Goal: Communication & Community: Share content

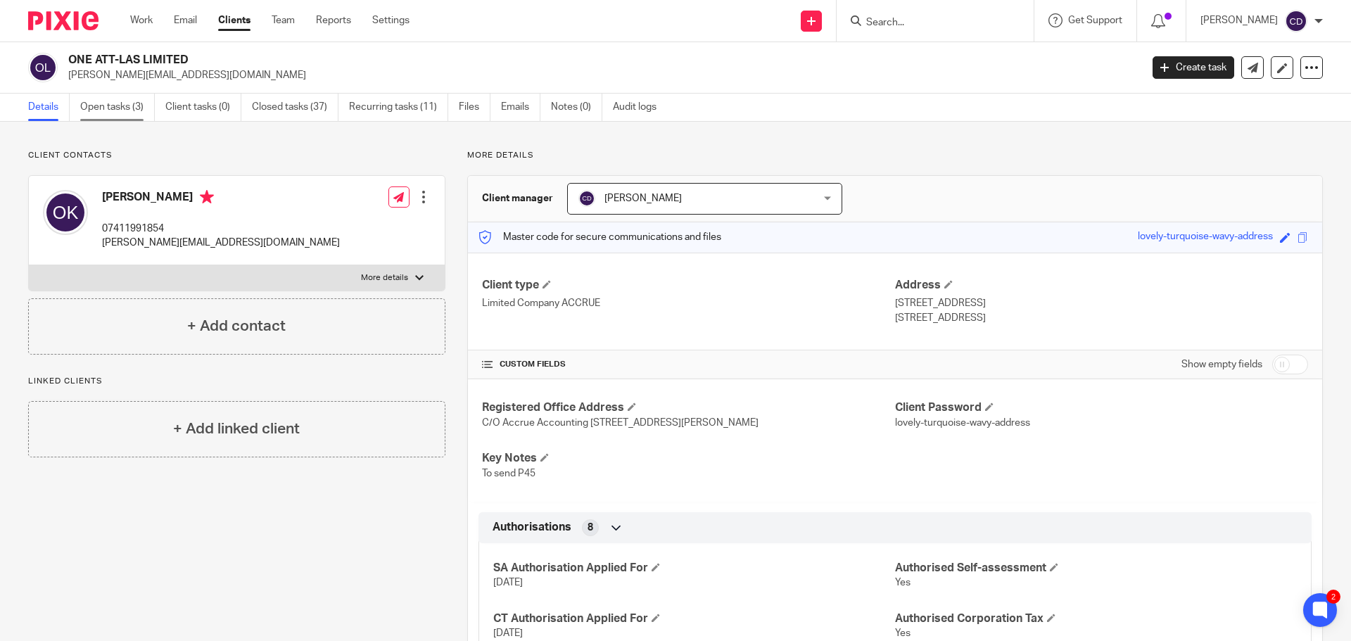
click at [120, 120] on link "Open tasks (3)" at bounding box center [117, 107] width 75 height 27
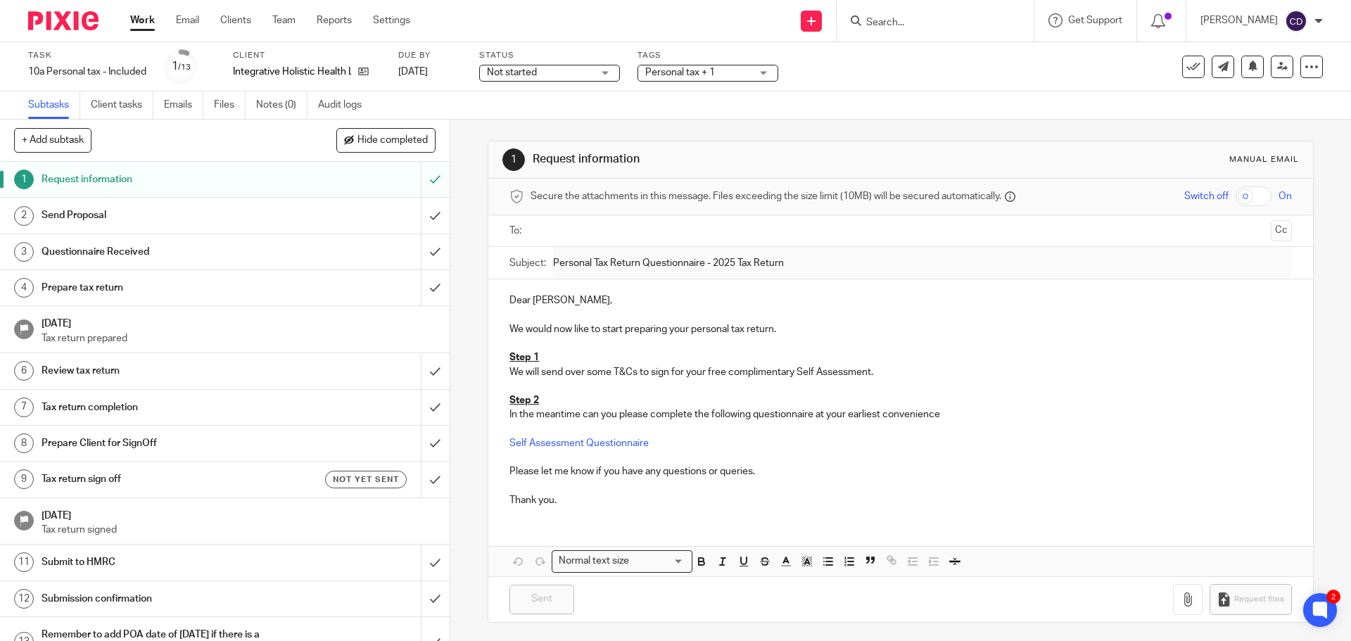
click at [980, 25] on input "Search" at bounding box center [928, 23] width 127 height 13
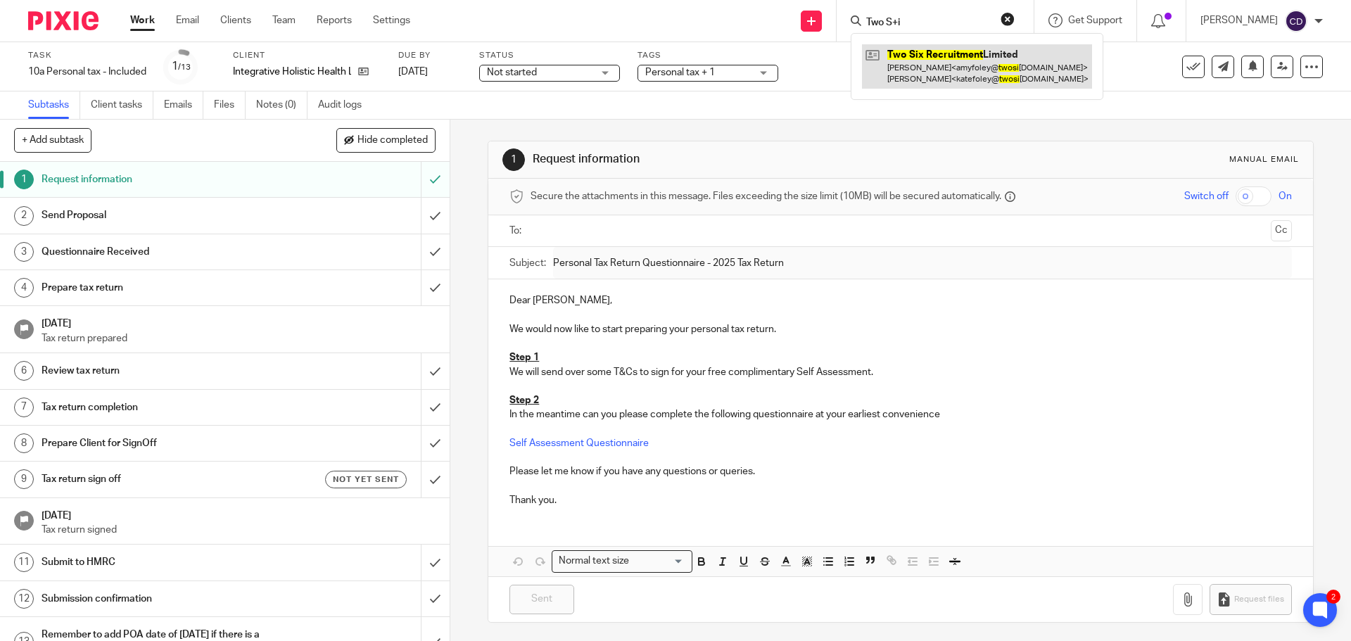
type input "Two S+i"
click at [995, 73] on link at bounding box center [977, 66] width 230 height 44
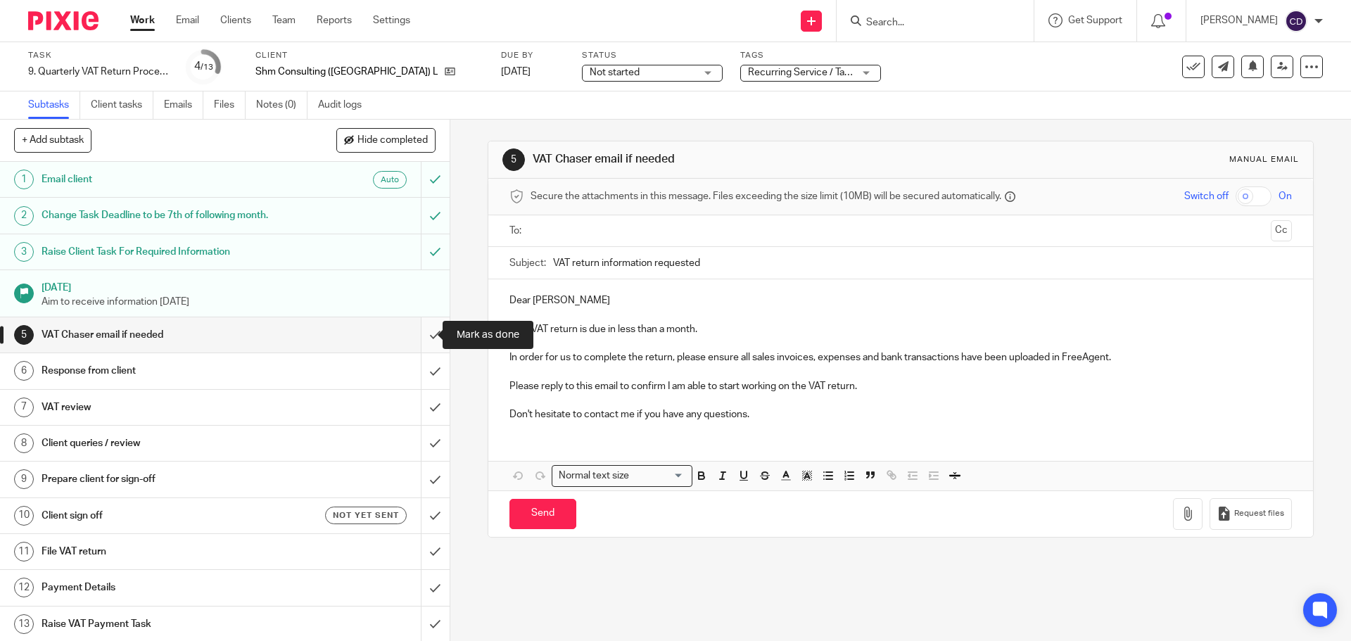
click at [415, 338] on input "submit" at bounding box center [225, 334] width 450 height 35
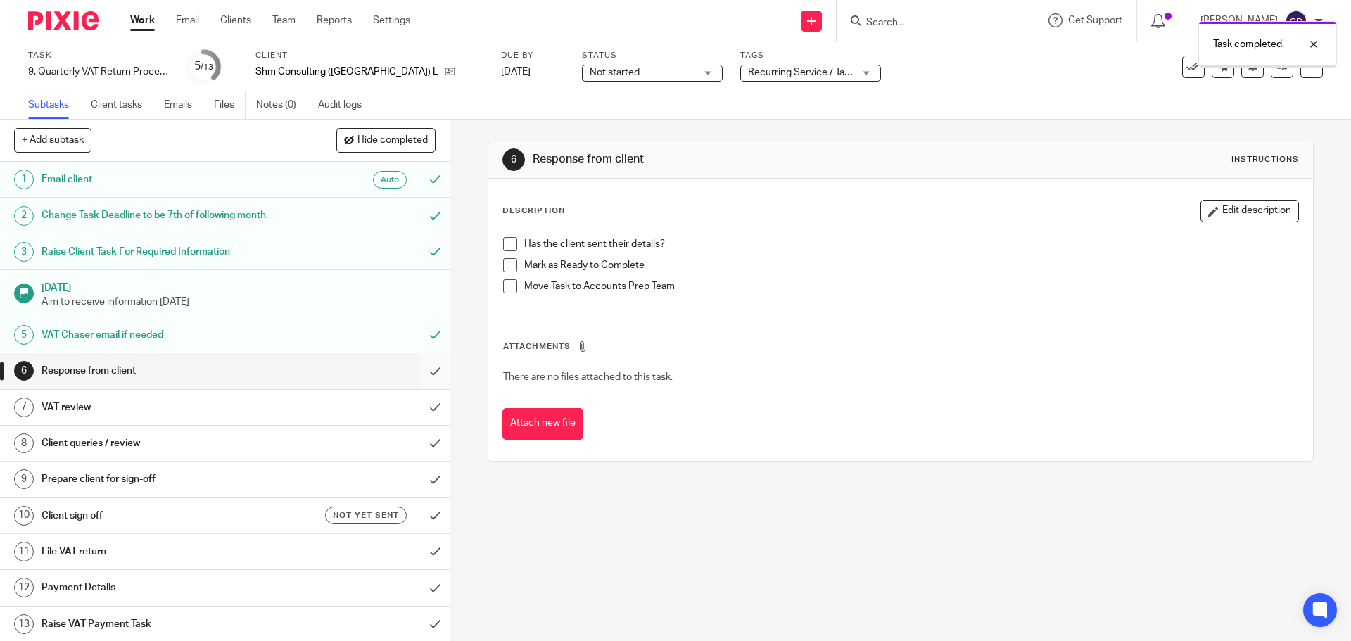
click at [424, 372] on input "submit" at bounding box center [225, 370] width 450 height 35
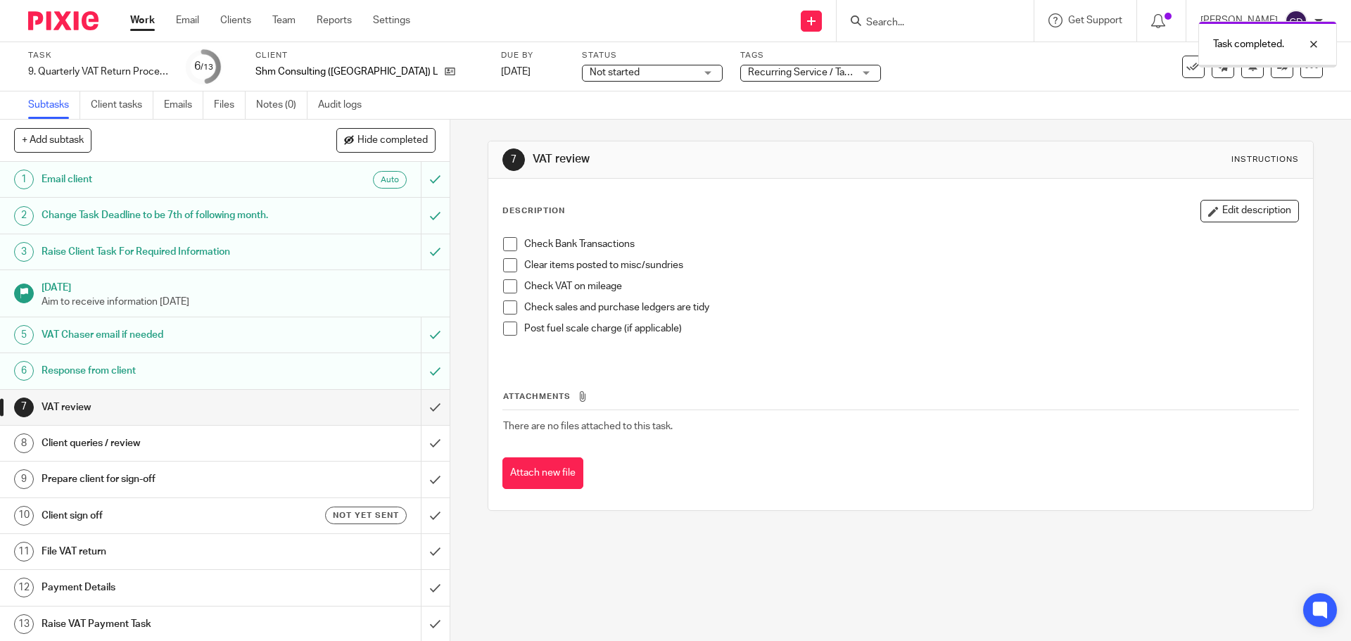
click at [748, 78] on span "Recurring Service / Task + 2" at bounding box center [801, 72] width 106 height 15
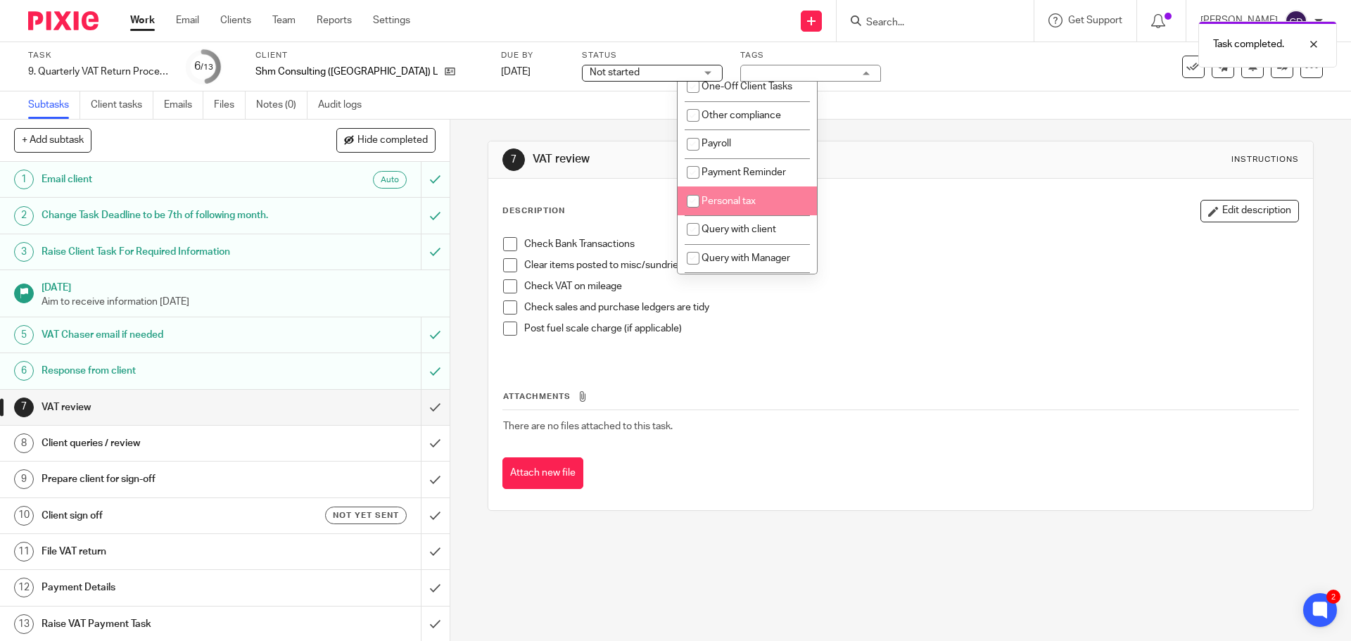
scroll to position [422, 0]
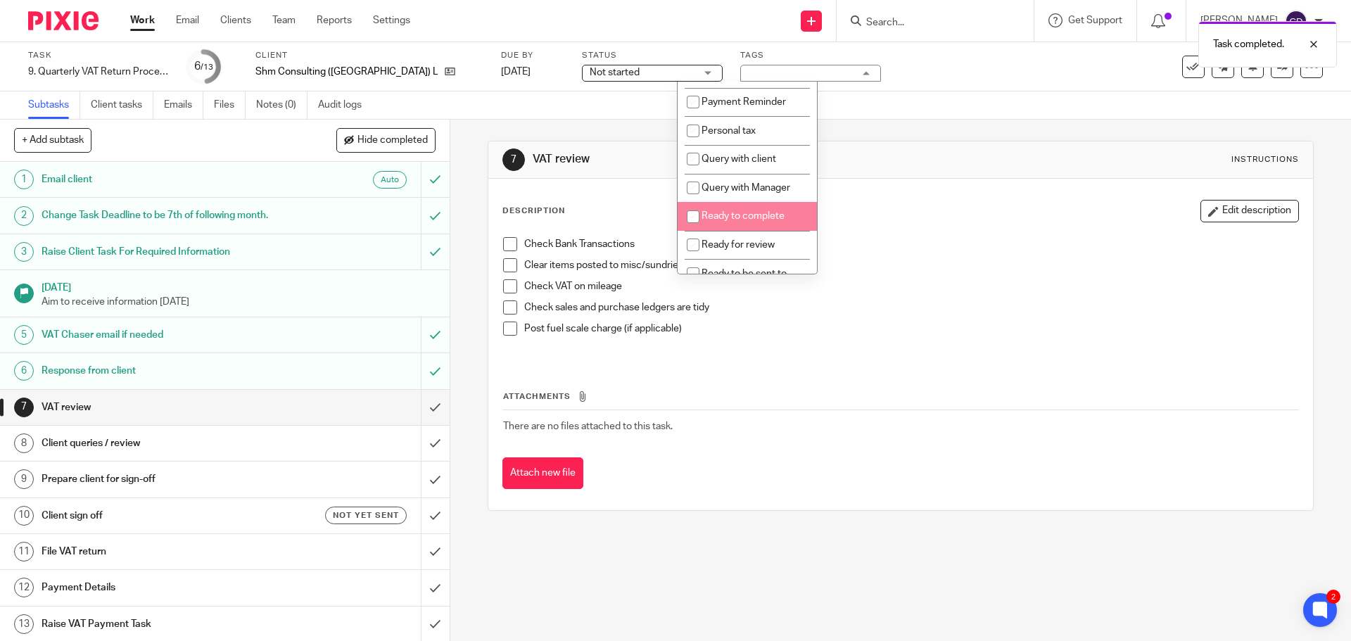
click at [746, 221] on span "Ready to complete" at bounding box center [743, 216] width 83 height 10
checkbox input "true"
click at [628, 75] on span "Not started" at bounding box center [643, 72] width 106 height 15
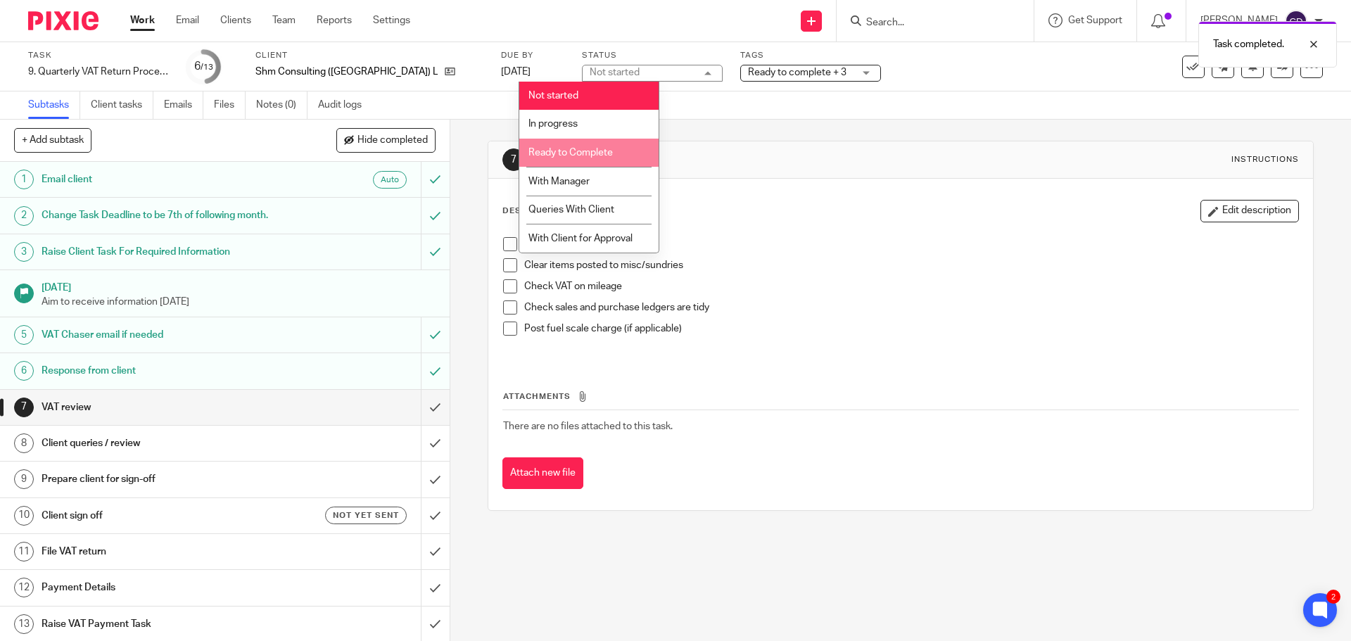
click at [609, 166] on li "Ready to Complete" at bounding box center [588, 153] width 139 height 29
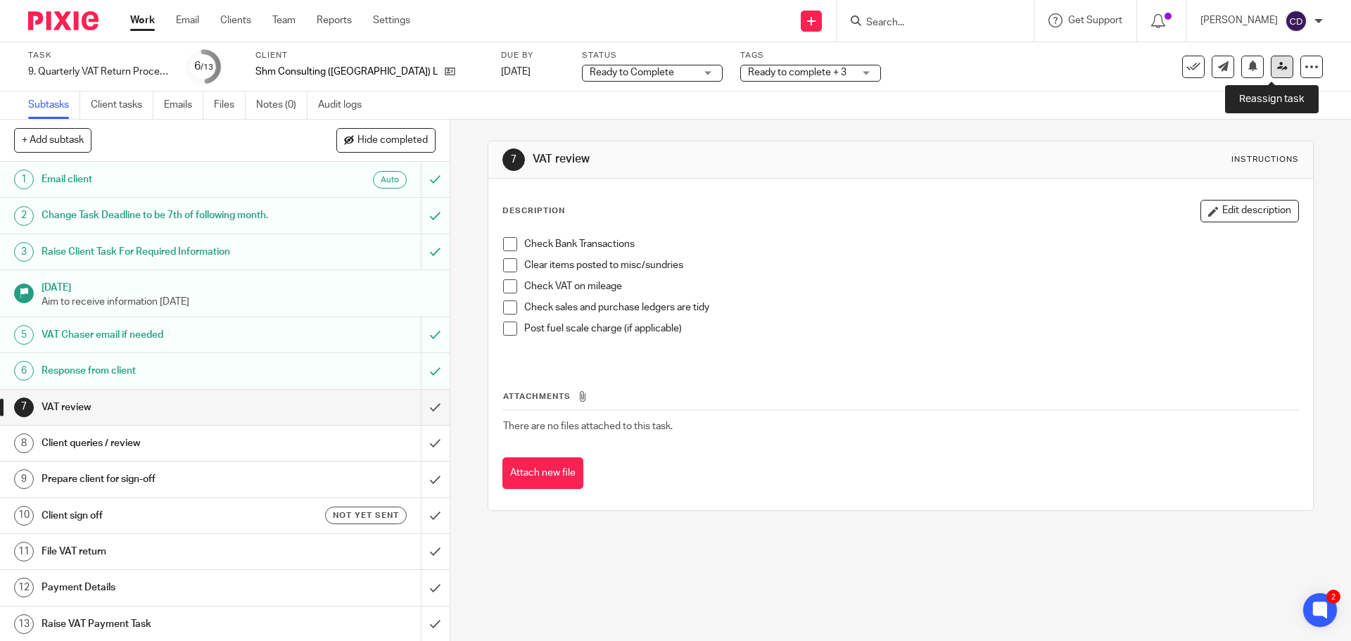
click at [1277, 71] on icon at bounding box center [1282, 66] width 11 height 11
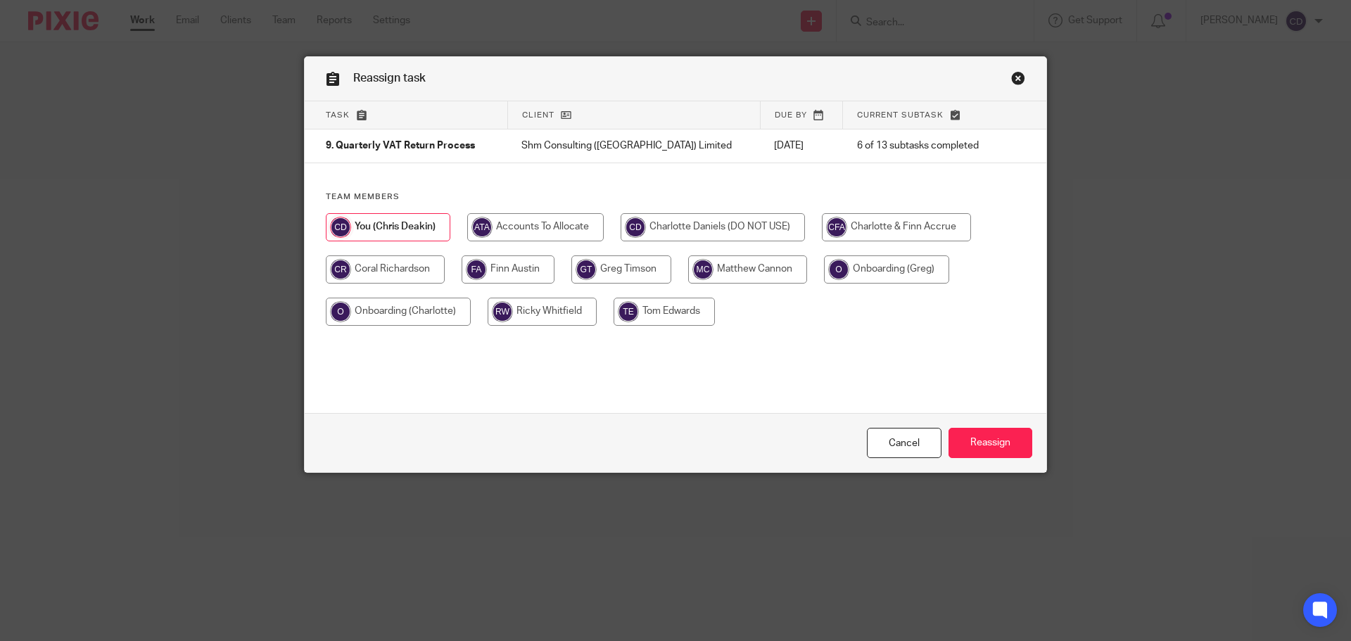
click at [402, 273] on input "radio" at bounding box center [385, 269] width 119 height 28
radio input "true"
click at [987, 431] on input "Reassign" at bounding box center [991, 443] width 84 height 30
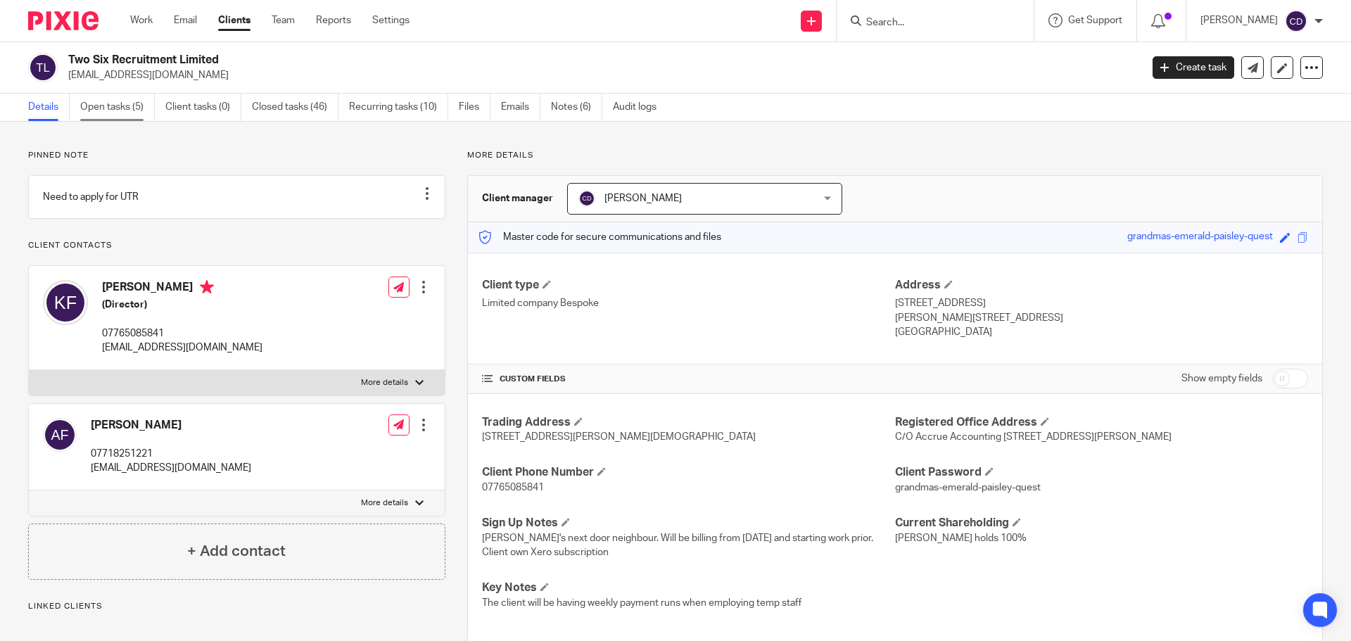
click at [132, 101] on link "Open tasks (5)" at bounding box center [117, 107] width 75 height 27
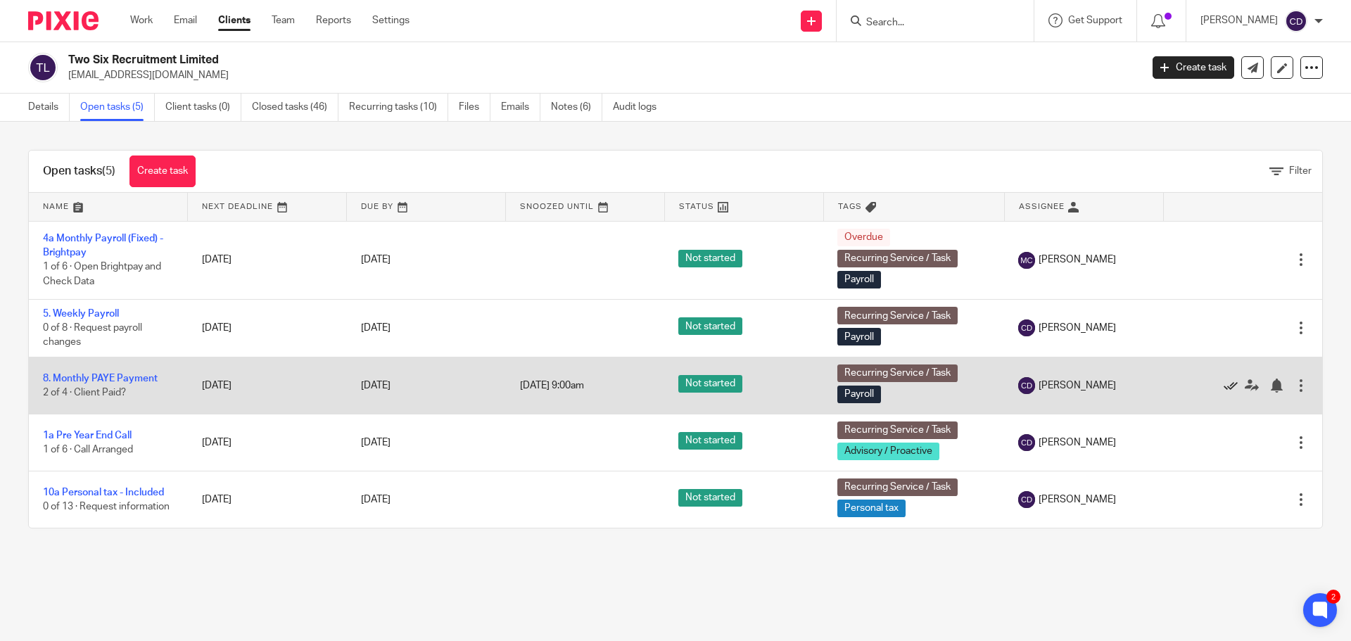
click at [1224, 386] on icon at bounding box center [1231, 386] width 14 height 14
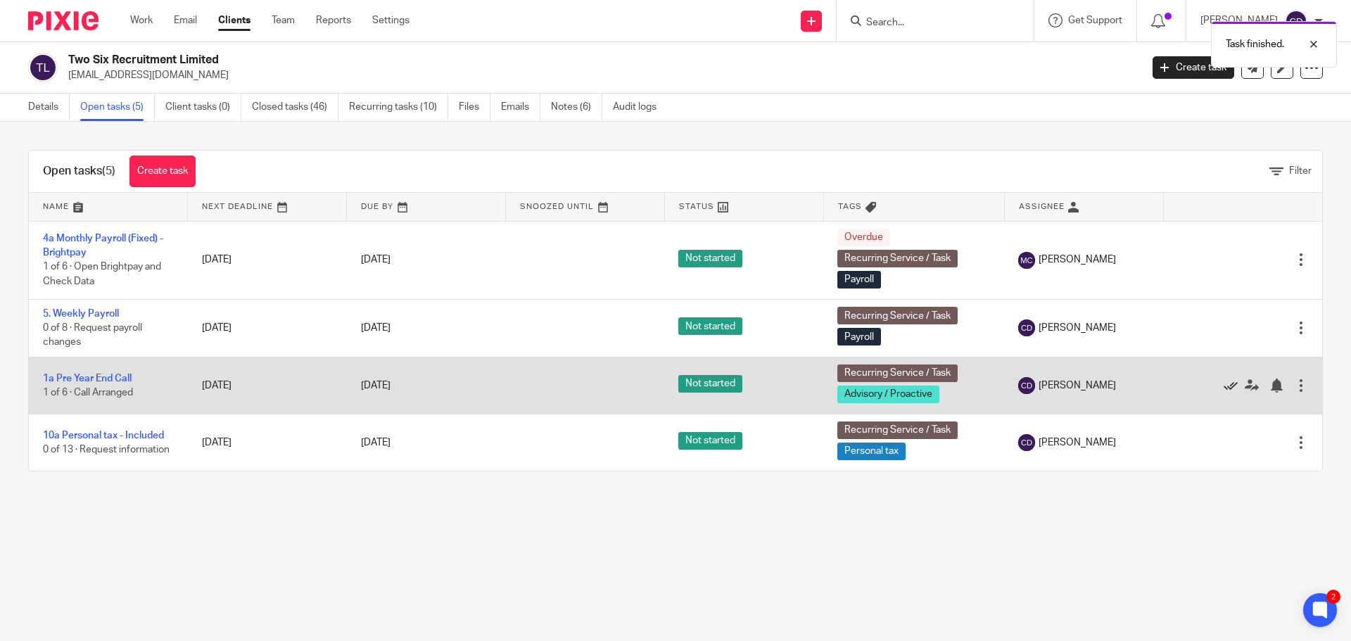
click at [1224, 384] on icon at bounding box center [1231, 386] width 14 height 14
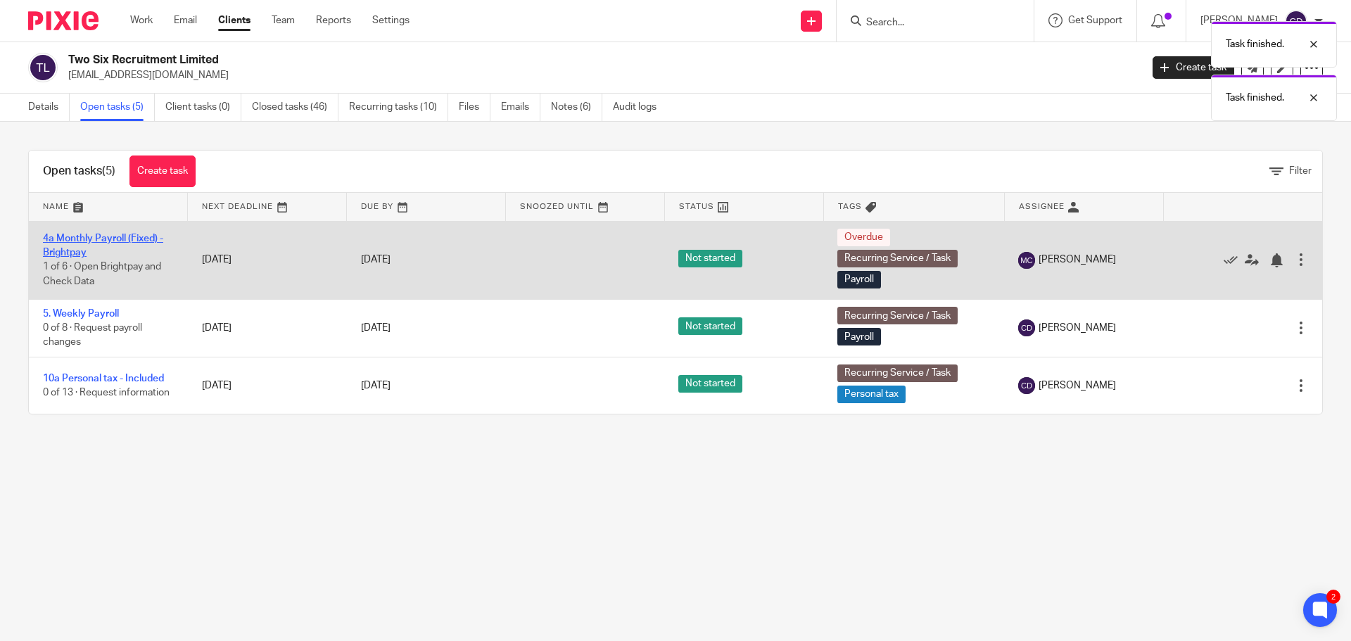
click at [143, 242] on link "4a Monthly Payroll (Fixed) - Brightpay" at bounding box center [103, 246] width 120 height 24
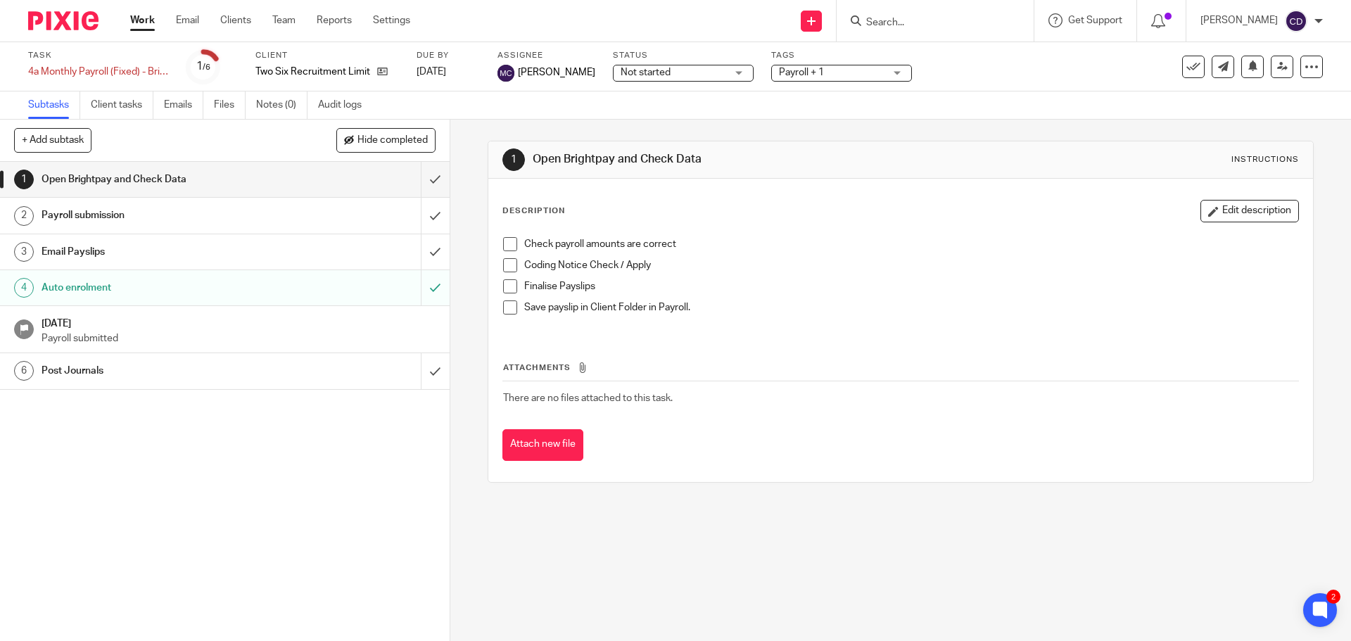
click at [366, 253] on div "Email Payslips" at bounding box center [224, 251] width 365 height 21
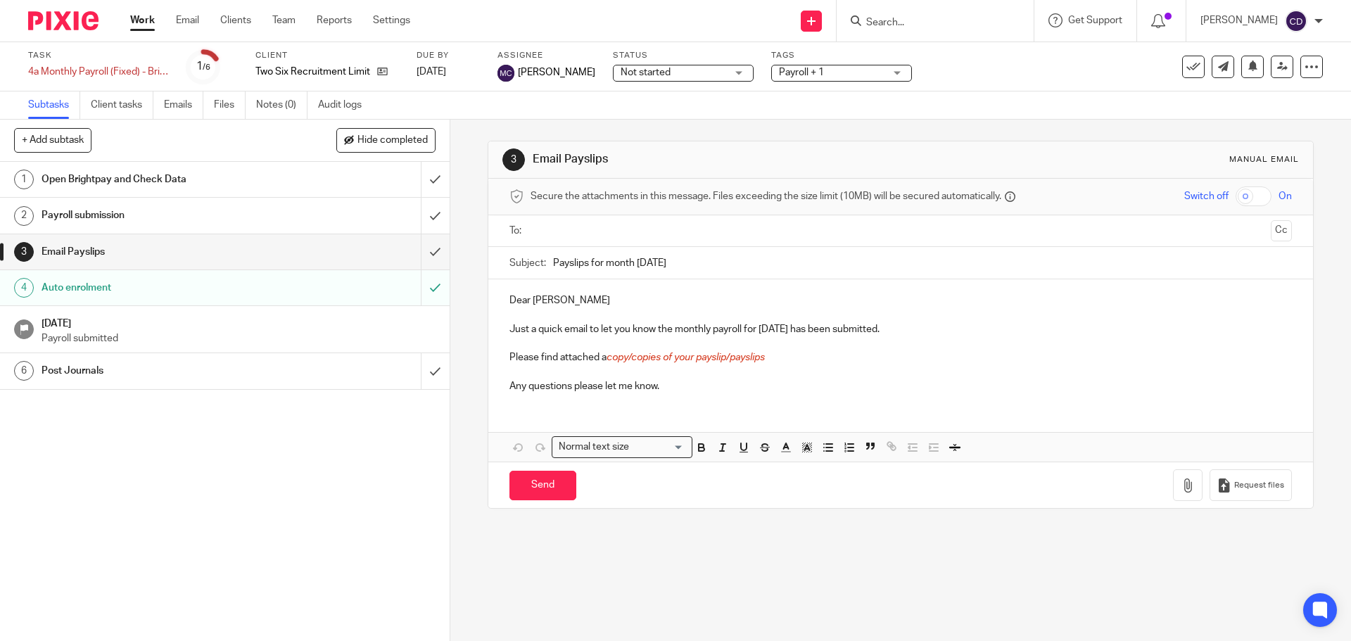
click at [576, 223] on input "text" at bounding box center [899, 231] width 729 height 16
drag, startPoint x: 723, startPoint y: 270, endPoint x: 545, endPoint y: 287, distance: 178.1
click at [543, 284] on form "Secure the attachments in this message. Files exceeding the size limit (10MB) w…" at bounding box center [900, 345] width 824 height 332
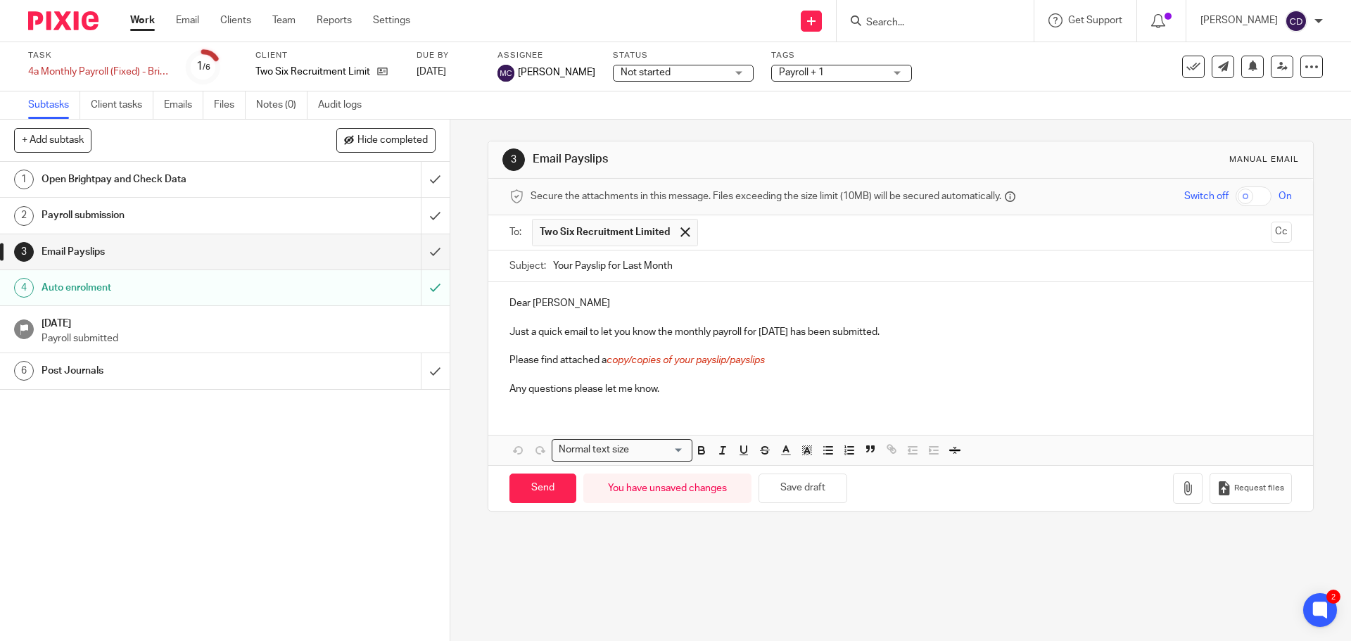
type input "Your Payslip for Last Month"
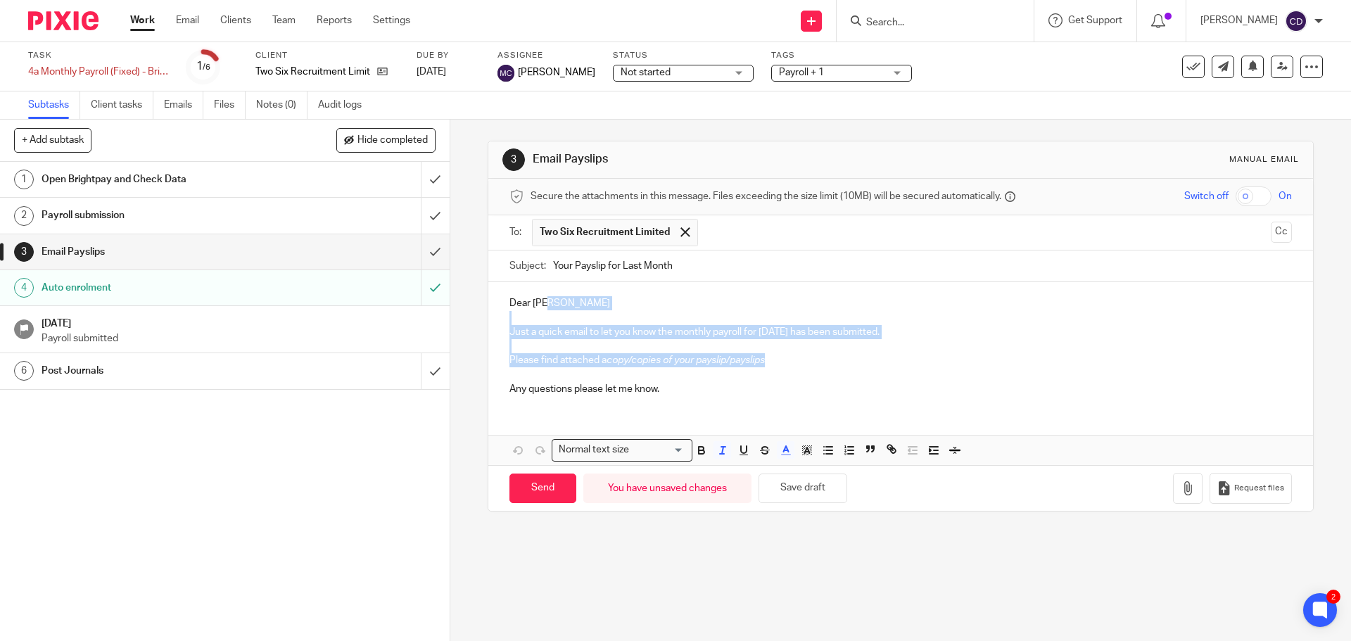
drag, startPoint x: 801, startPoint y: 366, endPoint x: 543, endPoint y: 304, distance: 265.6
click at [543, 304] on div "Dear Katherine Just a quick email to let you know the monthly payroll for Septe…" at bounding box center [900, 344] width 824 height 125
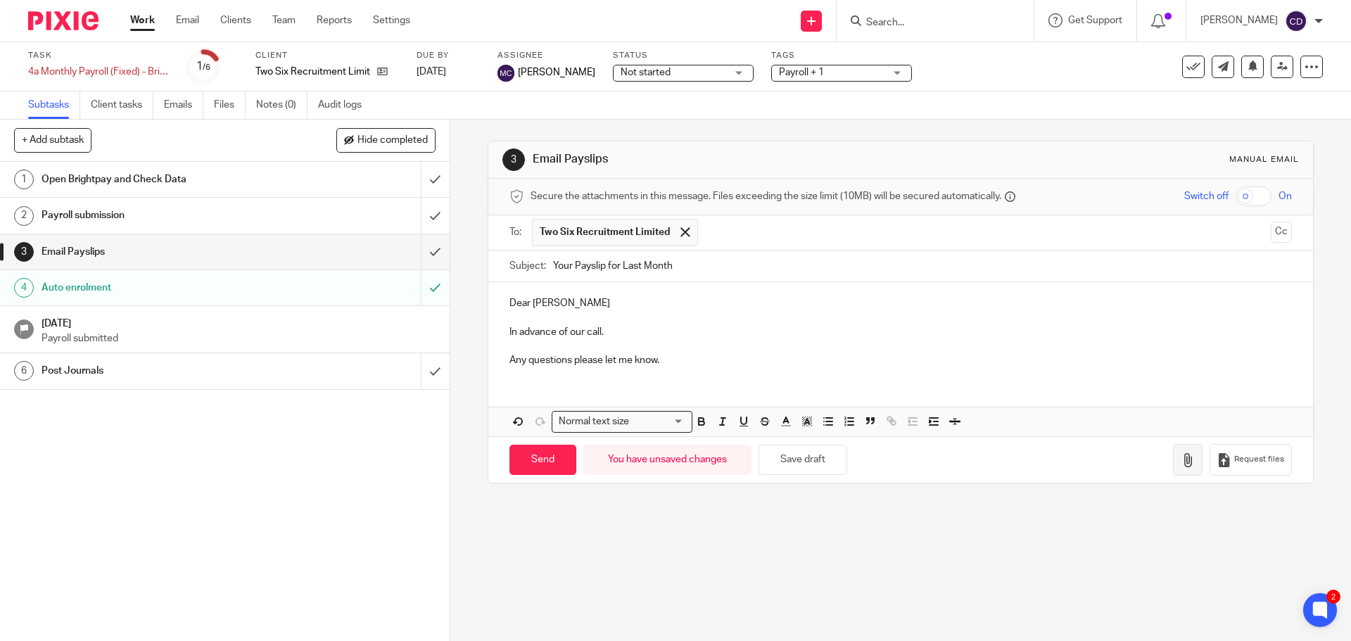
click at [1173, 448] on button "button" at bounding box center [1188, 460] width 30 height 32
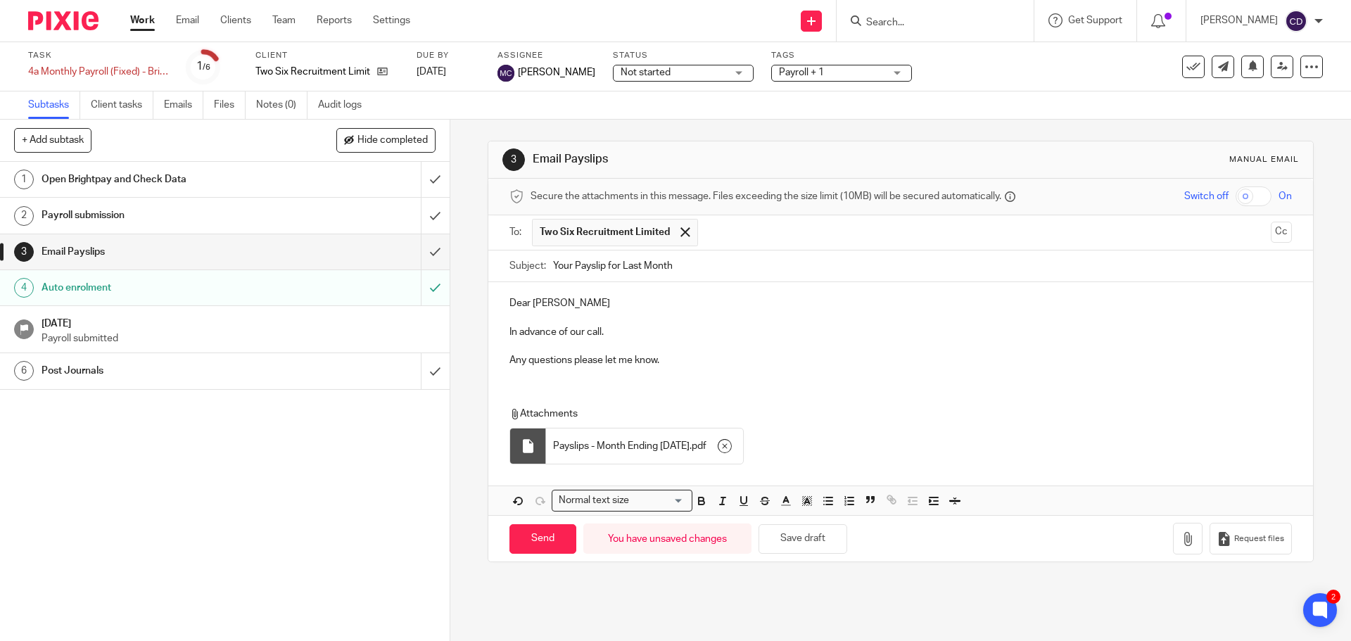
click at [1236, 203] on input "checkbox" at bounding box center [1254, 196] width 36 height 20
click at [528, 550] on input "Send" at bounding box center [542, 539] width 67 height 30
checkbox input "false"
type input "Sent"
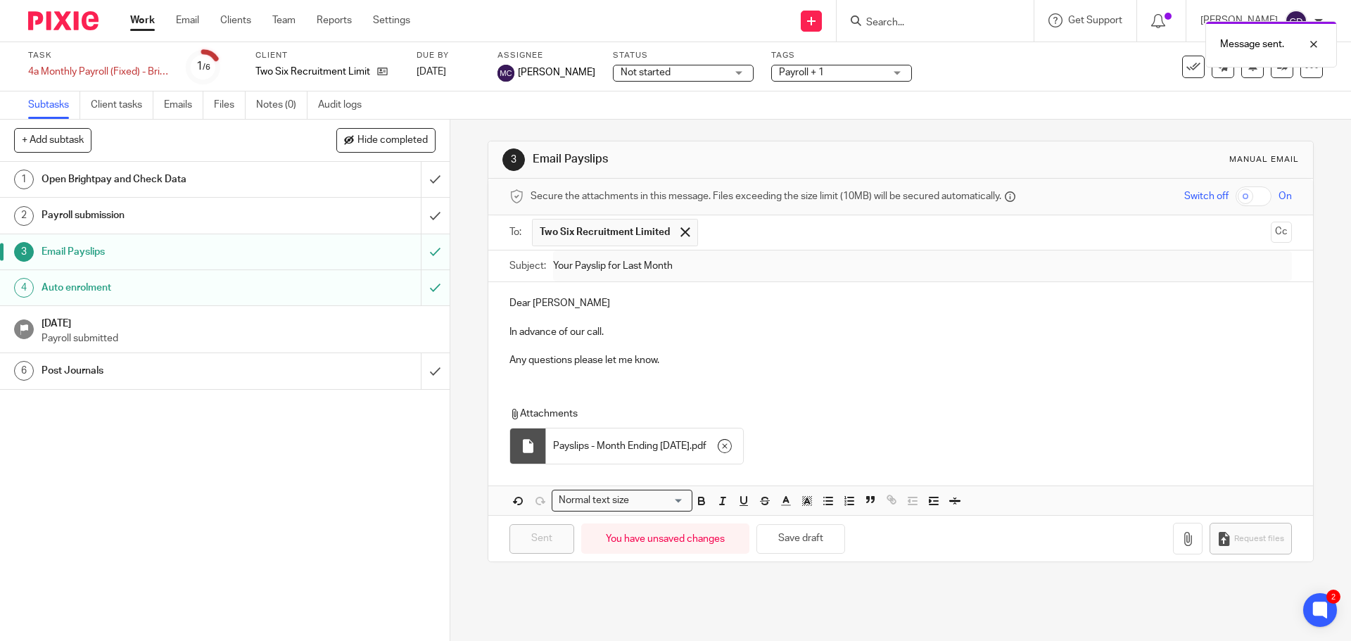
click at [1178, 67] on div "Message sent." at bounding box center [1006, 40] width 661 height 53
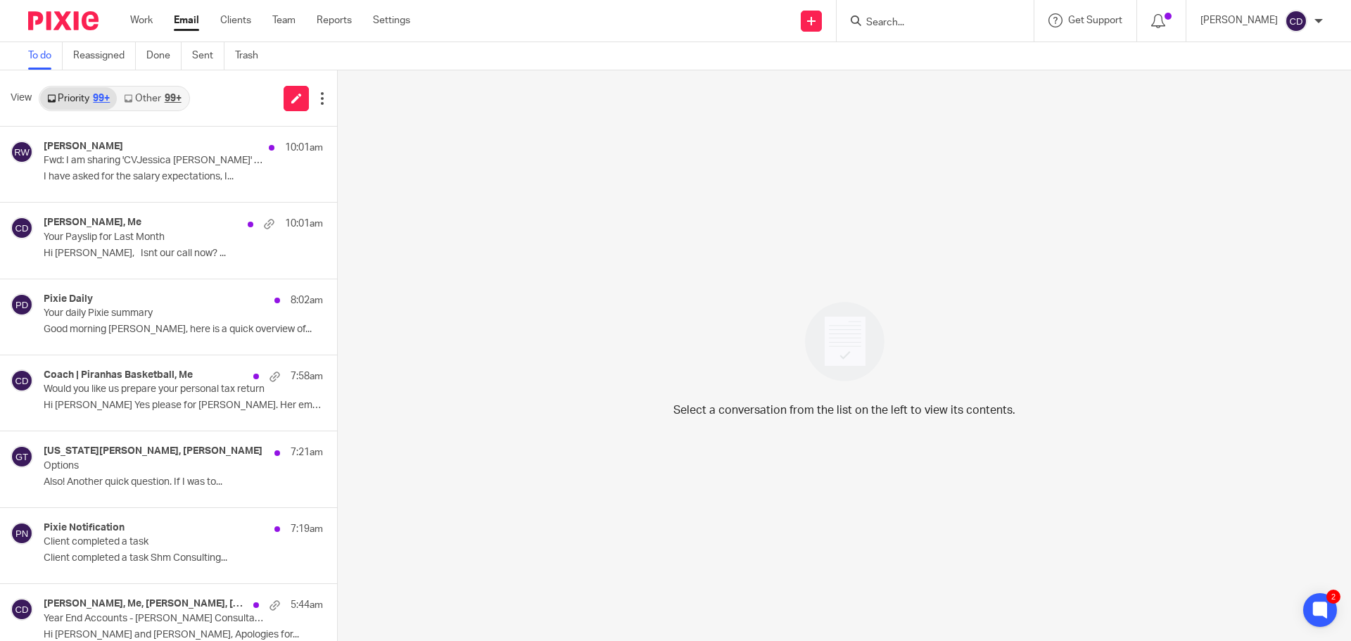
click at [903, 25] on input "Search" at bounding box center [928, 23] width 127 height 13
type input "two six"
click at [951, 59] on link at bounding box center [979, 66] width 234 height 44
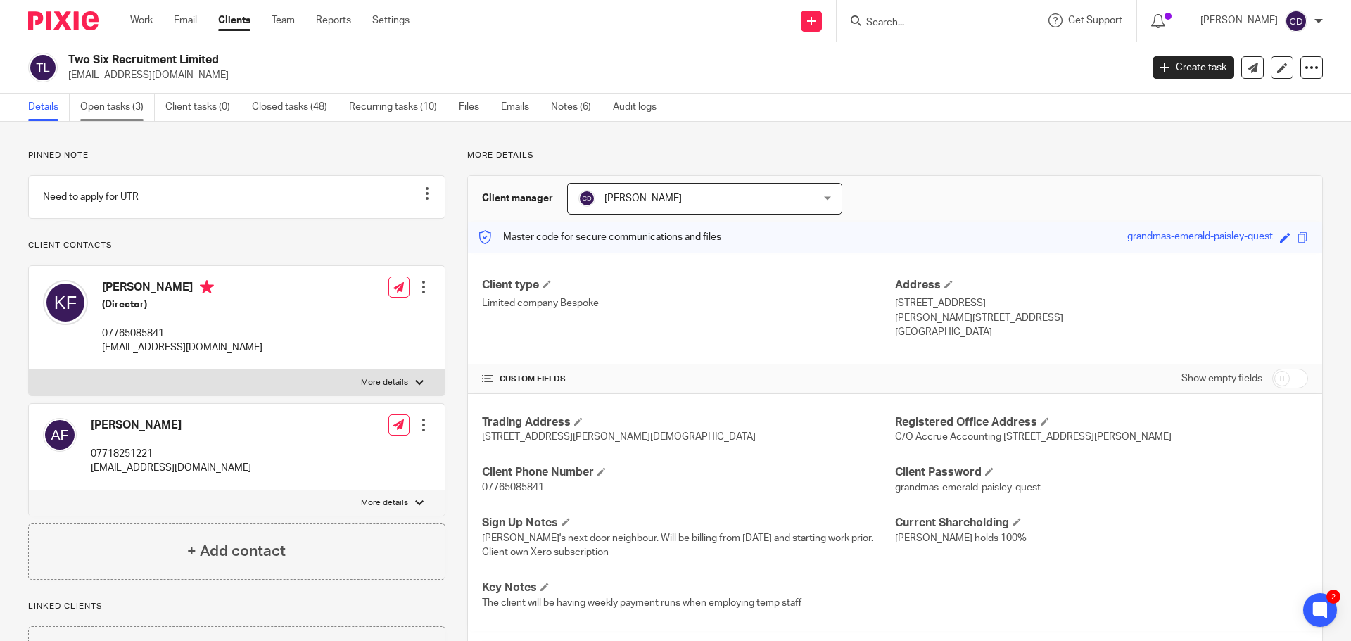
click at [133, 114] on link "Open tasks (3)" at bounding box center [117, 107] width 75 height 27
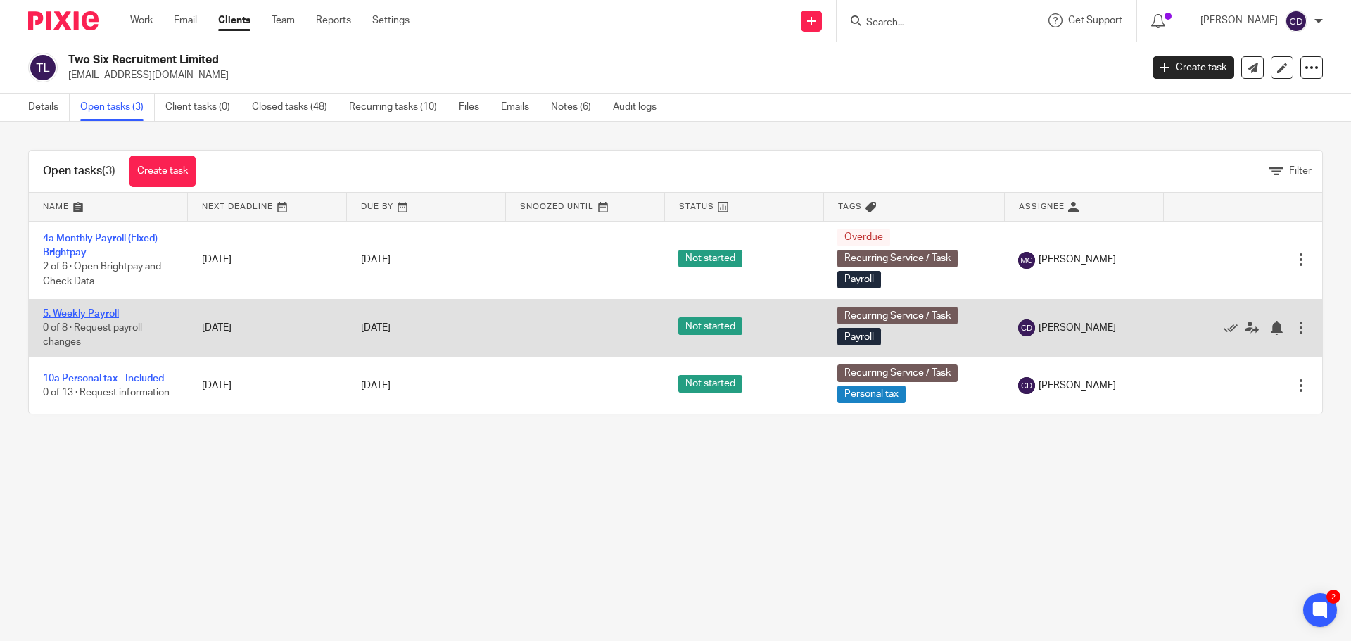
click at [87, 315] on link "5. Weekly Payroll" at bounding box center [81, 314] width 76 height 10
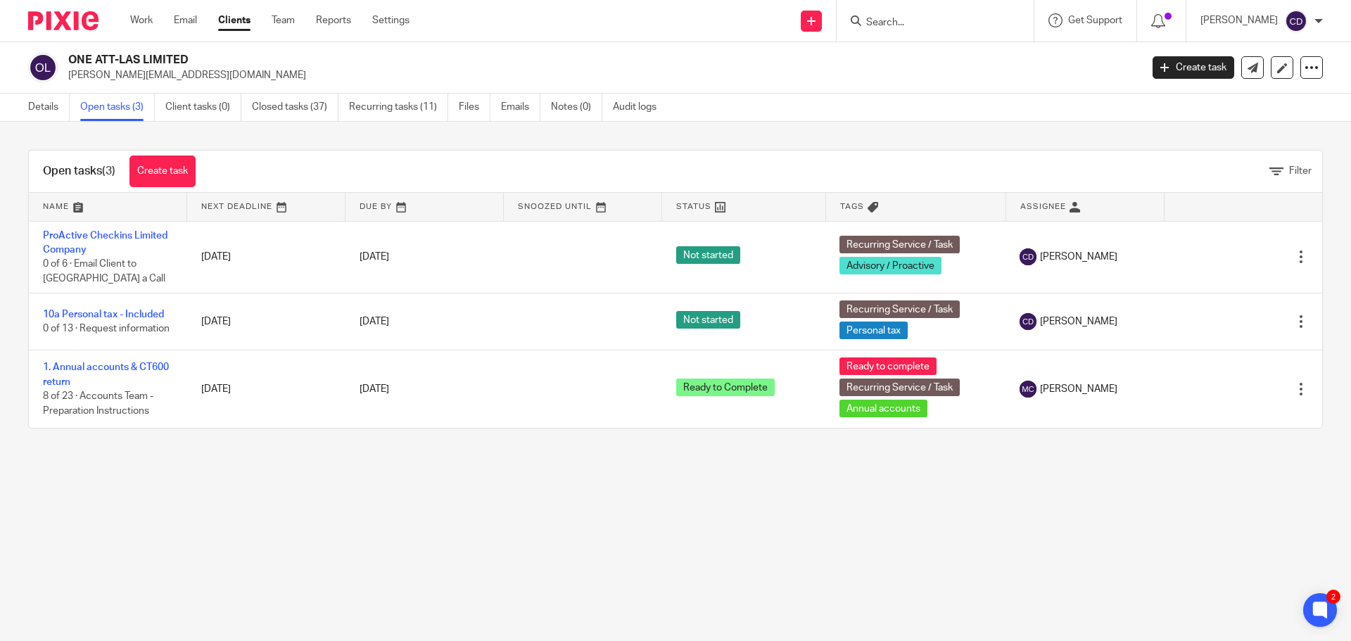
click at [949, 29] on input "Search" at bounding box center [928, 23] width 127 height 13
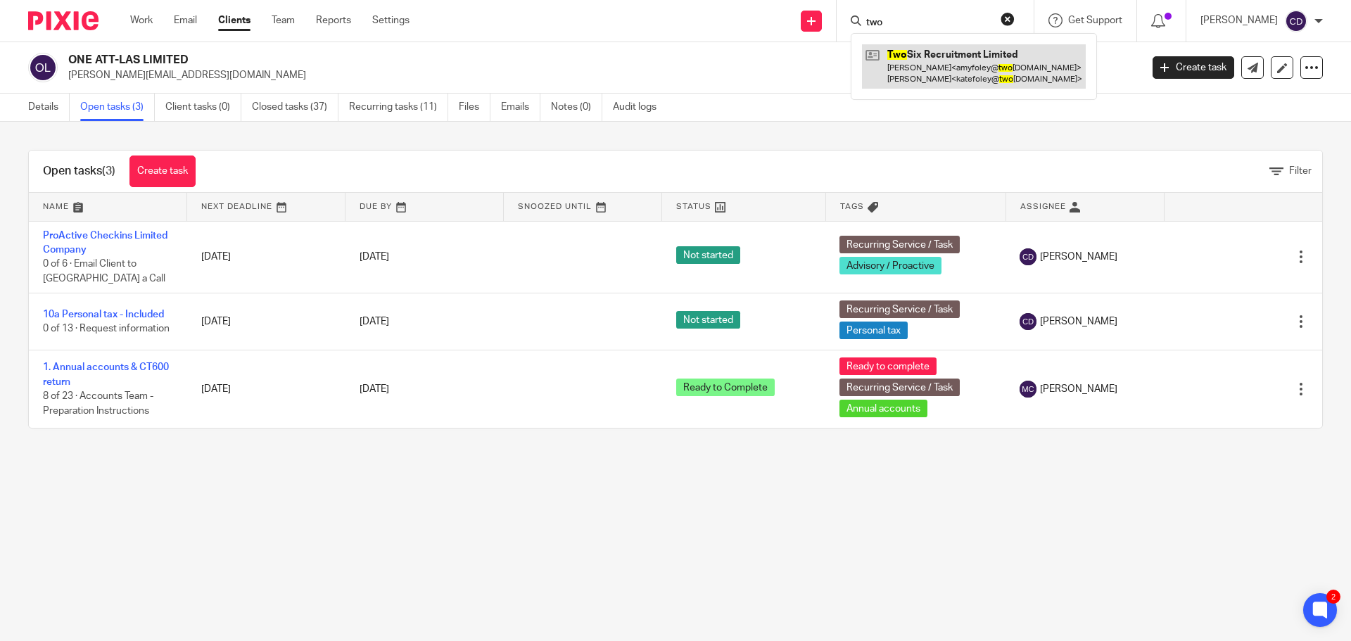
type input "two"
click at [980, 51] on link at bounding box center [974, 66] width 224 height 44
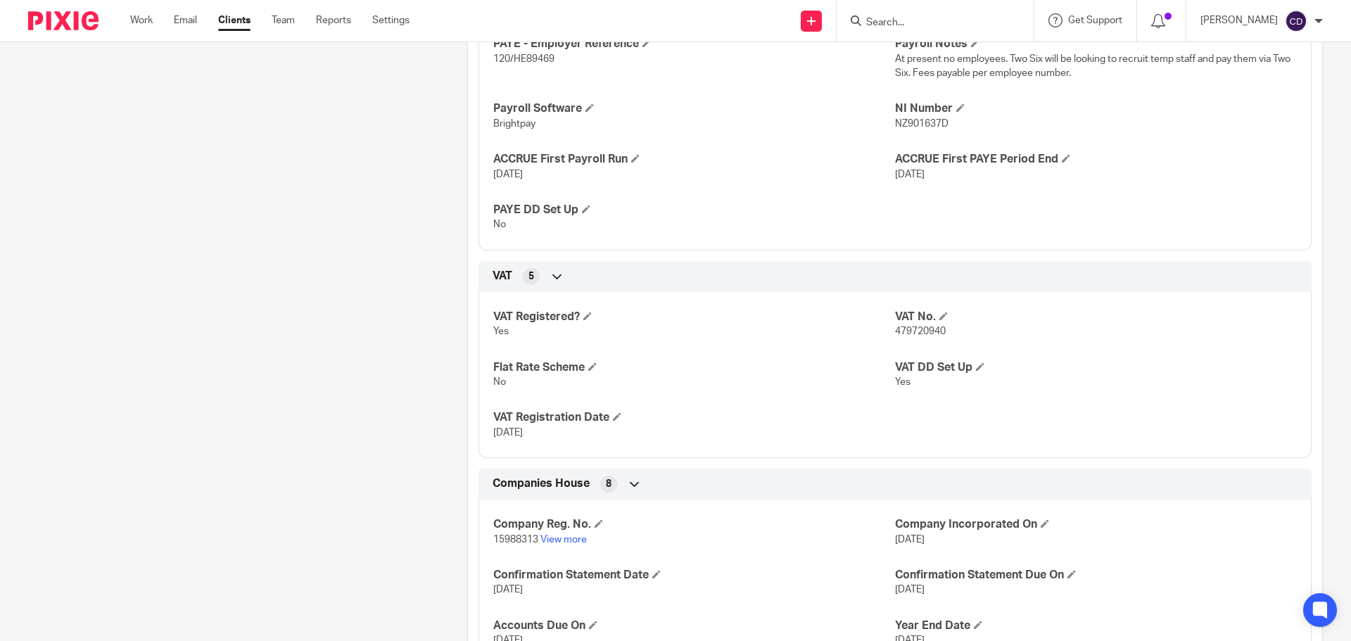
scroll to position [985, 0]
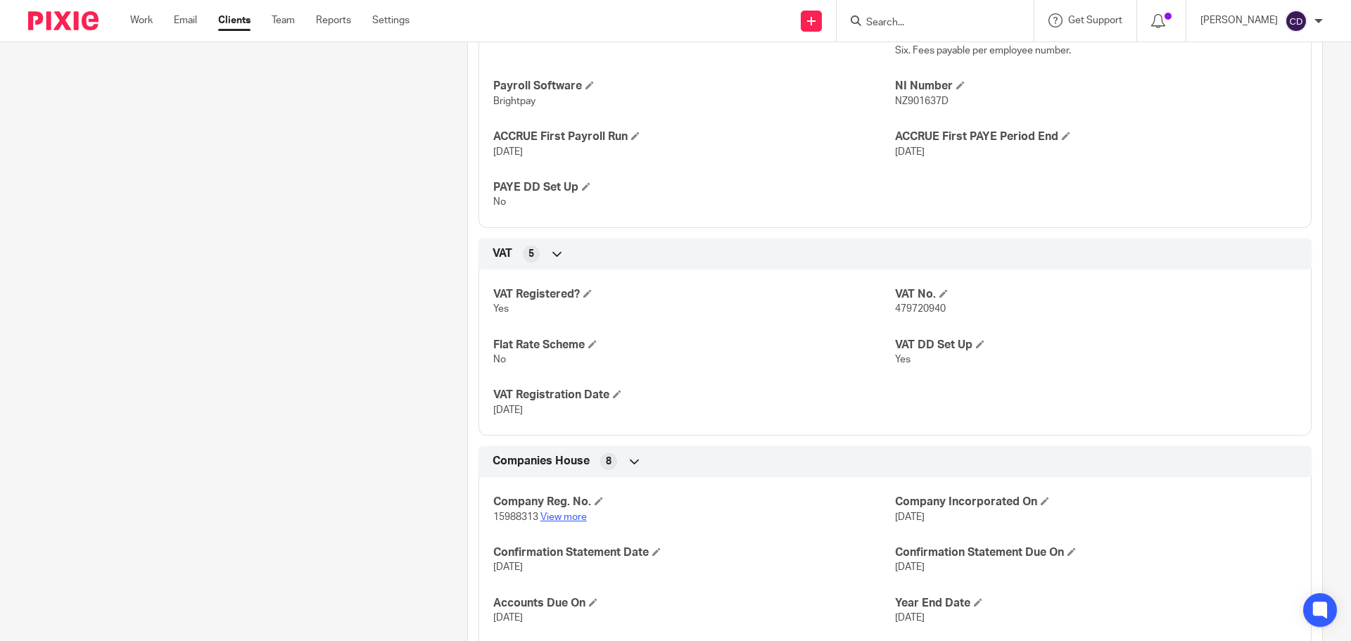
click at [568, 522] on link "View more" at bounding box center [563, 517] width 46 height 10
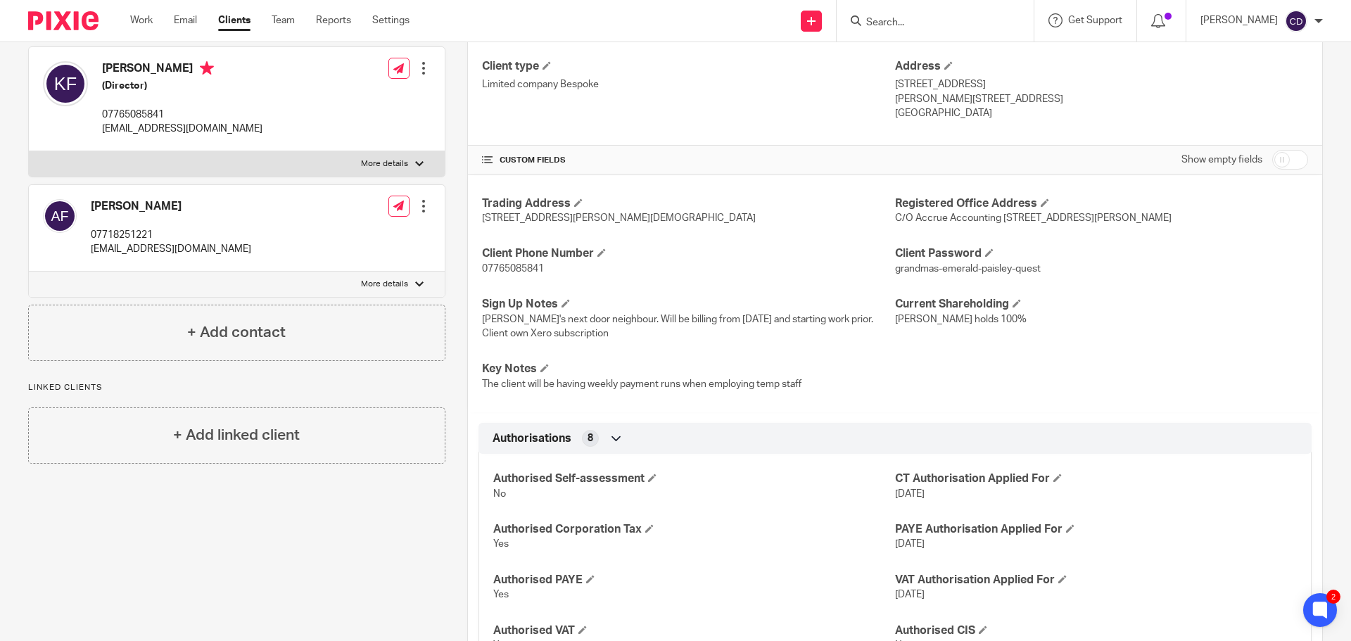
scroll to position [0, 0]
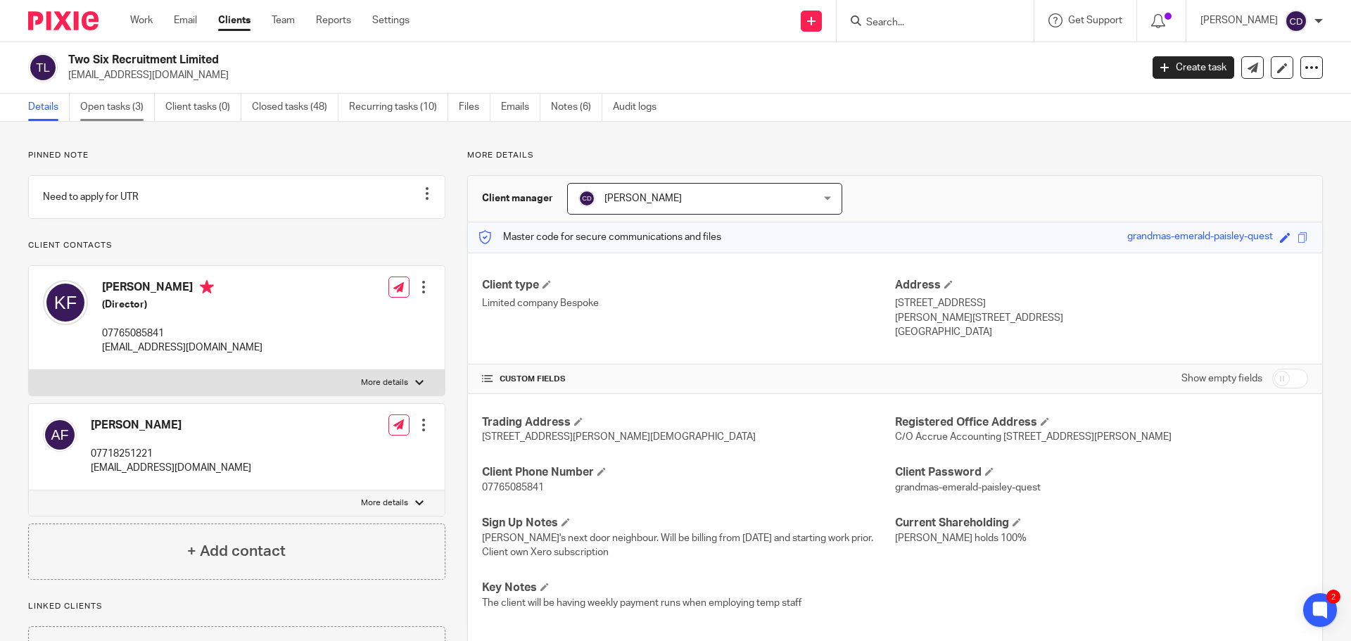
click at [113, 107] on link "Open tasks (3)" at bounding box center [117, 107] width 75 height 27
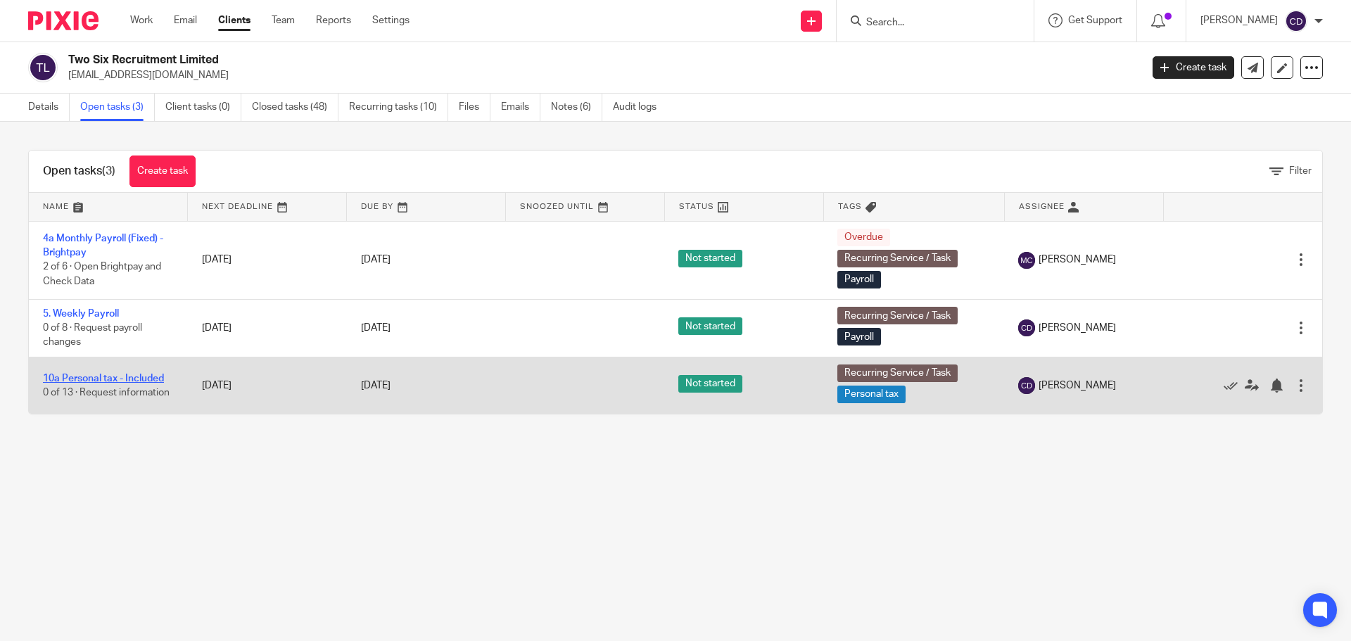
click at [144, 377] on link "10a Personal tax - Included" at bounding box center [103, 379] width 121 height 10
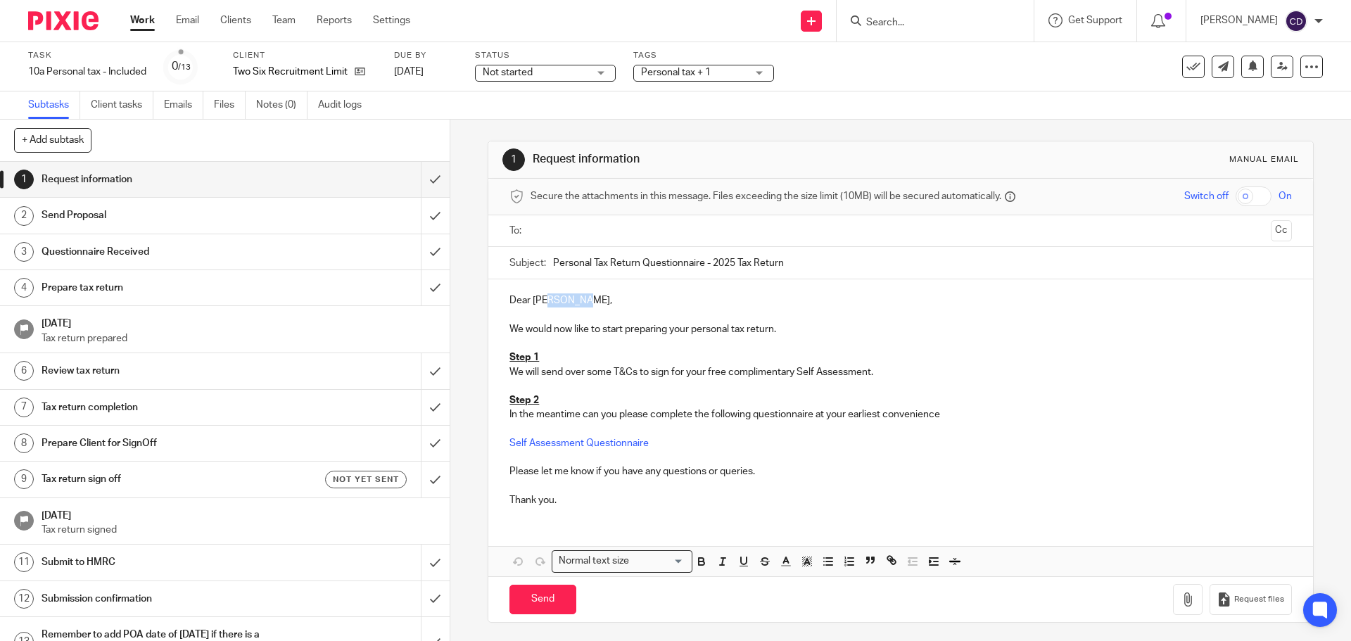
drag, startPoint x: 583, startPoint y: 305, endPoint x: 545, endPoint y: 305, distance: 38.0
click at [545, 305] on p "Dear Katherine," at bounding box center [900, 300] width 782 height 14
click at [625, 226] on input "text" at bounding box center [899, 231] width 729 height 16
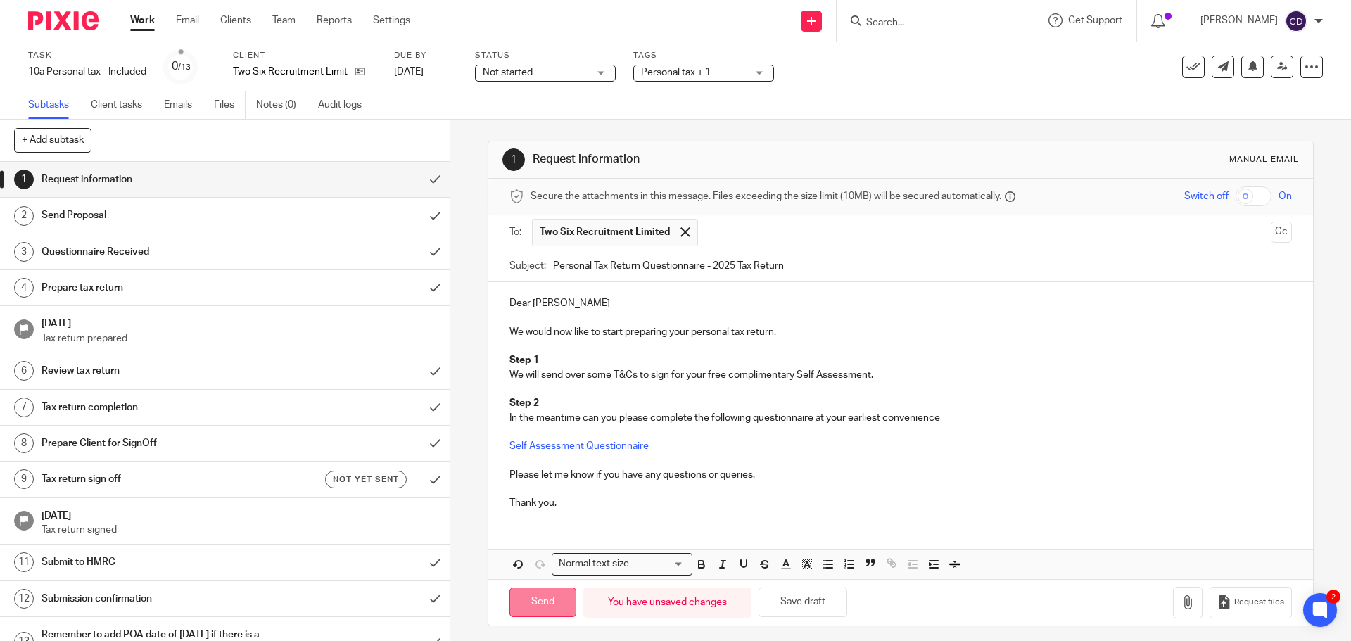
click at [530, 602] on input "Send" at bounding box center [542, 603] width 67 height 30
type input "Sent"
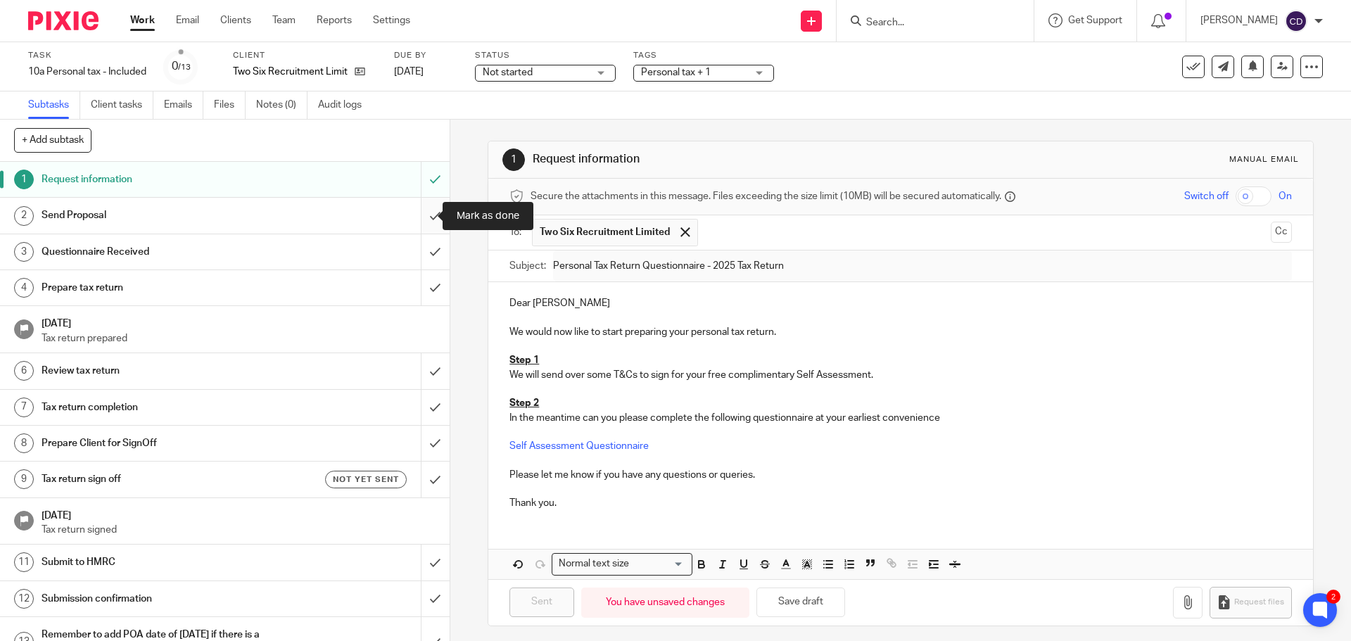
click at [417, 208] on input "submit" at bounding box center [225, 215] width 450 height 35
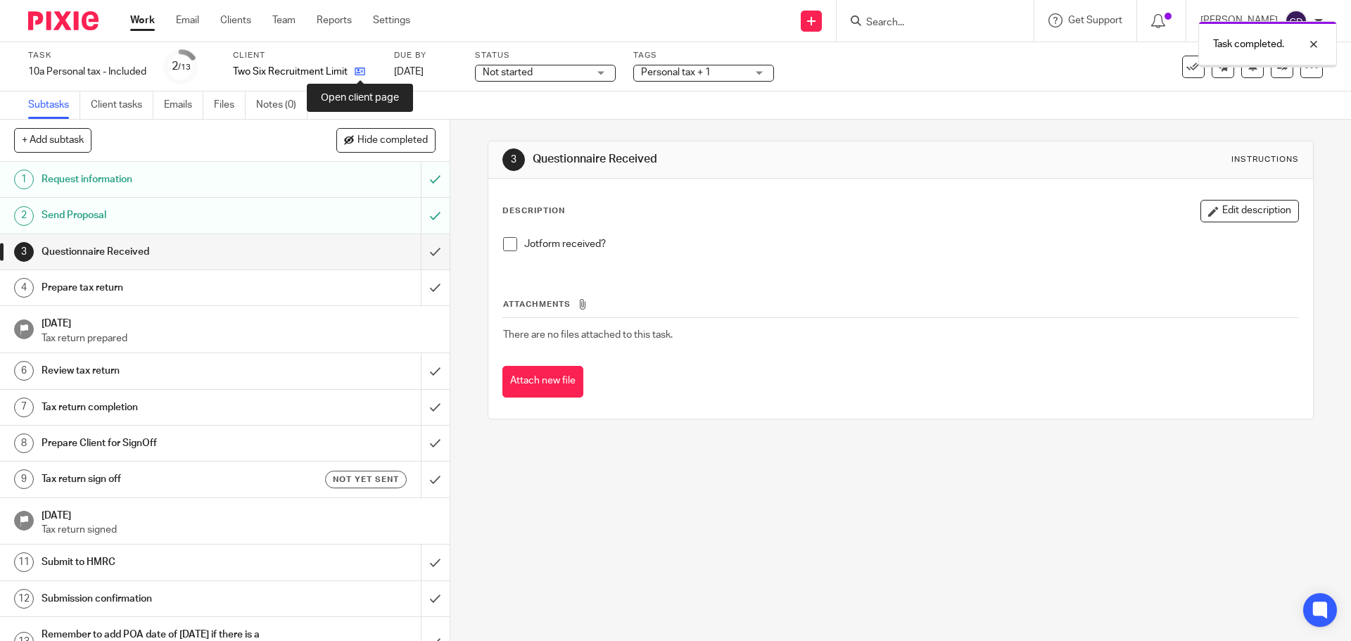
click at [359, 72] on icon at bounding box center [360, 71] width 11 height 11
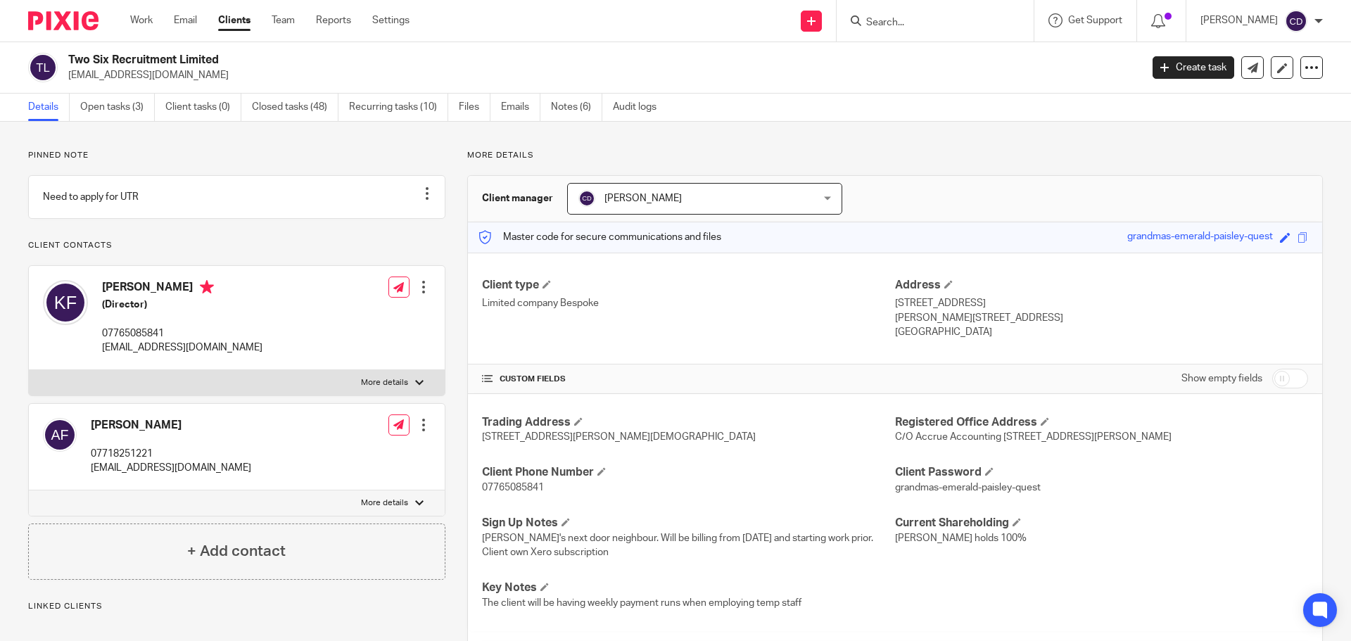
drag, startPoint x: 281, startPoint y: 366, endPoint x: 99, endPoint y: 364, distance: 182.3
click at [99, 364] on div "[PERSON_NAME] (Director) 07765085841 [EMAIL_ADDRESS][DOMAIN_NAME] Edit contact …" at bounding box center [237, 317] width 416 height 103
copy p "[EMAIL_ADDRESS][DOMAIN_NAME]"
click at [113, 99] on link "Open tasks (3)" at bounding box center [117, 107] width 75 height 27
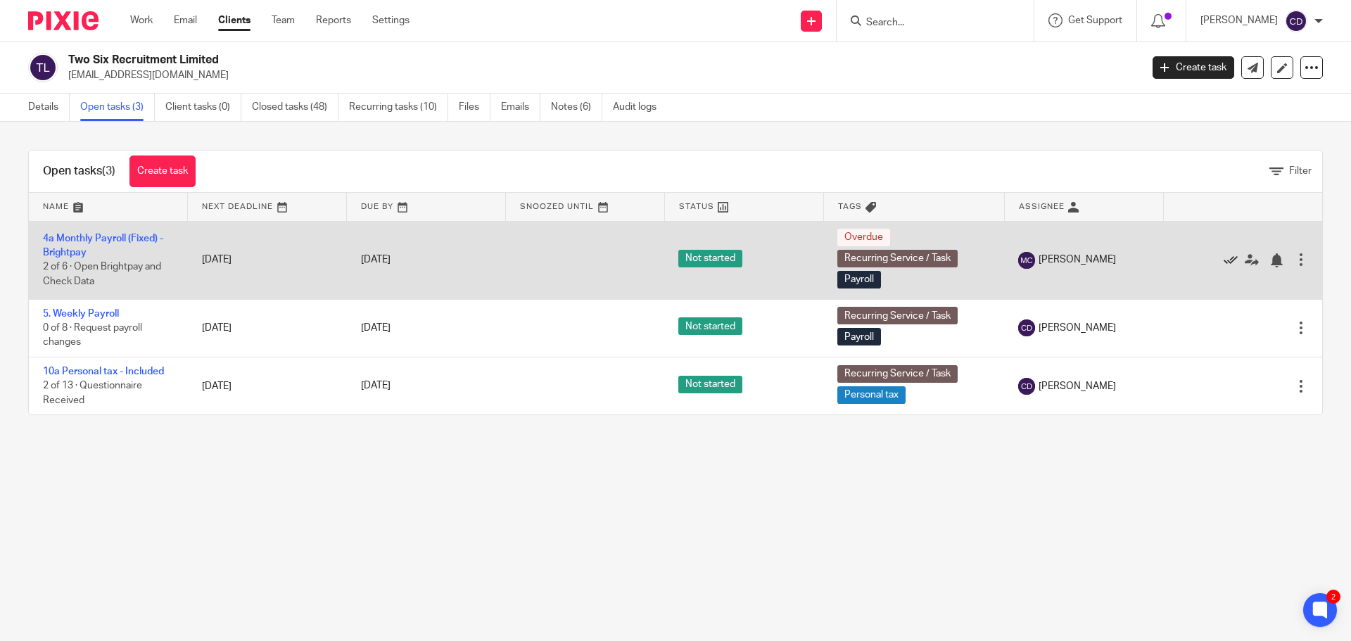
click at [1224, 260] on icon at bounding box center [1231, 260] width 14 height 14
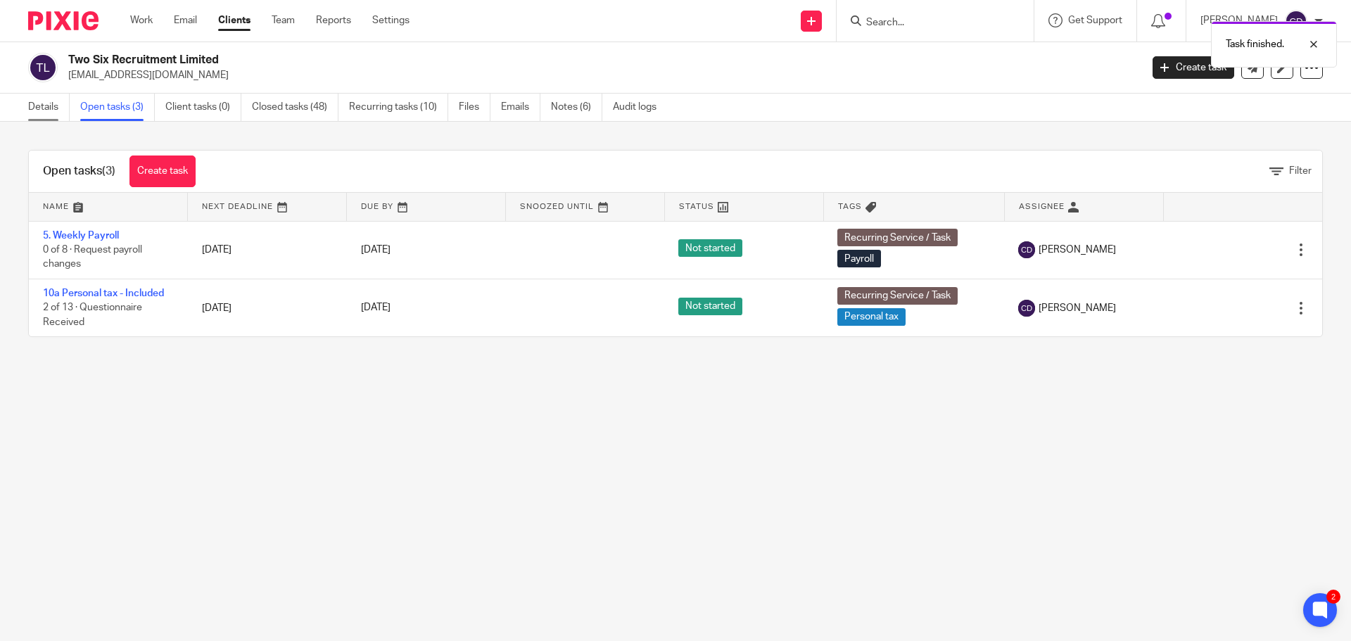
click at [34, 111] on link "Details" at bounding box center [49, 107] width 42 height 27
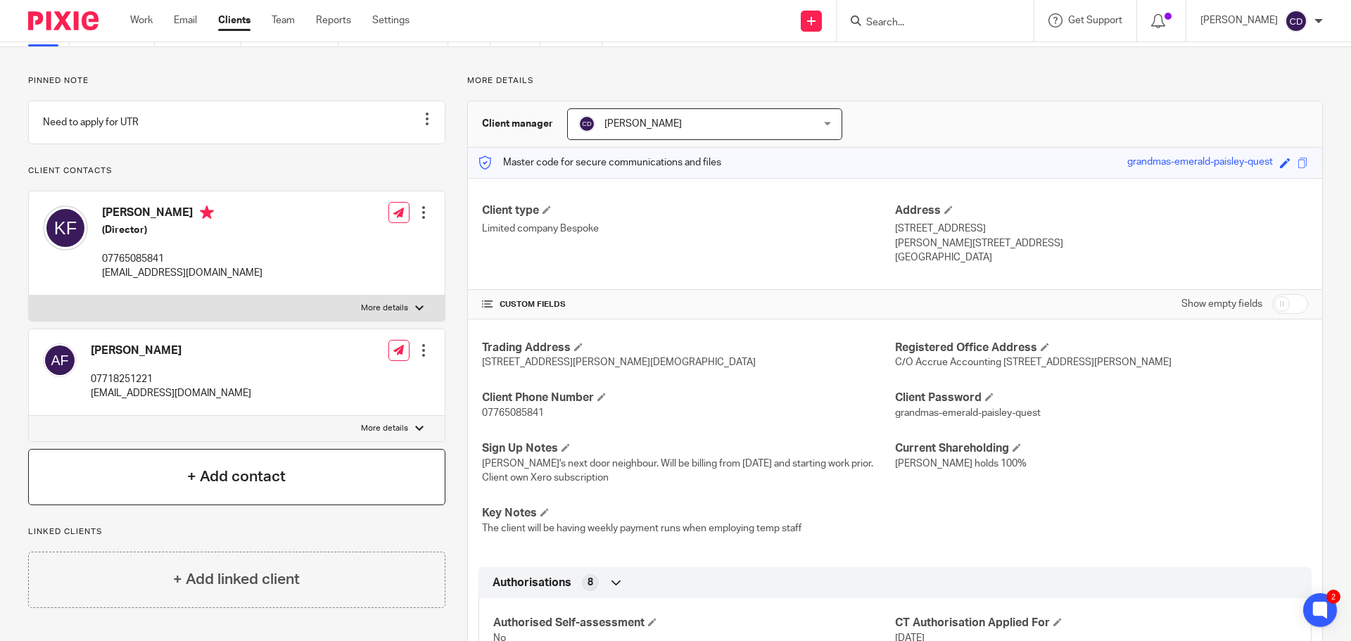
scroll to position [141, 0]
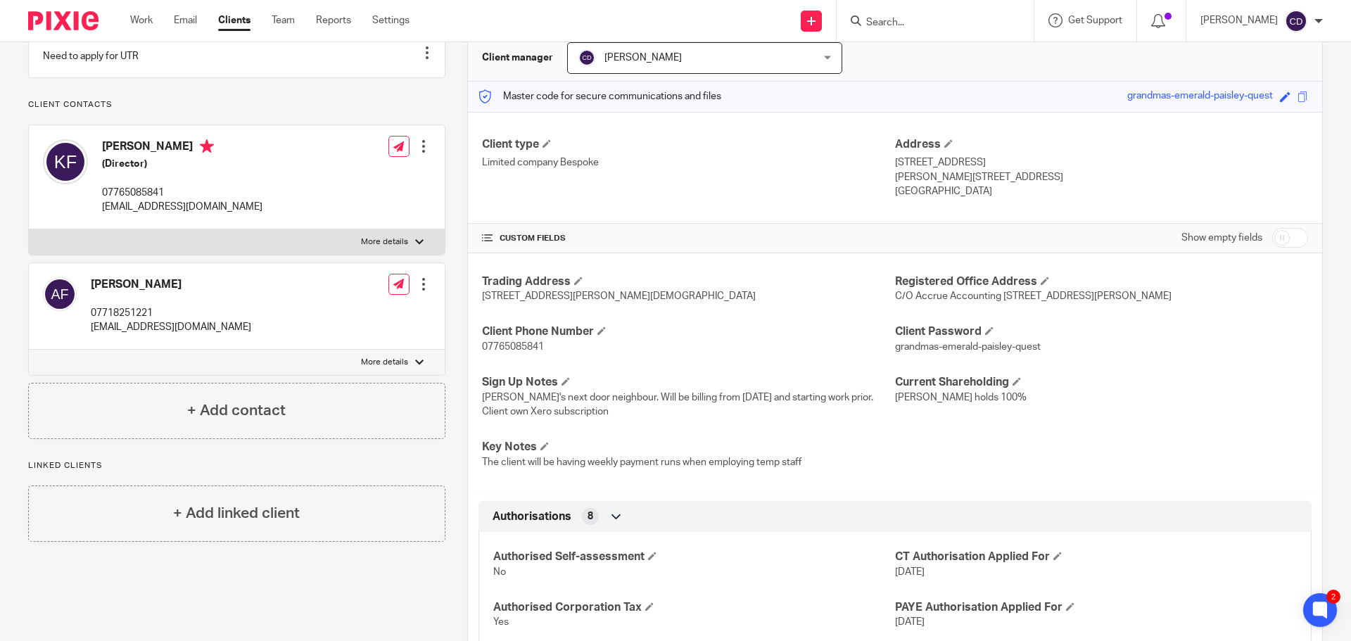
click at [150, 200] on p "07765085841" at bounding box center [182, 193] width 160 height 14
copy p "07765085841"
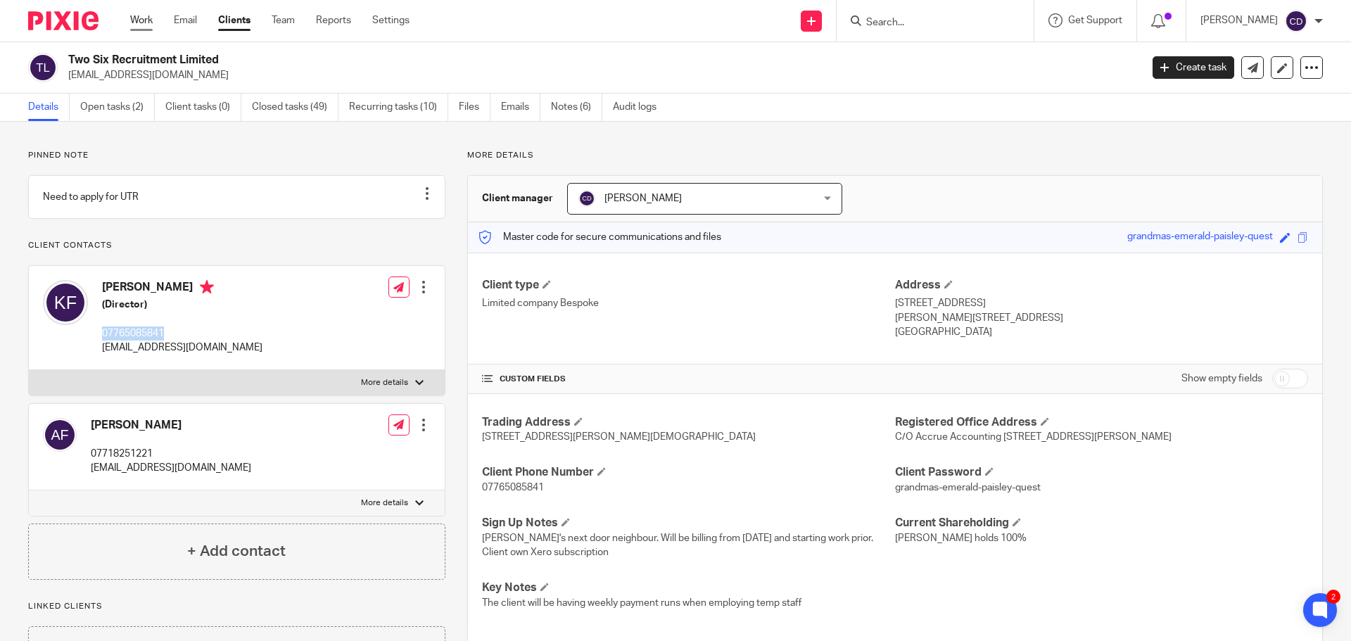
click at [150, 22] on link "Work" at bounding box center [141, 20] width 23 height 14
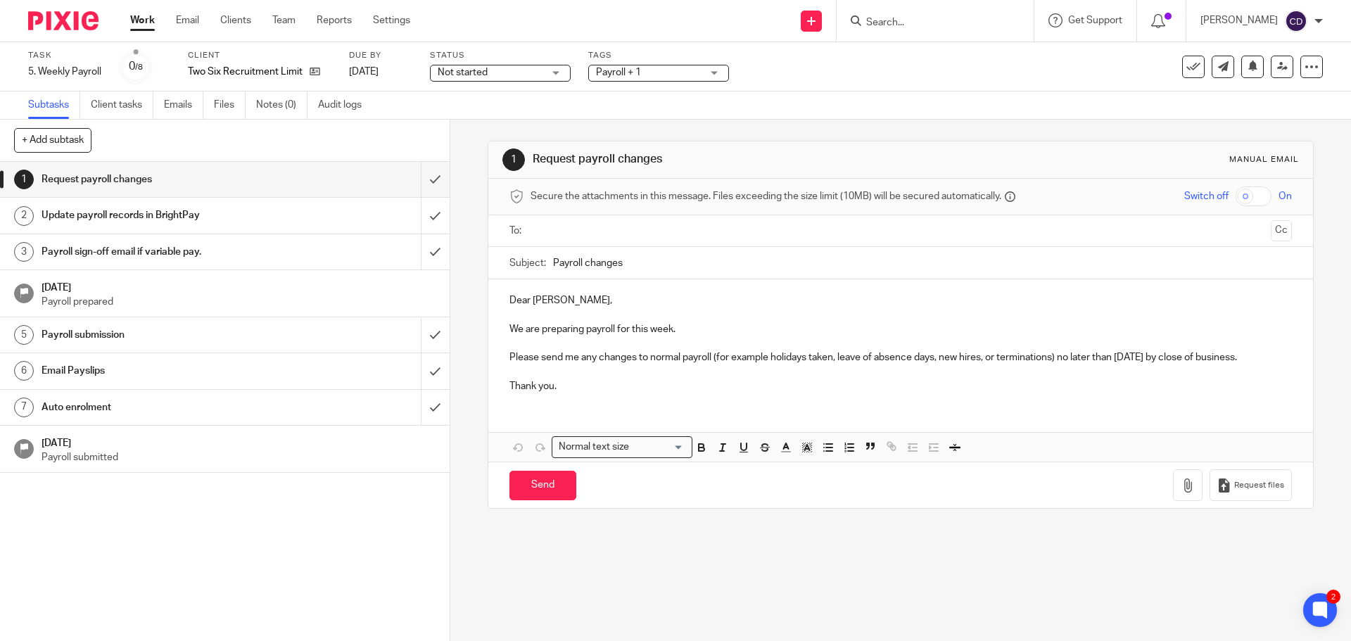
click at [938, 19] on input "Search" at bounding box center [928, 23] width 127 height 13
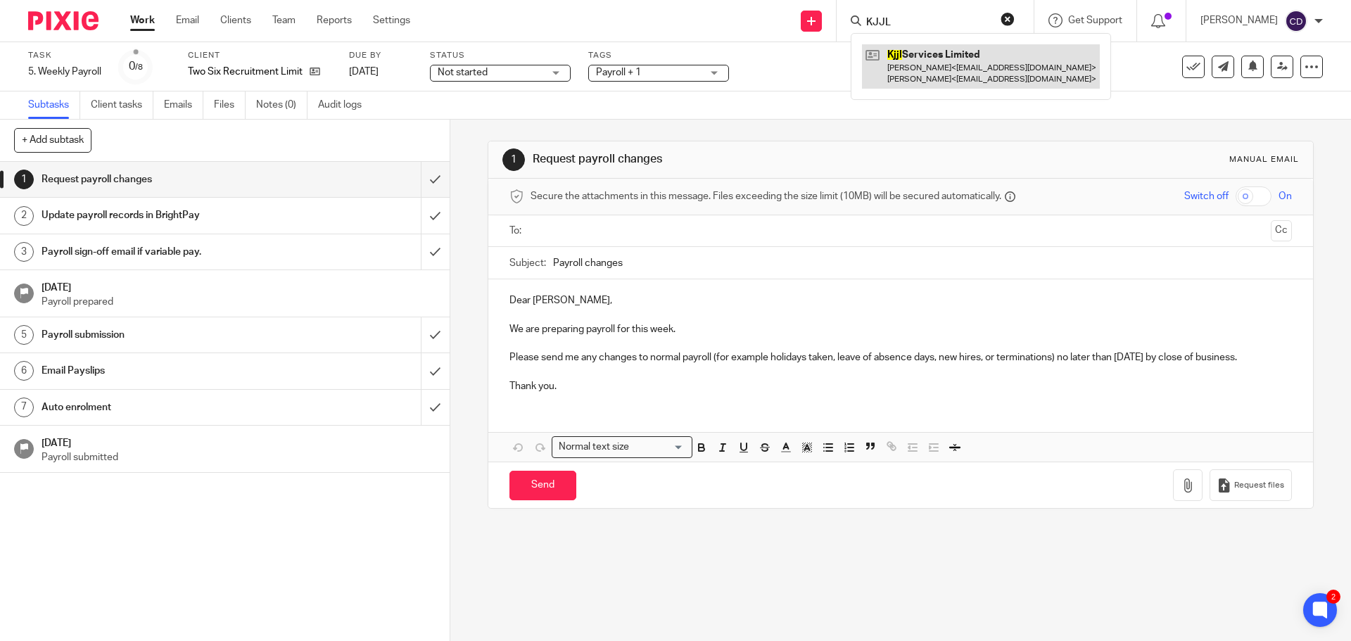
type input "KJJL"
click at [964, 71] on link at bounding box center [981, 66] width 238 height 44
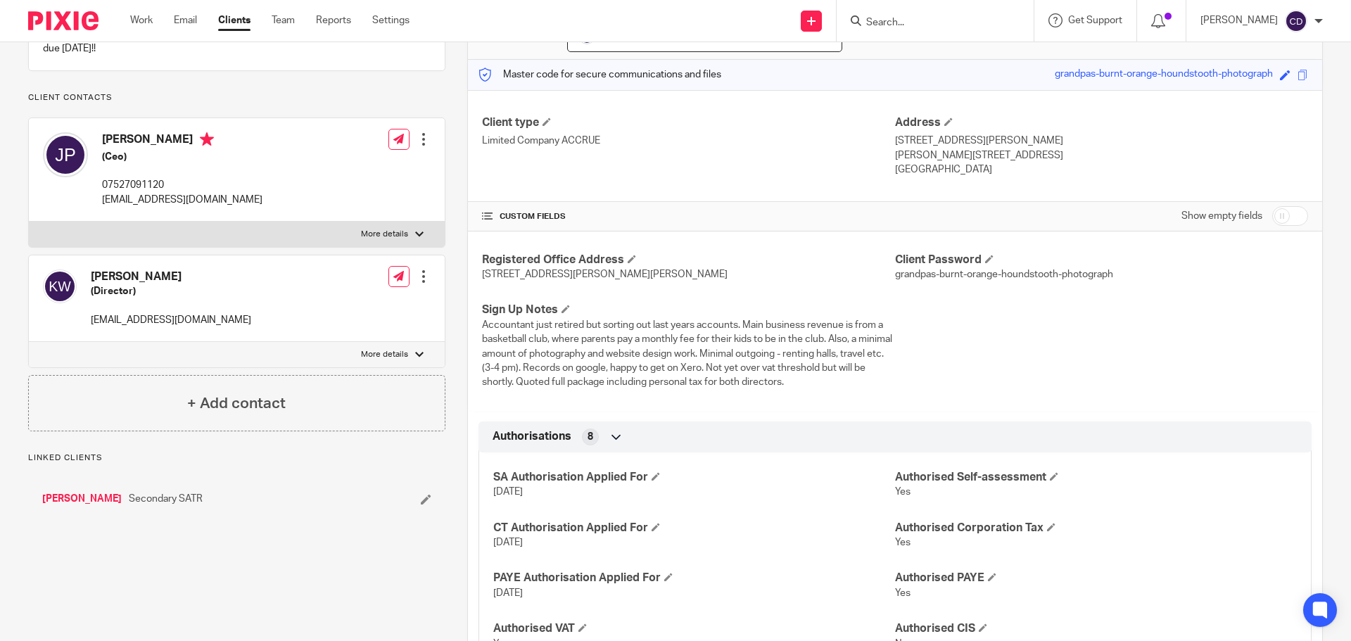
scroll to position [352, 0]
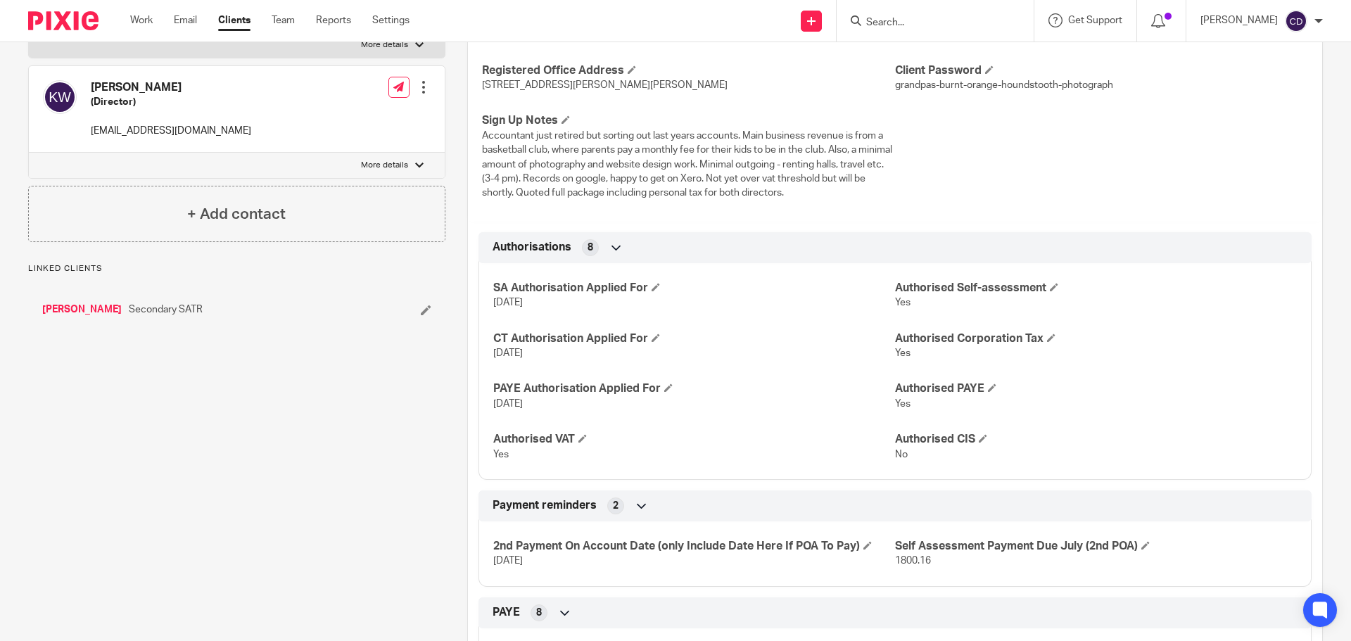
click at [122, 317] on link "[PERSON_NAME]" at bounding box center [82, 310] width 80 height 14
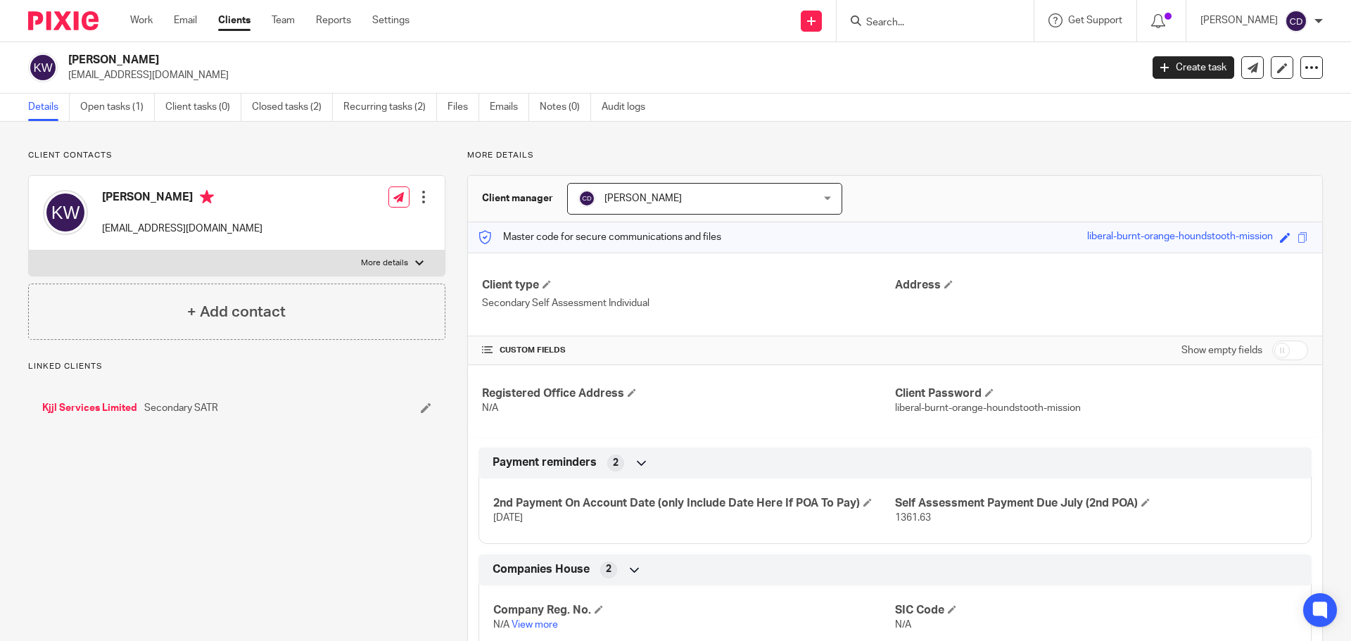
click at [419, 197] on div at bounding box center [424, 197] width 14 height 14
click at [330, 225] on link "Edit contact" at bounding box center [357, 228] width 134 height 20
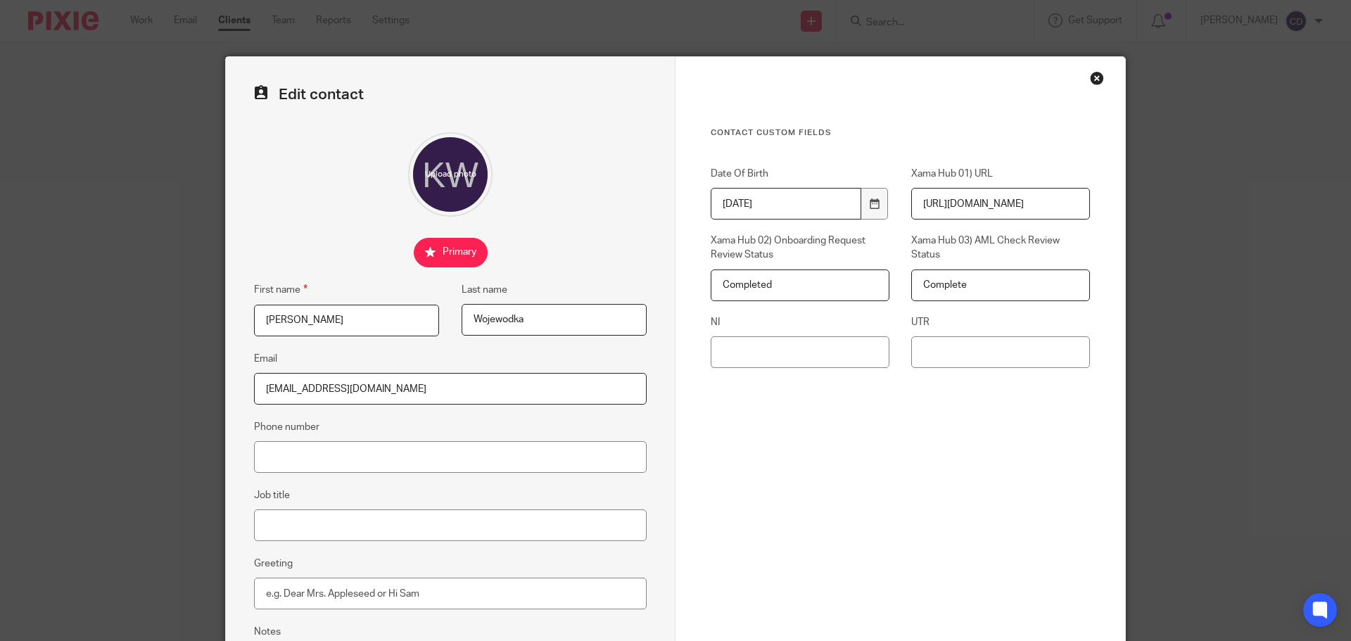
drag, startPoint x: 423, startPoint y: 396, endPoint x: 68, endPoint y: 371, distance: 356.2
click at [101, 371] on div "Edit contact First name [PERSON_NAME] Last name [PERSON_NAME] Email [EMAIL_ADDR…" at bounding box center [675, 320] width 1351 height 641
paste input "kasia"
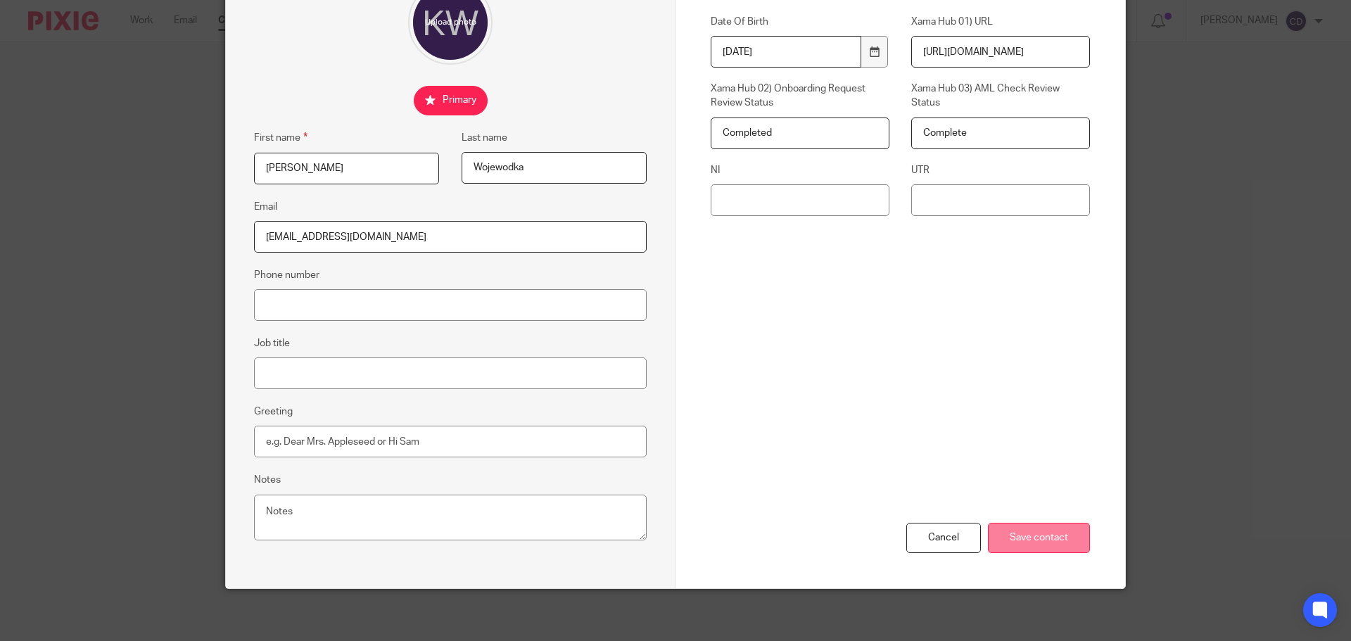
scroll to position [156, 0]
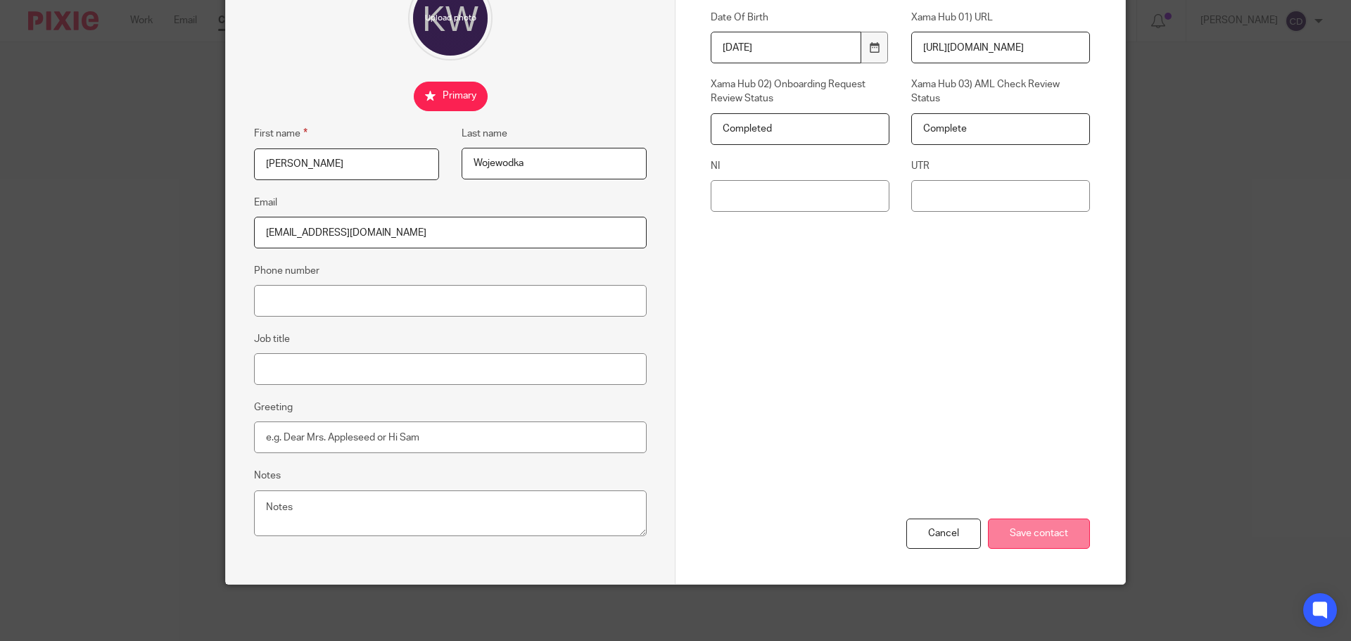
type input "[EMAIL_ADDRESS][DOMAIN_NAME]"
click at [1027, 533] on input "Save contact" at bounding box center [1039, 534] width 102 height 30
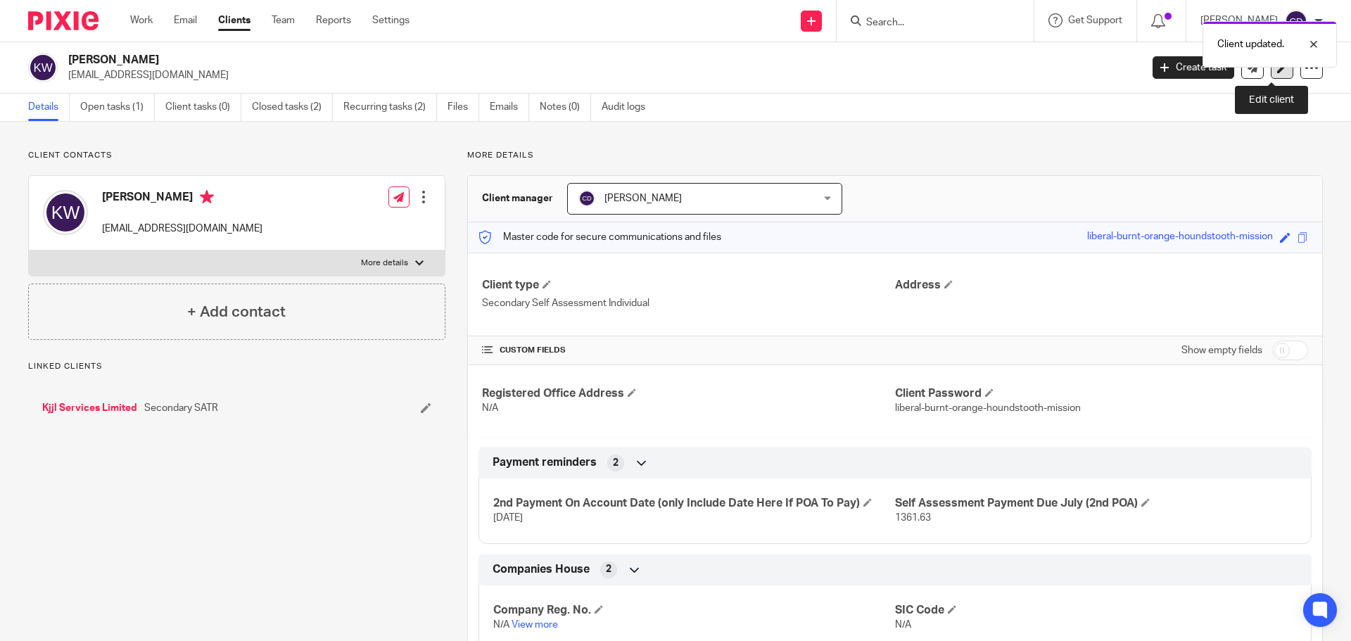
click at [1277, 71] on icon at bounding box center [1282, 68] width 11 height 11
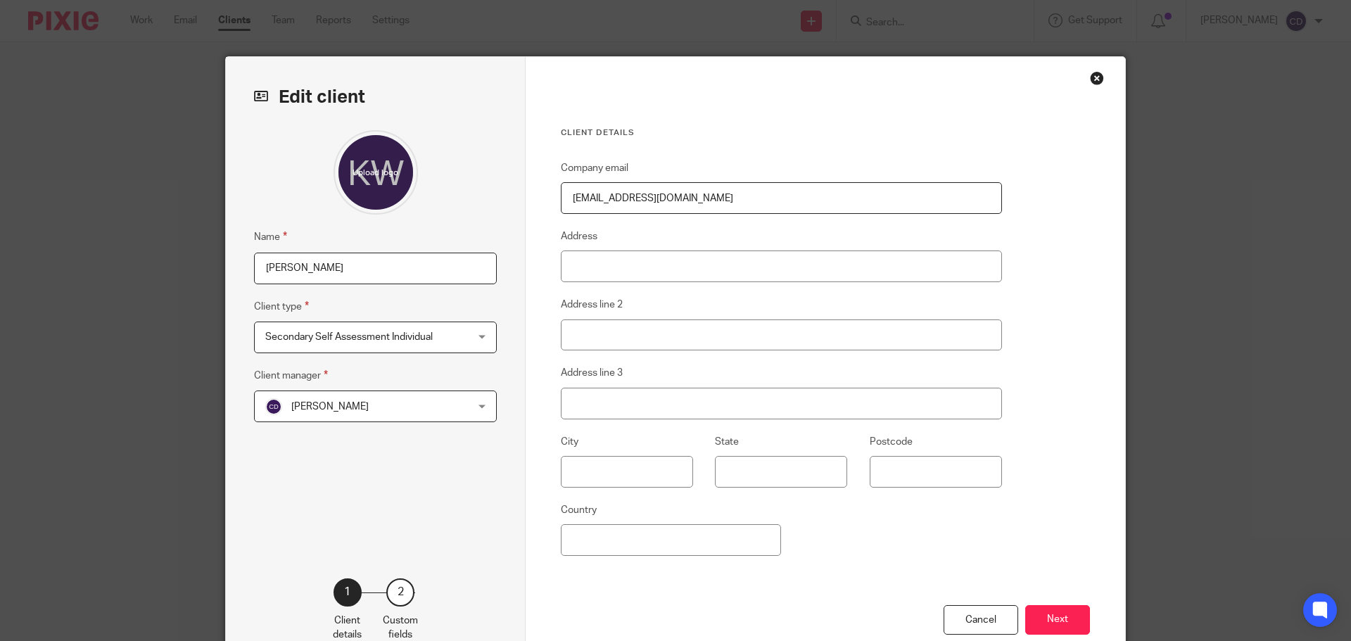
drag, startPoint x: 739, startPoint y: 204, endPoint x: 306, endPoint y: 153, distance: 435.7
click at [301, 153] on div "Edit client Name [PERSON_NAME] Client type Secondary Self Assessment Individual…" at bounding box center [675, 363] width 899 height 613
paste input "kasia"
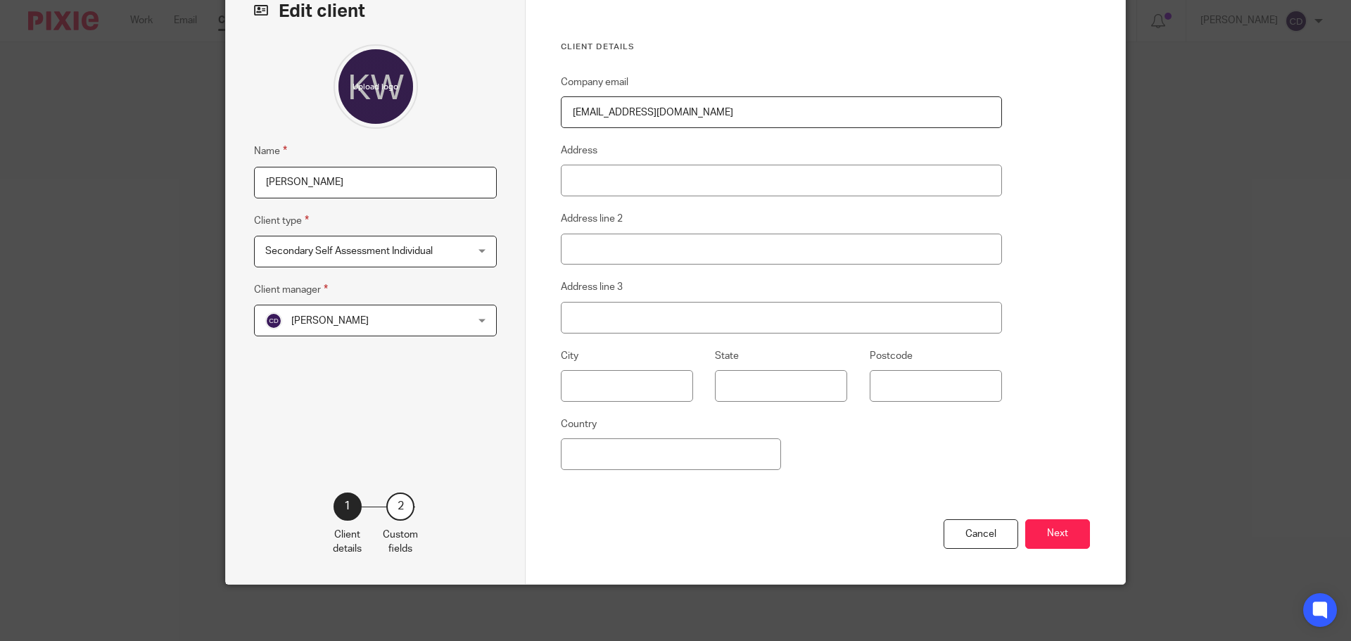
type input "[EMAIL_ADDRESS][DOMAIN_NAME]"
click at [1069, 544] on button "Next" at bounding box center [1057, 534] width 65 height 30
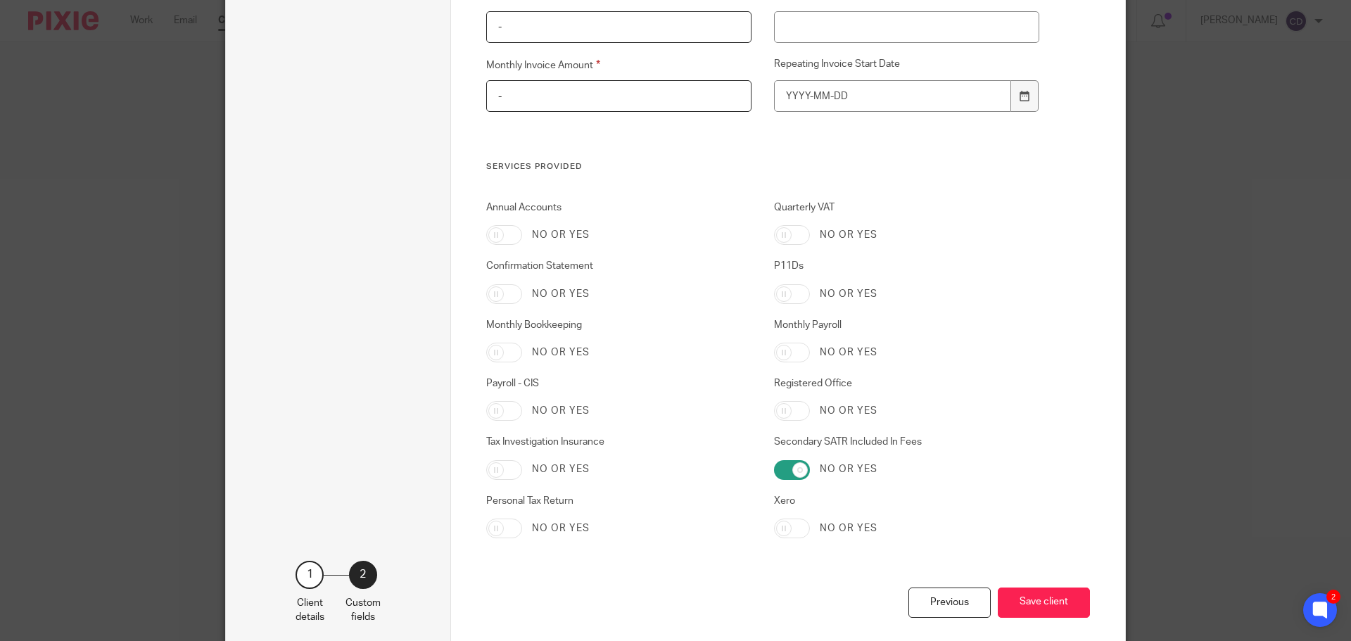
scroll to position [3313, 0]
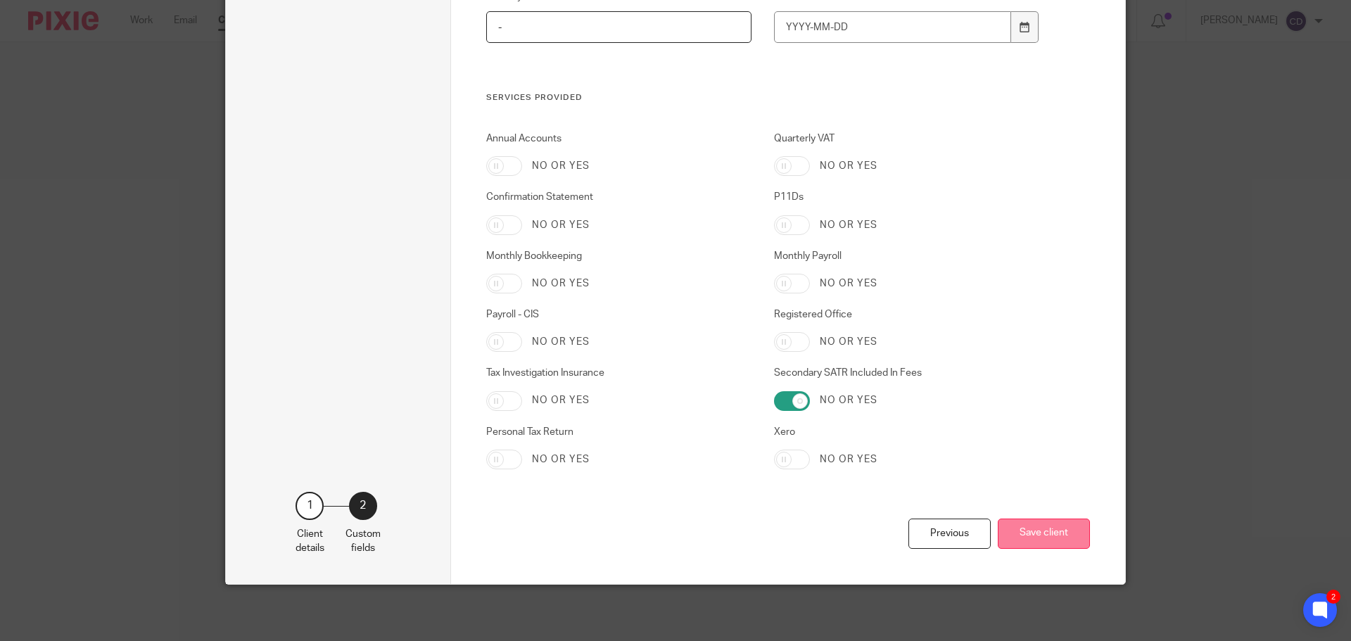
click at [1036, 539] on button "Save client" at bounding box center [1044, 534] width 92 height 30
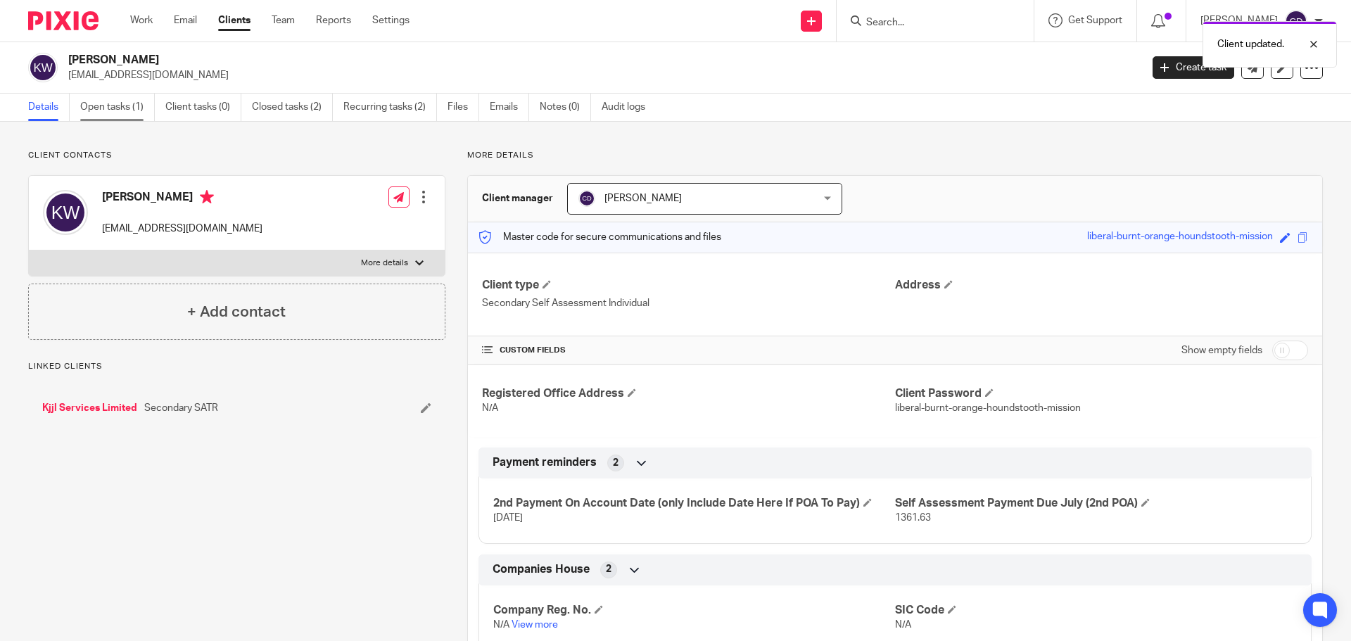
click at [107, 100] on link "Open tasks (1)" at bounding box center [117, 107] width 75 height 27
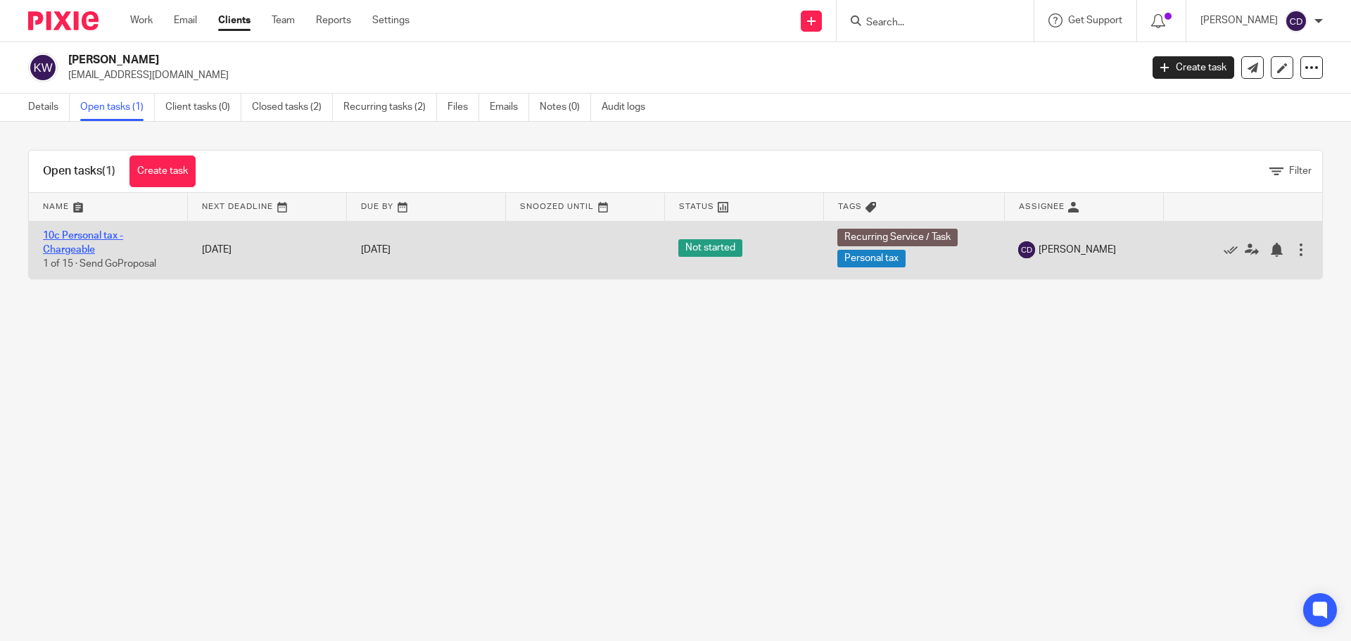
click at [106, 231] on link "10c Personal tax - Chargeable" at bounding box center [83, 243] width 80 height 24
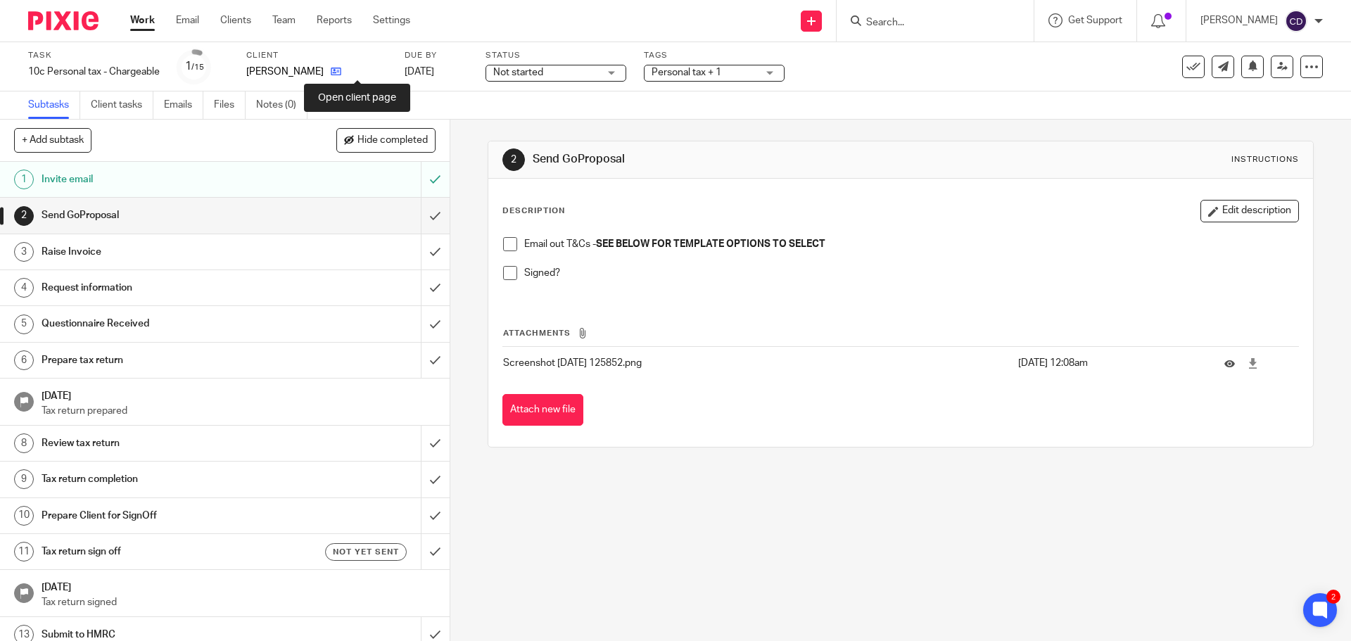
click at [341, 70] on icon at bounding box center [336, 71] width 11 height 11
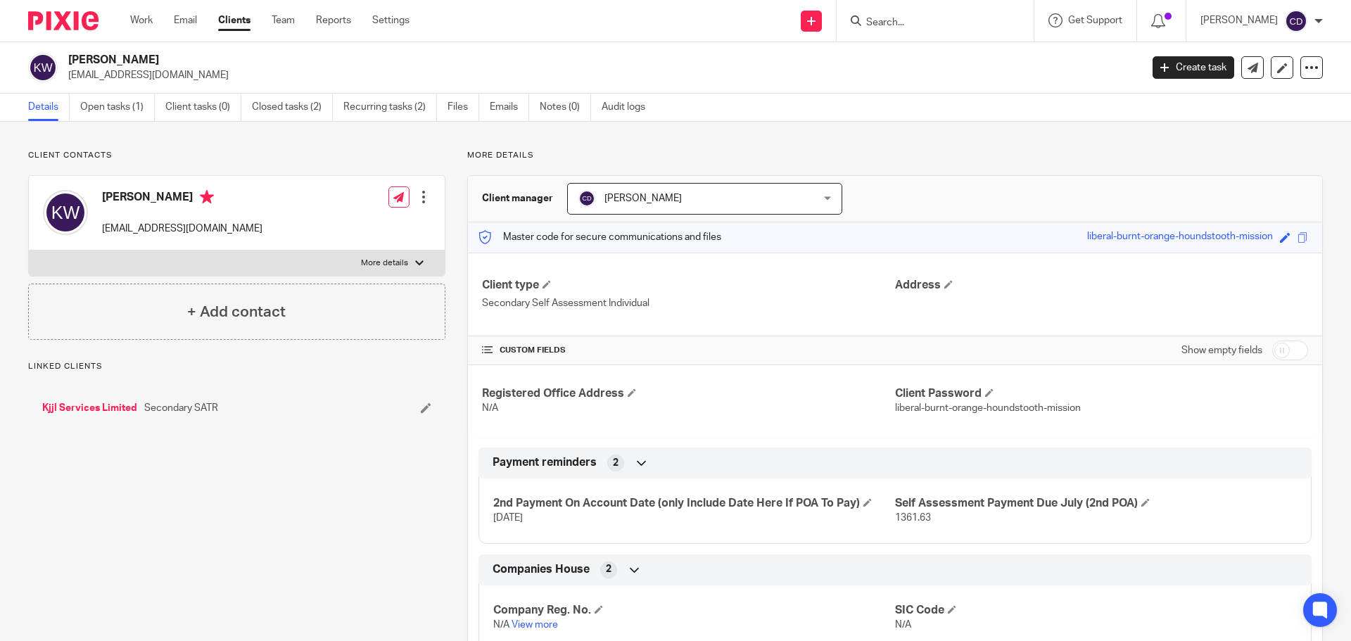
drag, startPoint x: 104, startPoint y: 197, endPoint x: 226, endPoint y: 196, distance: 121.7
click at [226, 196] on h4 "[PERSON_NAME]" at bounding box center [182, 199] width 160 height 18
copy h4 "[PERSON_NAME]"
drag, startPoint x: 244, startPoint y: 238, endPoint x: 103, endPoint y: 231, distance: 141.6
click at [103, 231] on div "Katarzyna Wojewodka kasia@poolepiranhas.co.uk Edit contact Create client from c…" at bounding box center [237, 213] width 416 height 75
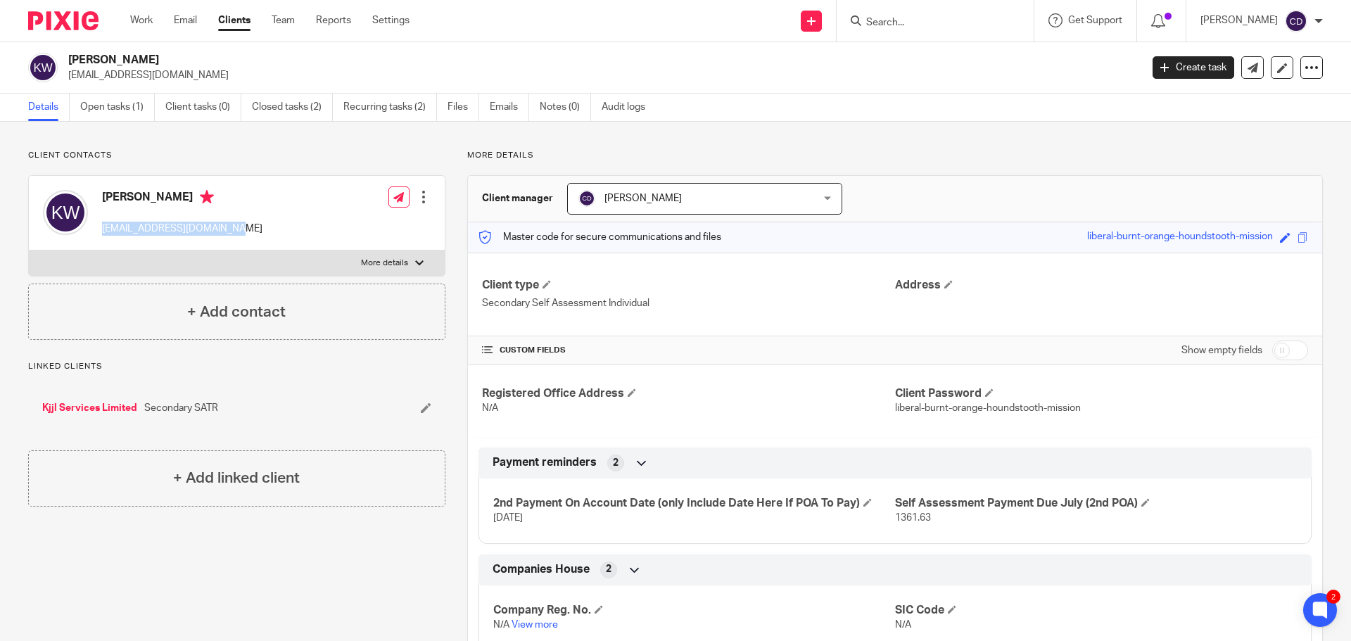
copy p "kasia@poolepiranhas.co.uk"
click at [141, 119] on link "Open tasks (1)" at bounding box center [117, 107] width 75 height 27
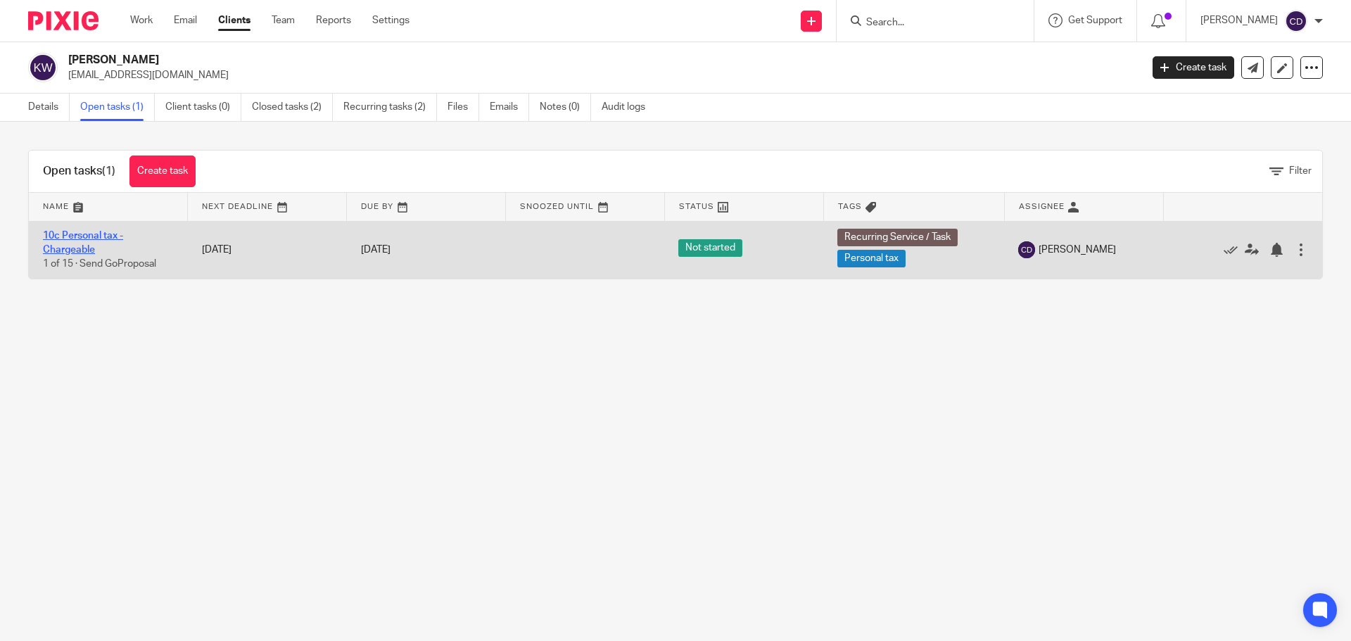
click at [99, 238] on link "10c Personal tax - Chargeable" at bounding box center [83, 243] width 80 height 24
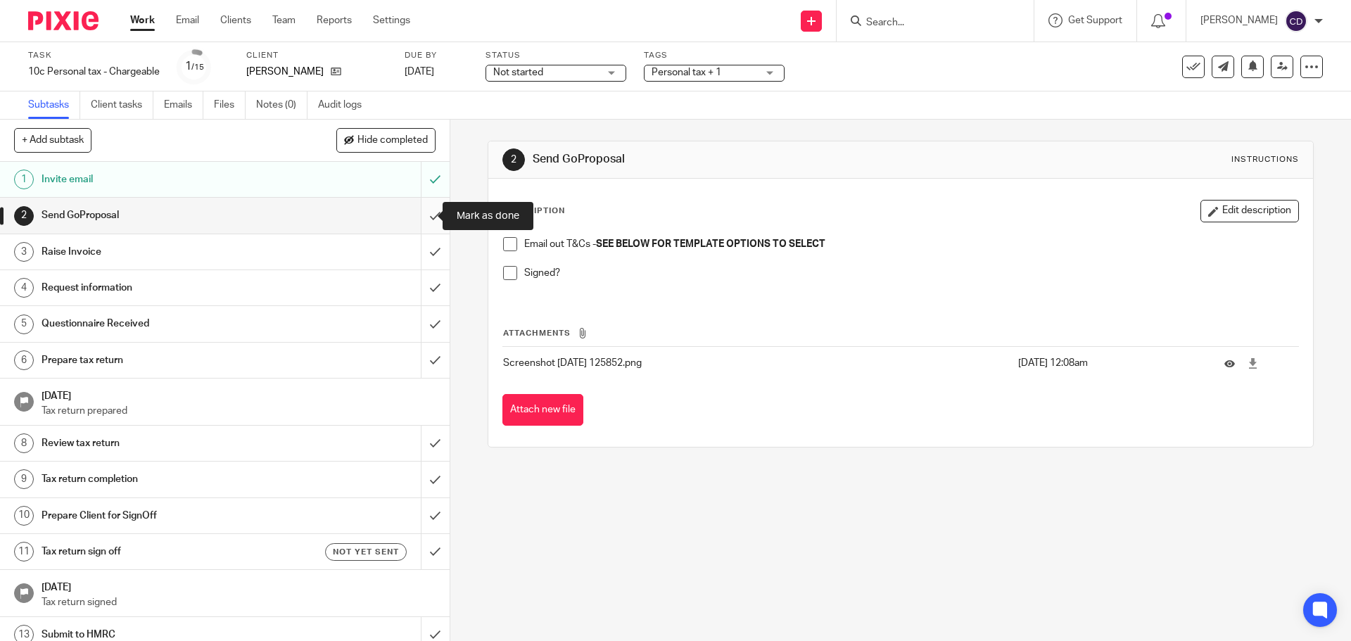
click at [419, 220] on input "submit" at bounding box center [225, 215] width 450 height 35
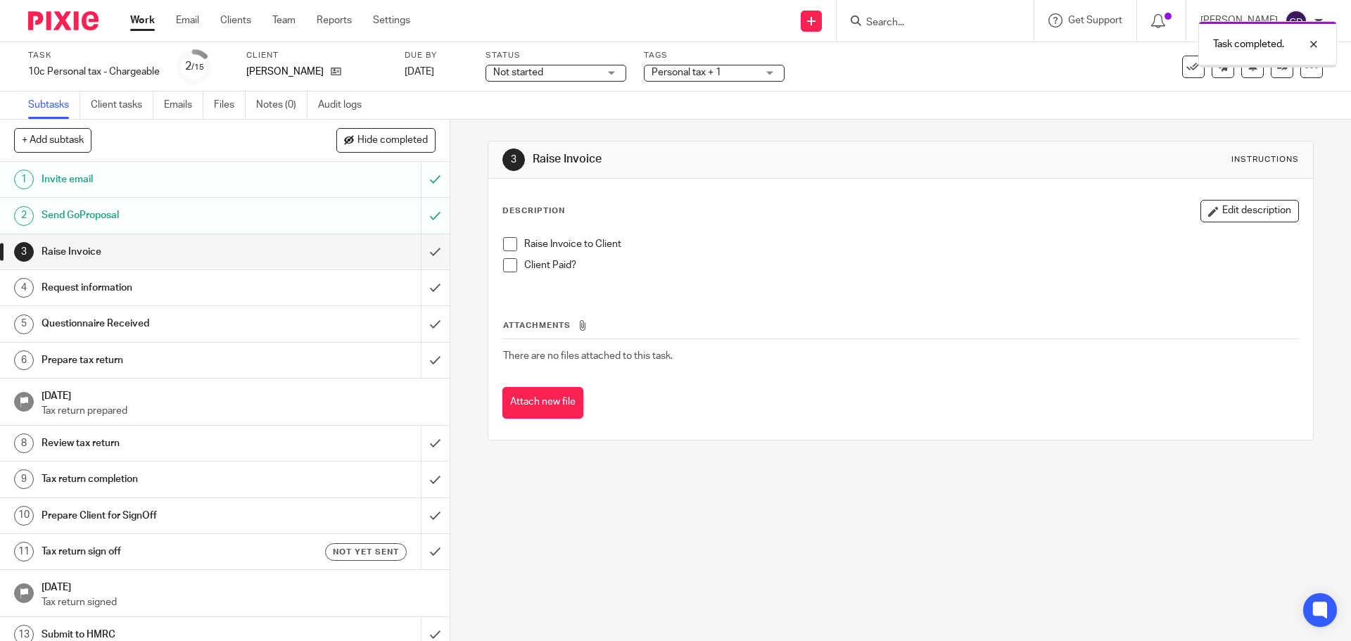
click at [417, 258] on input "submit" at bounding box center [225, 251] width 450 height 35
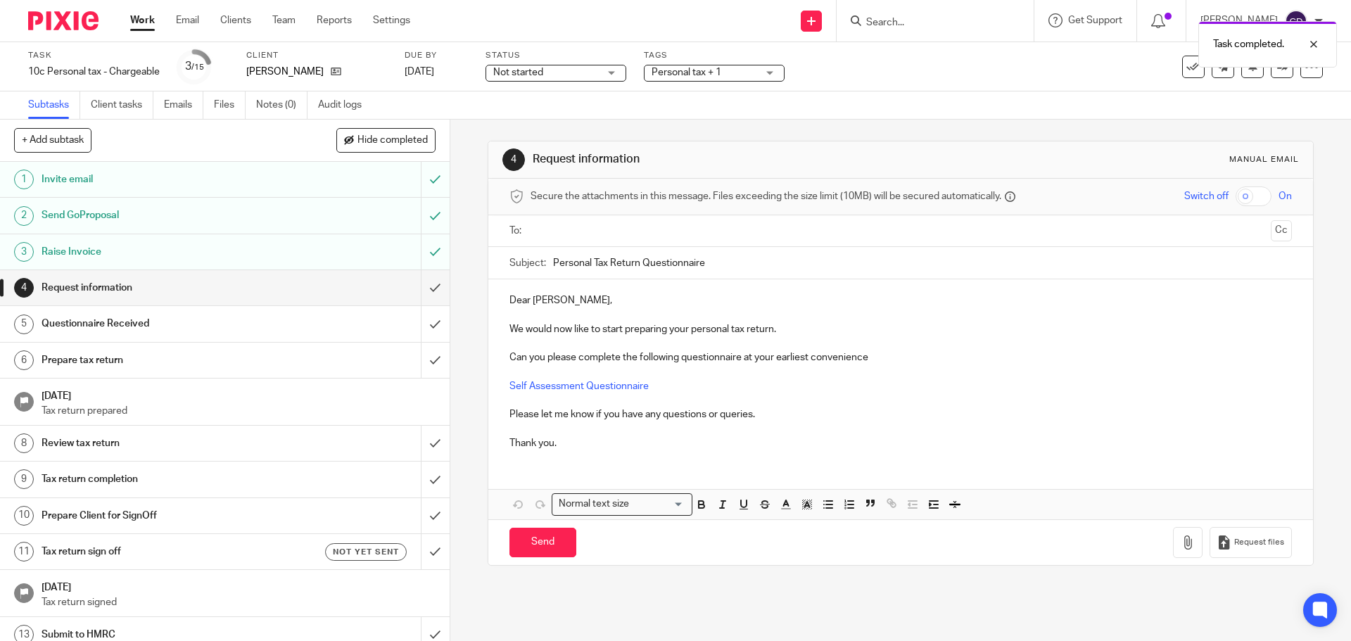
click at [538, 301] on p "Dear Katarzyna," at bounding box center [900, 300] width 782 height 14
click at [399, 16] on link "Settings" at bounding box center [391, 20] width 37 height 14
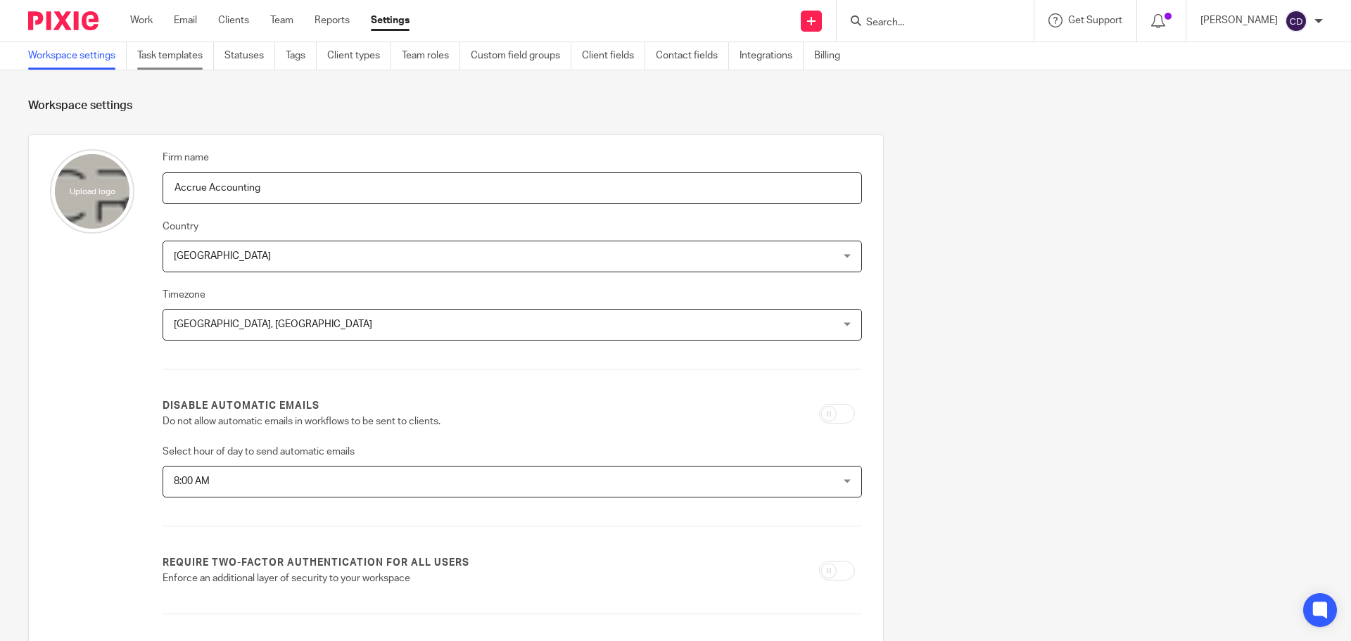
click at [184, 61] on link "Task templates" at bounding box center [175, 55] width 77 height 27
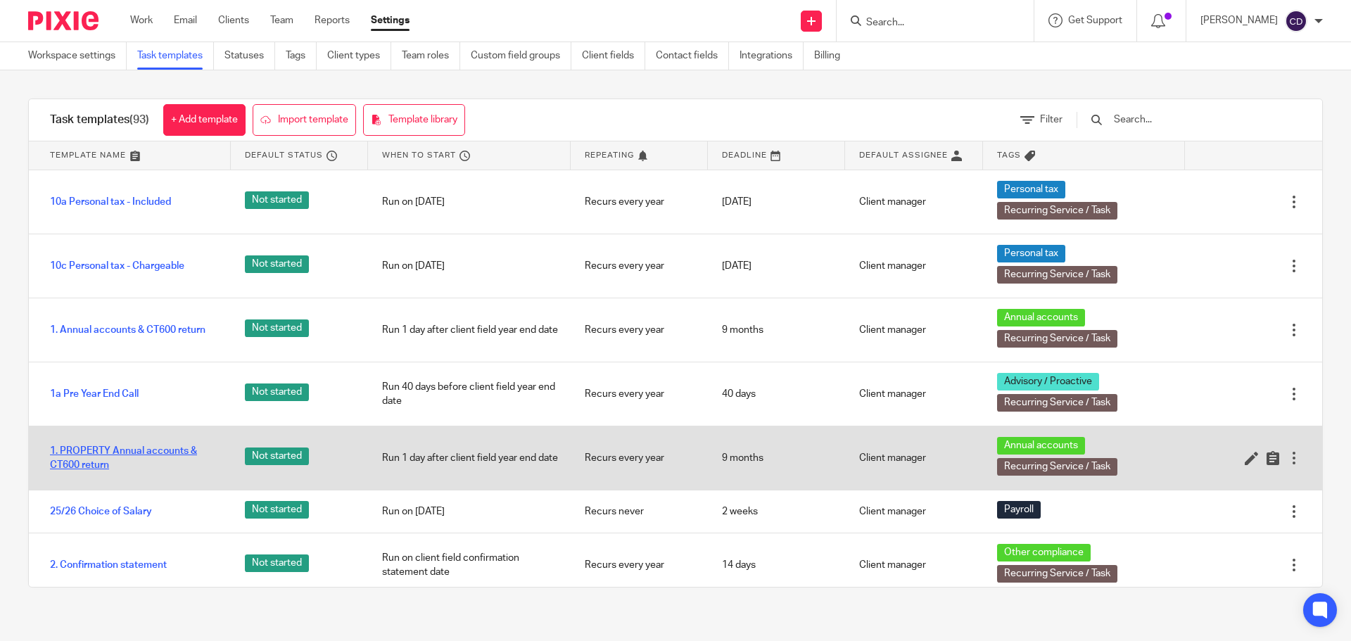
scroll to position [70, 0]
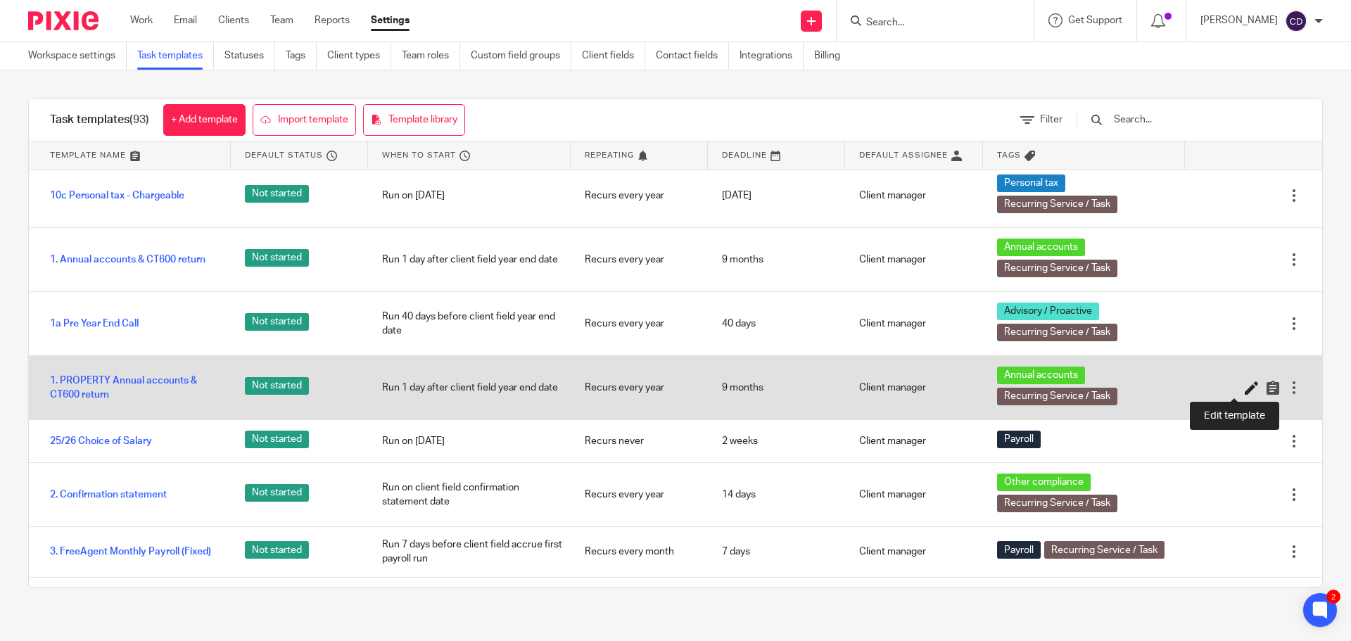
click at [1245, 390] on icon at bounding box center [1252, 388] width 14 height 14
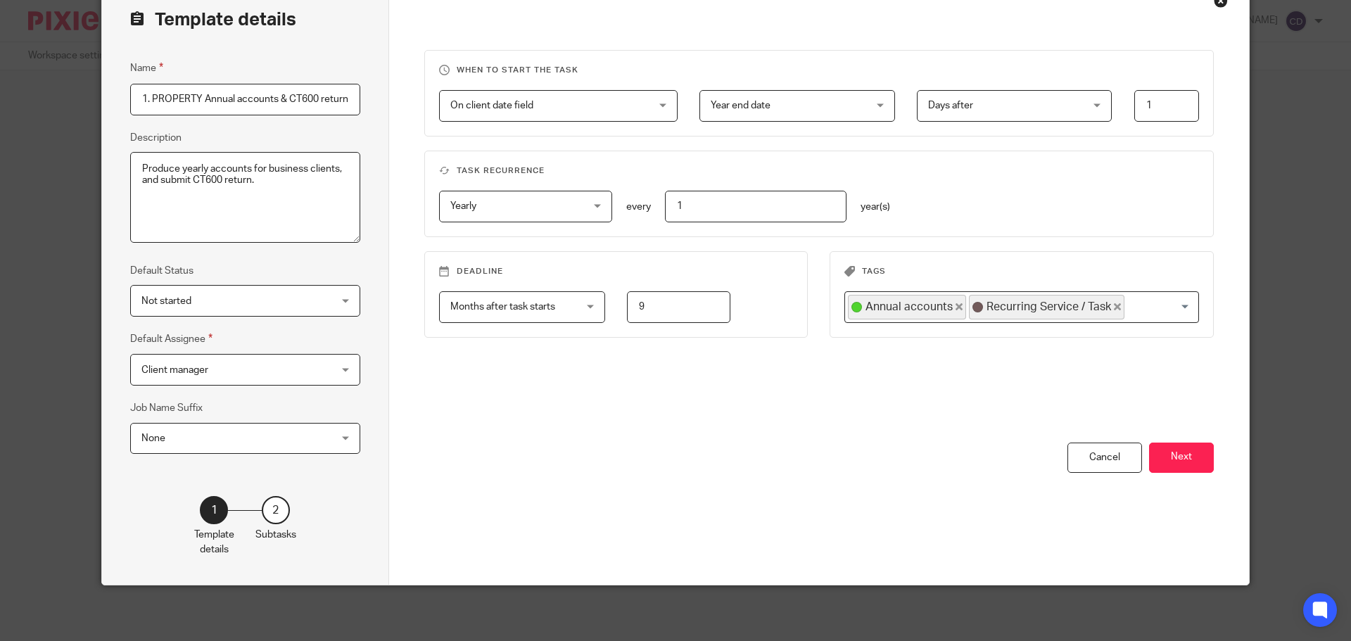
scroll to position [78, 0]
click at [1182, 460] on button "Next" at bounding box center [1181, 457] width 65 height 30
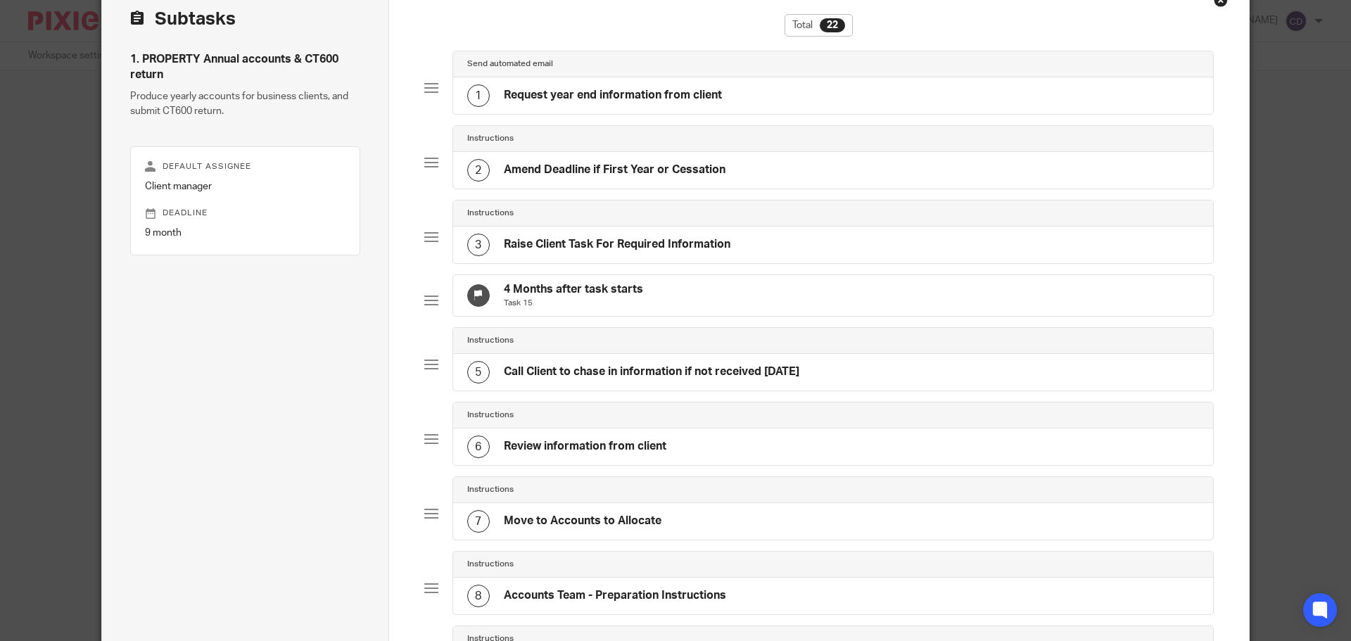
click at [571, 87] on div "1 Request year end information from client" at bounding box center [594, 95] width 255 height 23
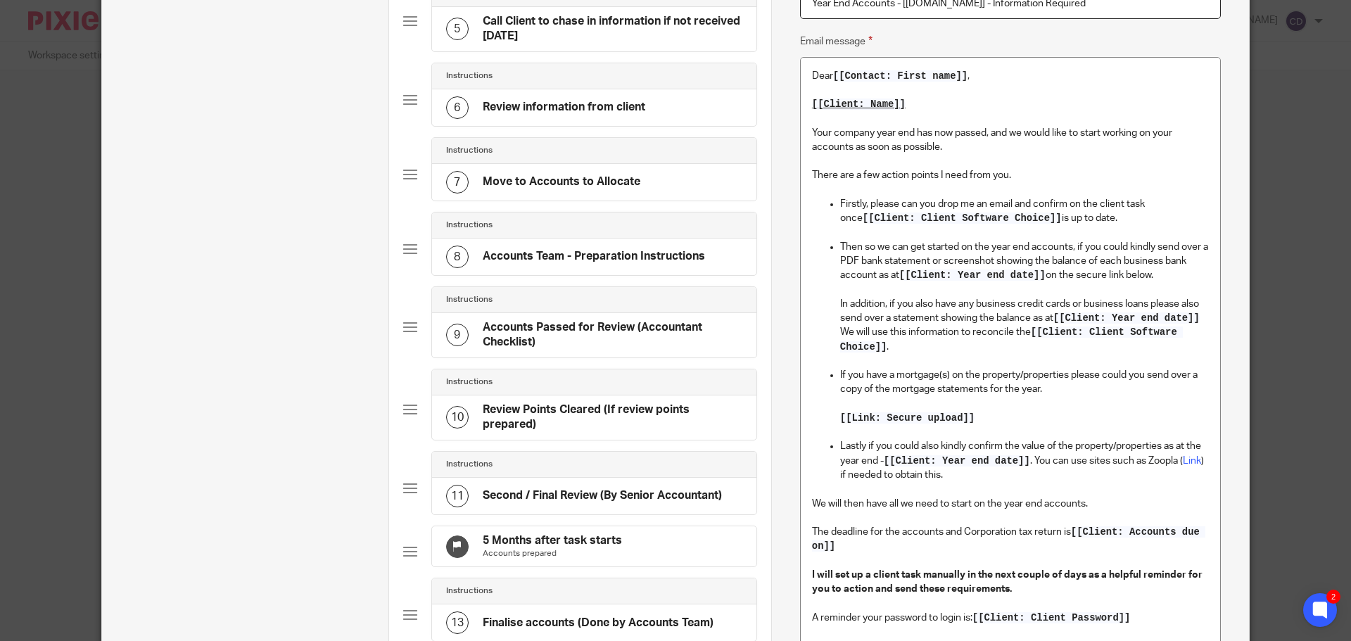
scroll to position [430, 0]
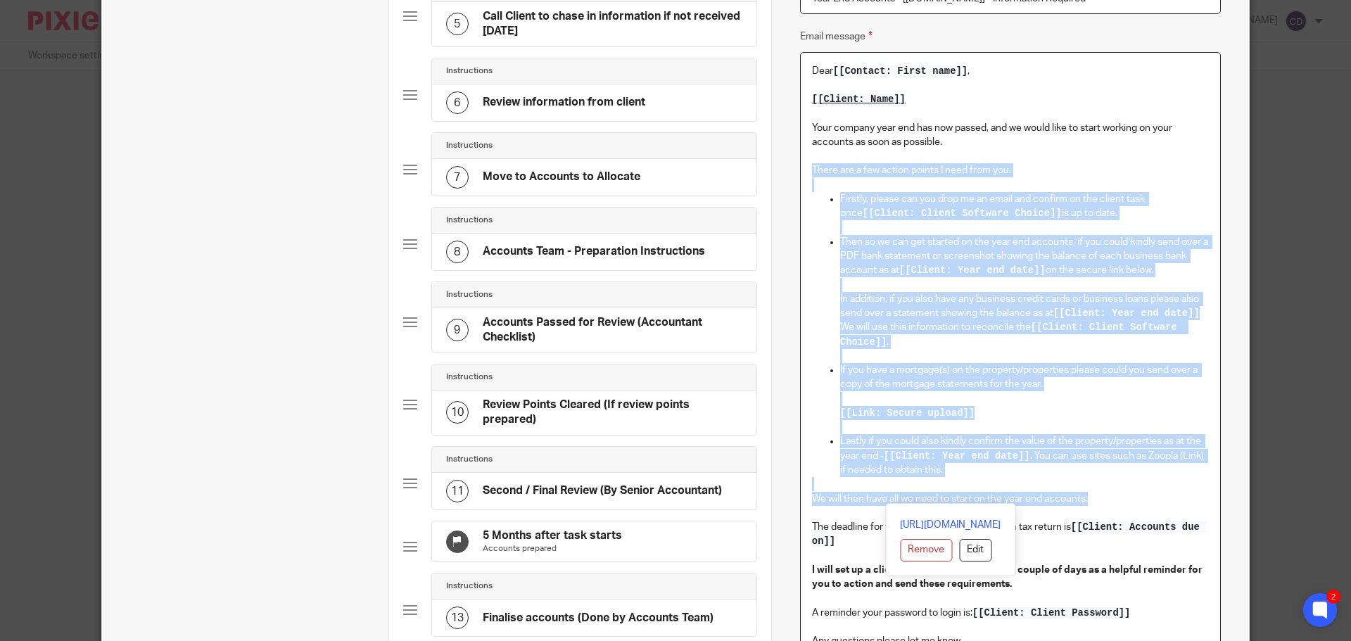
drag, startPoint x: 1096, startPoint y: 497, endPoint x: 789, endPoint y: 173, distance: 447.0
click at [789, 173] on div "Name Request year end information from client Type Send automated email Send au…" at bounding box center [1010, 522] width 478 height 1790
copy div "There are a few action points I need from you. Firstly, please can you drop me …"
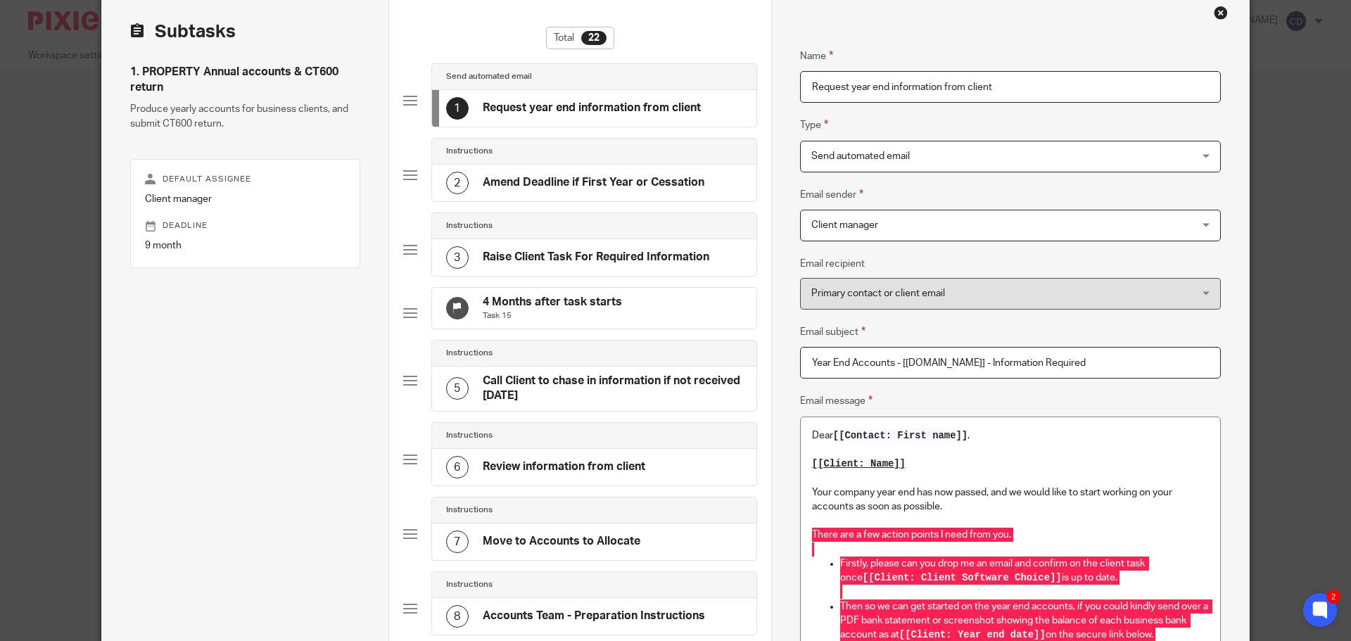
scroll to position [0, 0]
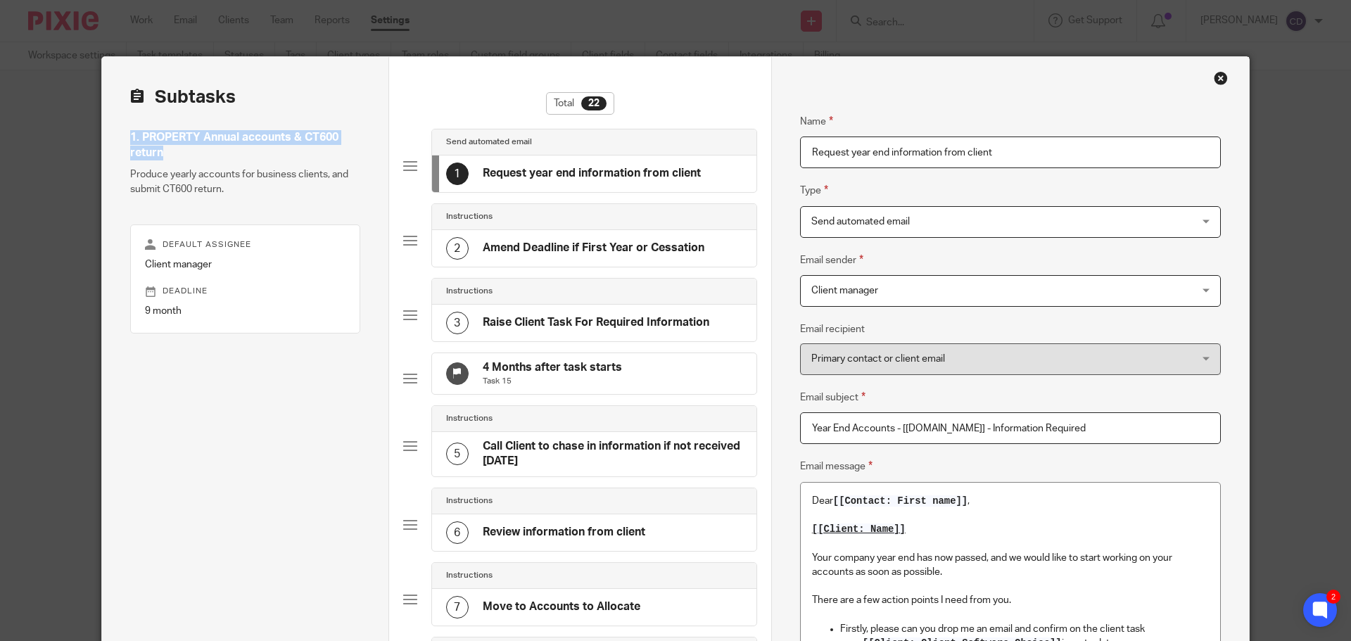
drag, startPoint x: 170, startPoint y: 145, endPoint x: 127, endPoint y: 139, distance: 42.7
click at [130, 139] on h4 "1. PROPERTY Annual accounts & CT600 return" at bounding box center [245, 145] width 230 height 30
copy h4 "1. PROPERTY Annual accounts & CT600 return"
click at [1214, 79] on div "Close this dialog window" at bounding box center [1221, 78] width 14 height 14
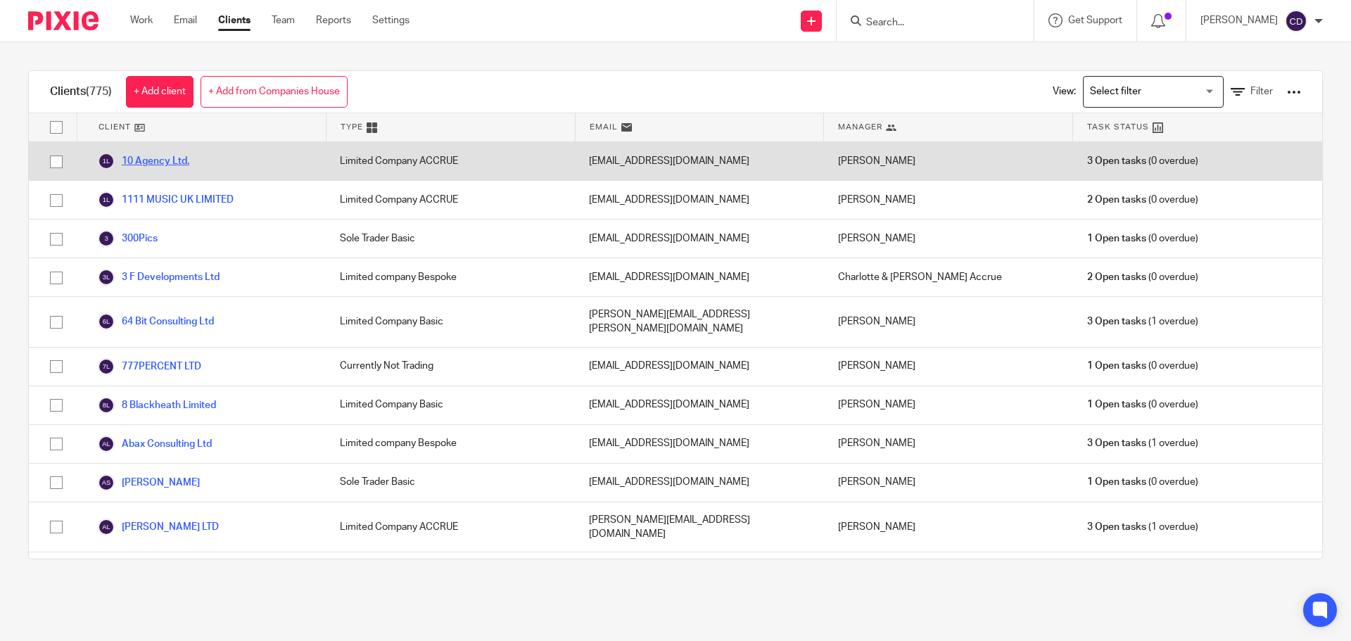
click at [167, 158] on link "10 Agency Ltd." at bounding box center [143, 161] width 91 height 17
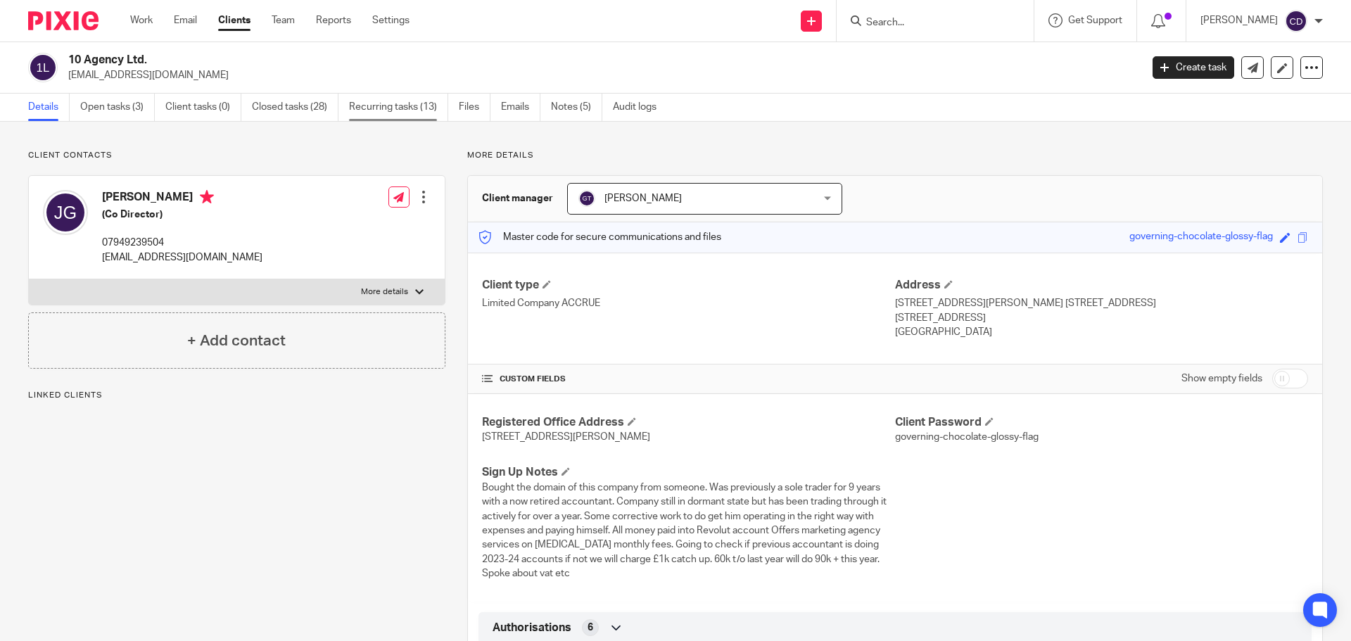
click at [350, 108] on ul "Details Open tasks (3) Client tasks (0) Closed tasks (28) Recurring tasks (13) …" at bounding box center [352, 107] width 649 height 27
click at [367, 110] on link "Recurring tasks (13)" at bounding box center [398, 107] width 99 height 27
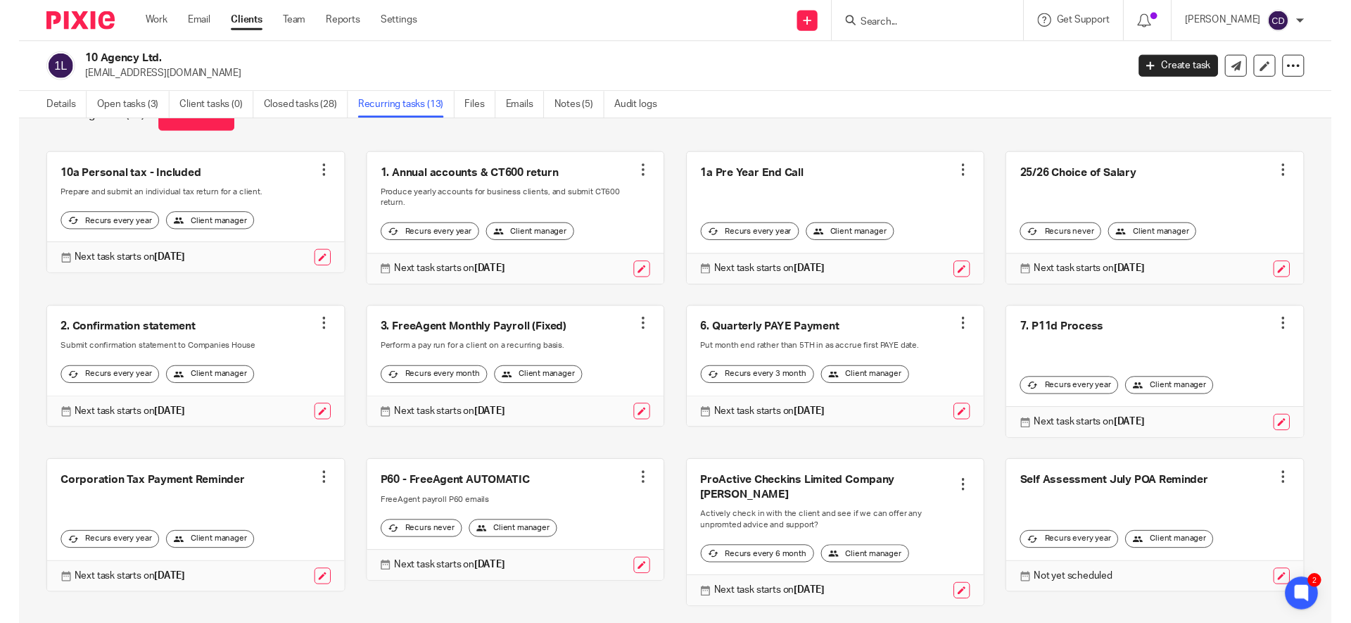
scroll to position [70, 0]
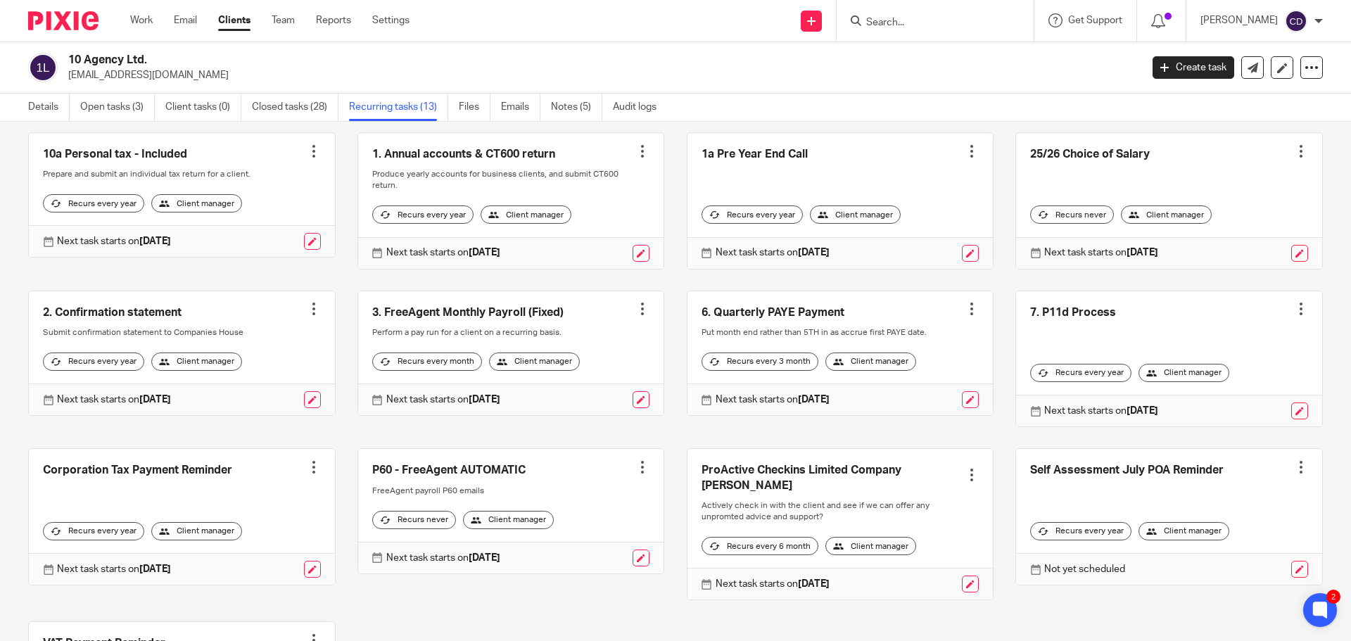
click at [965, 144] on div at bounding box center [972, 151] width 14 height 14
click at [935, 128] on div "Recurring tasks (13) Schedule task 10a Personal tax - Included Create task Clon…" at bounding box center [675, 381] width 1351 height 519
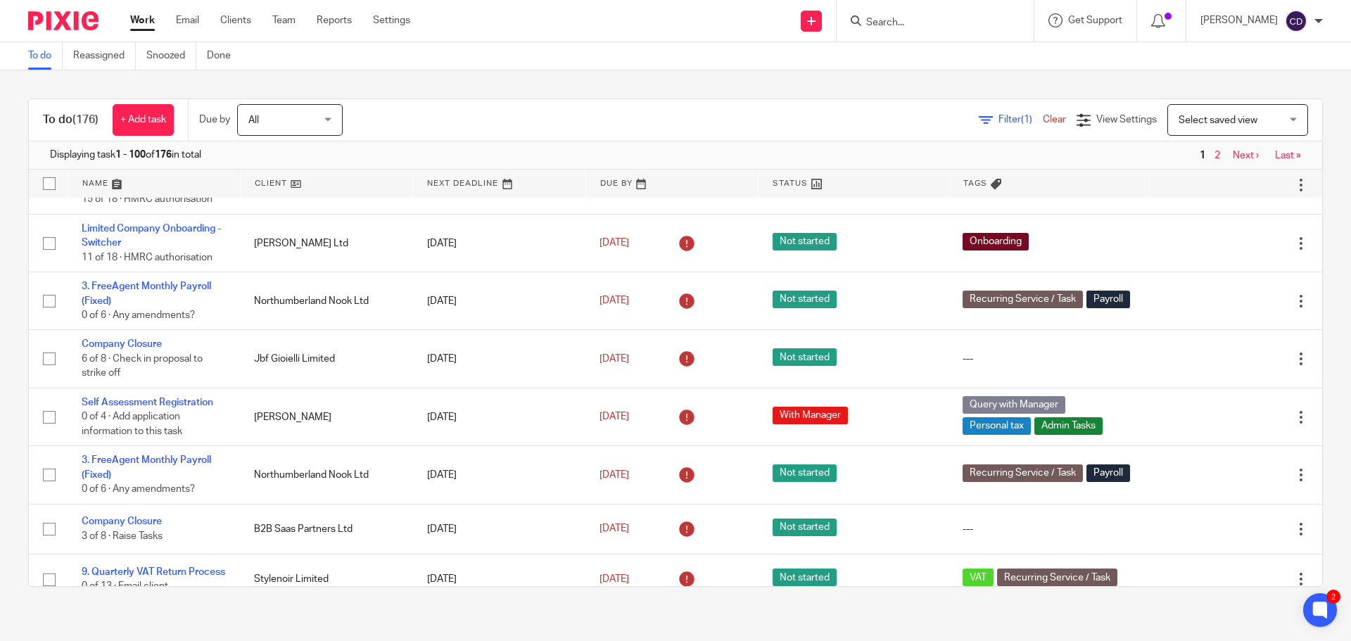
scroll to position [70, 0]
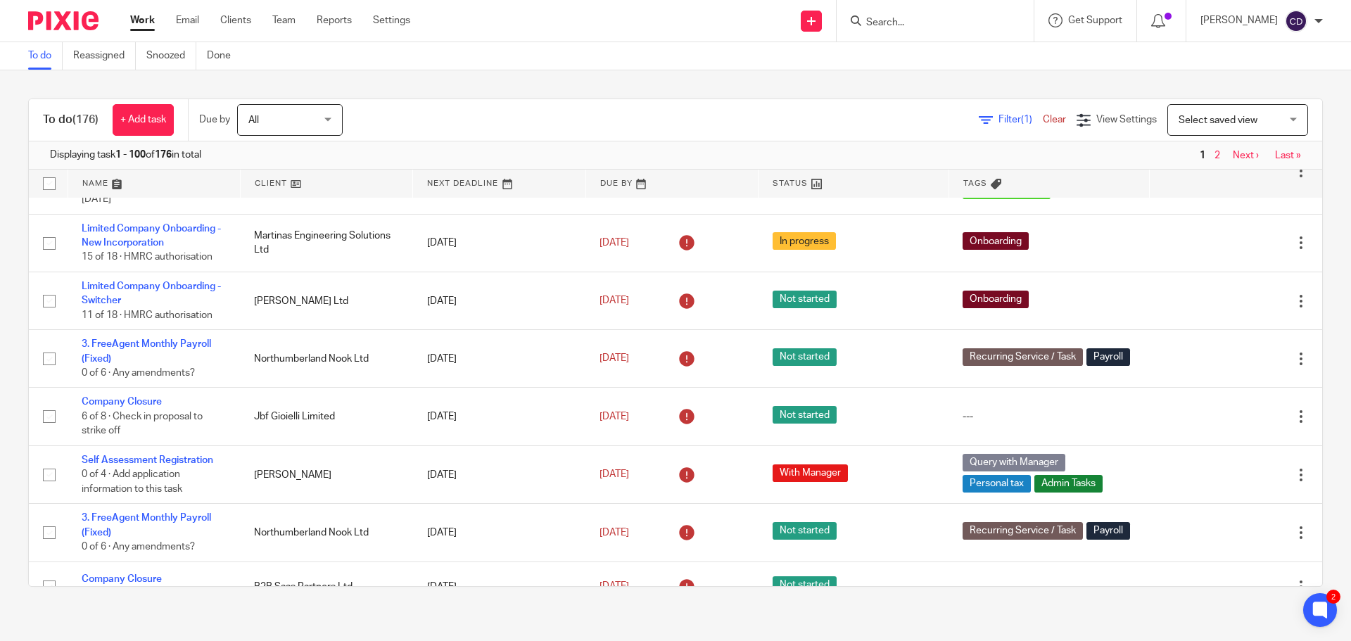
click at [276, 189] on link at bounding box center [327, 184] width 172 height 28
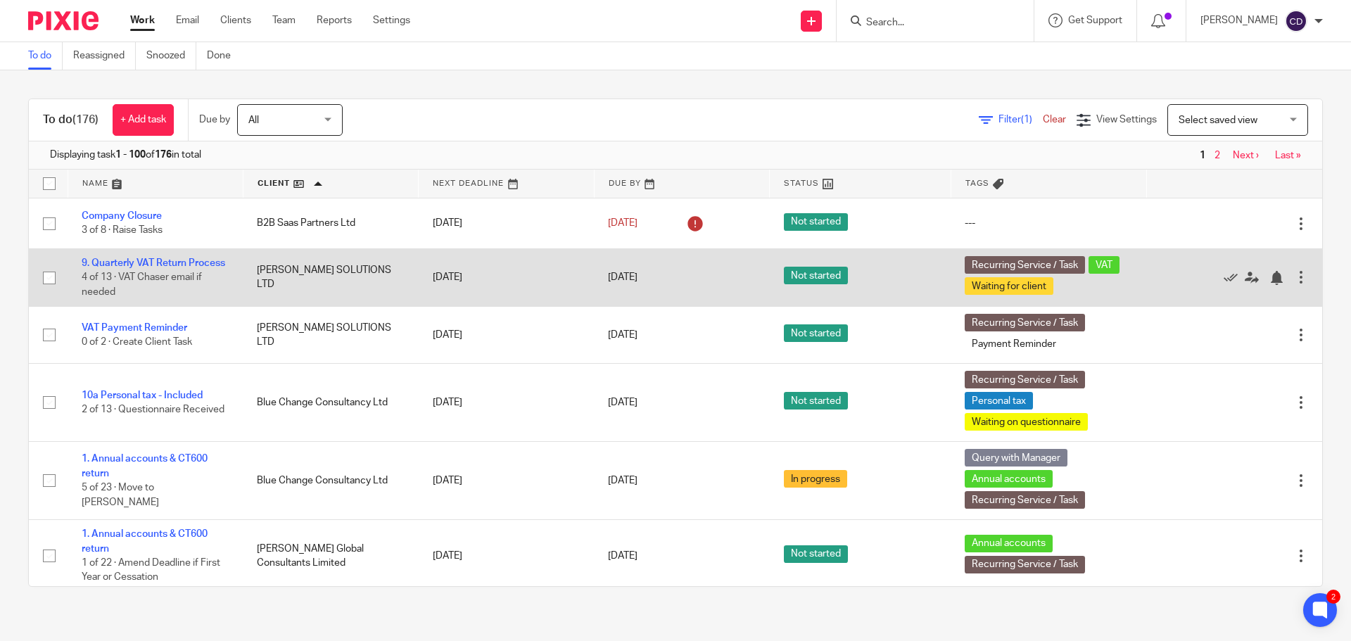
scroll to position [1407, 0]
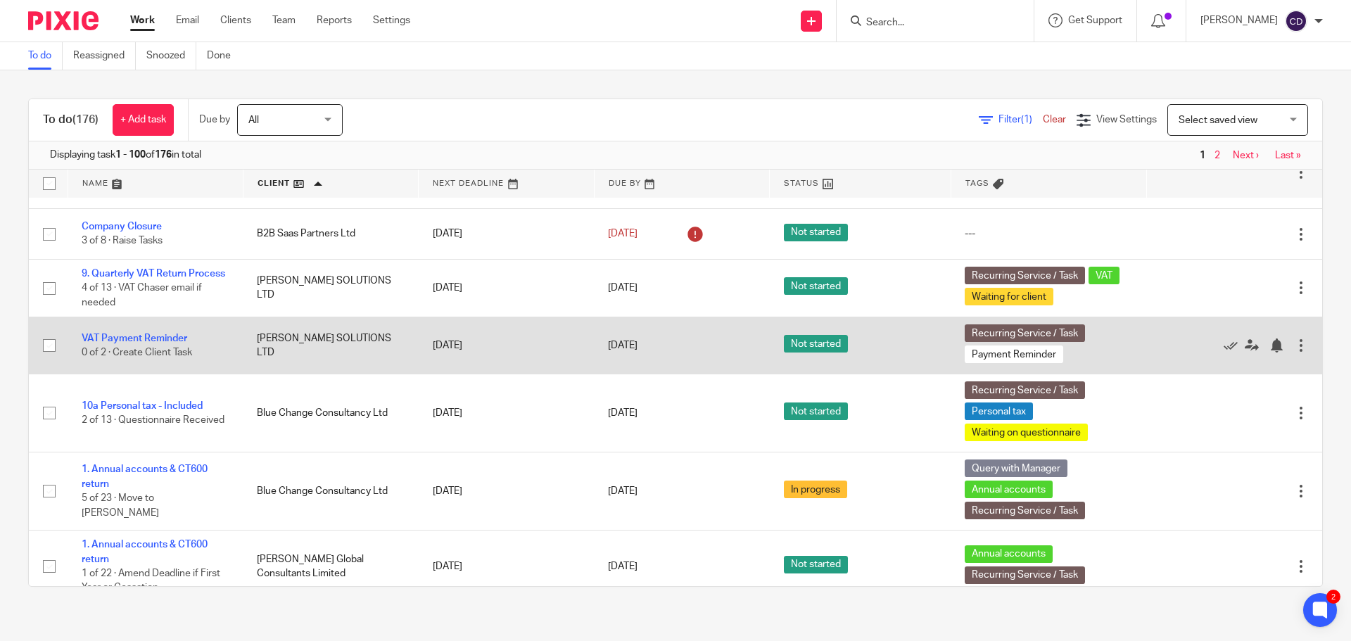
click at [1294, 353] on div at bounding box center [1301, 345] width 14 height 14
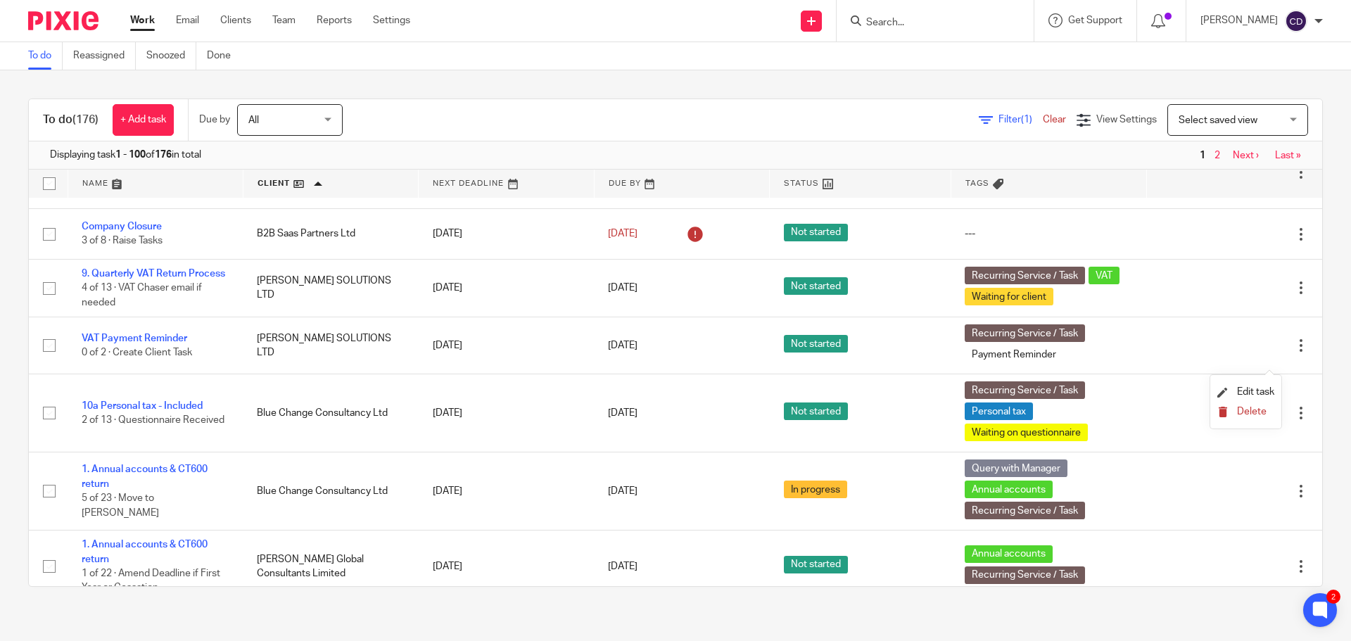
click at [1255, 414] on span "Delete" at bounding box center [1252, 412] width 30 height 10
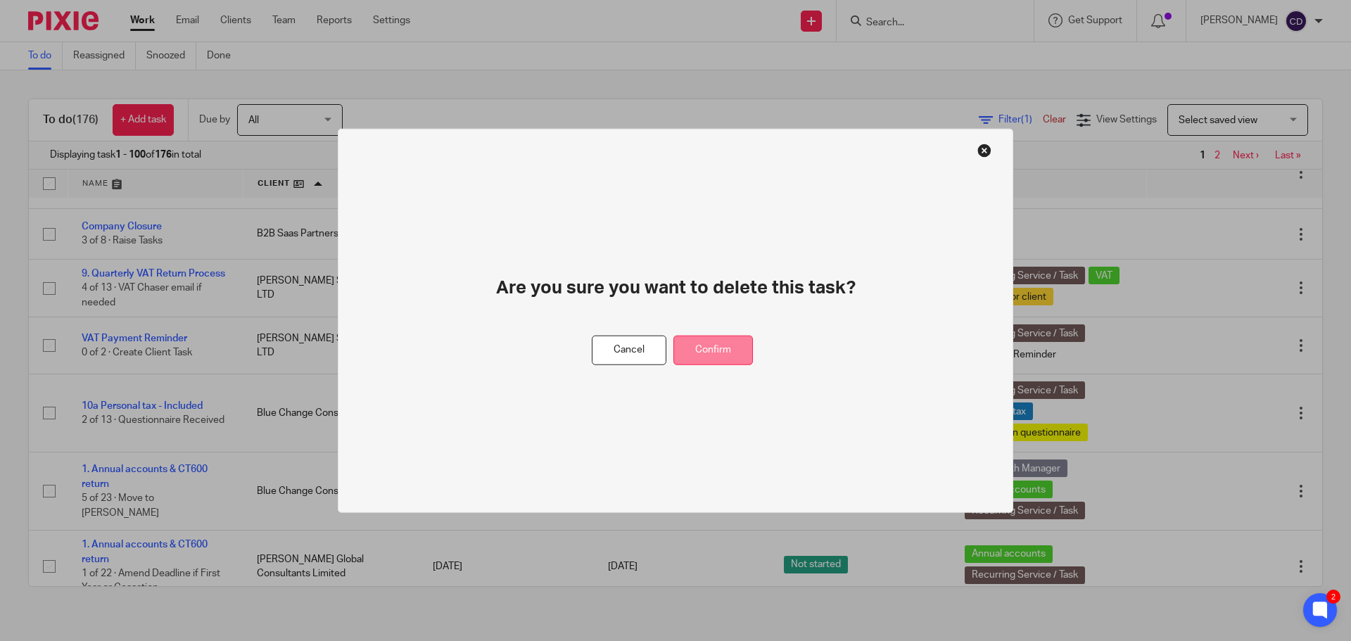
click at [725, 356] on button "Confirm" at bounding box center [713, 350] width 80 height 30
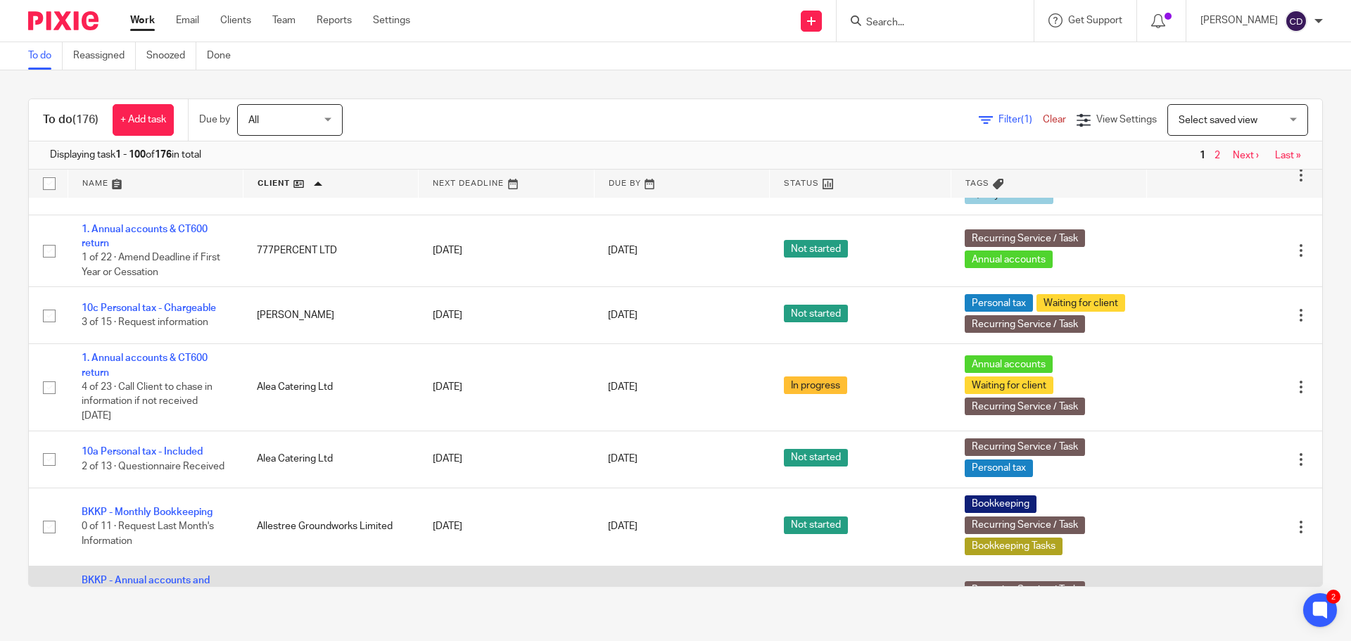
scroll to position [0, 0]
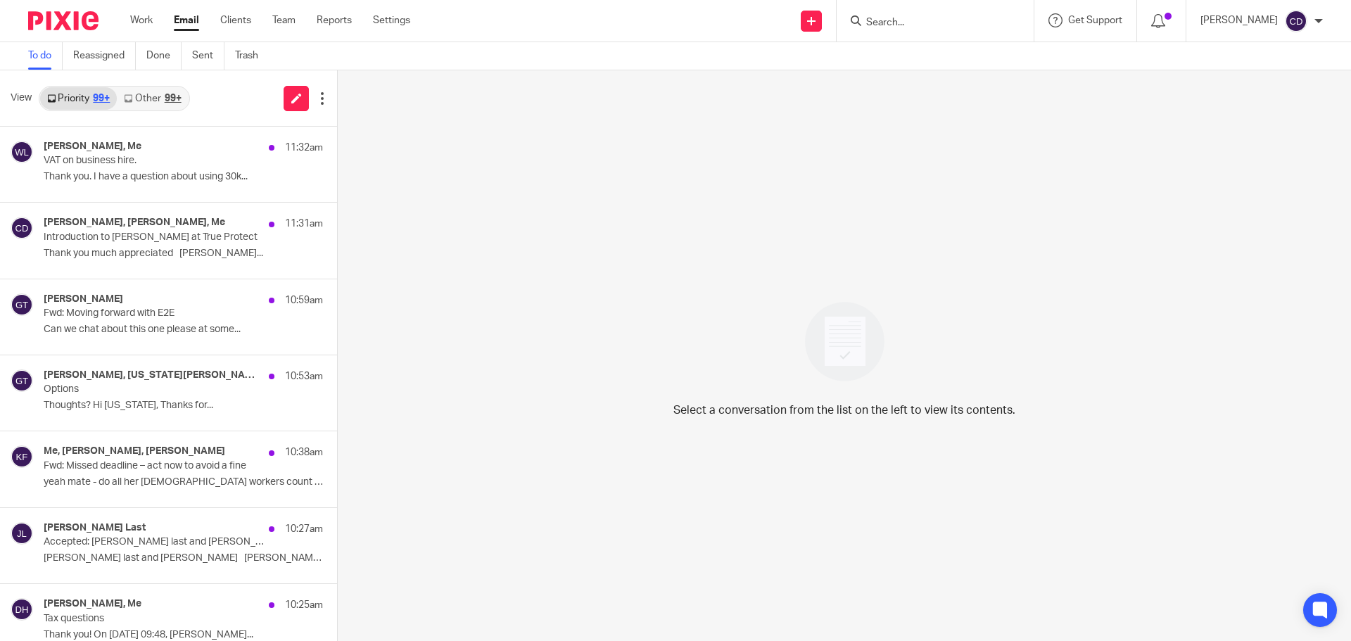
click at [914, 15] on form at bounding box center [940, 21] width 150 height 18
click at [928, 22] on input "Search" at bounding box center [928, 23] width 127 height 13
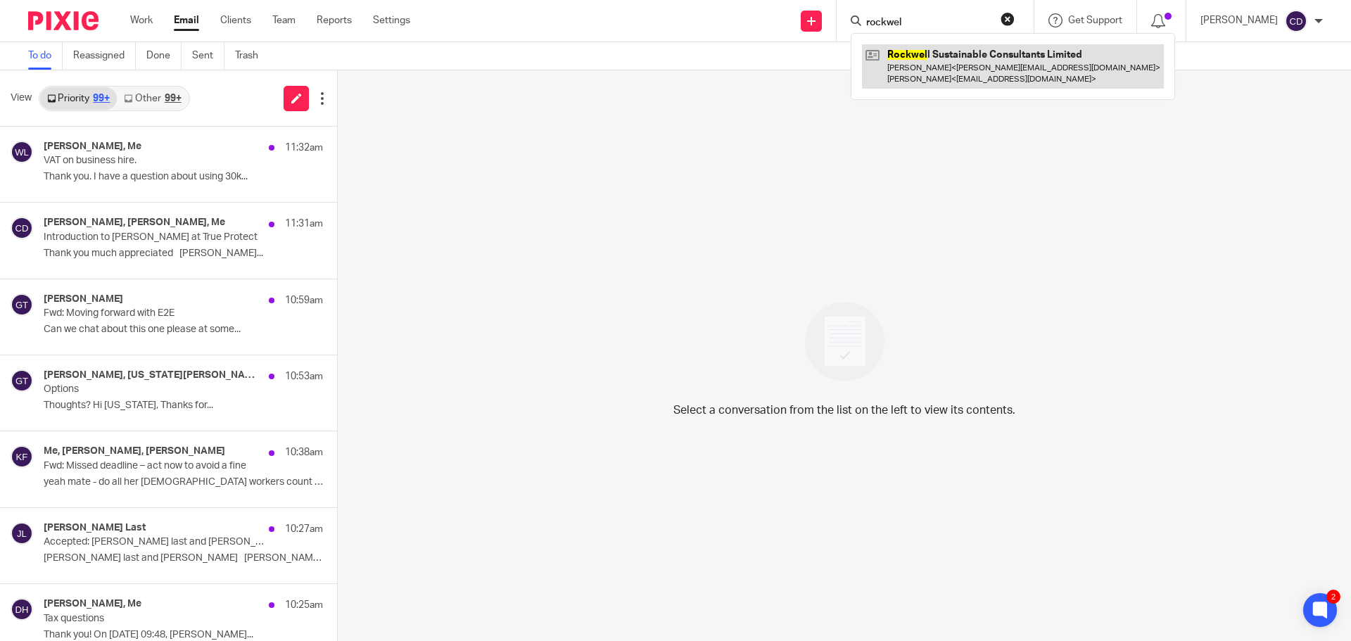
type input "rockwel"
click at [1029, 60] on link at bounding box center [1013, 66] width 302 height 44
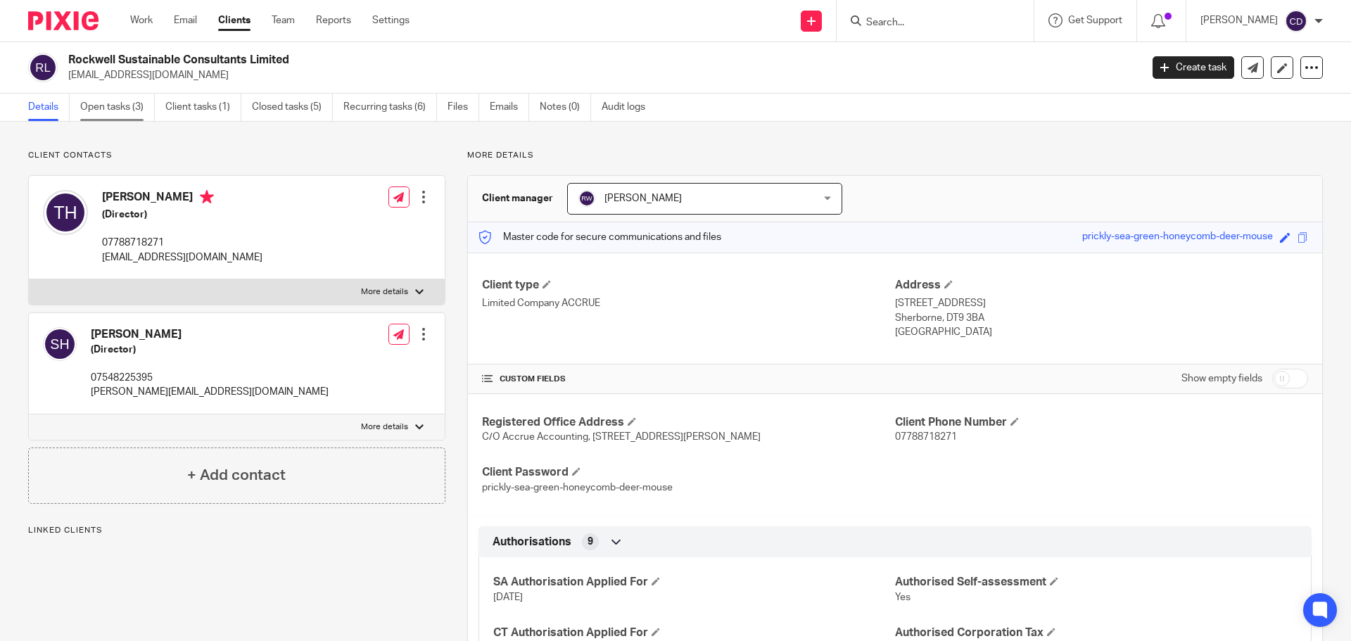
click at [106, 119] on link "Open tasks (3)" at bounding box center [117, 107] width 75 height 27
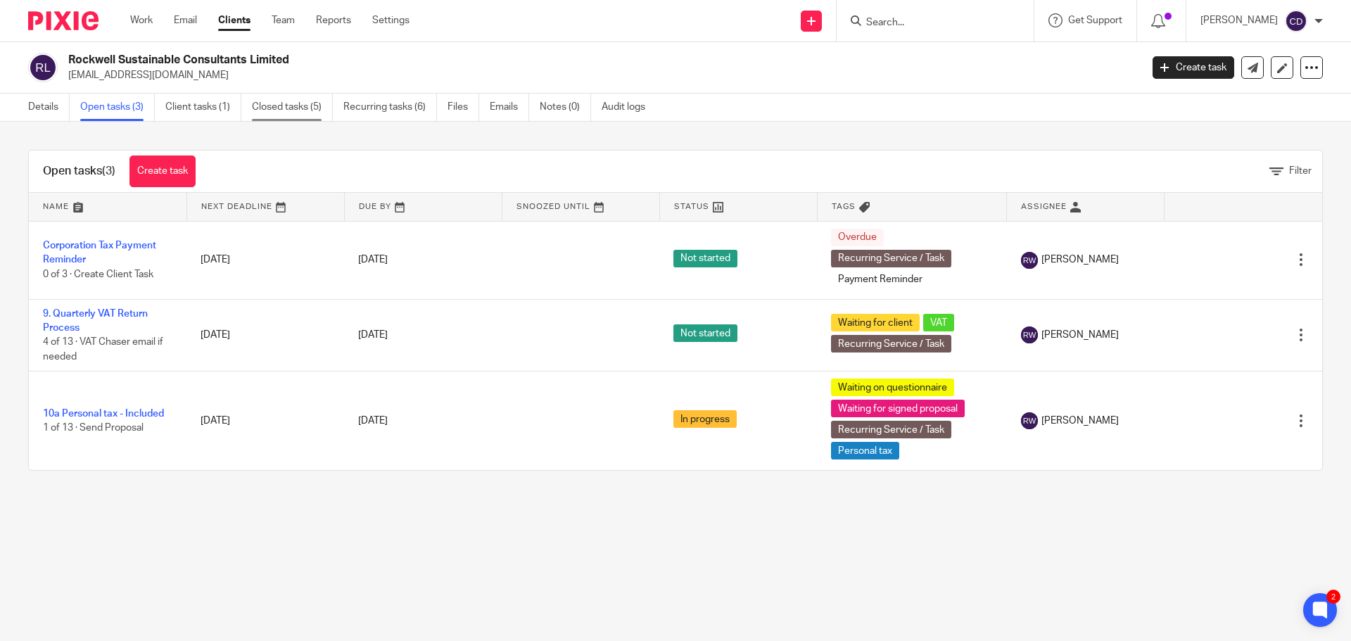
click at [316, 110] on link "Closed tasks (5)" at bounding box center [292, 107] width 81 height 27
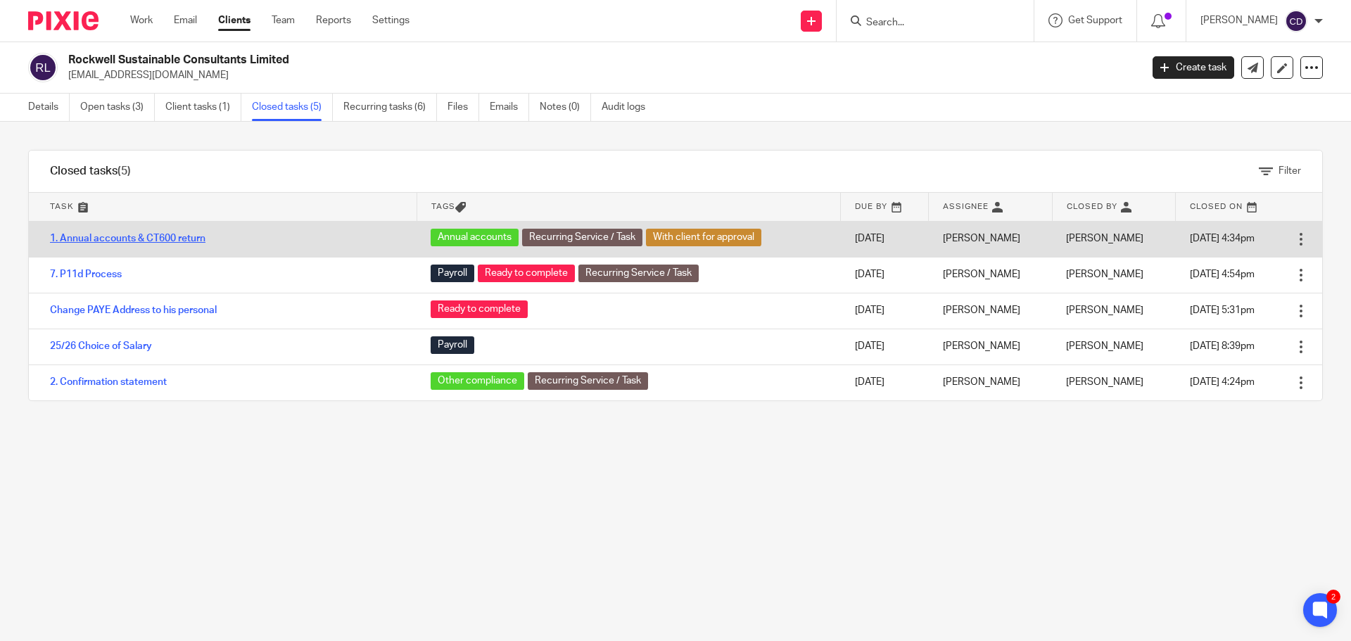
click at [111, 241] on link "1. Annual accounts & CT600 return" at bounding box center [128, 239] width 156 height 10
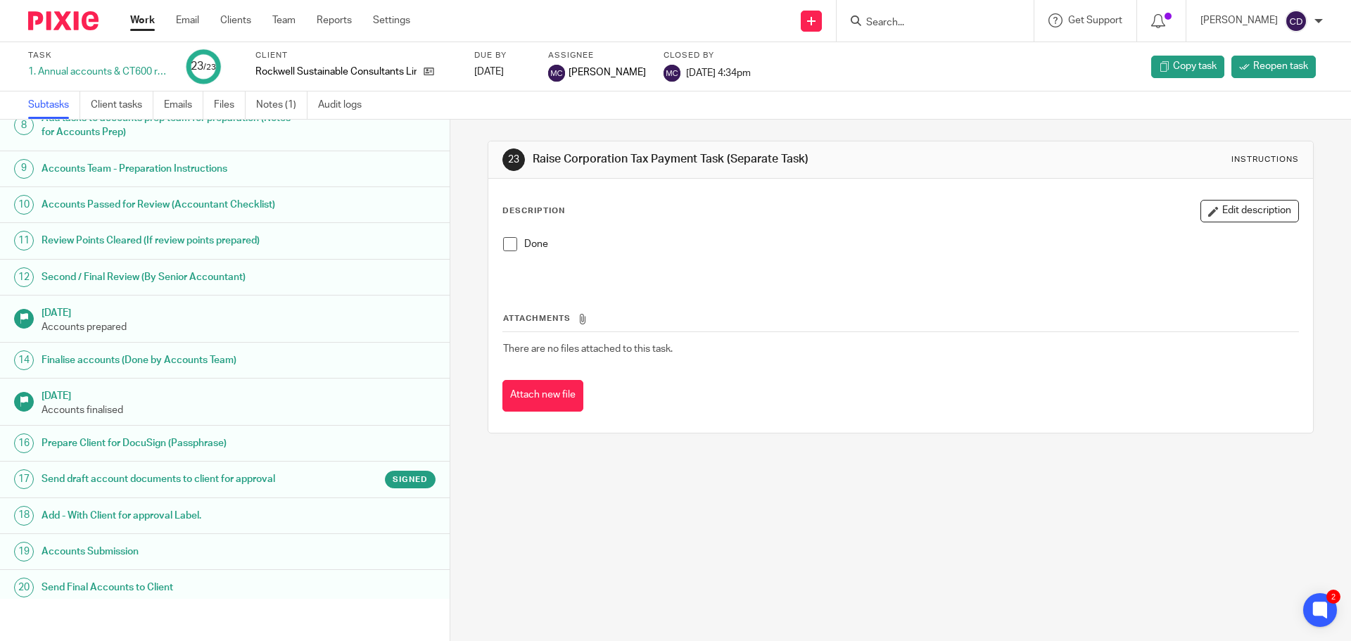
scroll to position [72, 0]
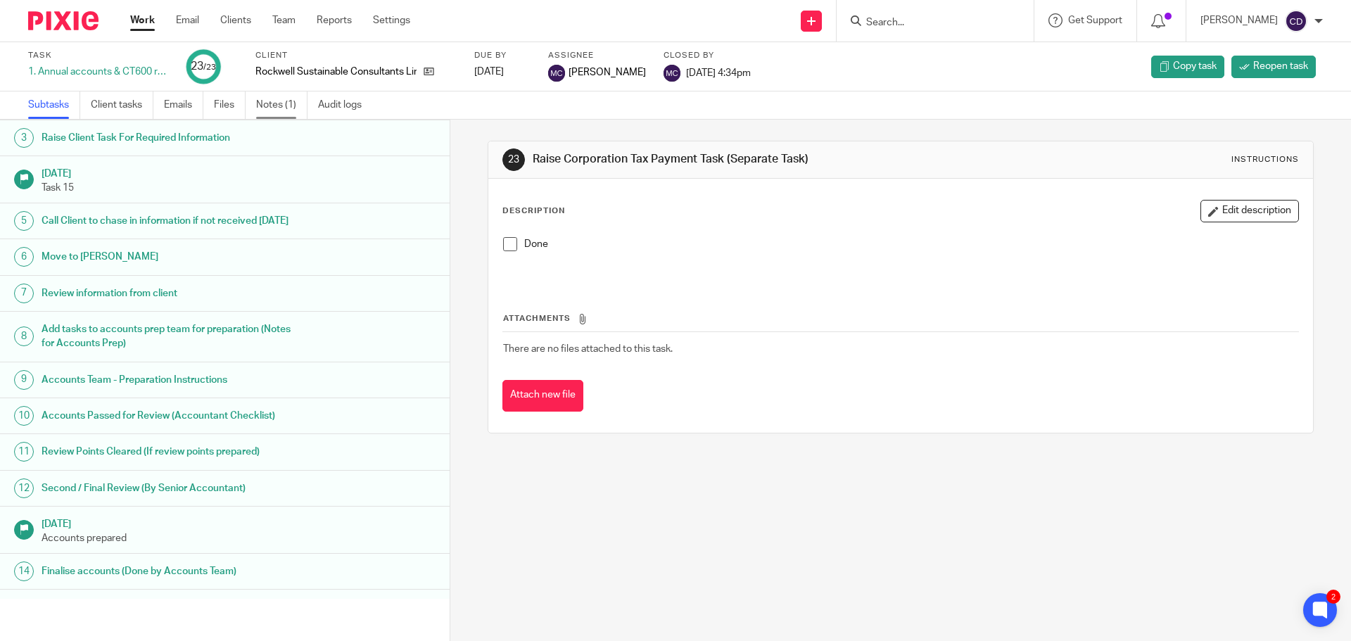
click at [267, 99] on link "Notes (1)" at bounding box center [281, 104] width 51 height 27
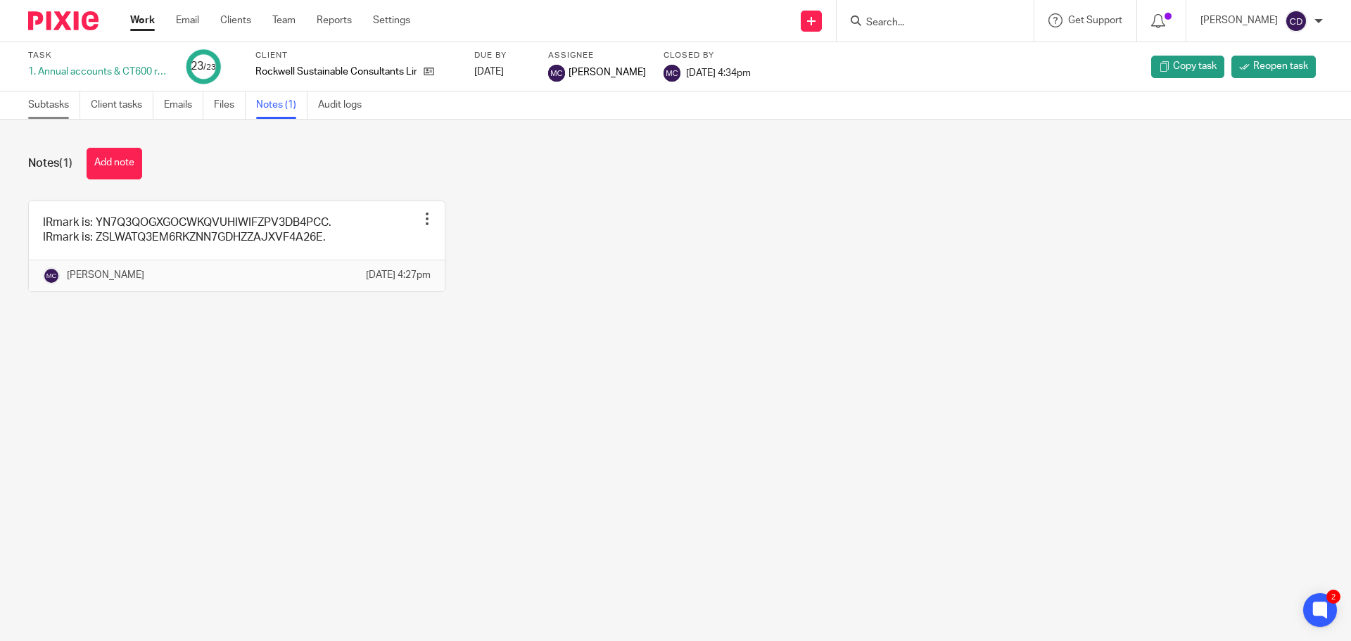
click at [43, 110] on link "Subtasks" at bounding box center [54, 104] width 52 height 27
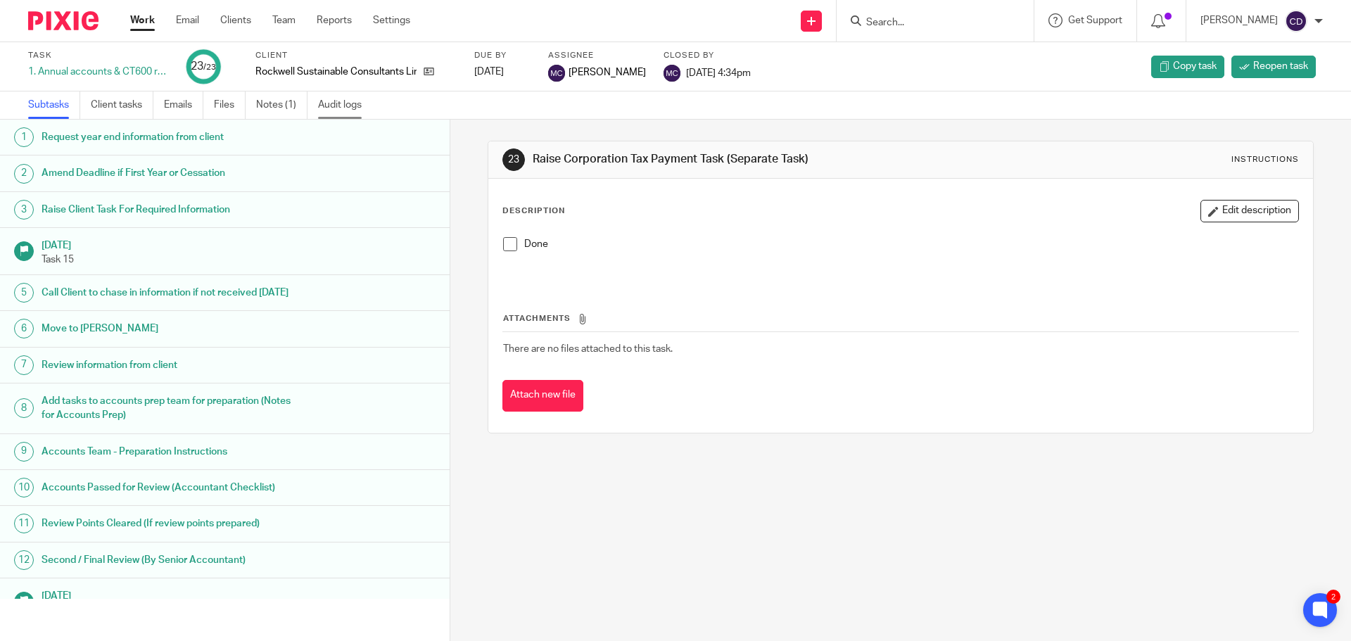
click at [337, 112] on link "Audit logs" at bounding box center [345, 104] width 54 height 27
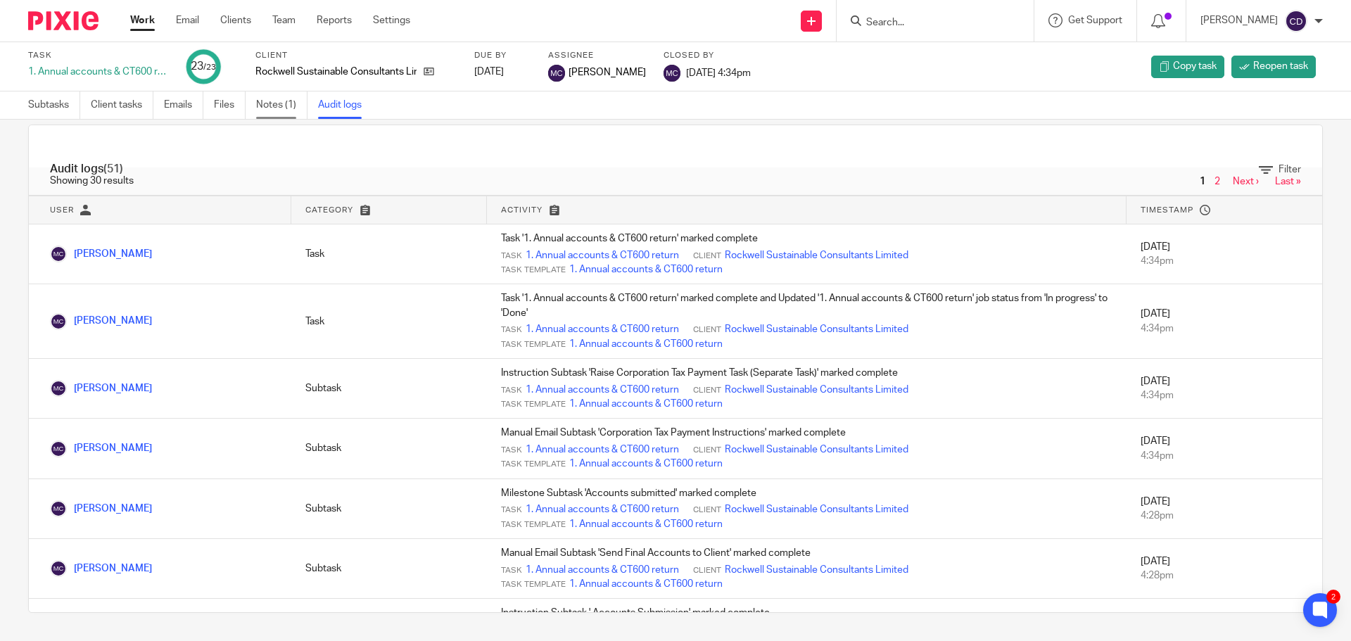
click at [275, 108] on link "Notes (1)" at bounding box center [281, 104] width 51 height 27
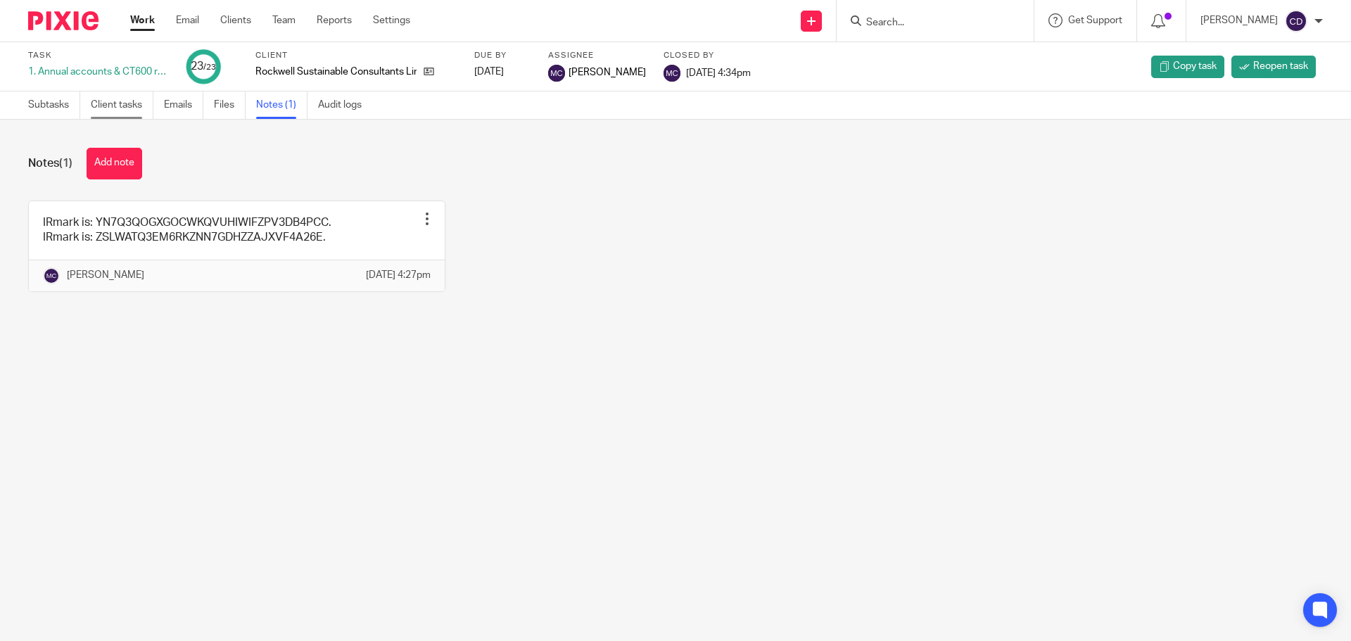
click at [124, 118] on link "Client tasks" at bounding box center [122, 104] width 63 height 27
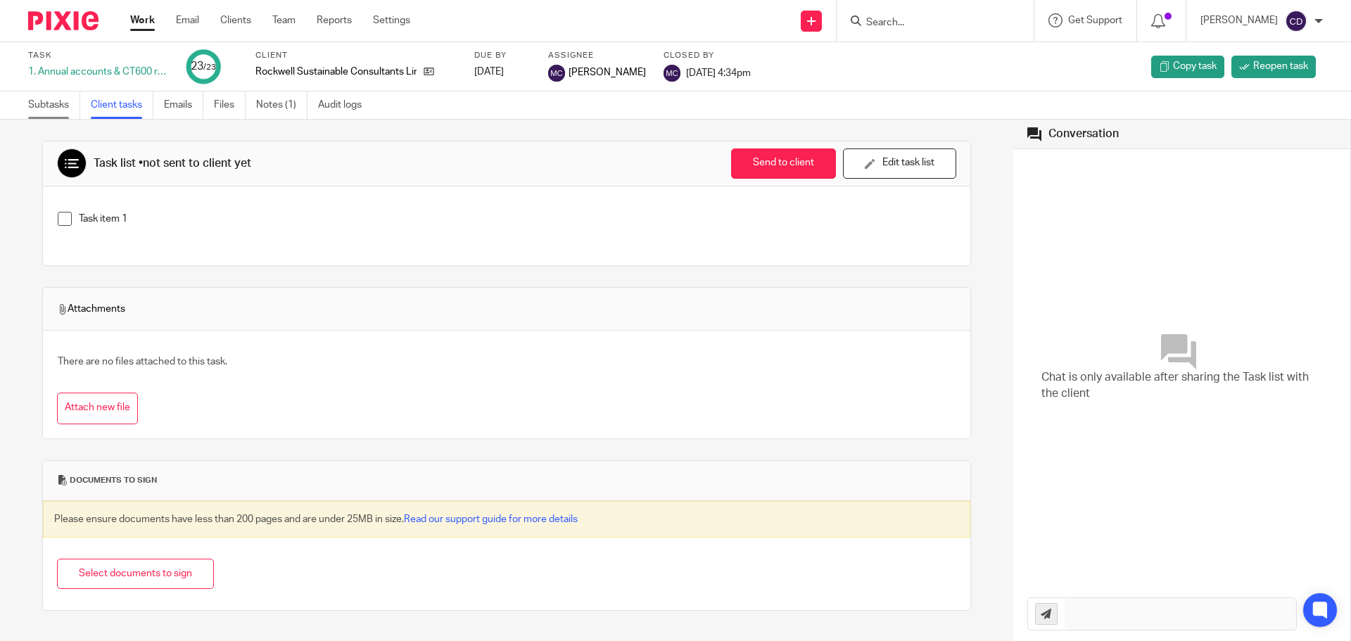
click at [49, 114] on link "Subtasks" at bounding box center [54, 104] width 52 height 27
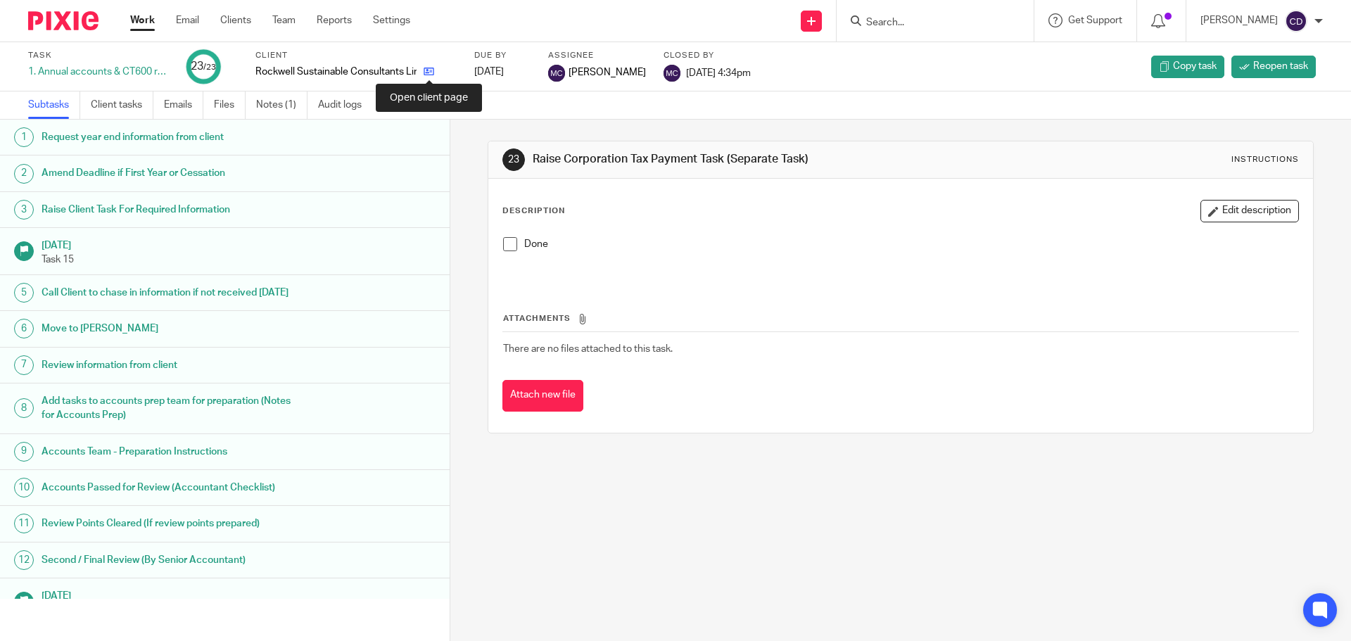
click at [433, 72] on icon at bounding box center [429, 71] width 11 height 11
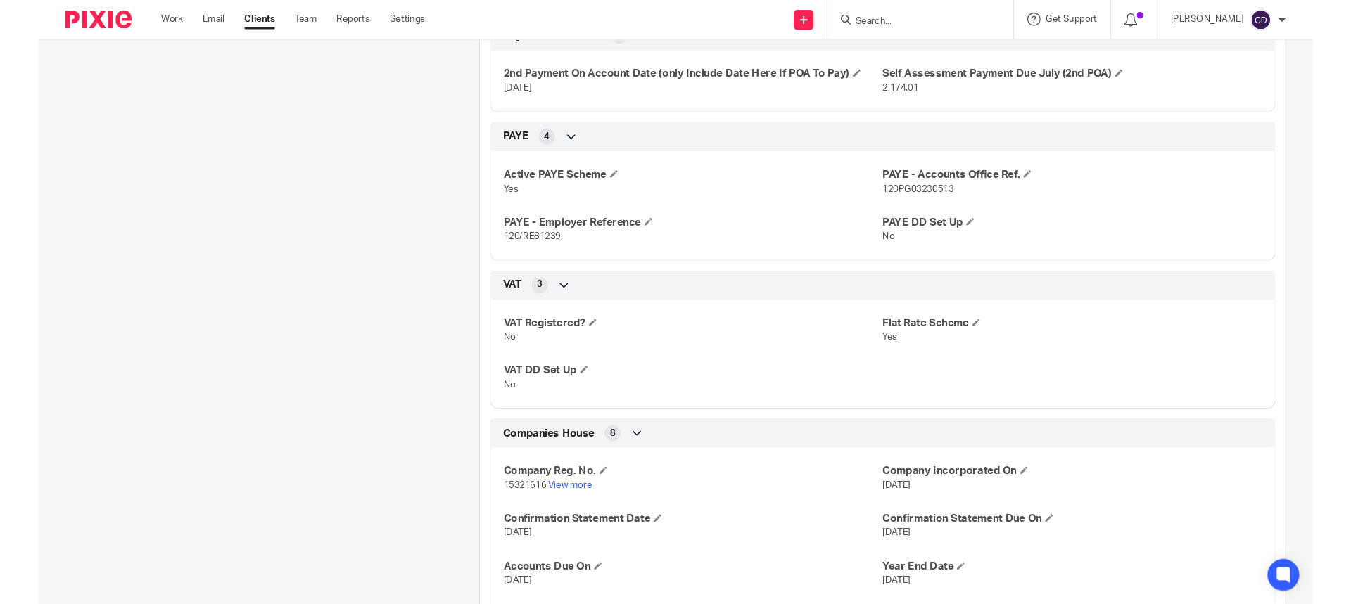
scroll to position [844, 0]
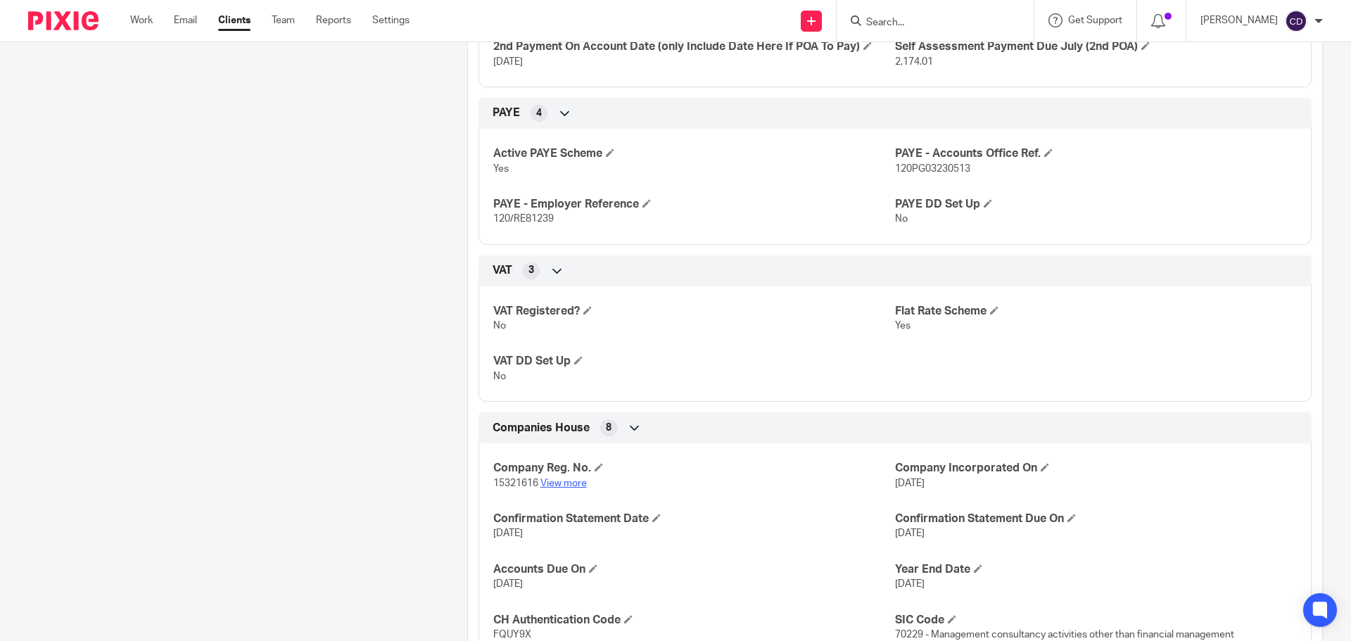
click at [566, 488] on link "View more" at bounding box center [563, 483] width 46 height 10
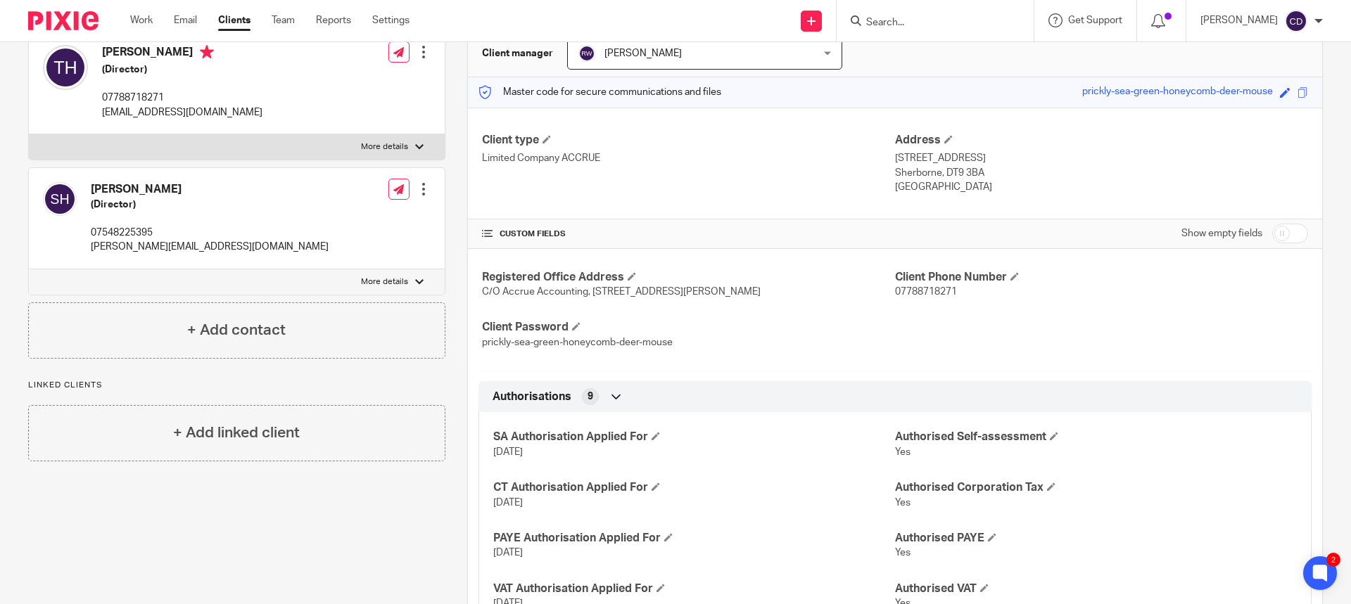
scroll to position [0, 0]
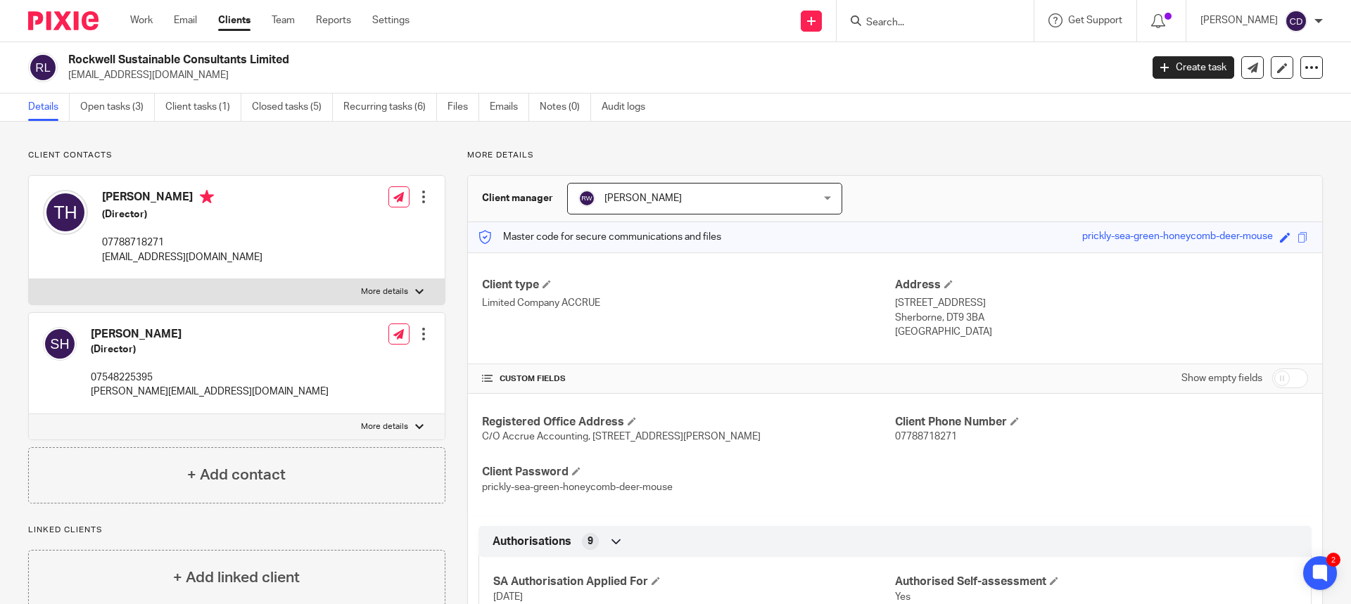
click at [236, 26] on link "Clients" at bounding box center [234, 20] width 32 height 14
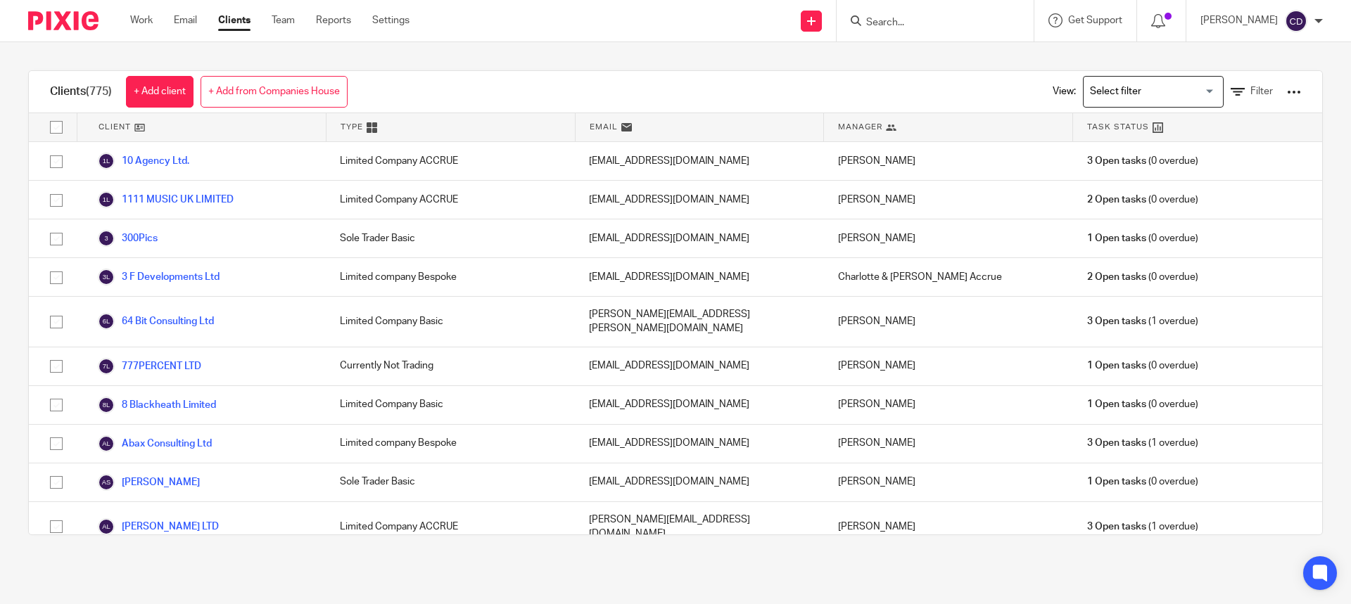
click at [1179, 94] on input "Search for option" at bounding box center [1150, 92] width 130 height 25
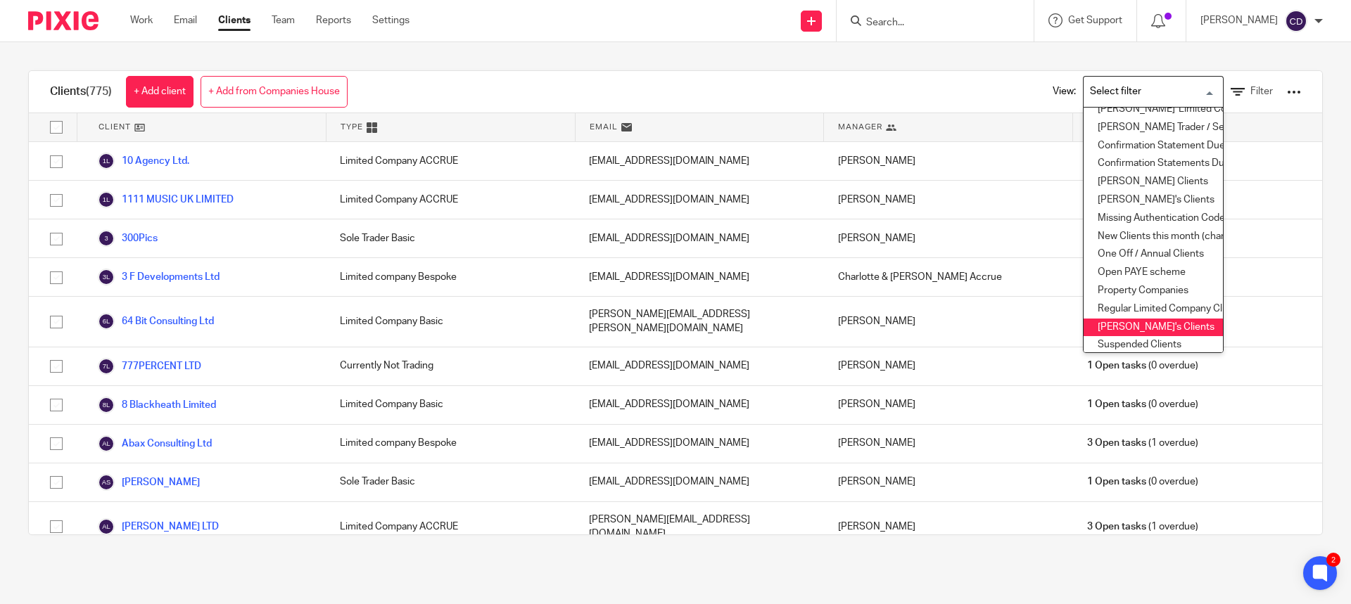
scroll to position [190, 0]
click at [1125, 313] on li "[PERSON_NAME]'s Clients" at bounding box center [1153, 322] width 139 height 18
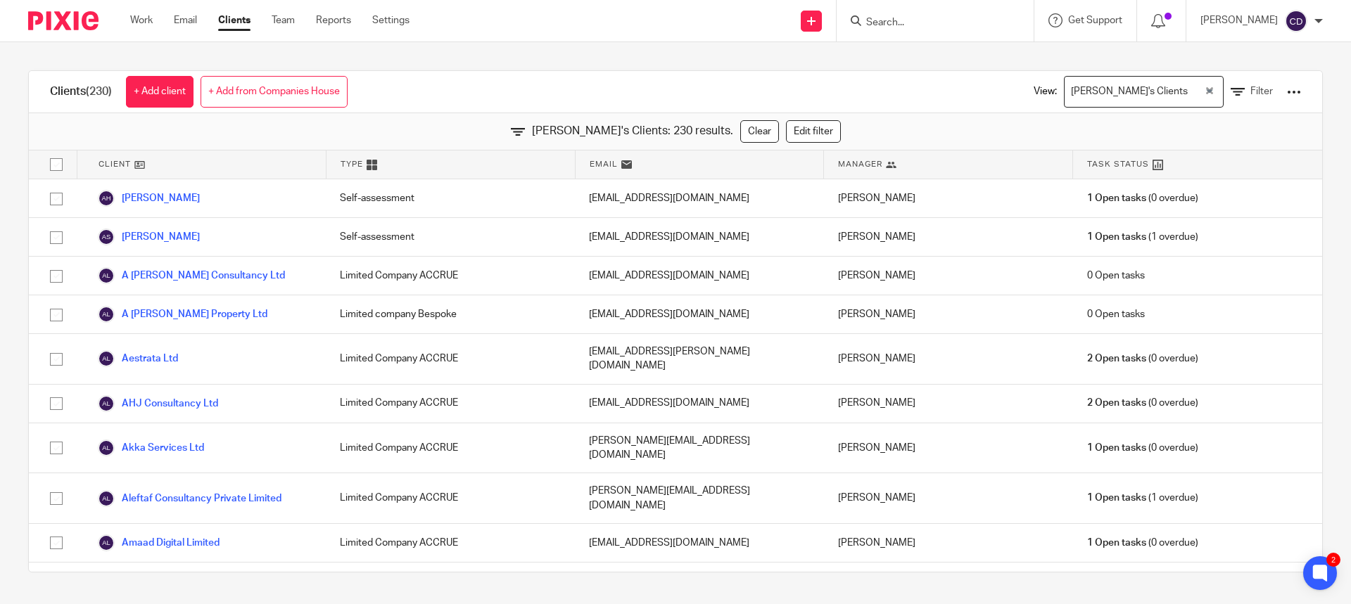
click at [53, 164] on input "checkbox" at bounding box center [56, 164] width 27 height 27
checkbox input "true"
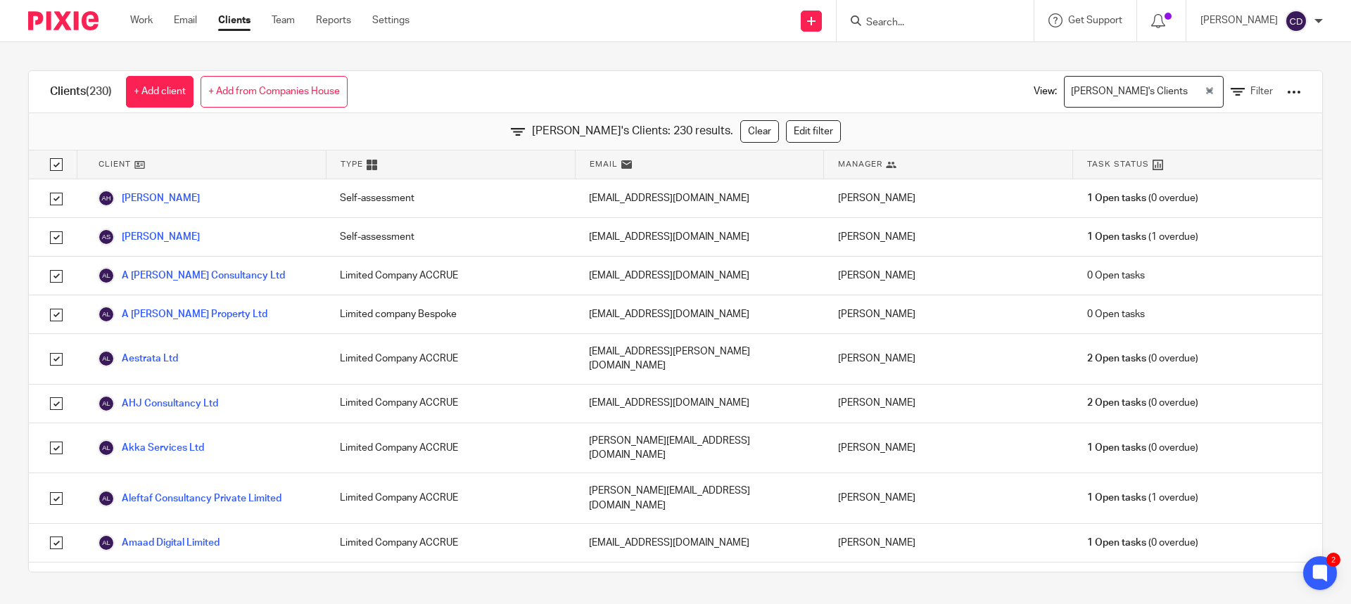
checkbox input "true"
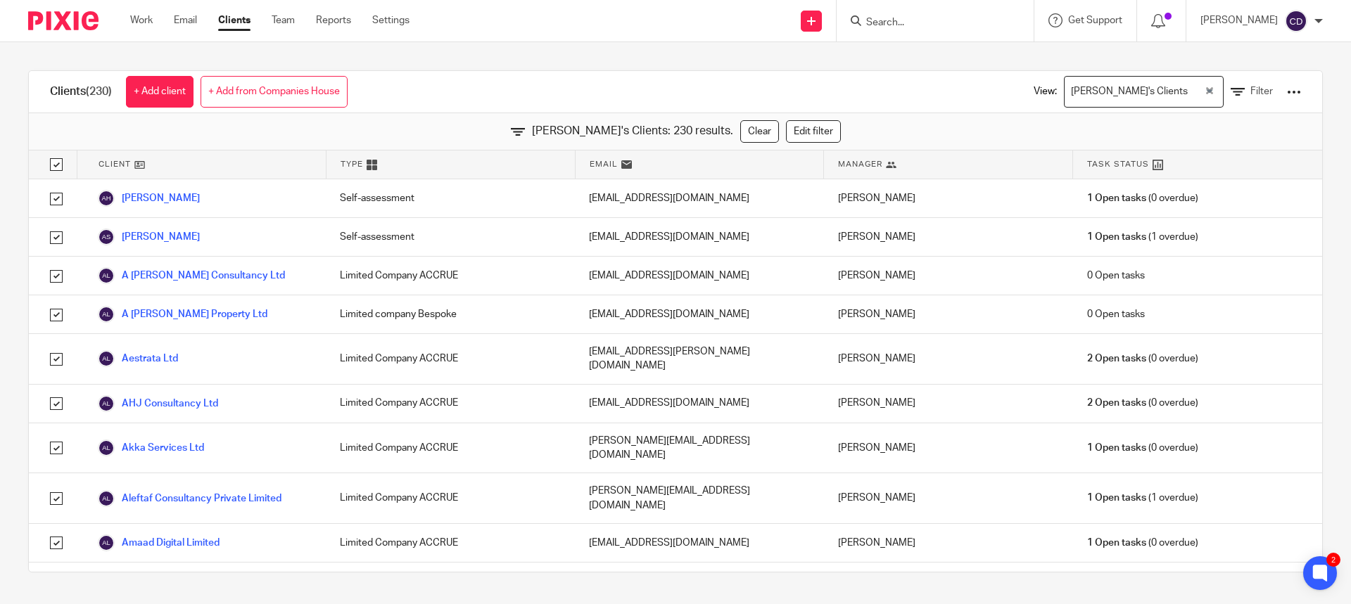
checkbox input "true"
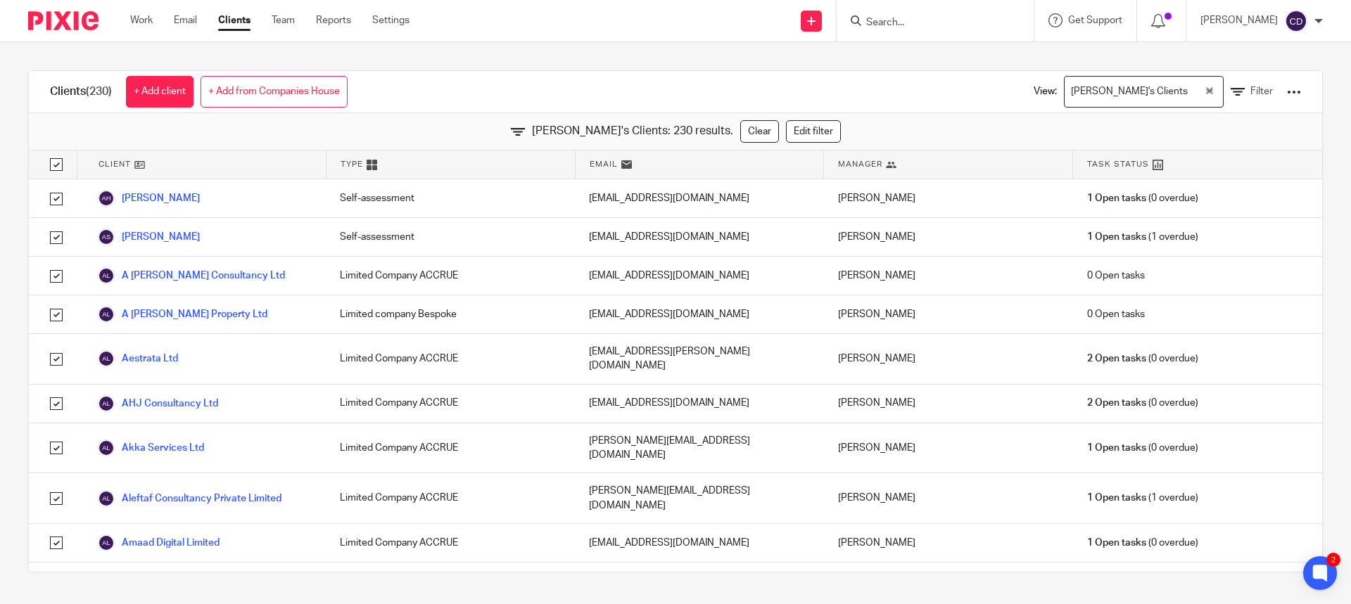
checkbox input "true"
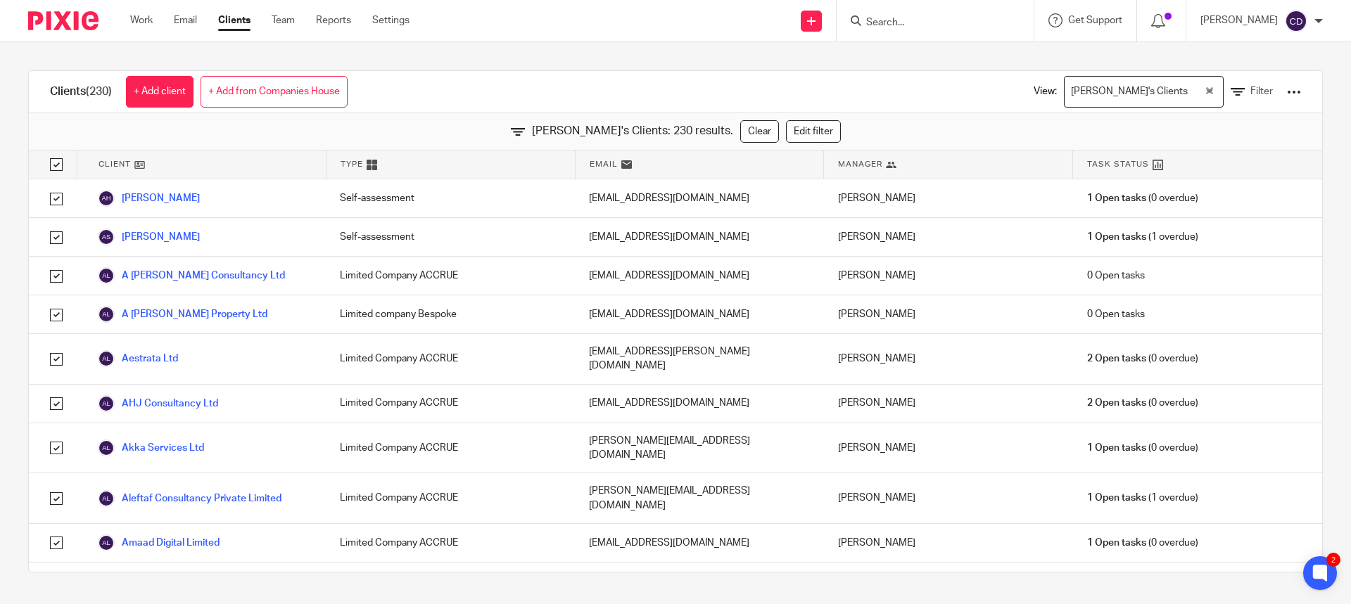
checkbox input "true"
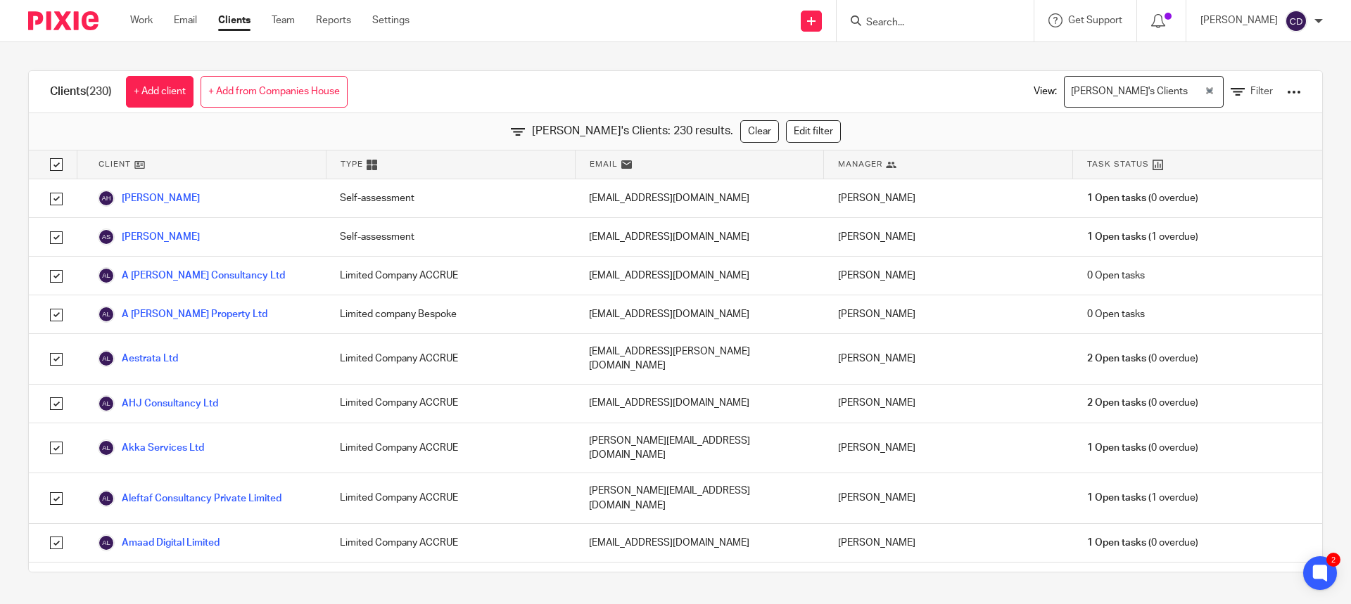
checkbox input "true"
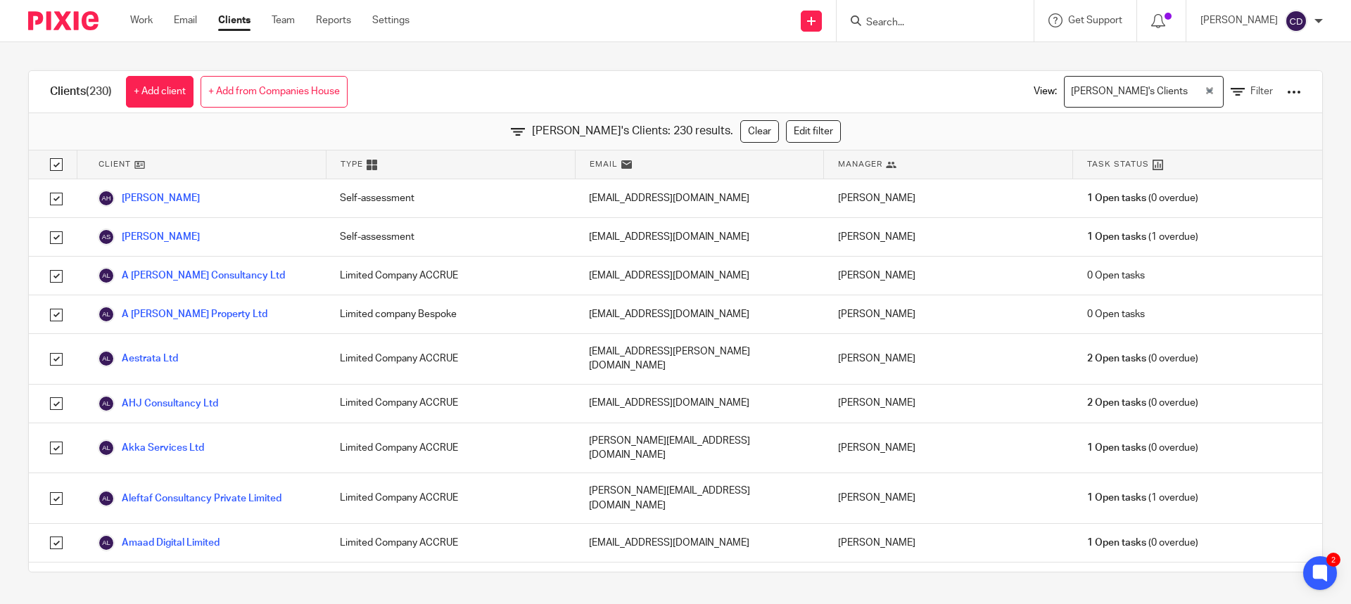
checkbox input "true"
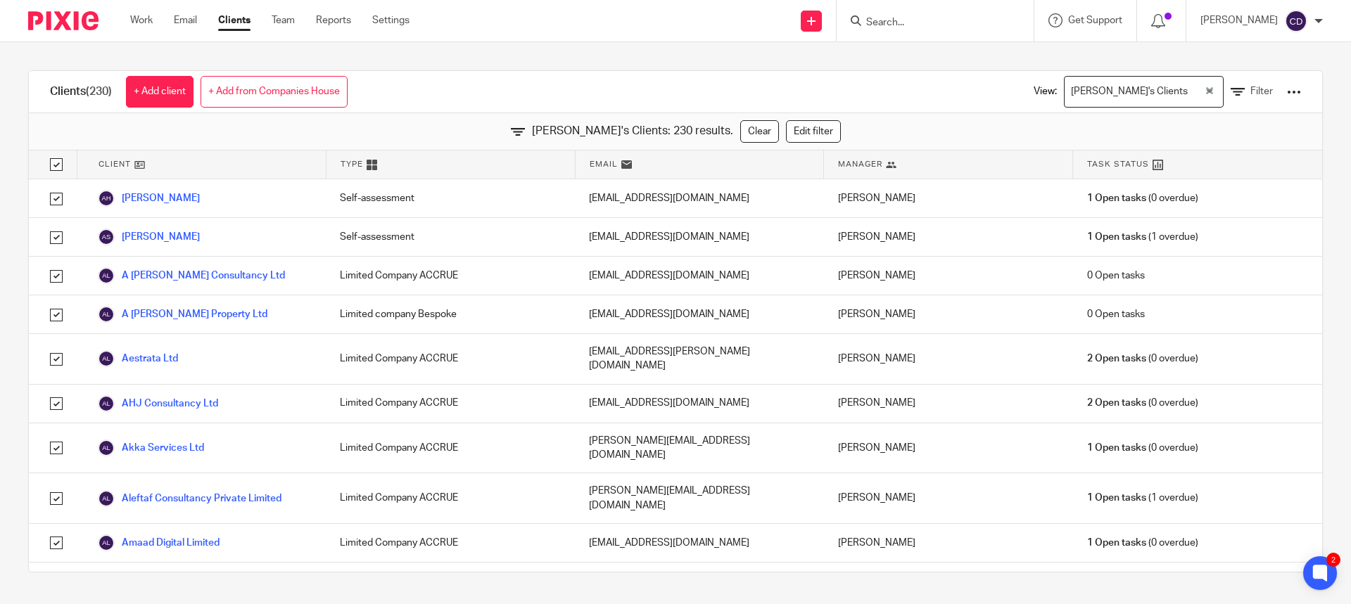
checkbox input "true"
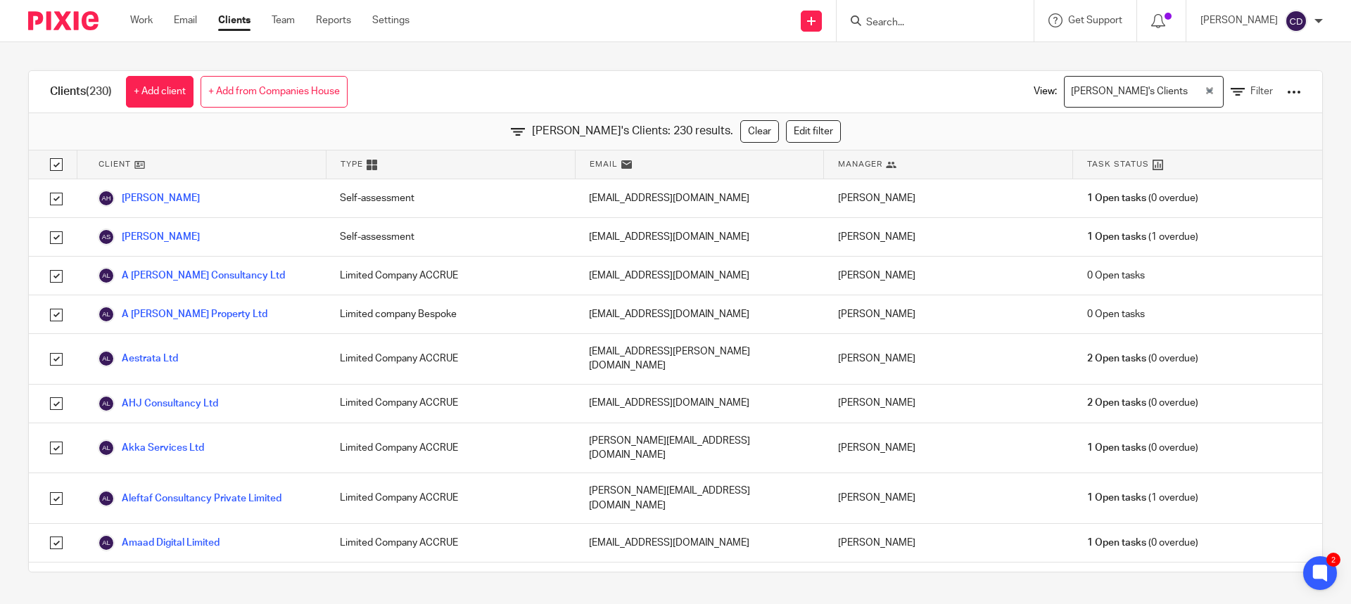
checkbox input "true"
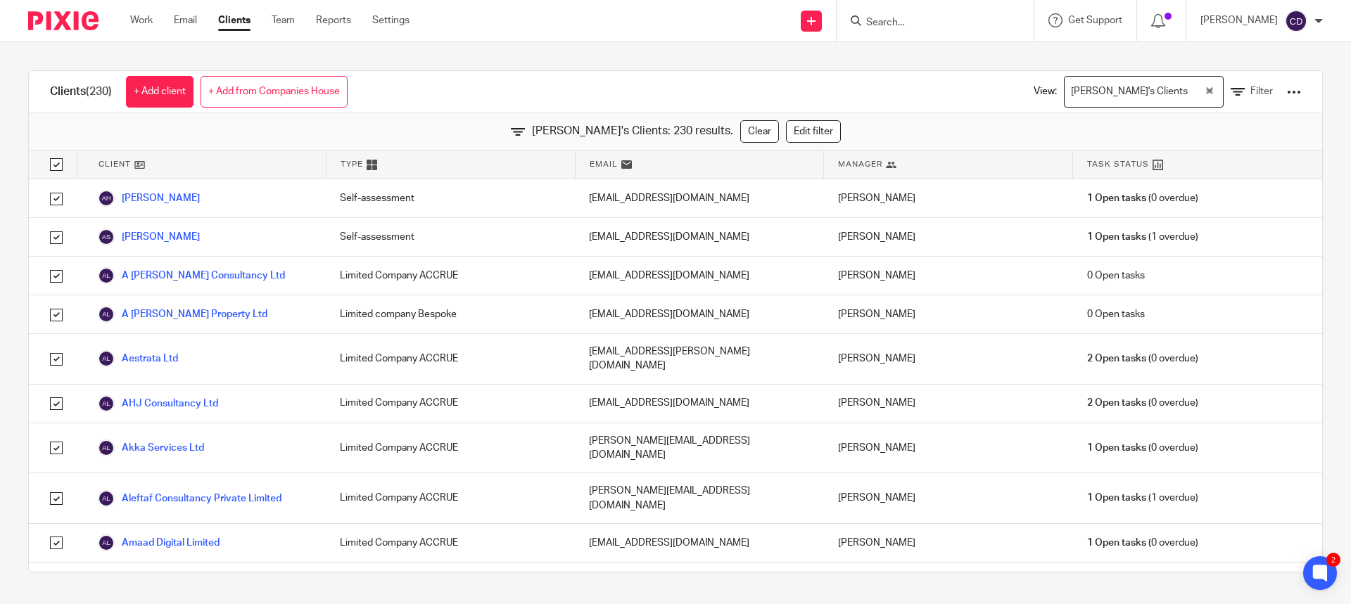
checkbox input "true"
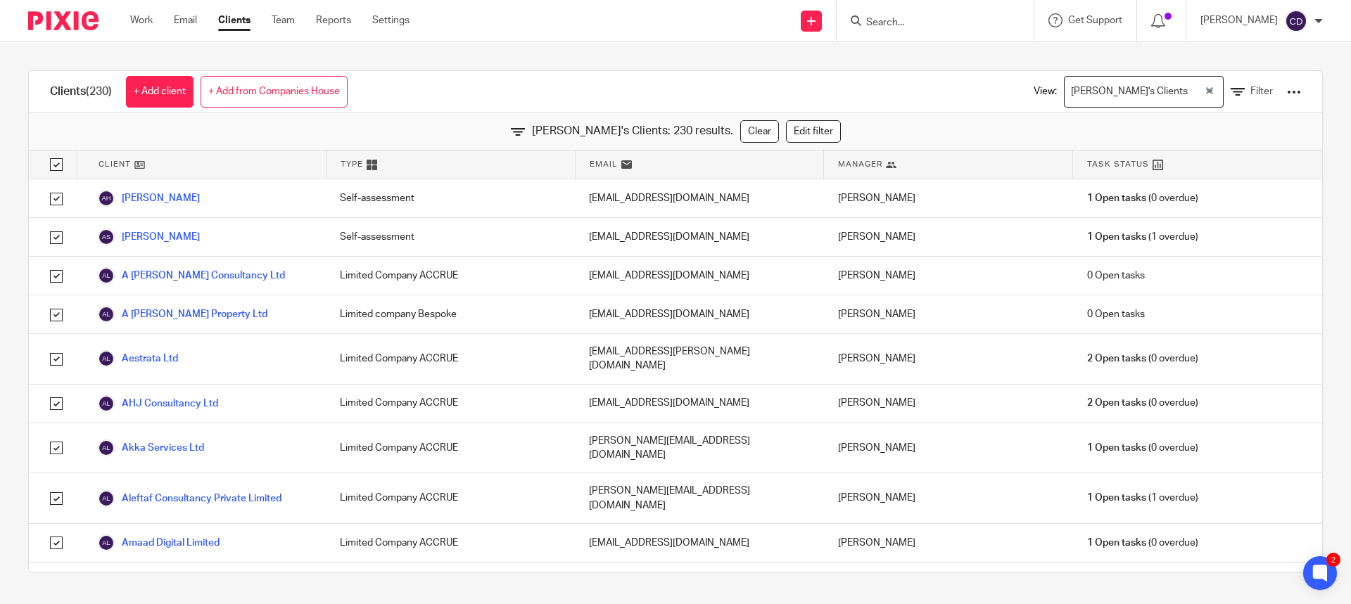
checkbox input "true"
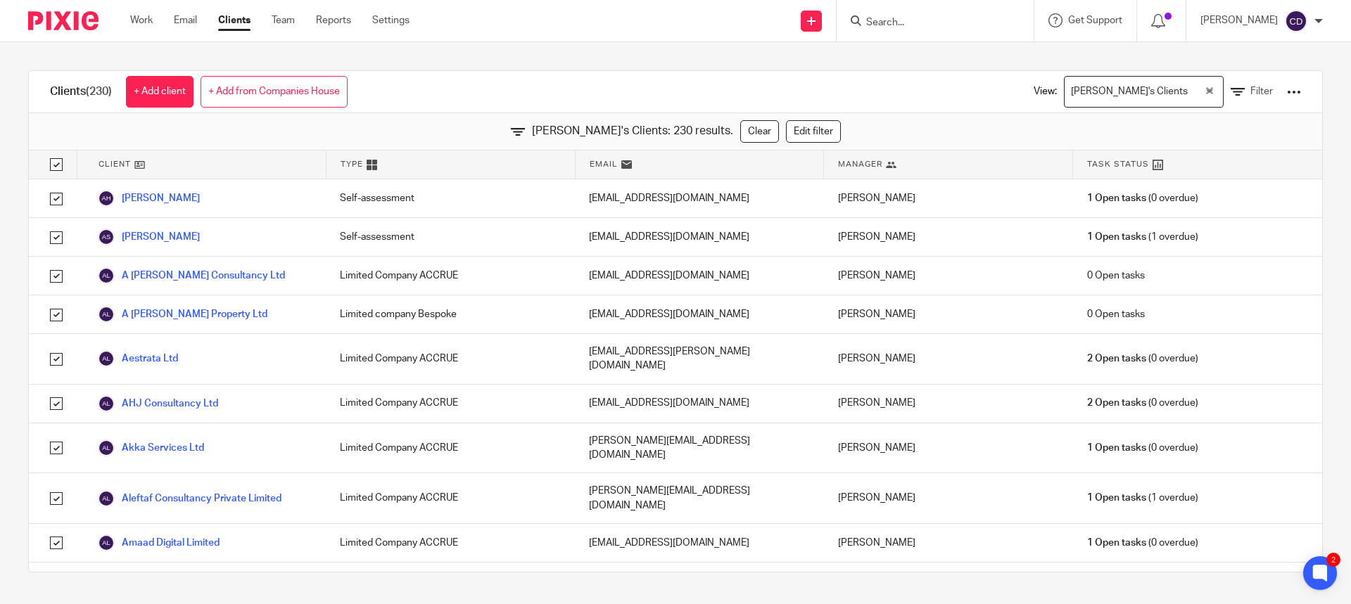
checkbox input "true"
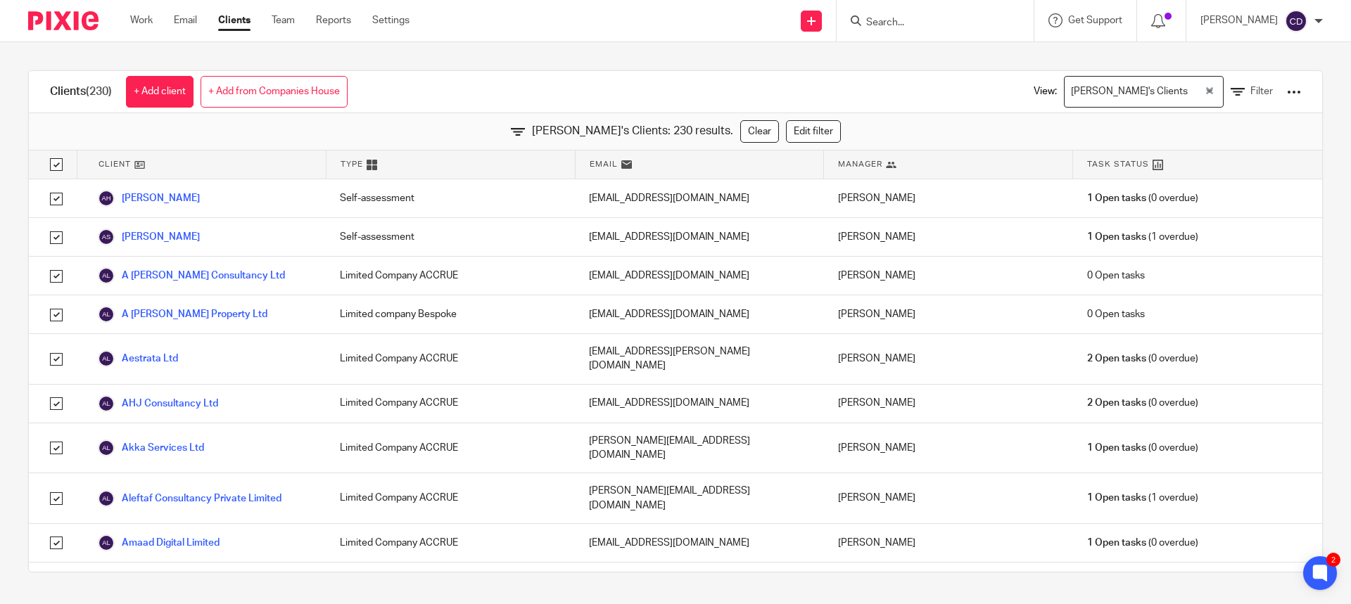
checkbox input "true"
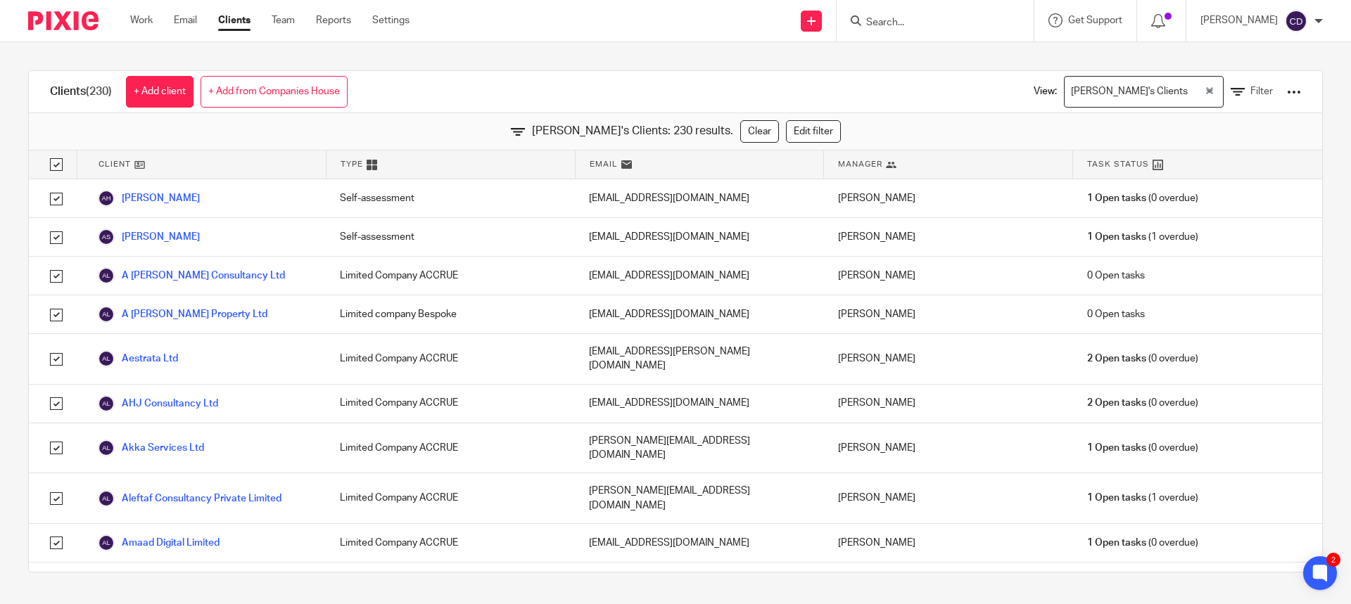
checkbox input "true"
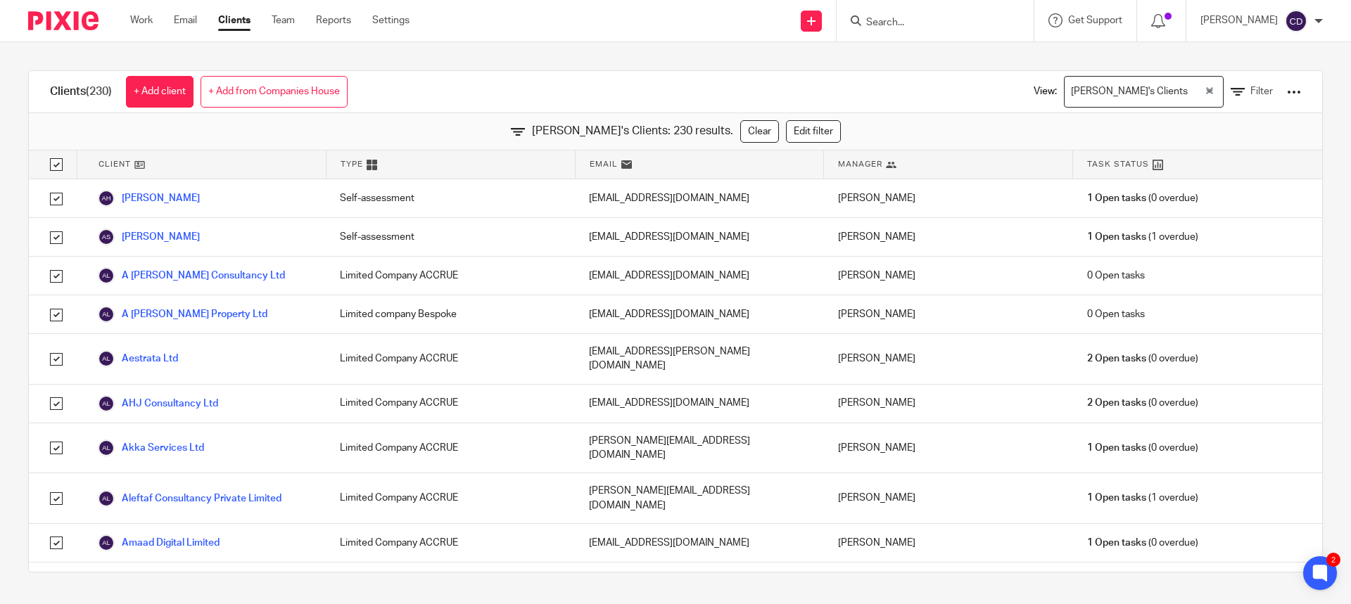
checkbox input "true"
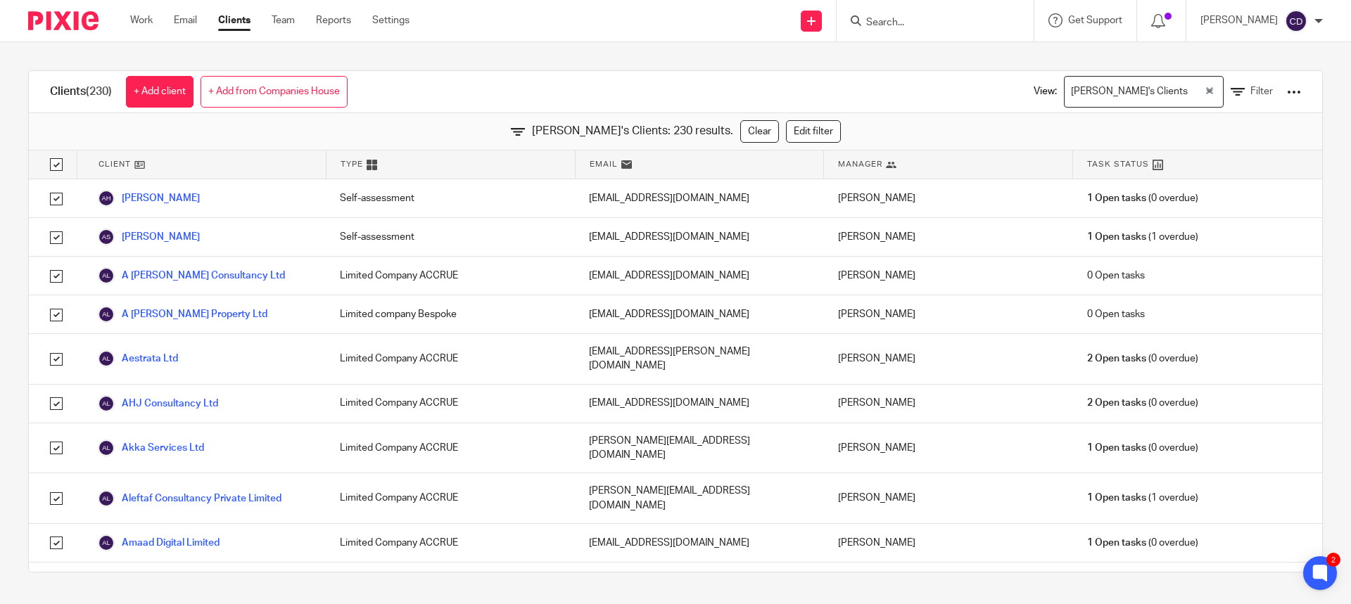
checkbox input "true"
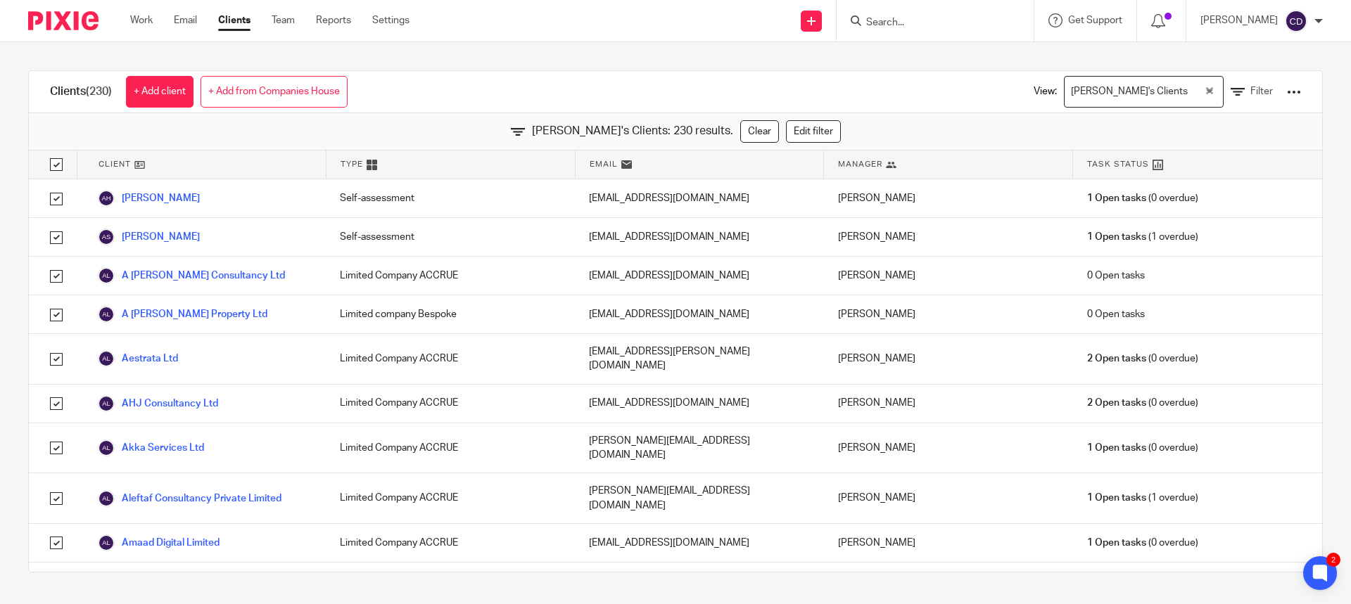
checkbox input "true"
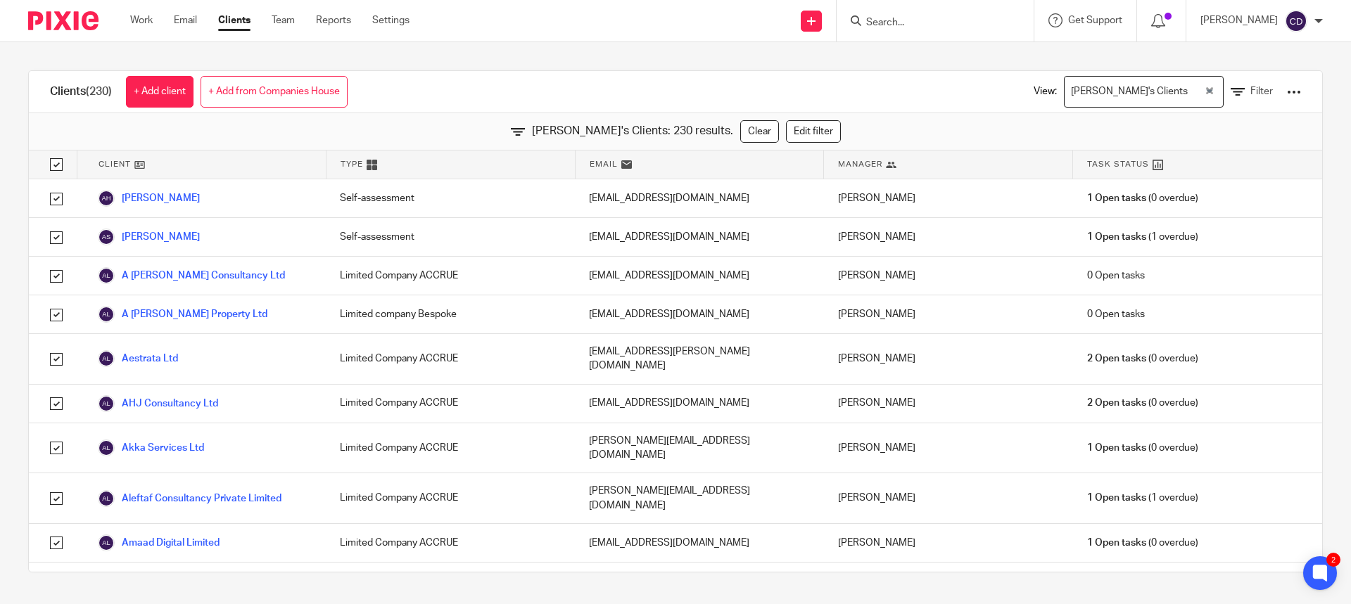
checkbox input "true"
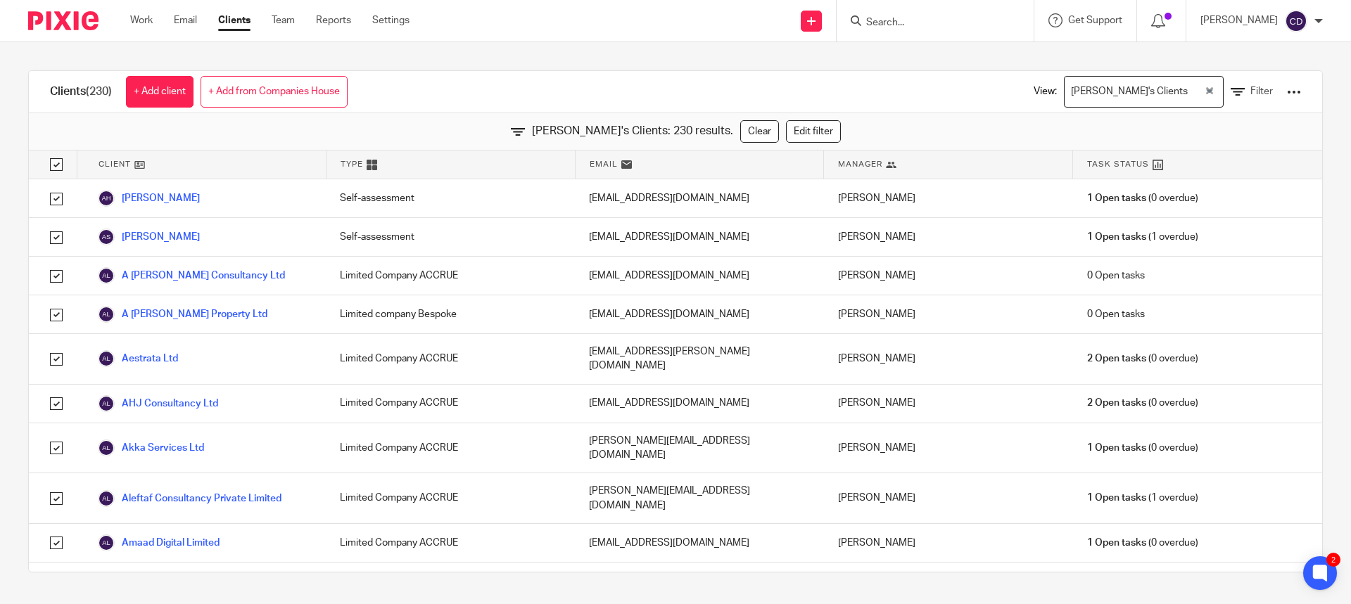
checkbox input "true"
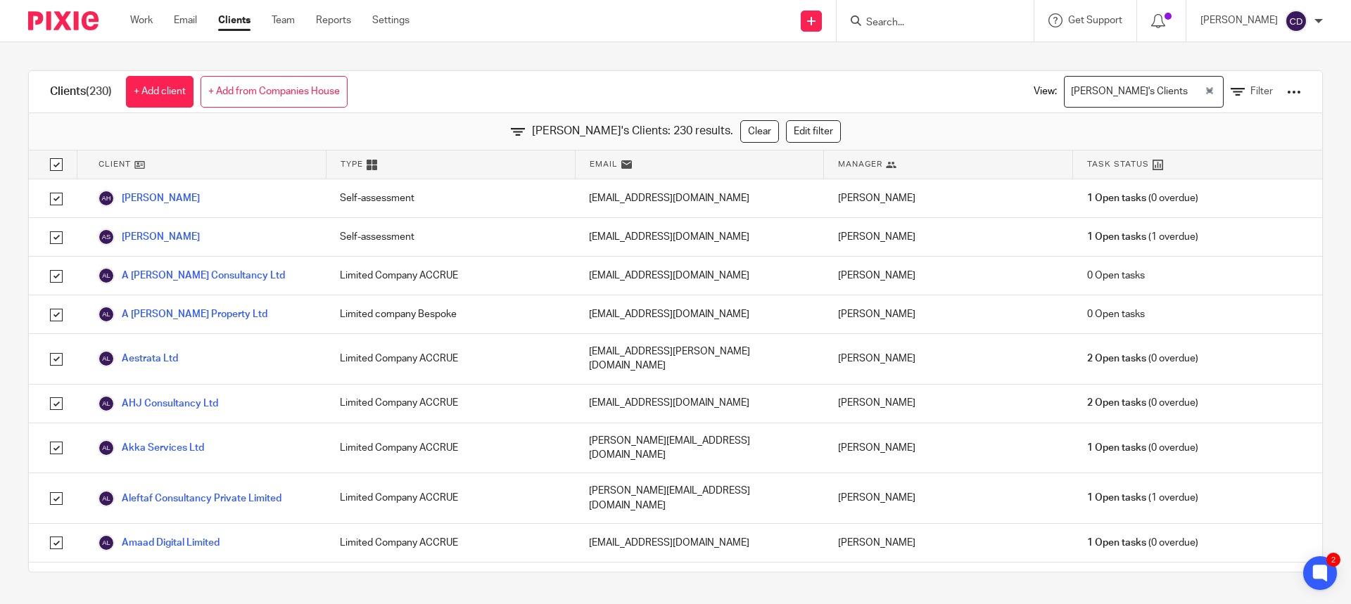
checkbox input "true"
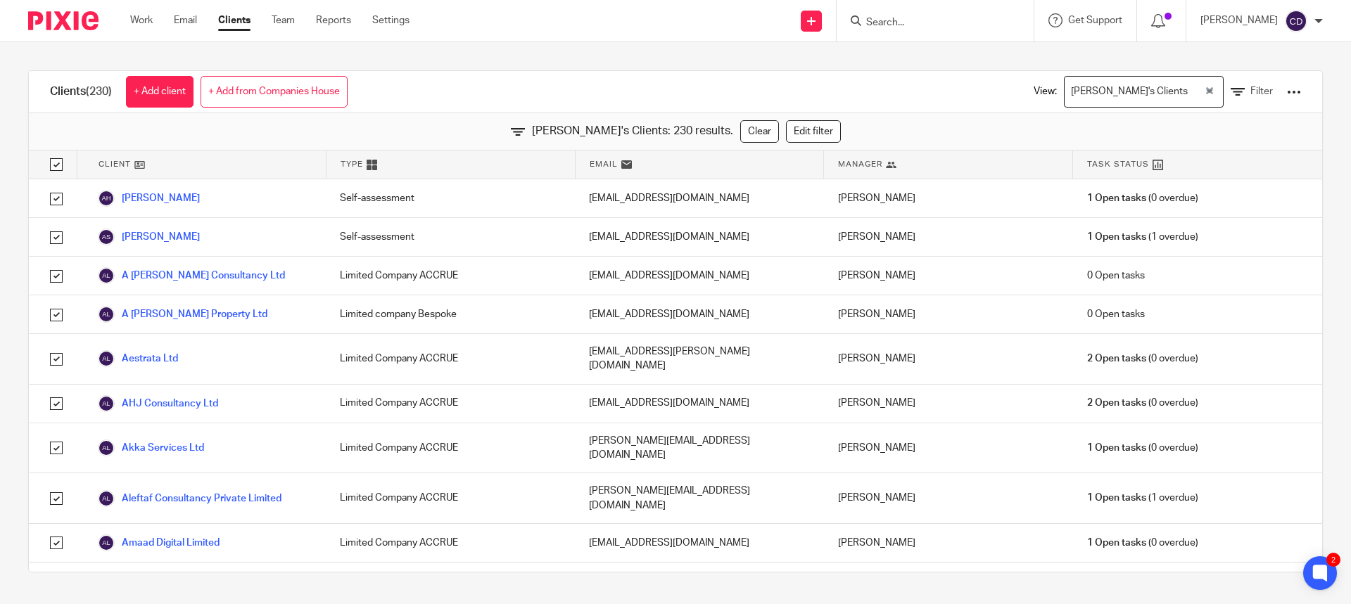
checkbox input "true"
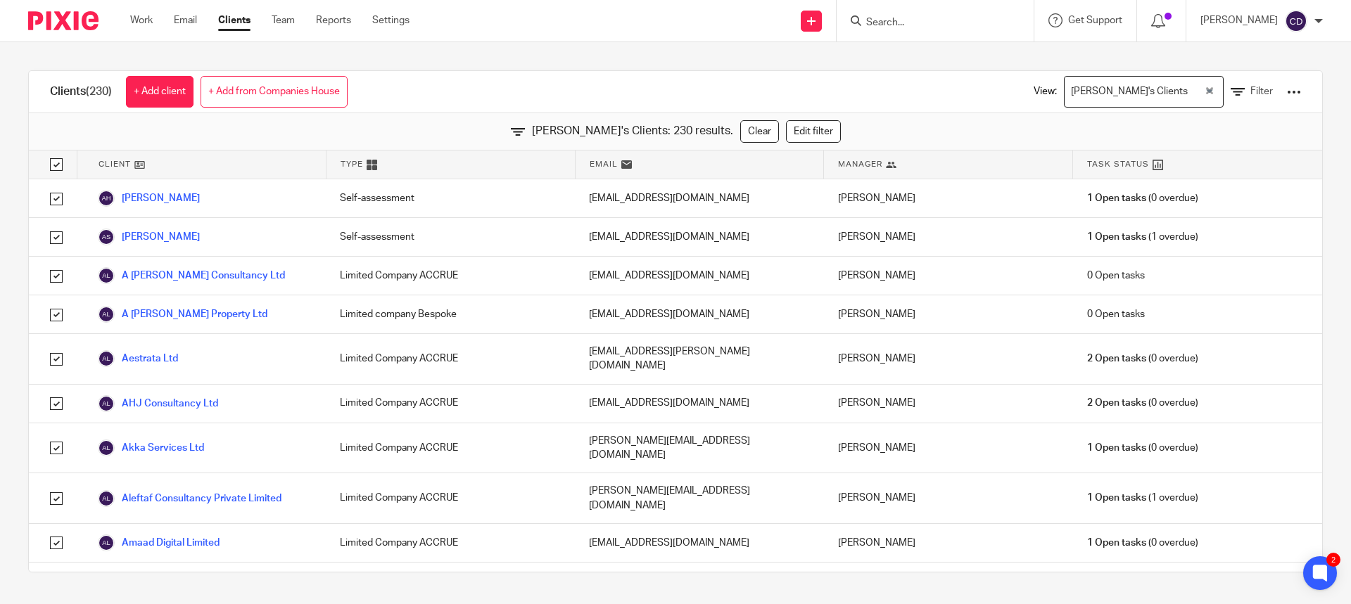
checkbox input "true"
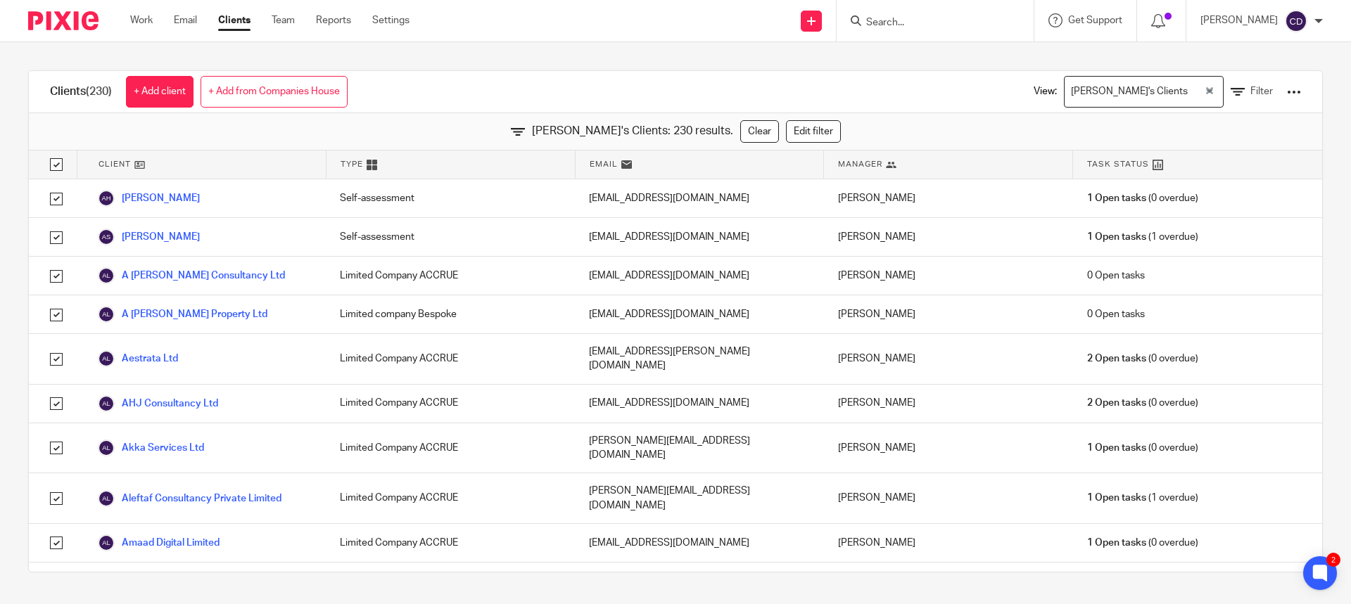
checkbox input "true"
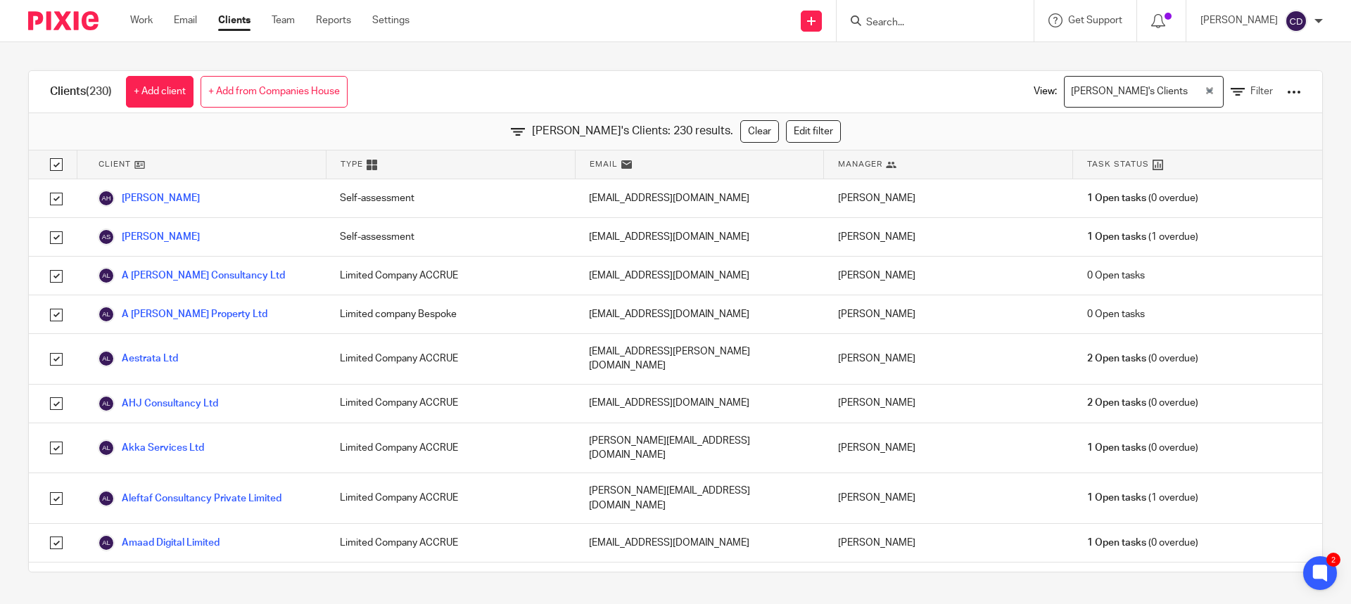
checkbox input "true"
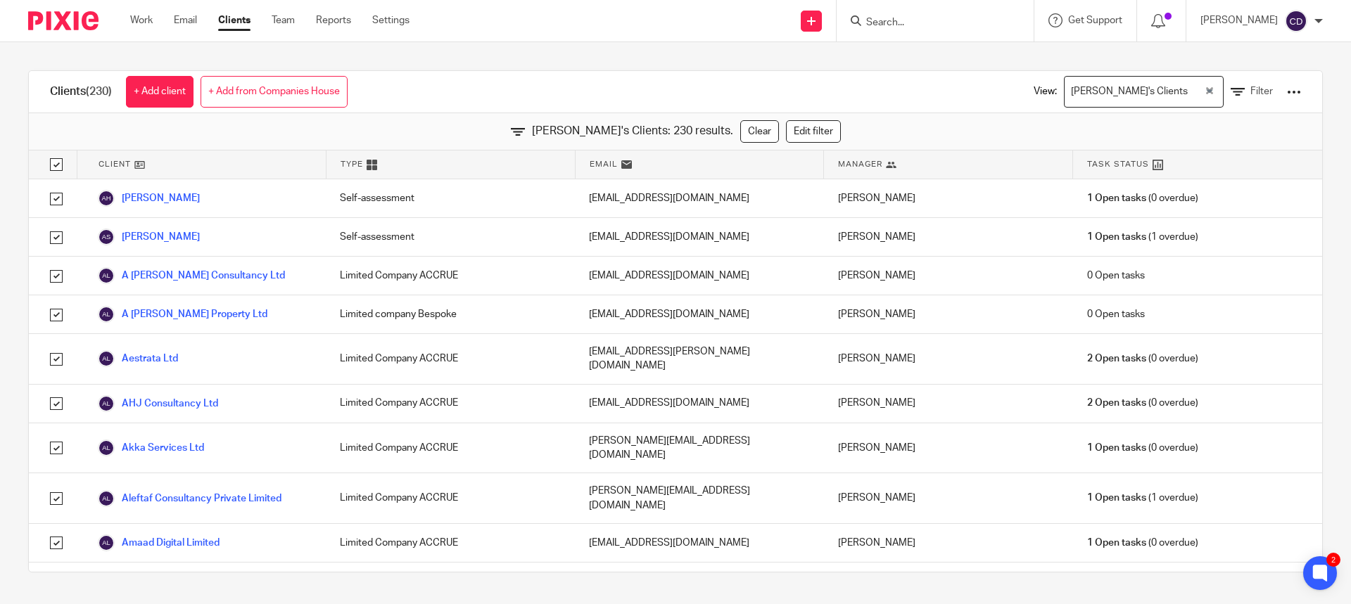
checkbox input "true"
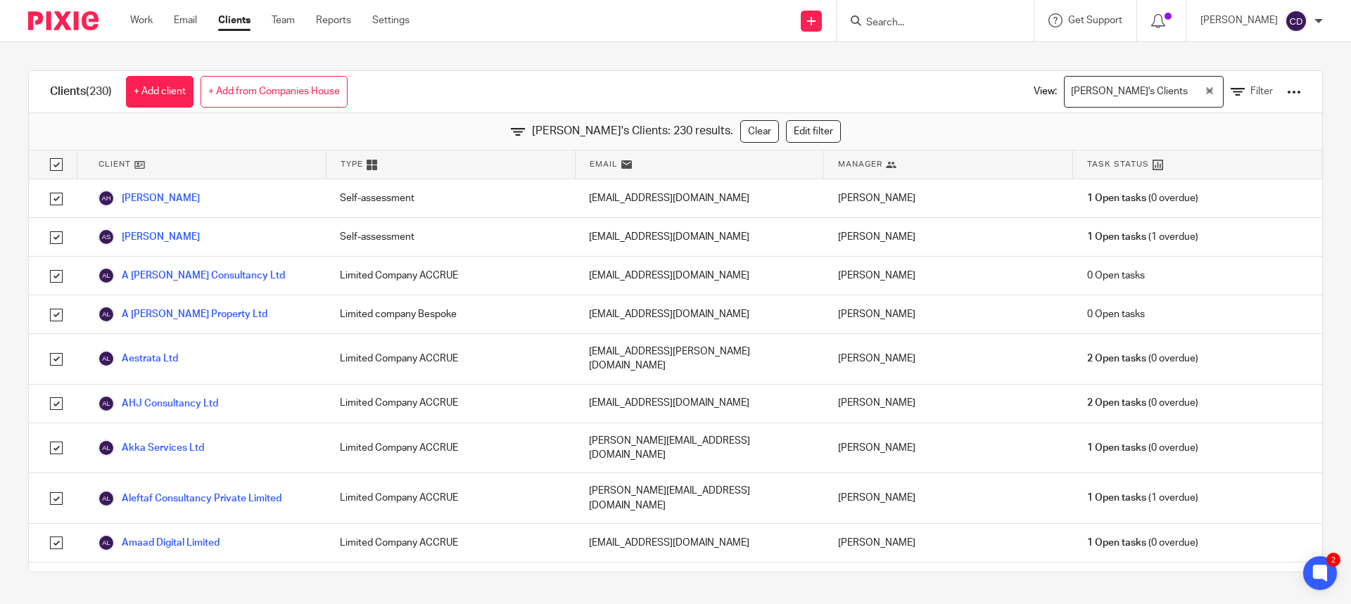
checkbox input "true"
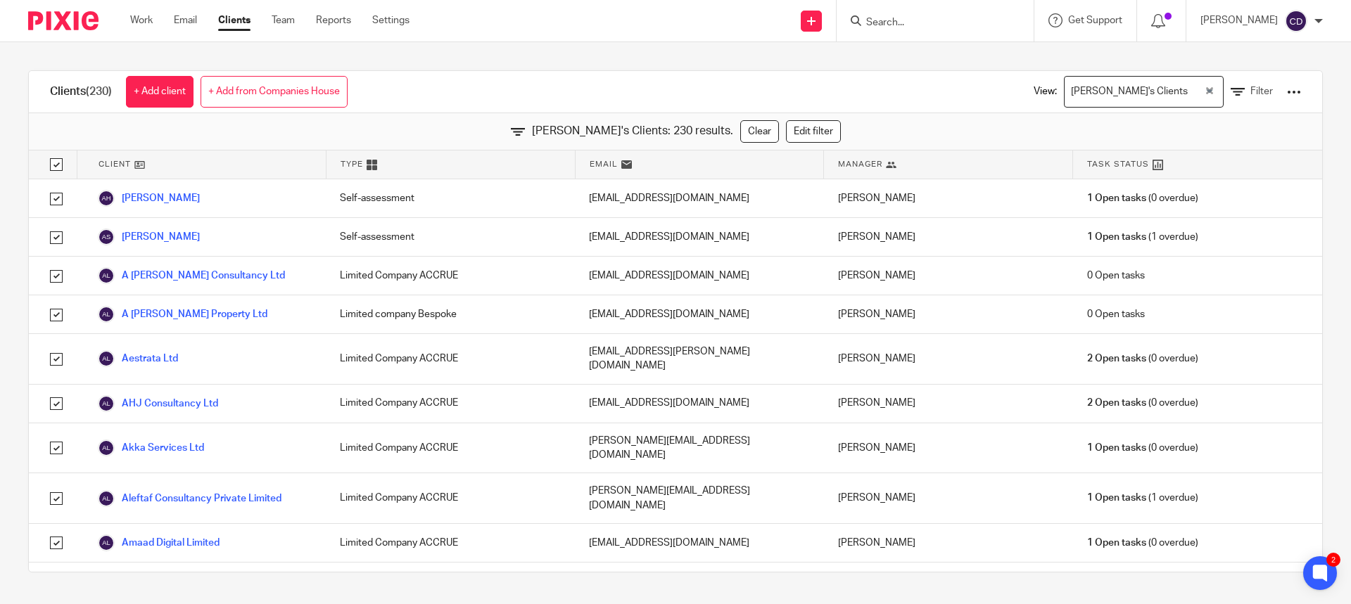
checkbox input "true"
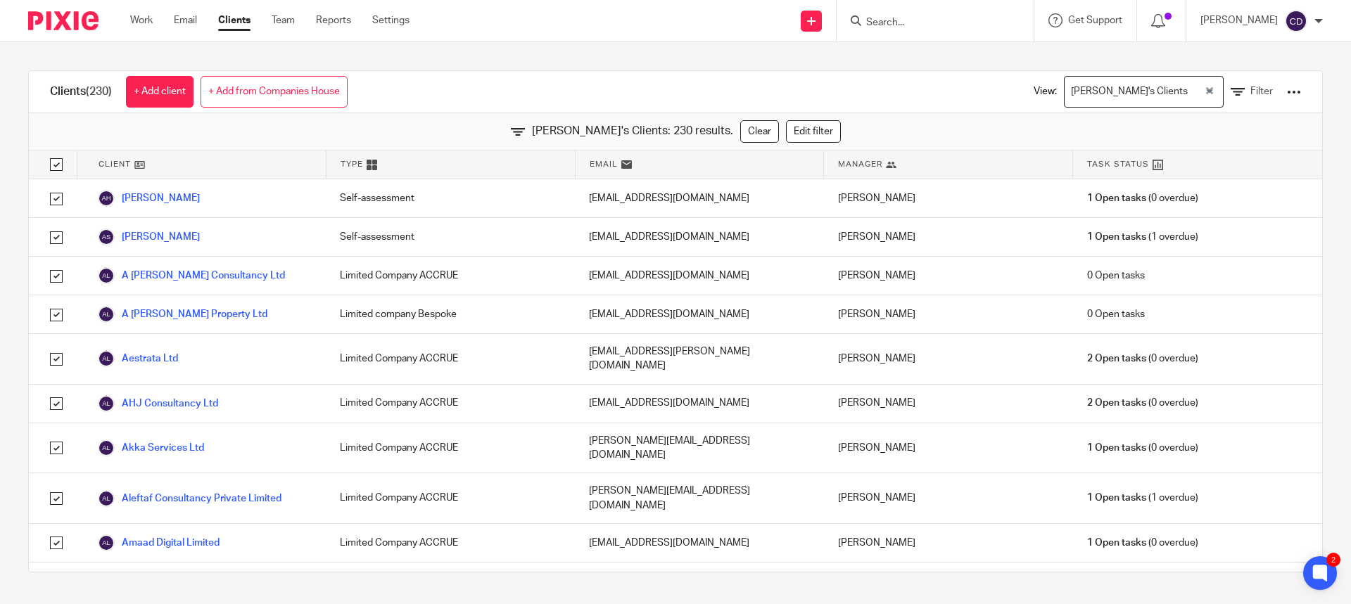
checkbox input "true"
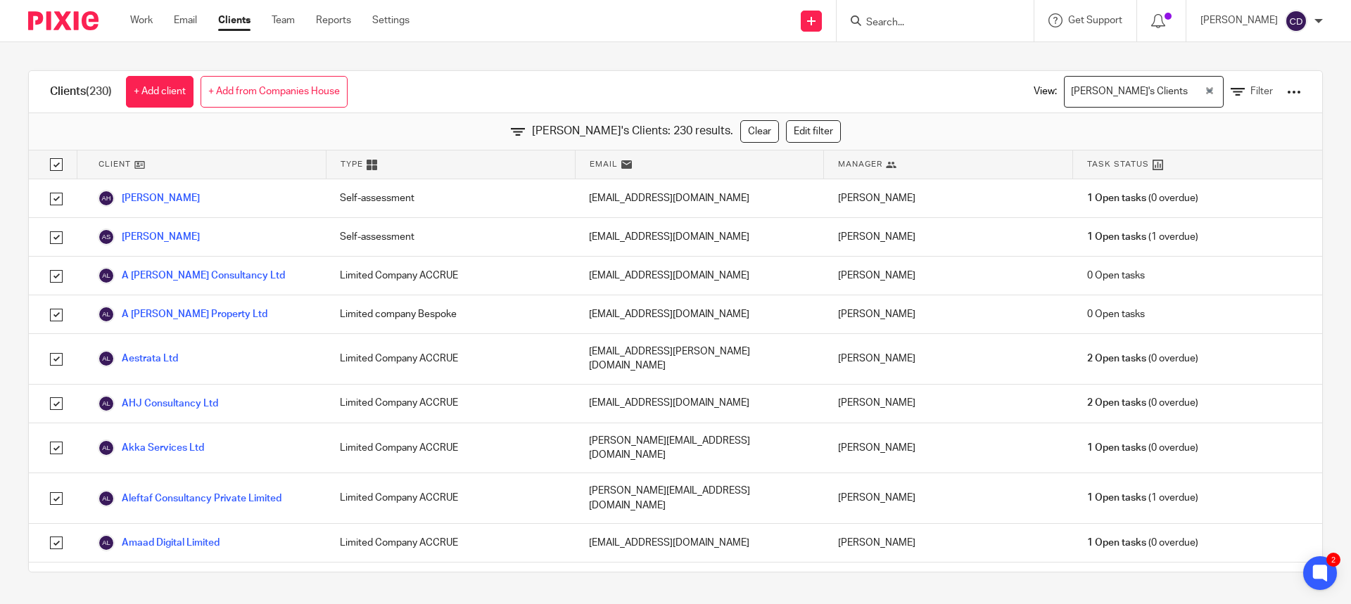
checkbox input "true"
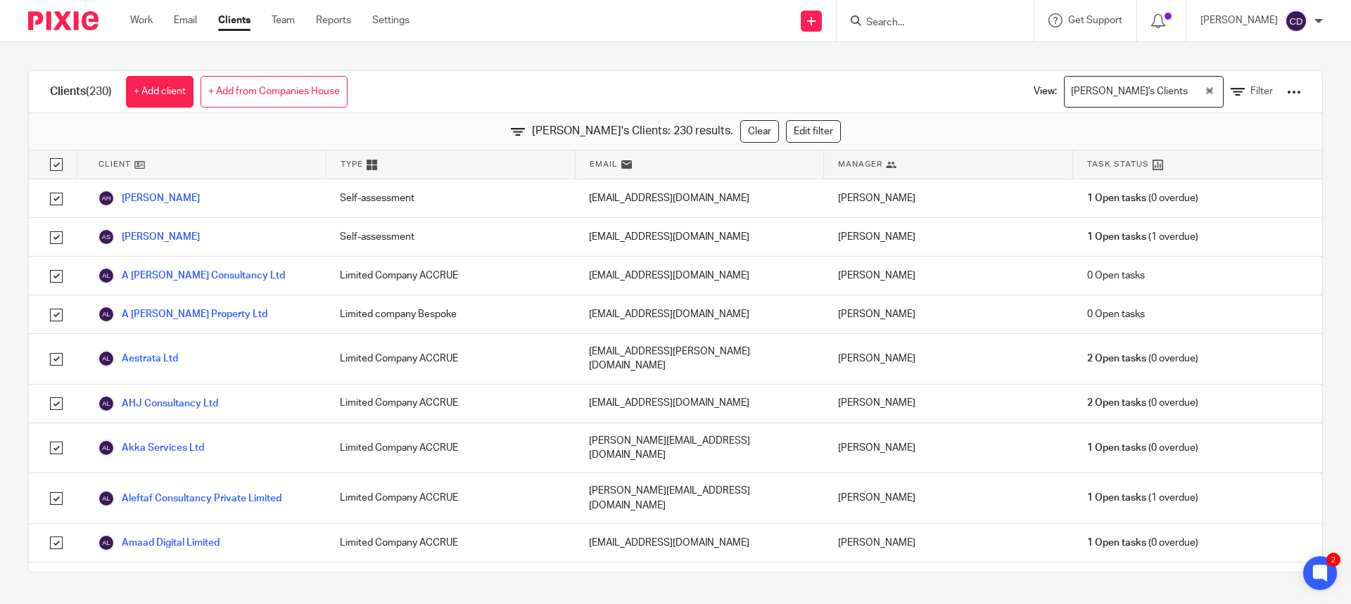
checkbox input "true"
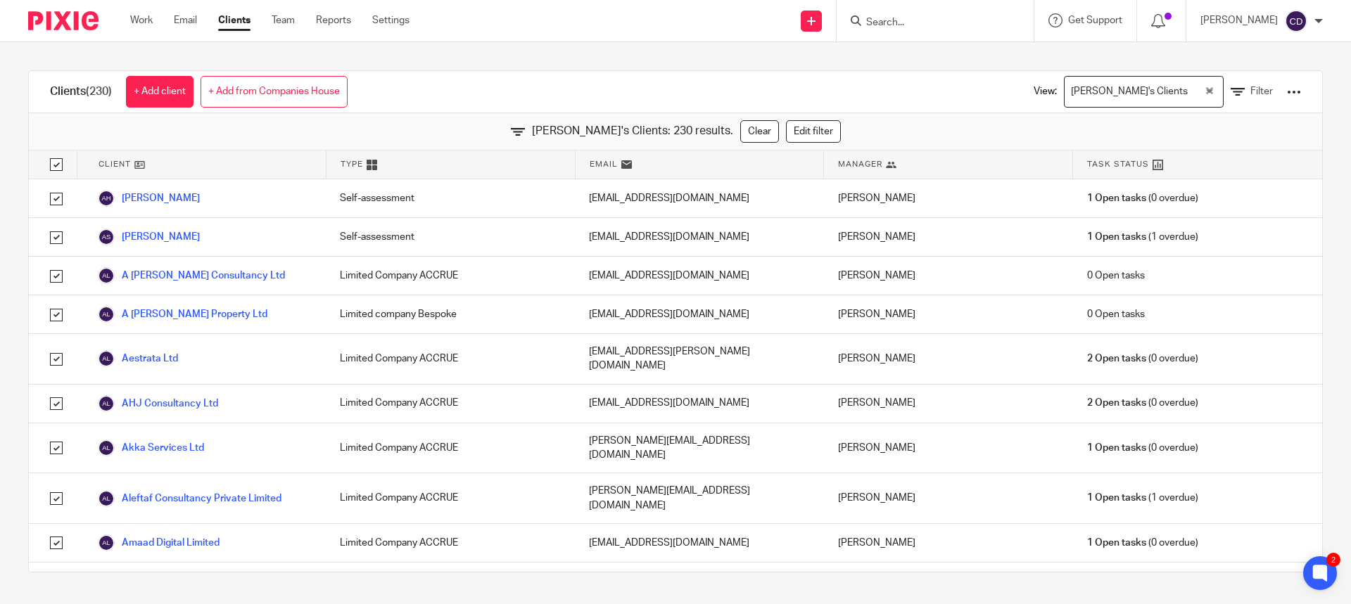
checkbox input "true"
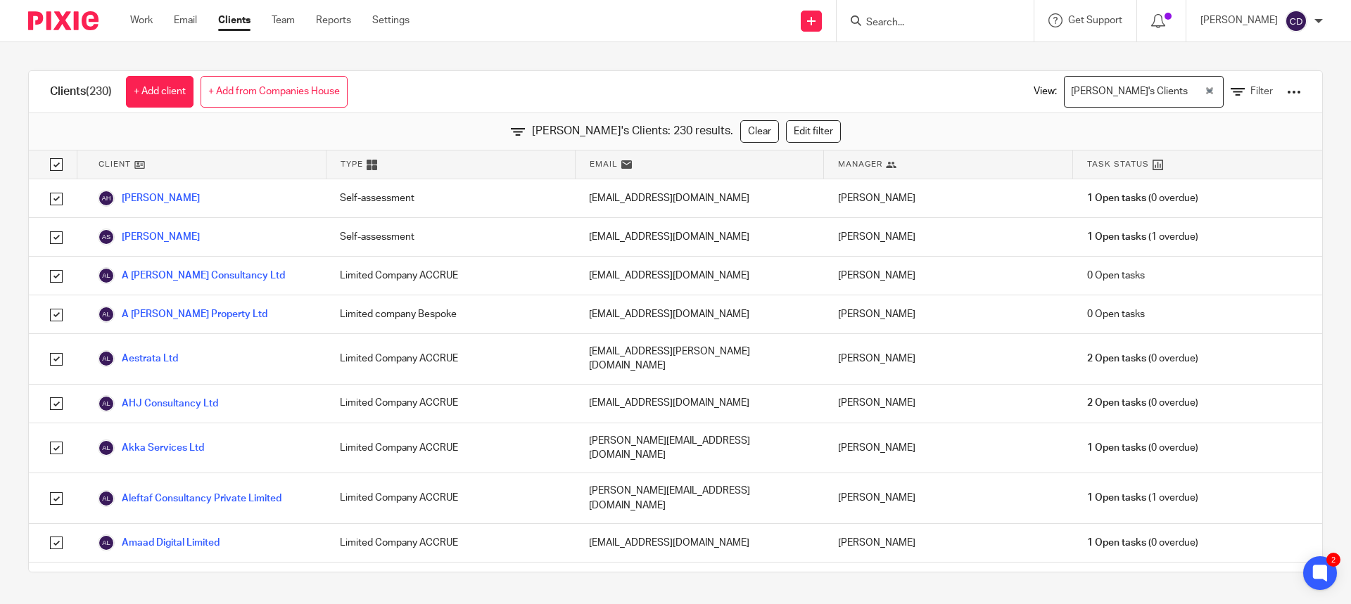
checkbox input "true"
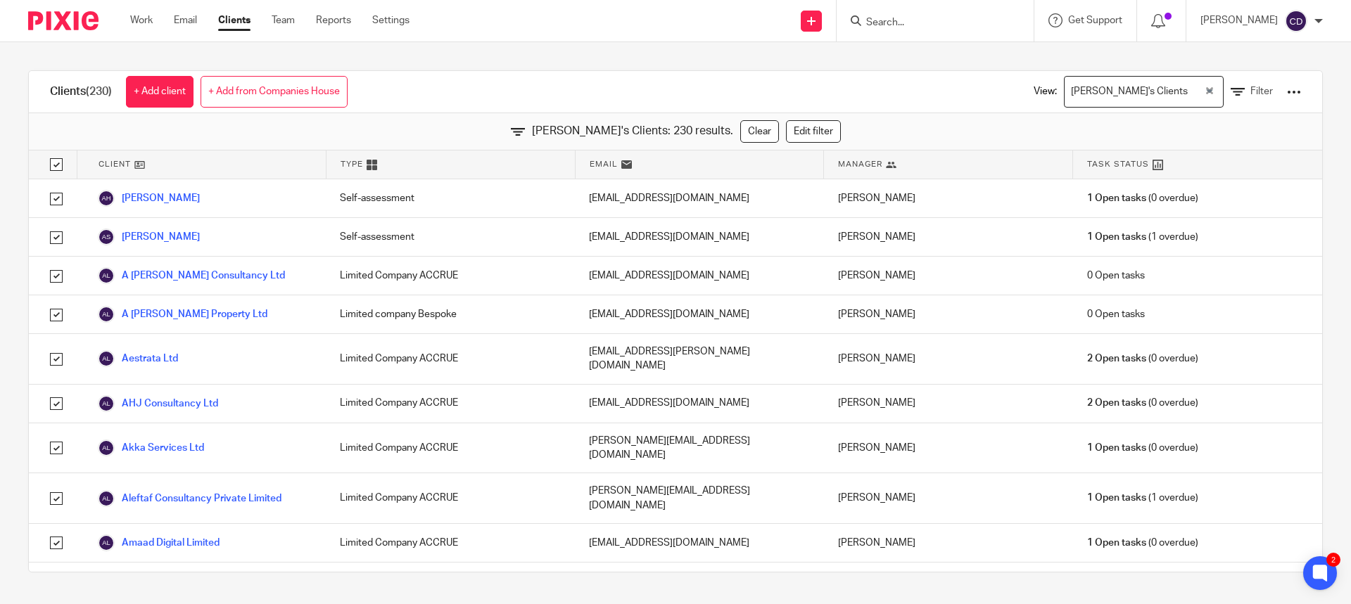
checkbox input "true"
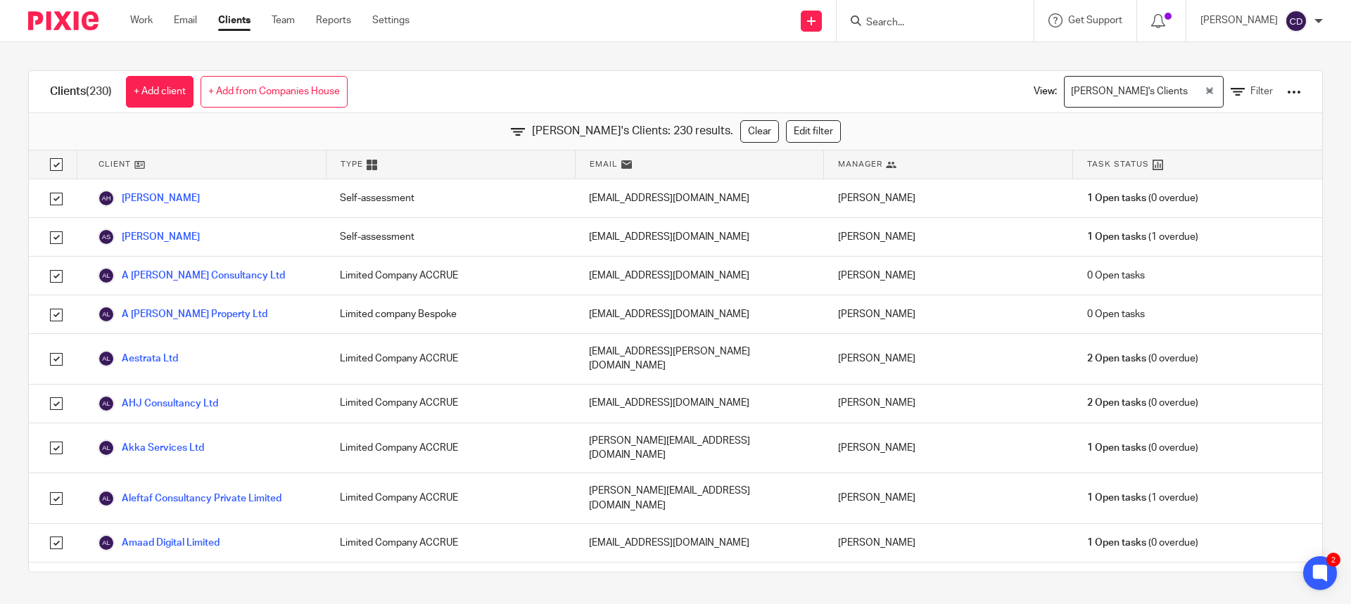
checkbox input "true"
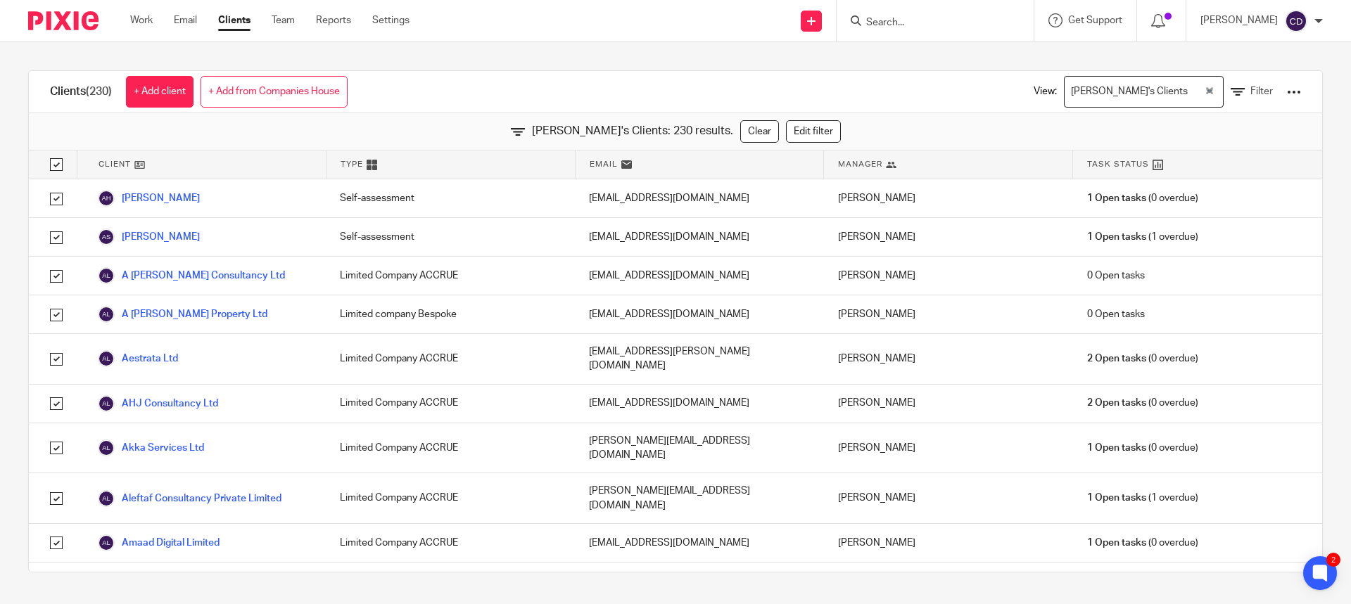
checkbox input "true"
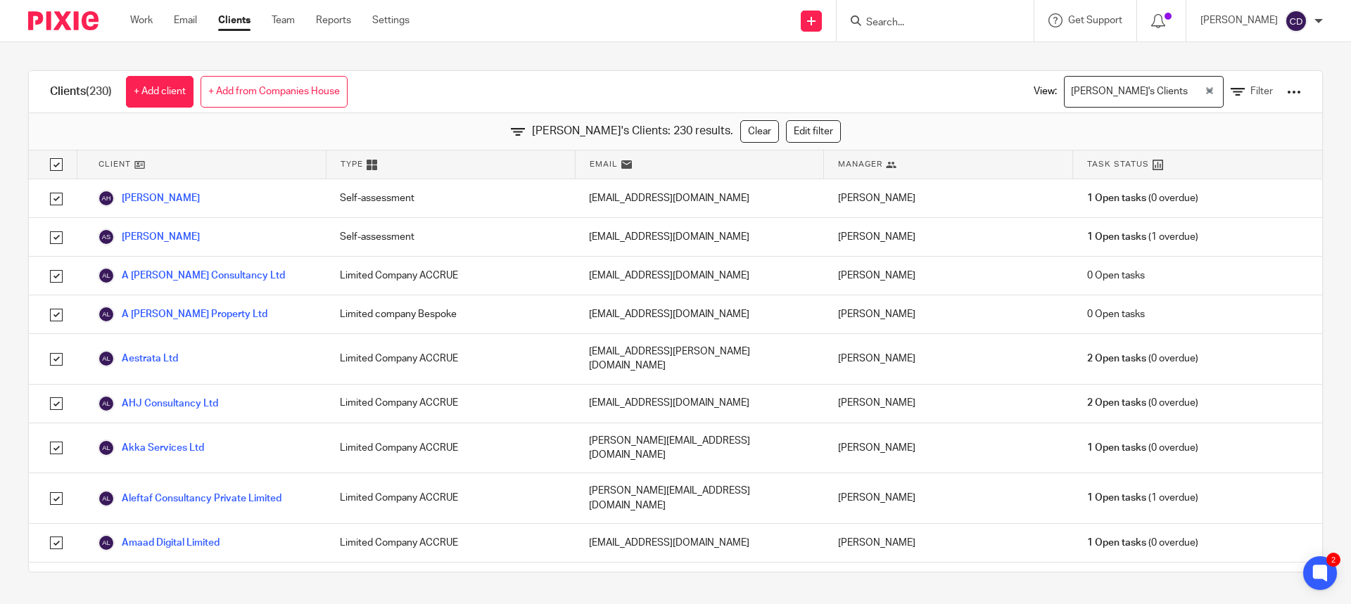
checkbox input "true"
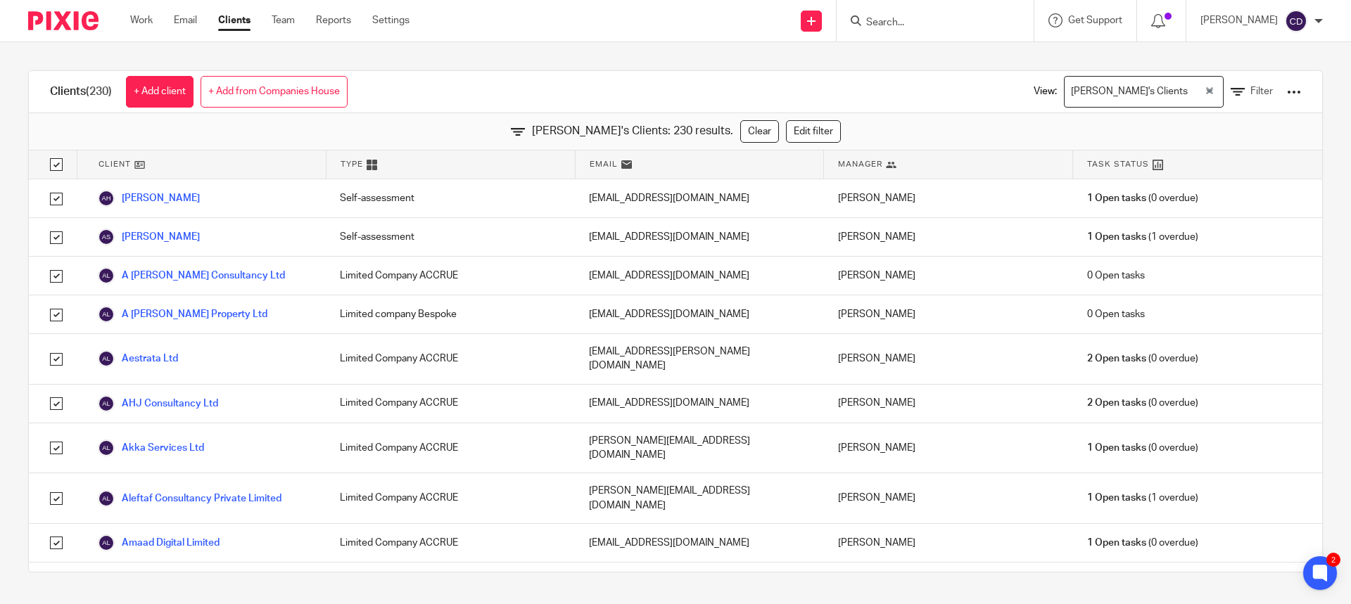
checkbox input "true"
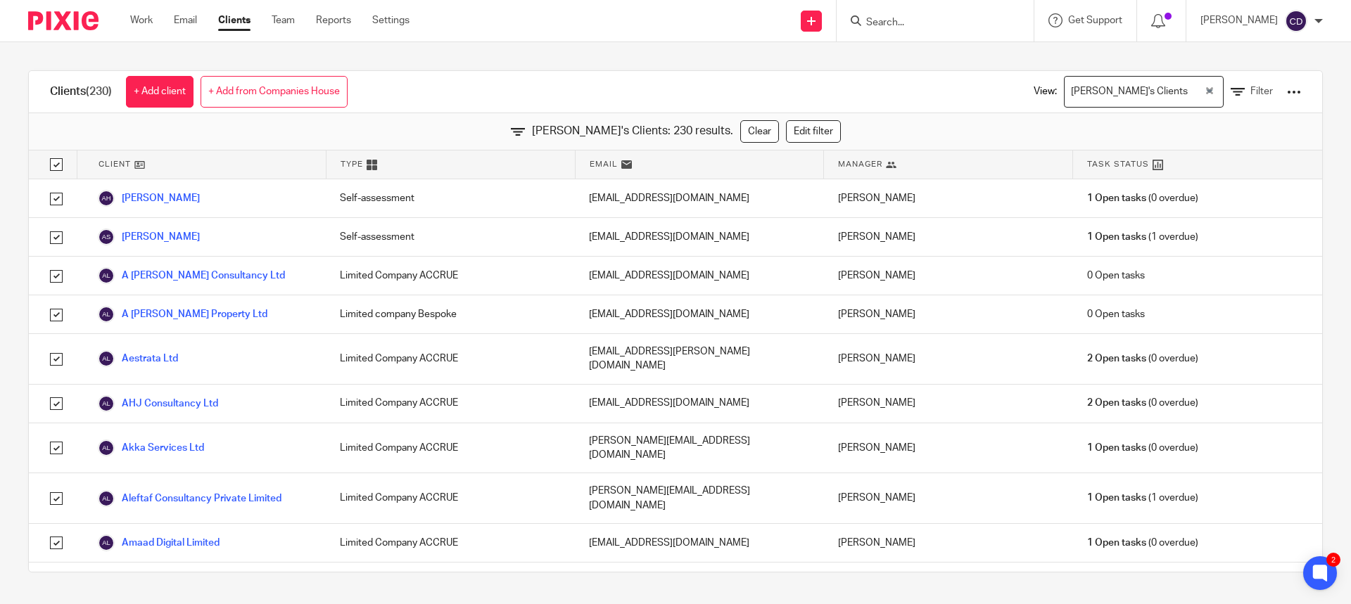
checkbox input "true"
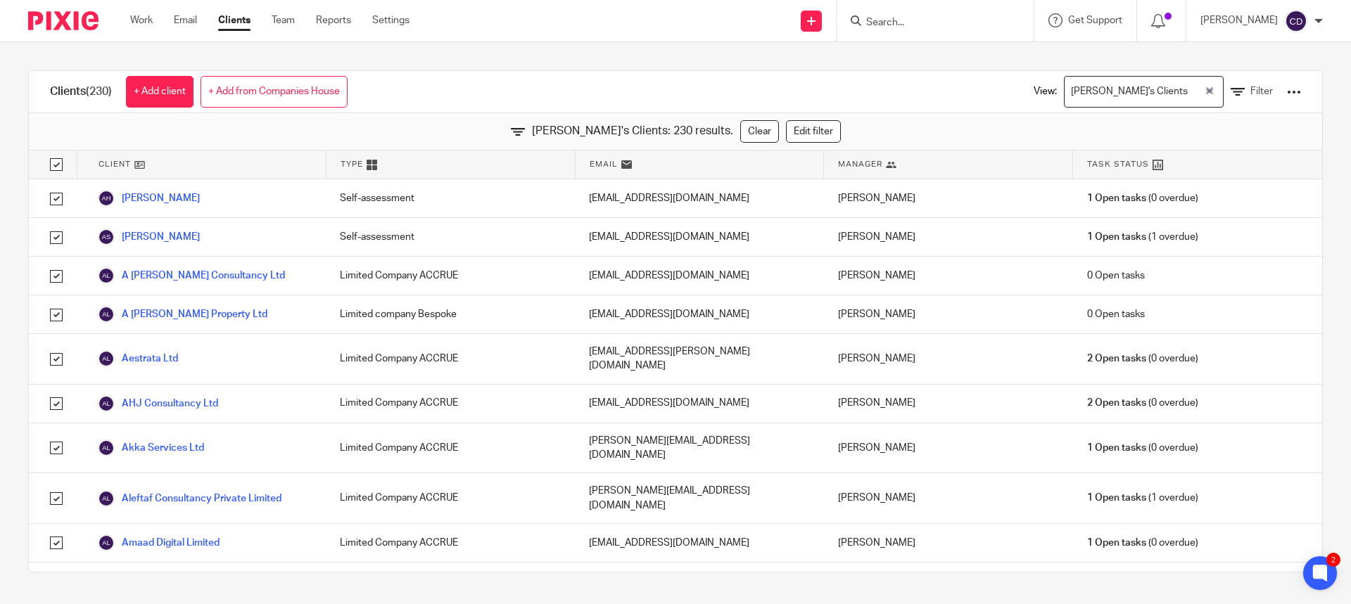
checkbox input "true"
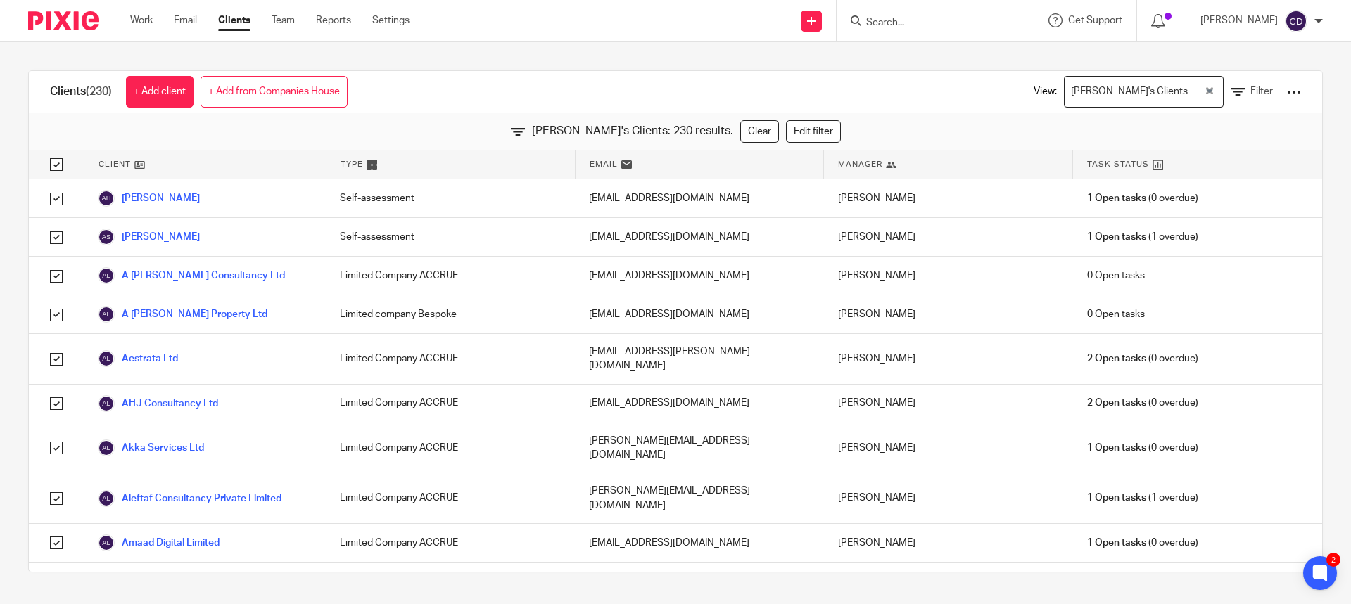
checkbox input "true"
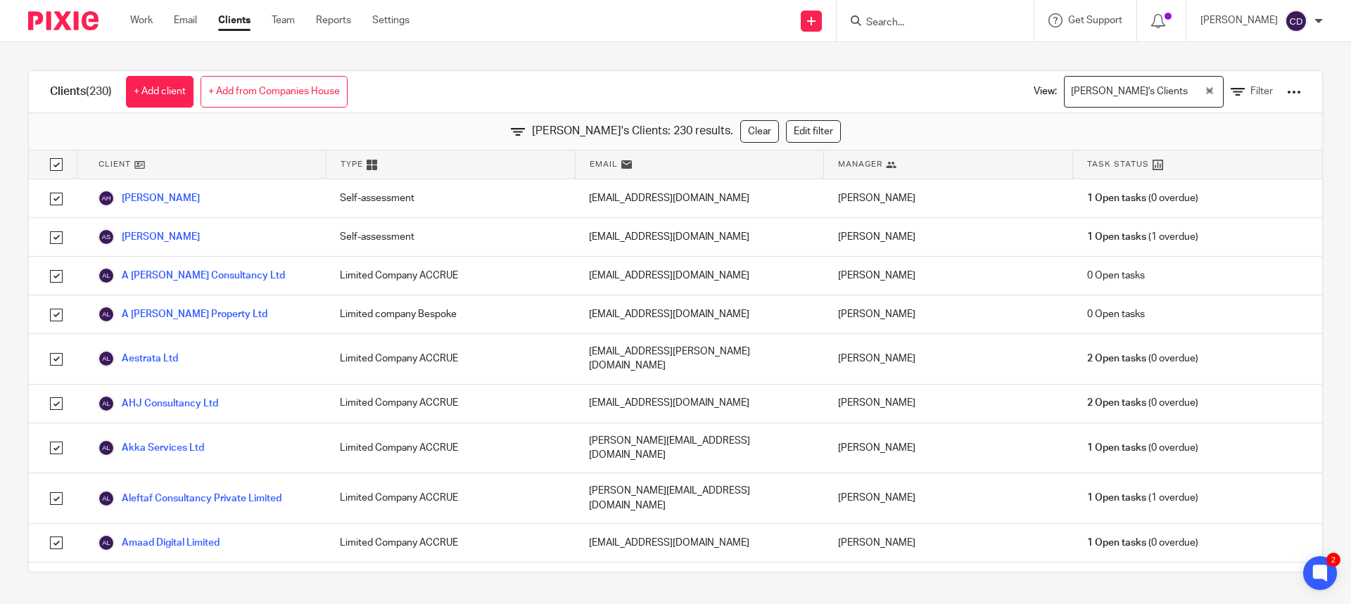
checkbox input "true"
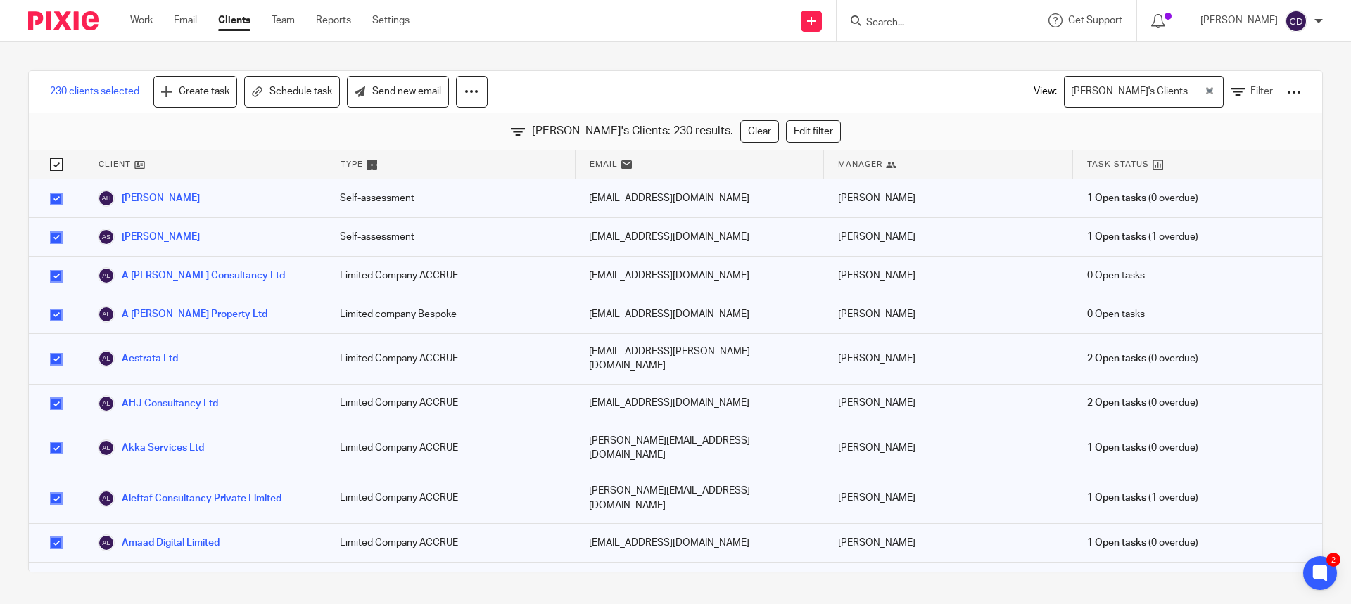
click at [55, 167] on input "checkbox" at bounding box center [56, 164] width 27 height 27
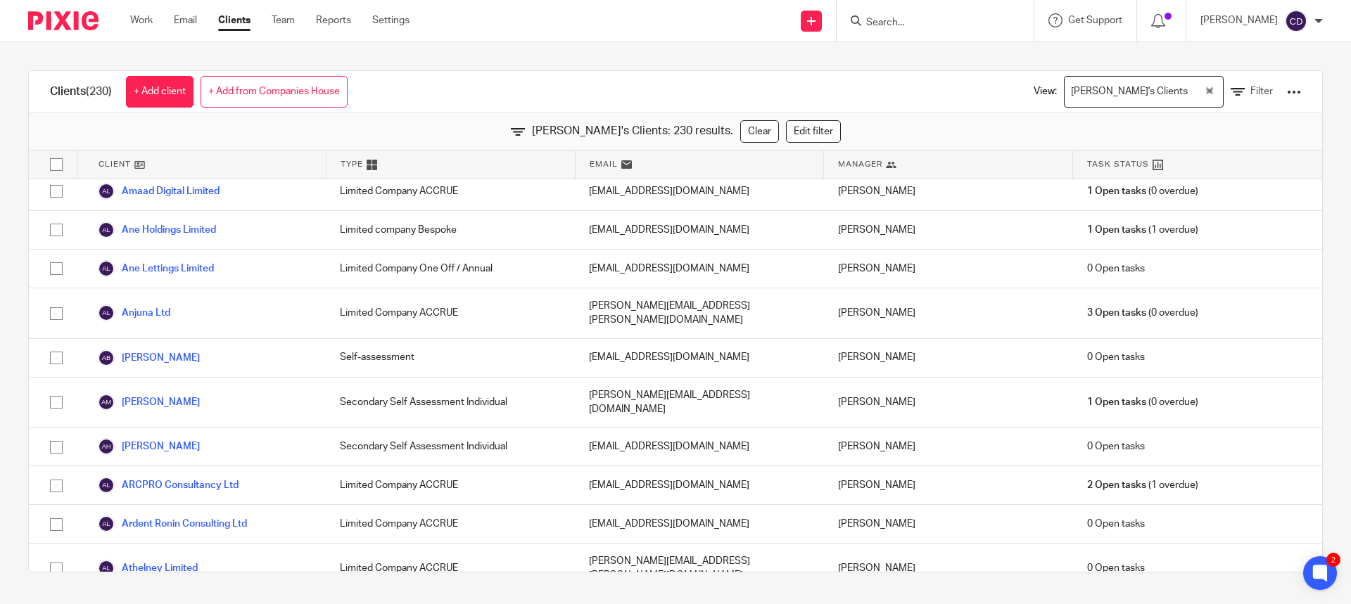
scroll to position [0, 0]
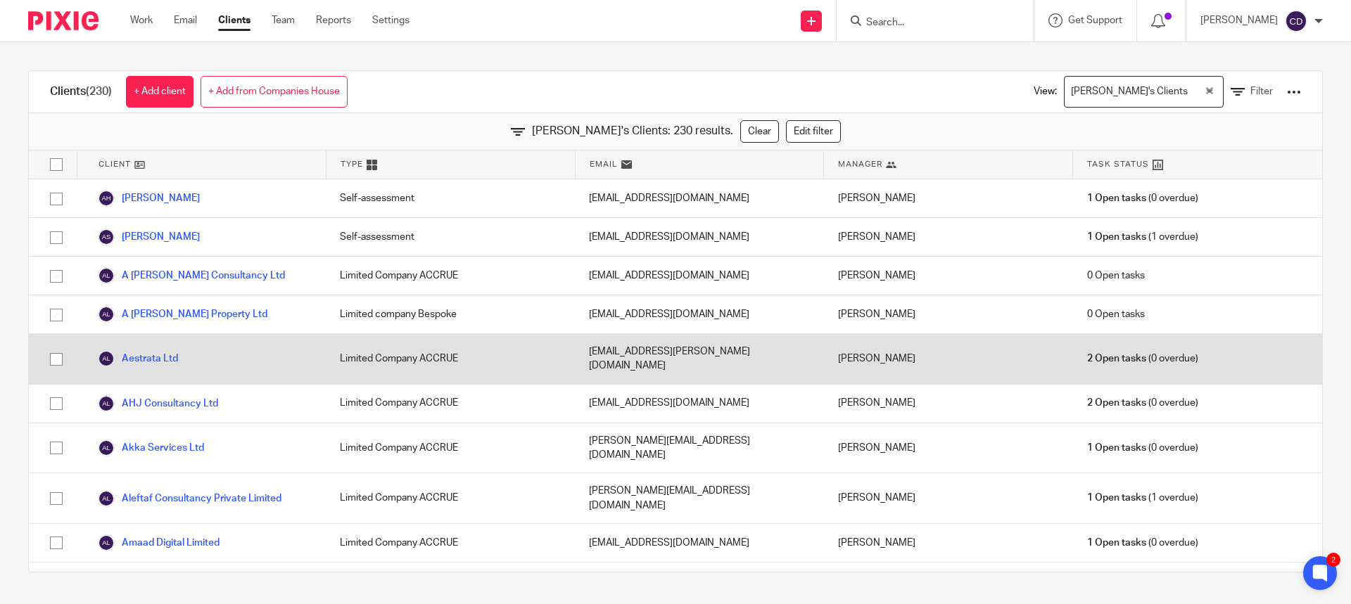
click at [56, 353] on input "checkbox" at bounding box center [56, 359] width 27 height 27
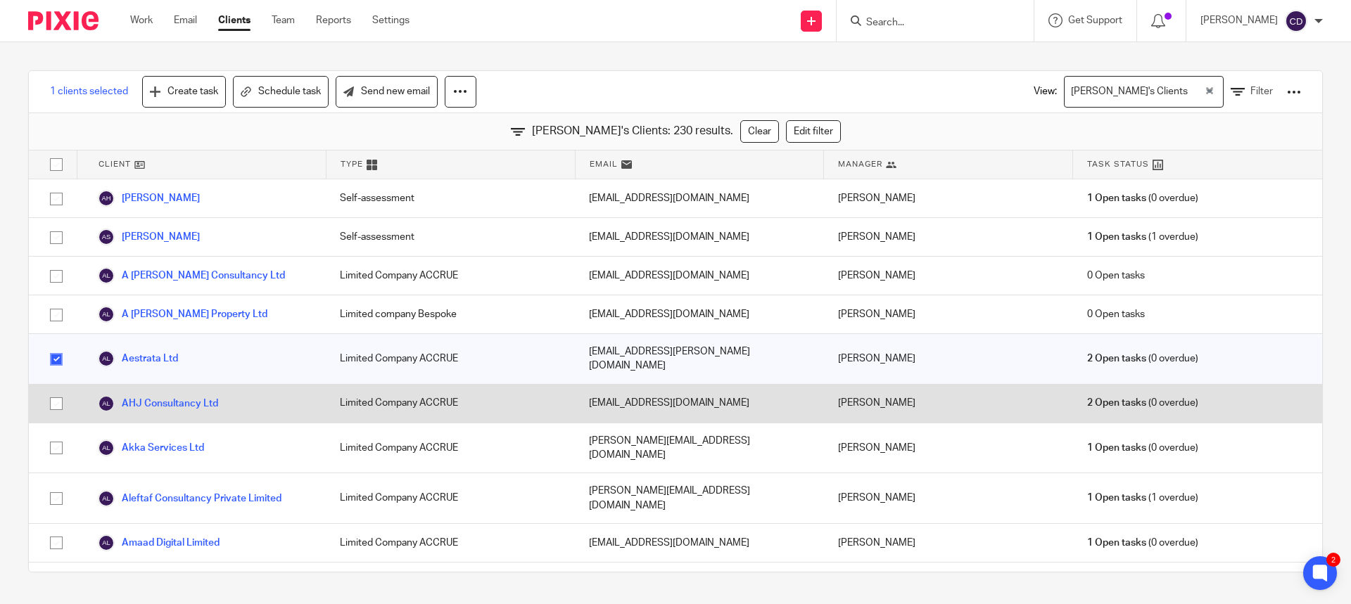
click at [63, 399] on input "checkbox" at bounding box center [56, 404] width 27 height 27
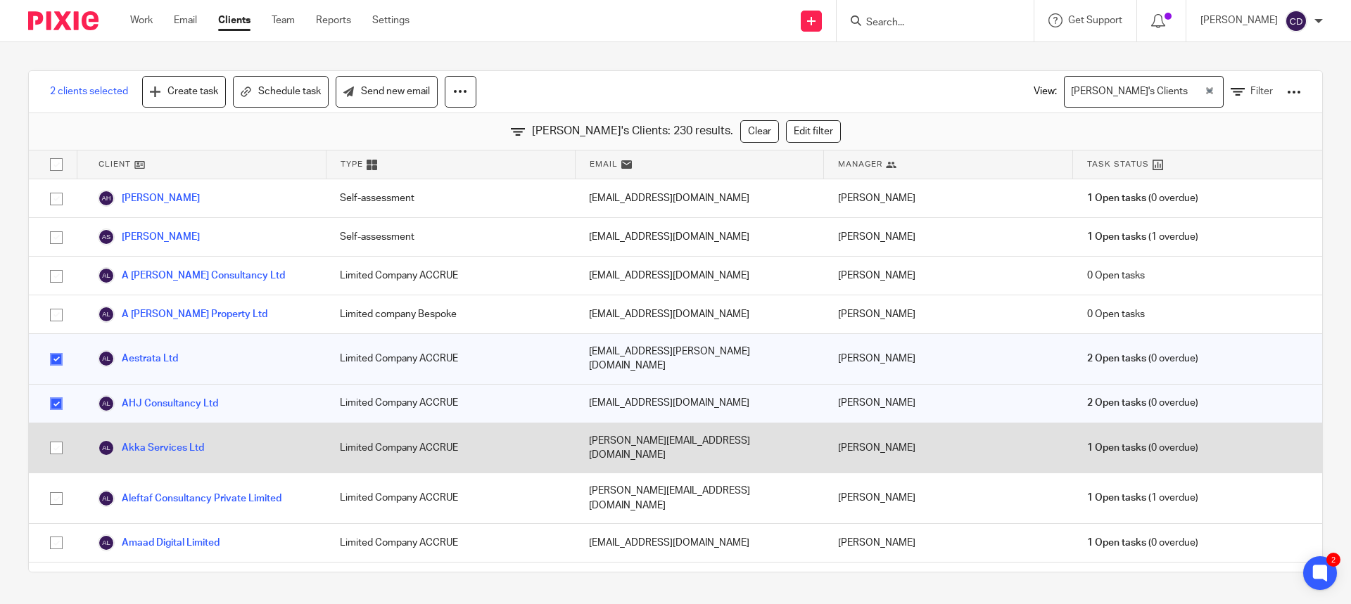
click at [49, 435] on input "checkbox" at bounding box center [56, 448] width 27 height 27
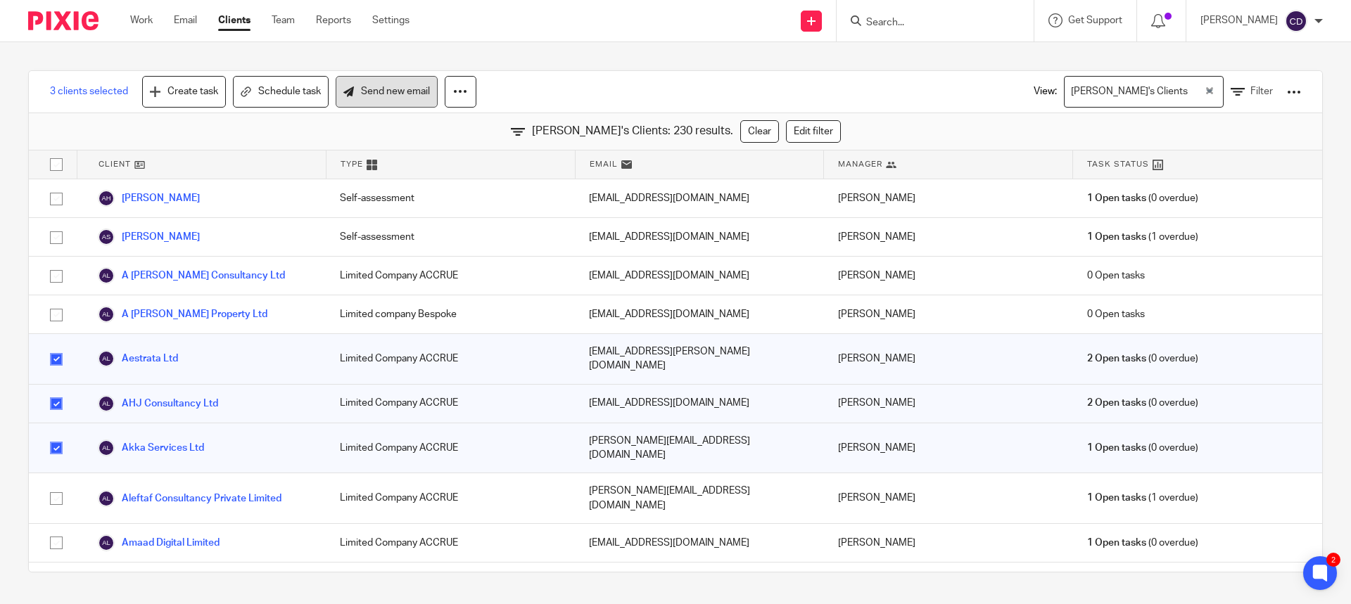
drag, startPoint x: 388, startPoint y: 101, endPoint x: 484, endPoint y: 164, distance: 115.3
click at [388, 100] on link "Send new email" at bounding box center [387, 92] width 102 height 32
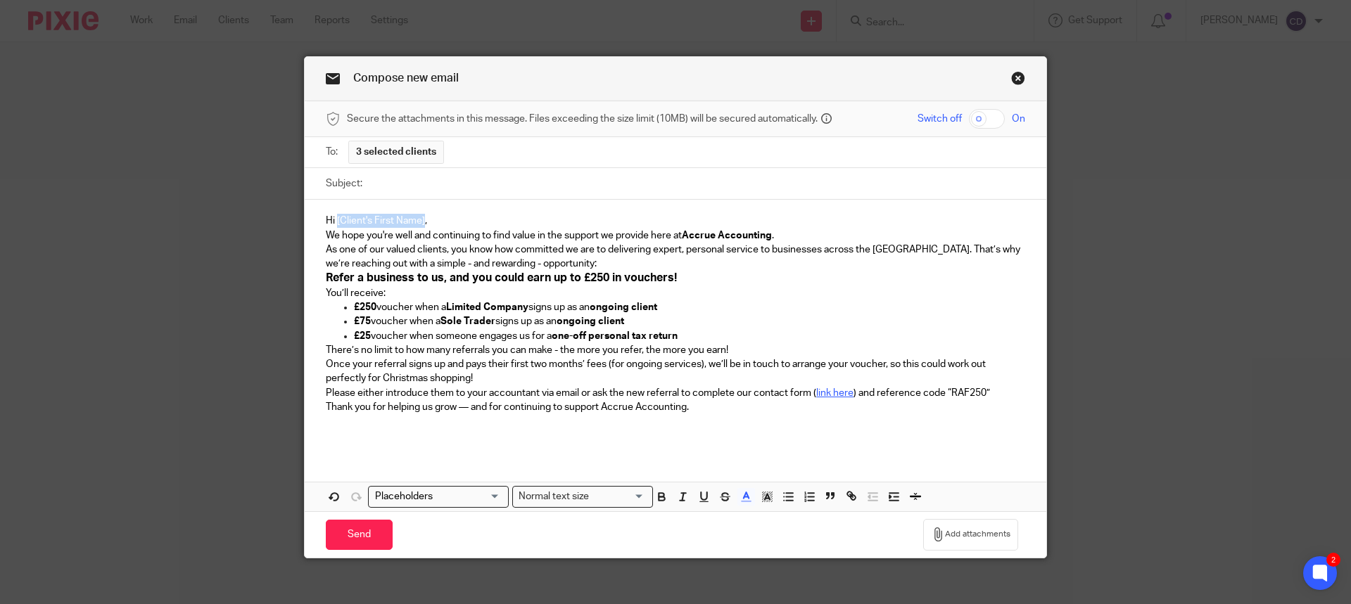
drag, startPoint x: 418, startPoint y: 220, endPoint x: 332, endPoint y: 221, distance: 85.9
click at [332, 221] on span "Hi [Client's First Name]," at bounding box center [376, 221] width 101 height 10
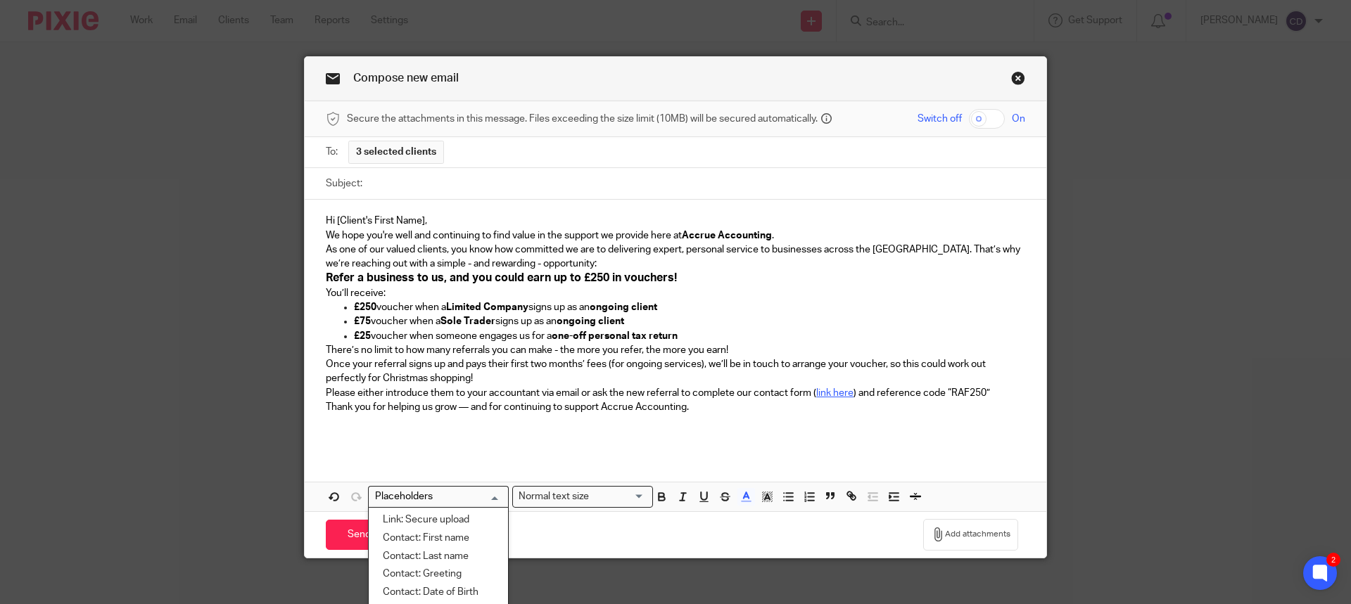
click at [488, 497] on input "Search for option" at bounding box center [435, 497] width 130 height 15
click at [467, 540] on li "Contact: First name" at bounding box center [438, 539] width 139 height 18
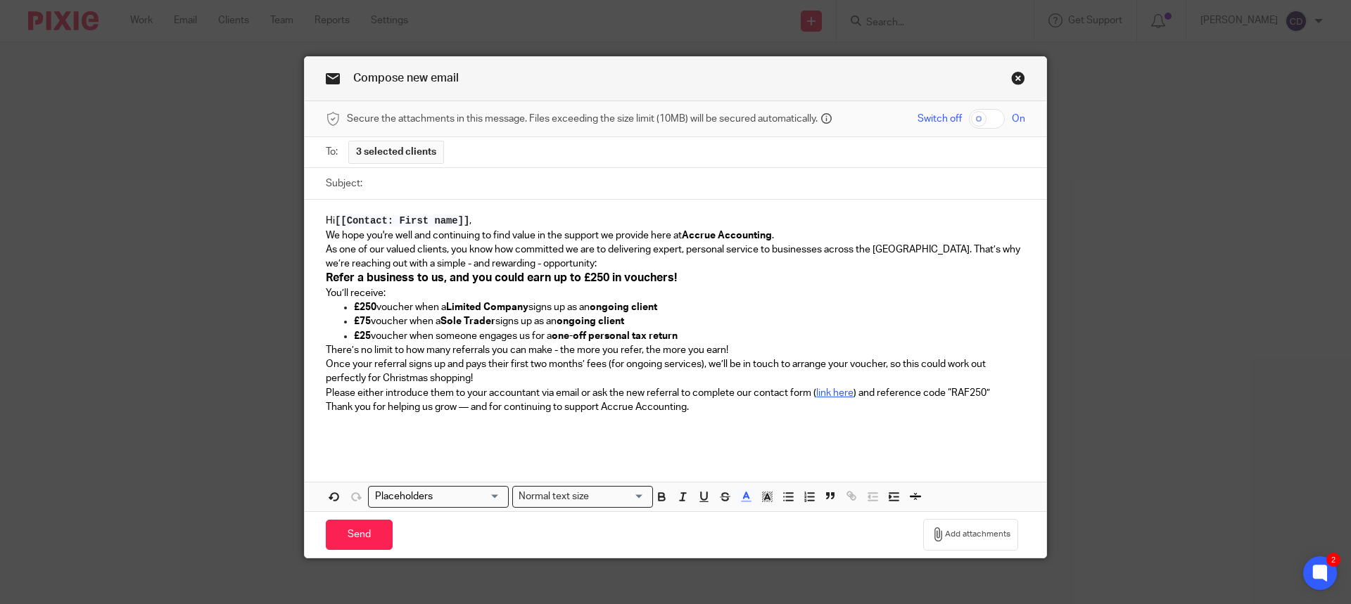
click at [514, 224] on p "Hi [[Contact: First name]] ," at bounding box center [675, 221] width 699 height 14
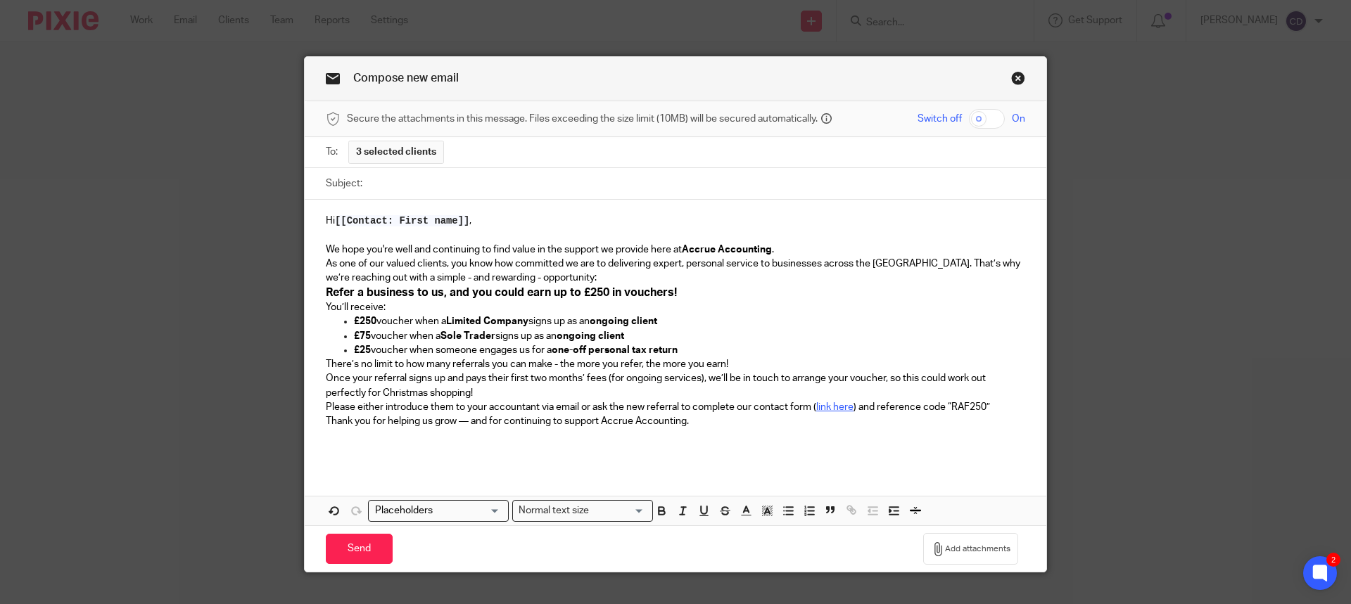
click at [686, 275] on p "As one of our valued clients, you know how committed we are to delivering exper…" at bounding box center [675, 271] width 699 height 29
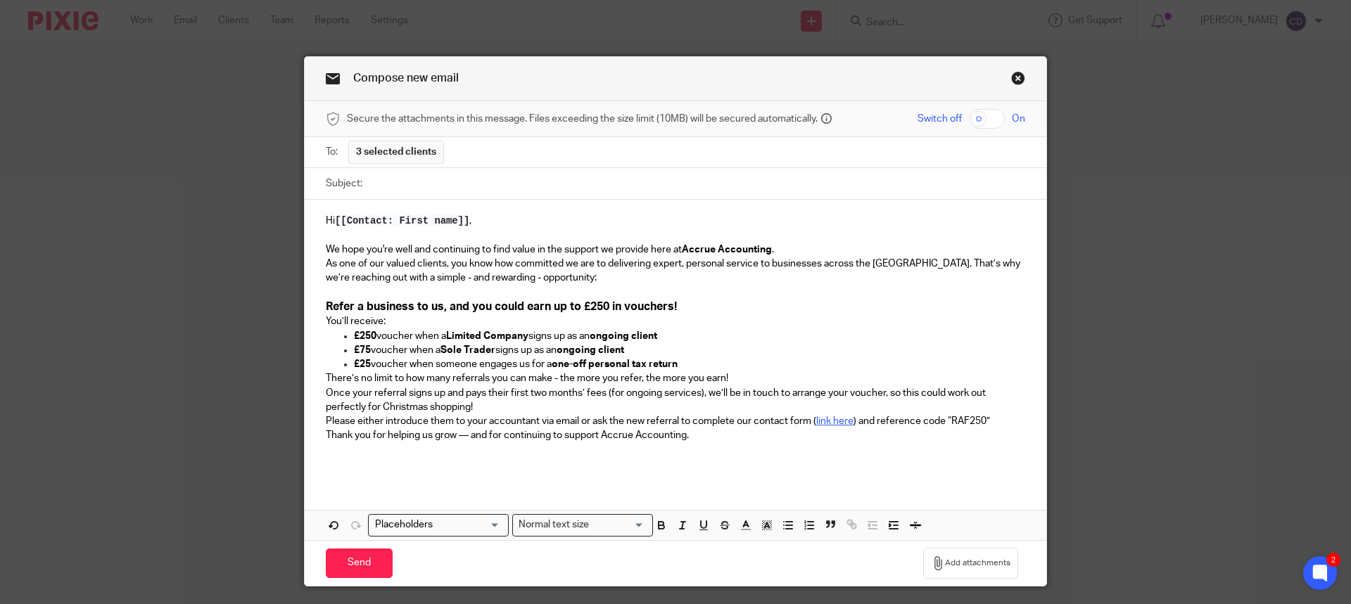
click at [686, 360] on p "£25 voucher when someone engages us for a one-off personal tax return" at bounding box center [689, 364] width 671 height 14
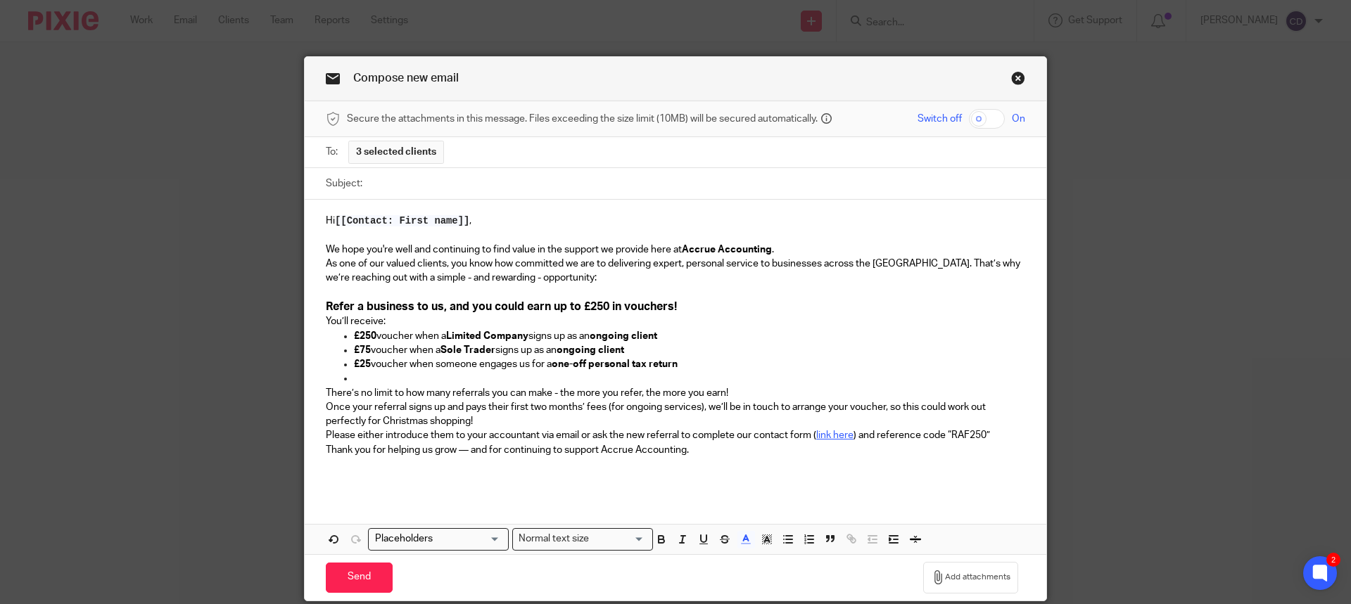
click at [754, 393] on p "There’s no limit to how many referrals you can make - the more you refer, the m…" at bounding box center [675, 393] width 699 height 14
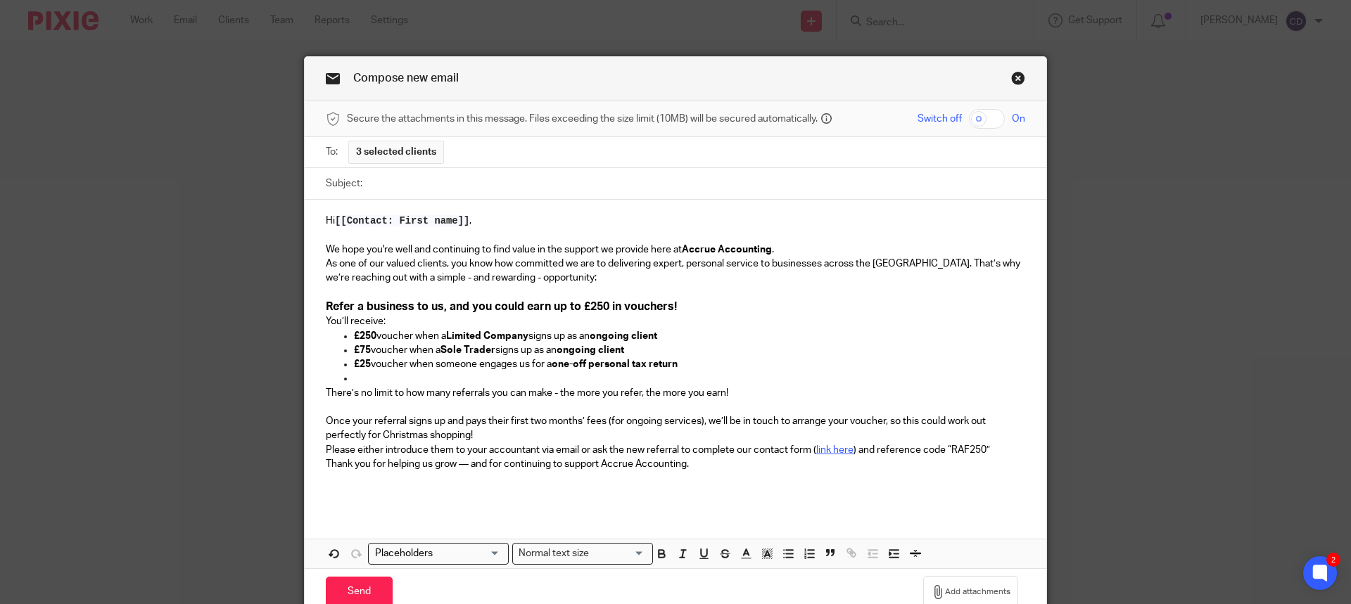
click at [659, 443] on p "Please either introduce them to your accountant via email or ask the new referr…" at bounding box center [675, 450] width 699 height 14
click at [661, 433] on p "Once your referral signs up and pays their first two months’ fees (for ongoing …" at bounding box center [675, 428] width 699 height 29
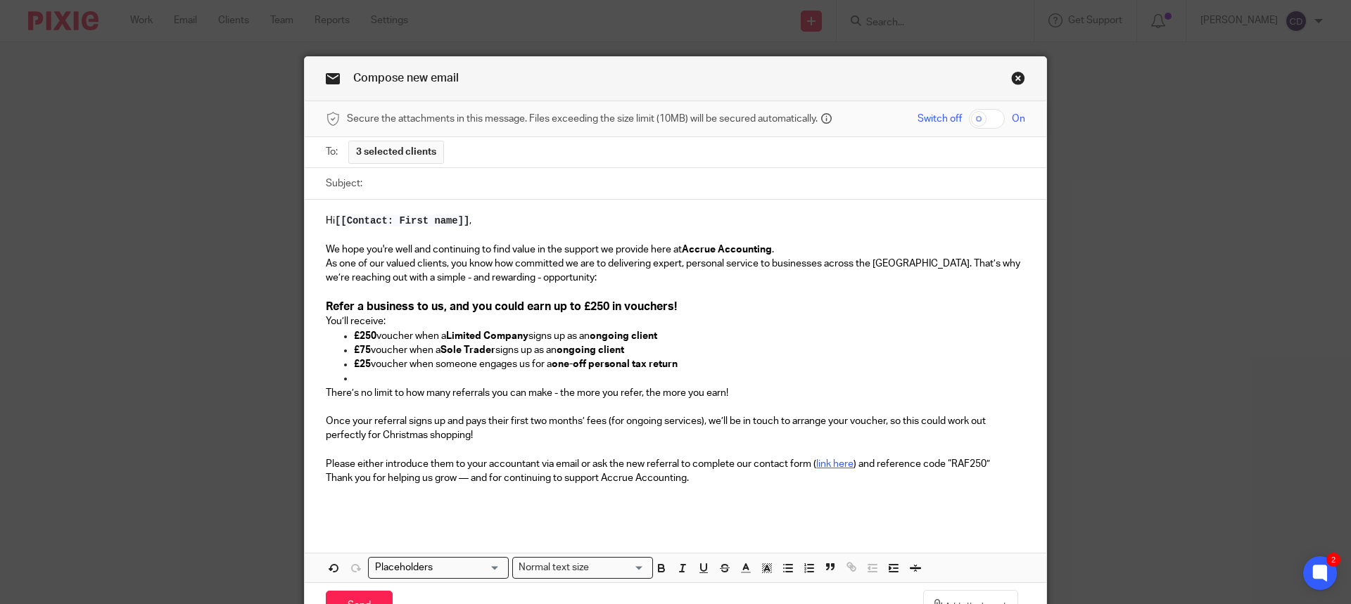
click at [804, 353] on p "£75 voucher when a Sole Trader signs up as an ongoing client" at bounding box center [689, 350] width 671 height 14
click at [786, 253] on p "We hope you're well and continuing to find value in the support we provide here…" at bounding box center [675, 250] width 699 height 14
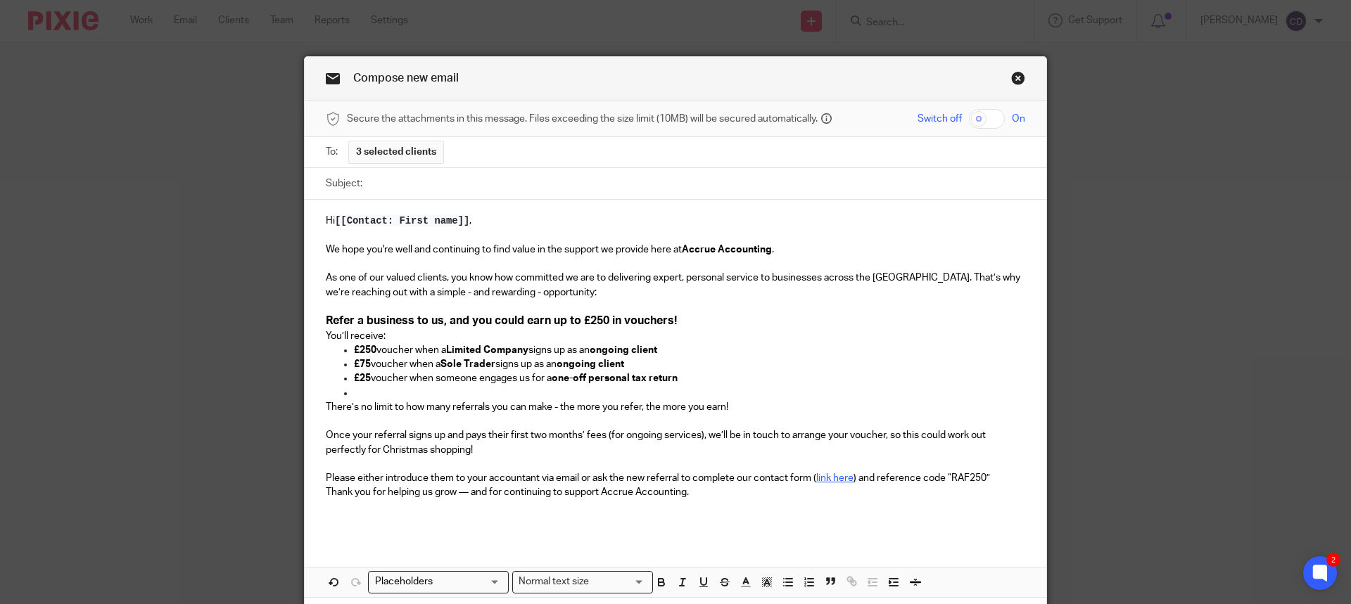
click at [1013, 77] on link "Close this dialog window" at bounding box center [1018, 80] width 14 height 19
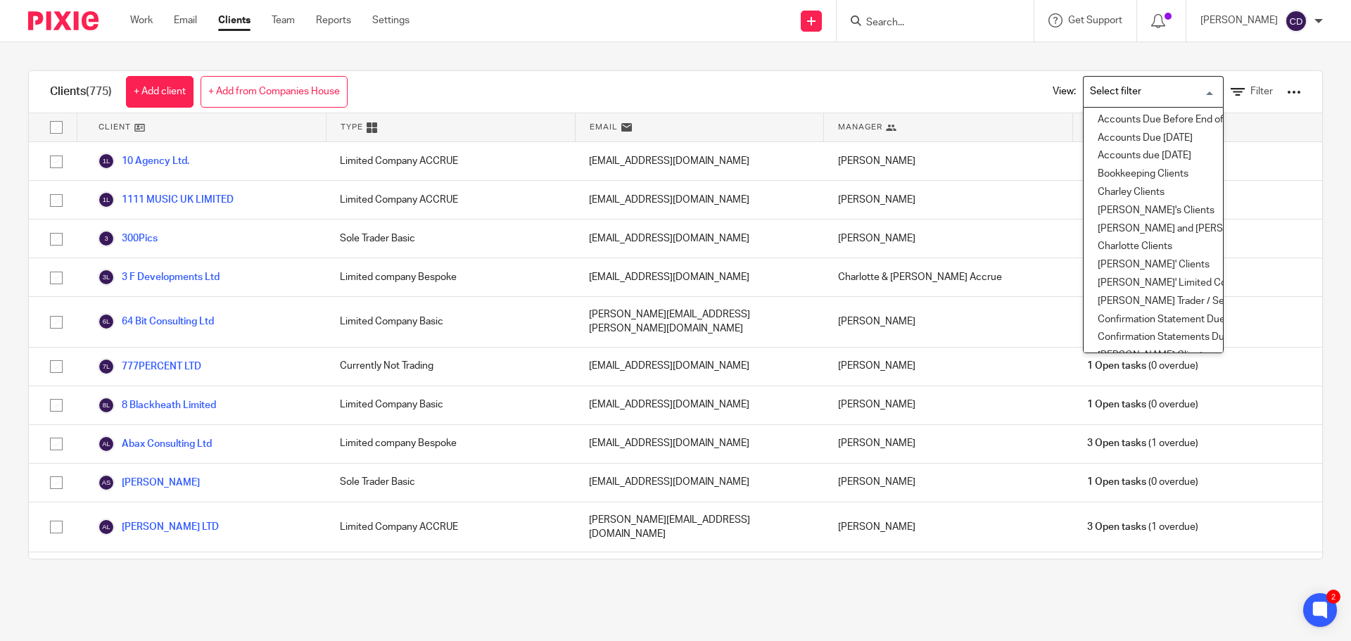
click at [1150, 84] on input "Search for option" at bounding box center [1150, 92] width 130 height 25
click at [1112, 301] on li "Greg's Clients" at bounding box center [1153, 304] width 139 height 18
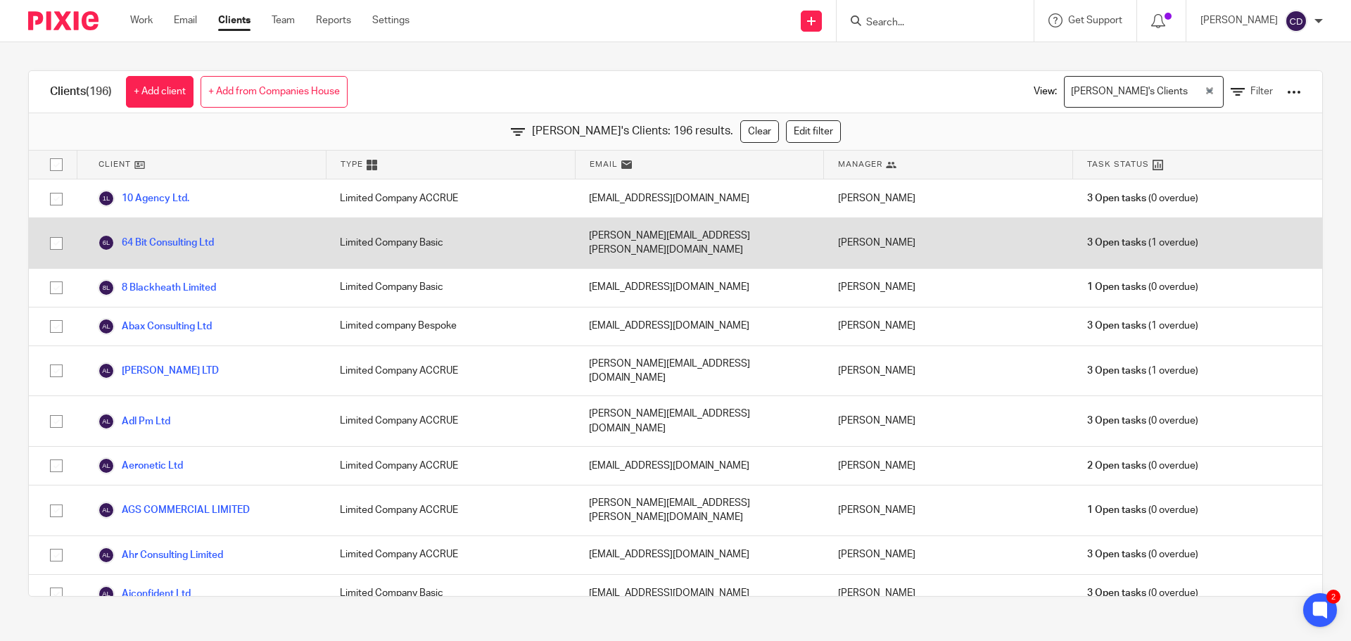
click at [57, 236] on input "checkbox" at bounding box center [56, 243] width 27 height 27
checkbox input "true"
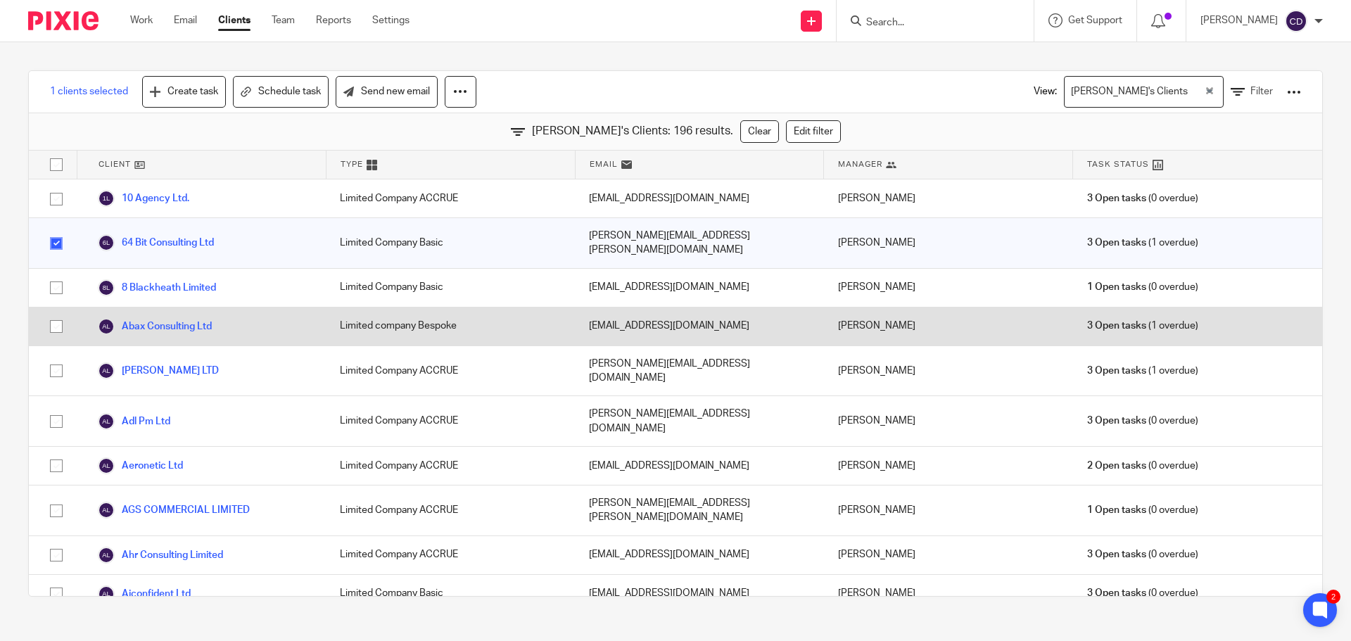
drag, startPoint x: 58, startPoint y: 280, endPoint x: 53, endPoint y: 316, distance: 36.3
click at [58, 281] on input "checkbox" at bounding box center [56, 287] width 27 height 27
checkbox input "true"
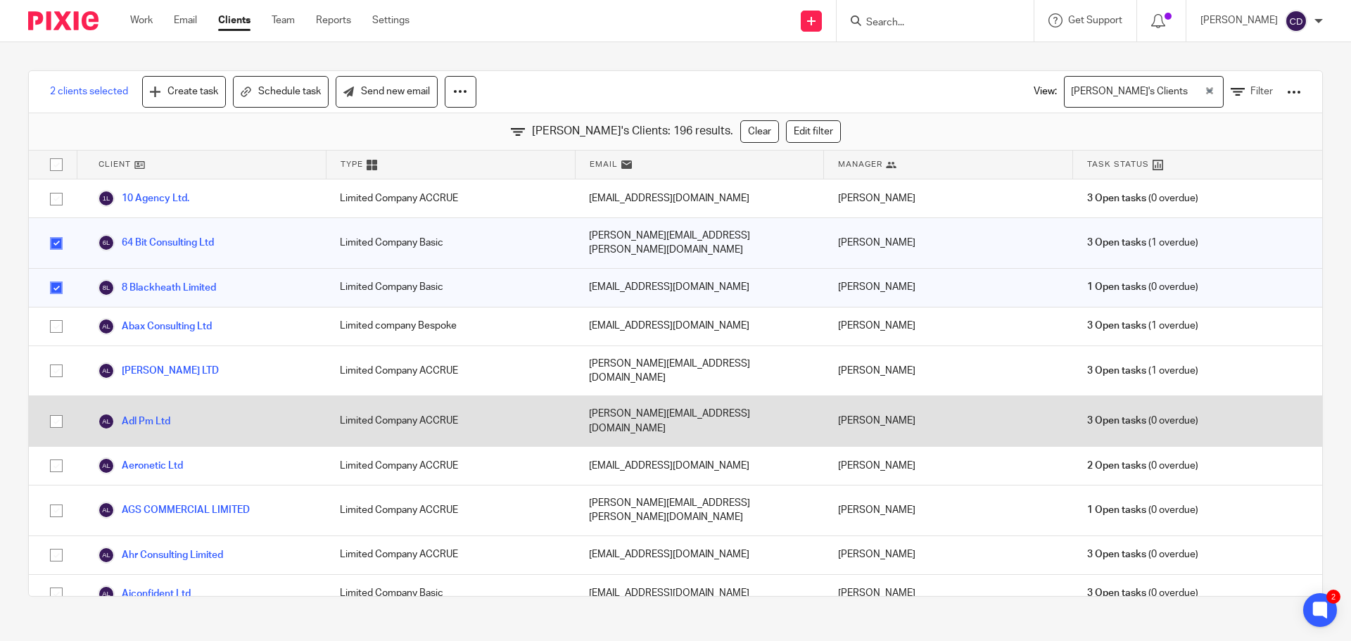
click at [54, 408] on input "checkbox" at bounding box center [56, 421] width 27 height 27
checkbox input "true"
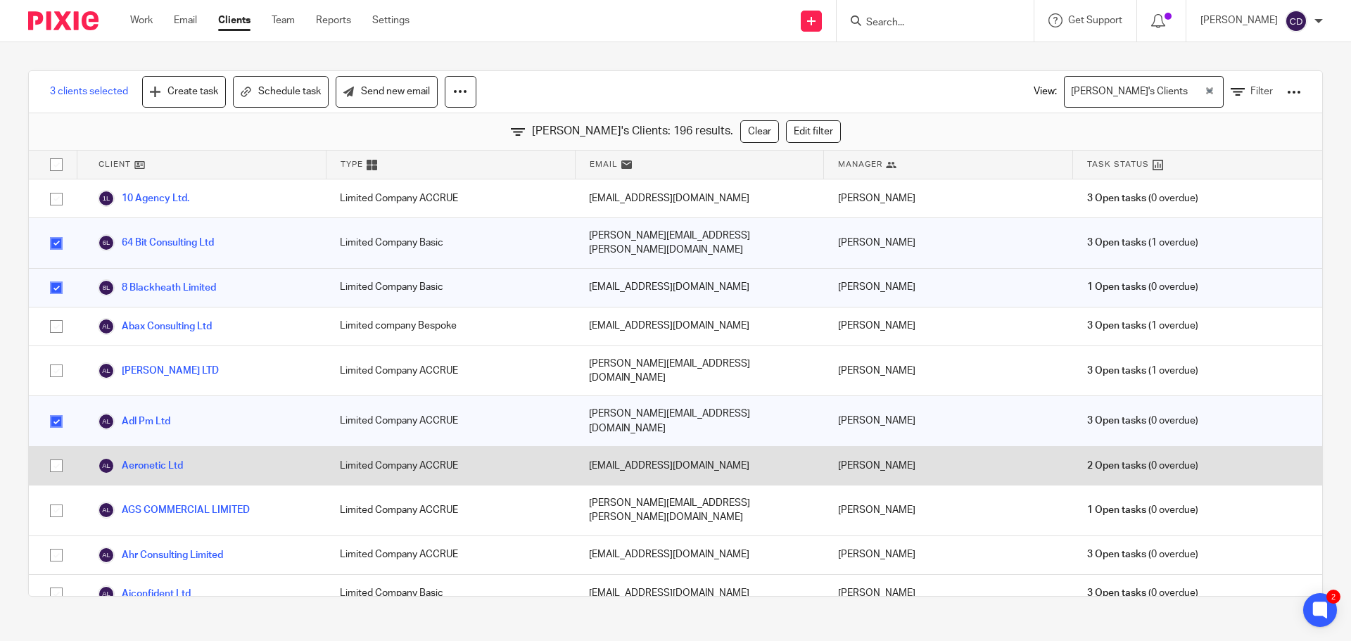
click at [59, 447] on div at bounding box center [53, 466] width 48 height 38
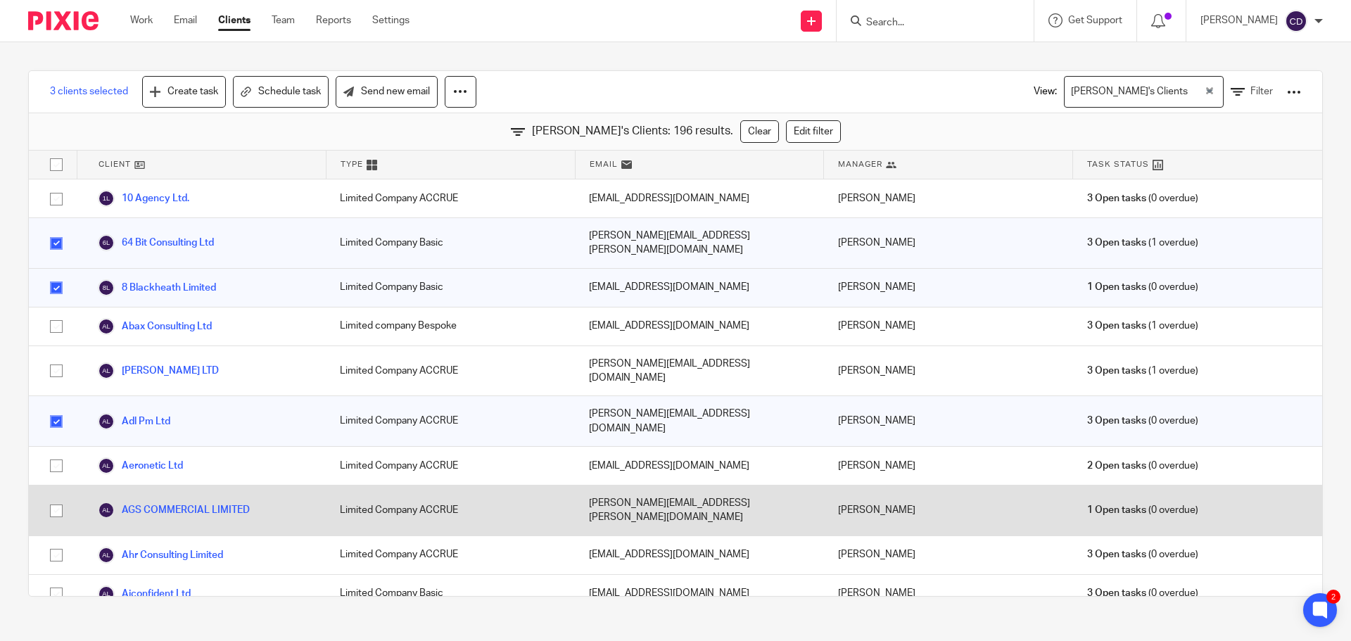
click at [54, 497] on input "checkbox" at bounding box center [56, 510] width 27 height 27
checkbox input "true"
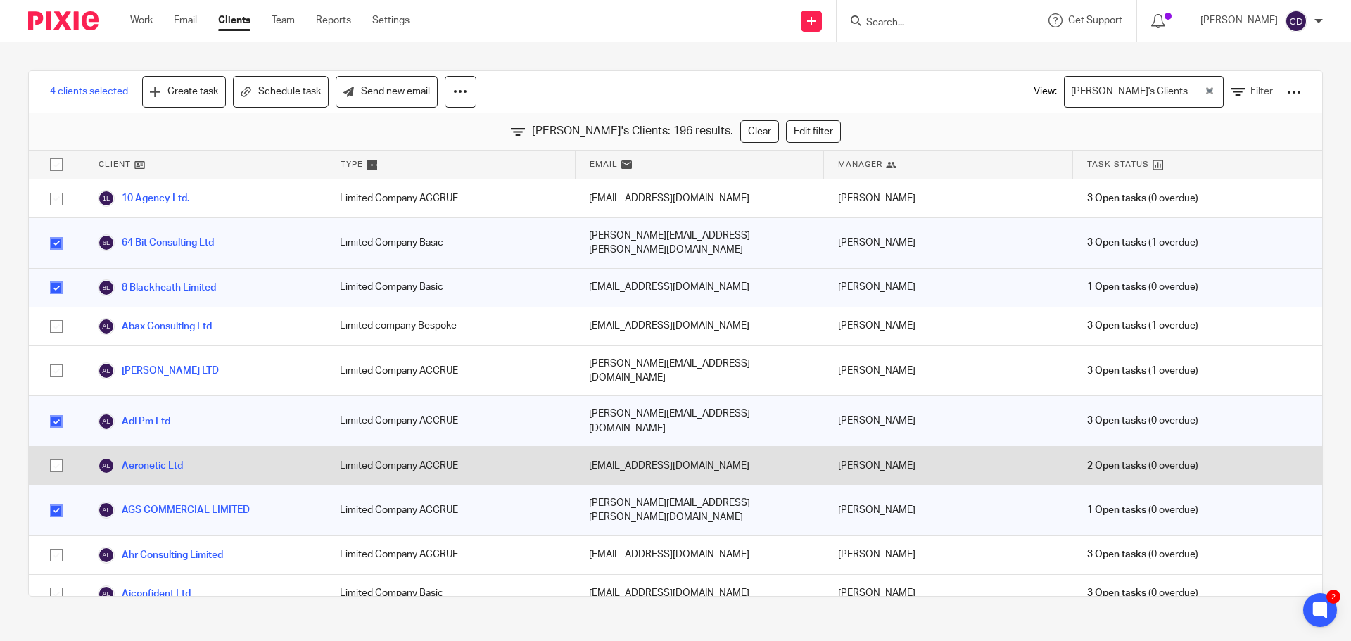
click at [52, 452] on input "checkbox" at bounding box center [56, 465] width 27 height 27
checkbox input "true"
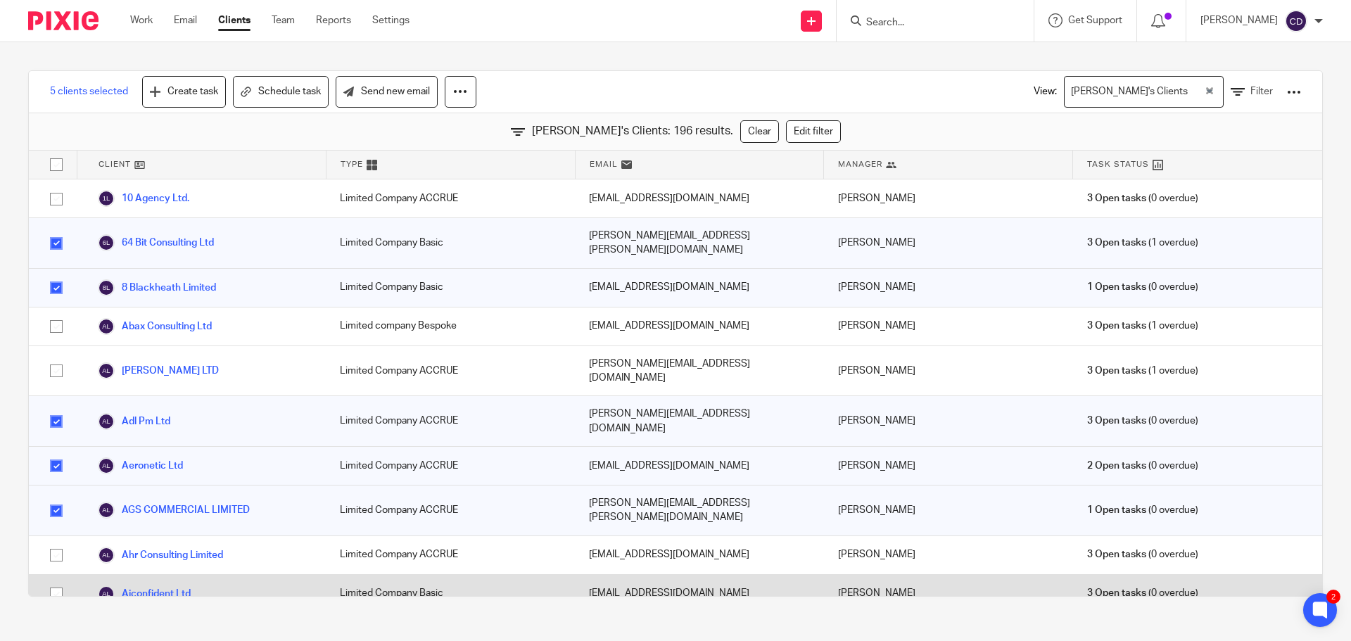
click at [56, 581] on input "checkbox" at bounding box center [56, 594] width 27 height 27
checkbox input "true"
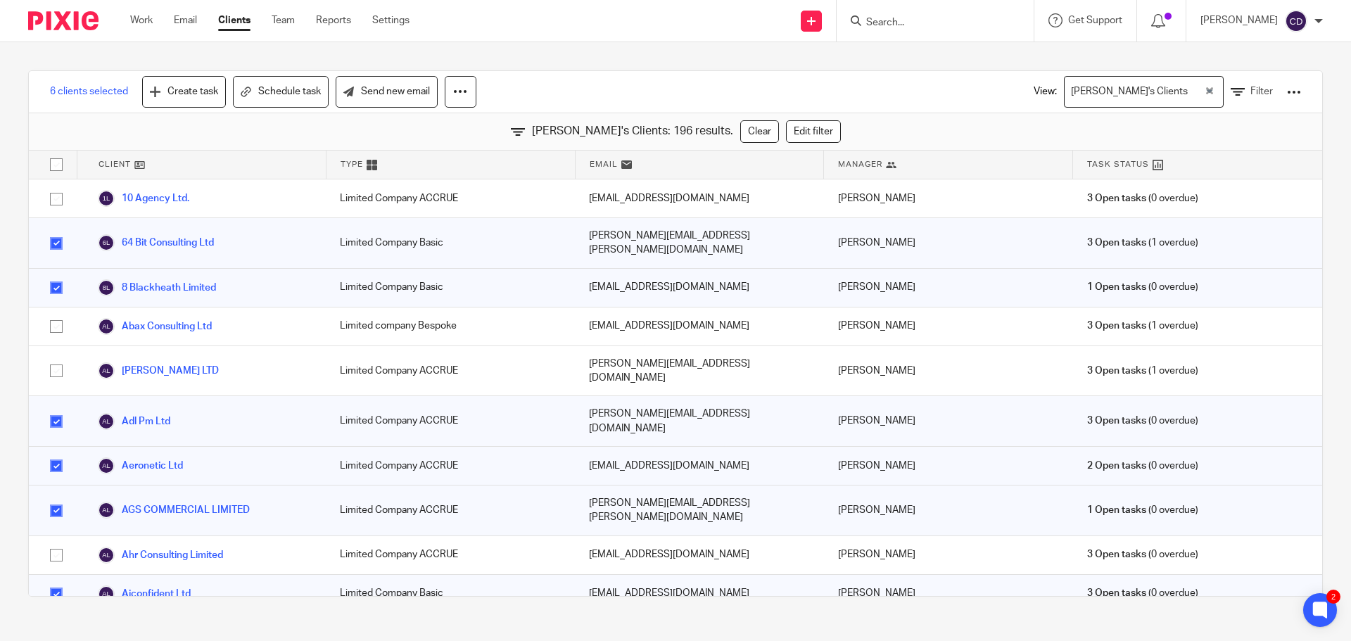
click at [58, 604] on input "checkbox" at bounding box center [56, 638] width 27 height 27
checkbox input "true"
click at [57, 164] on input "checkbox" at bounding box center [56, 164] width 27 height 27
checkbox input "true"
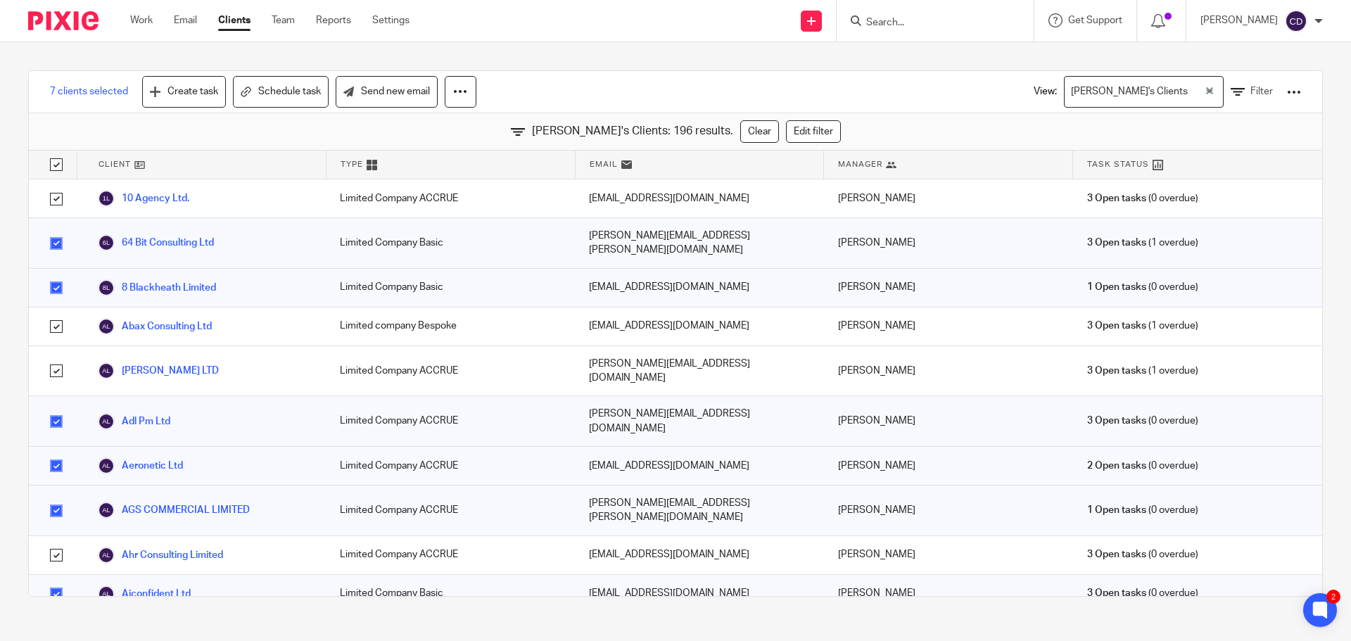
checkbox input "true"
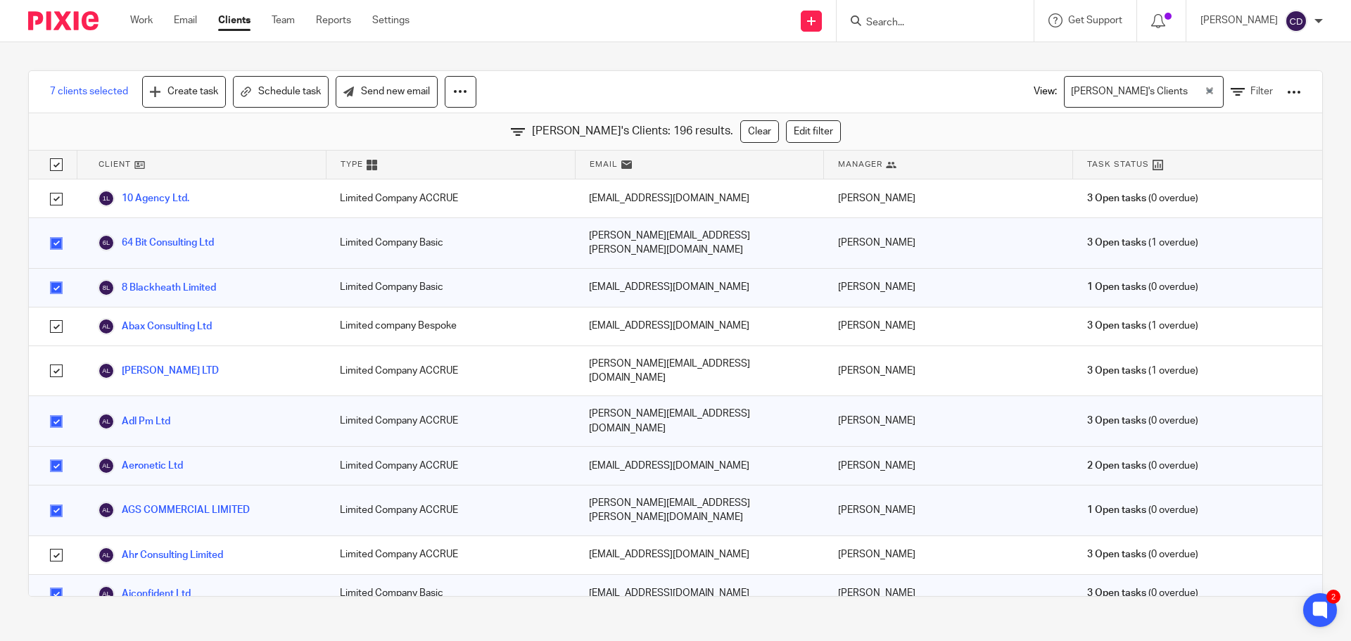
checkbox input "true"
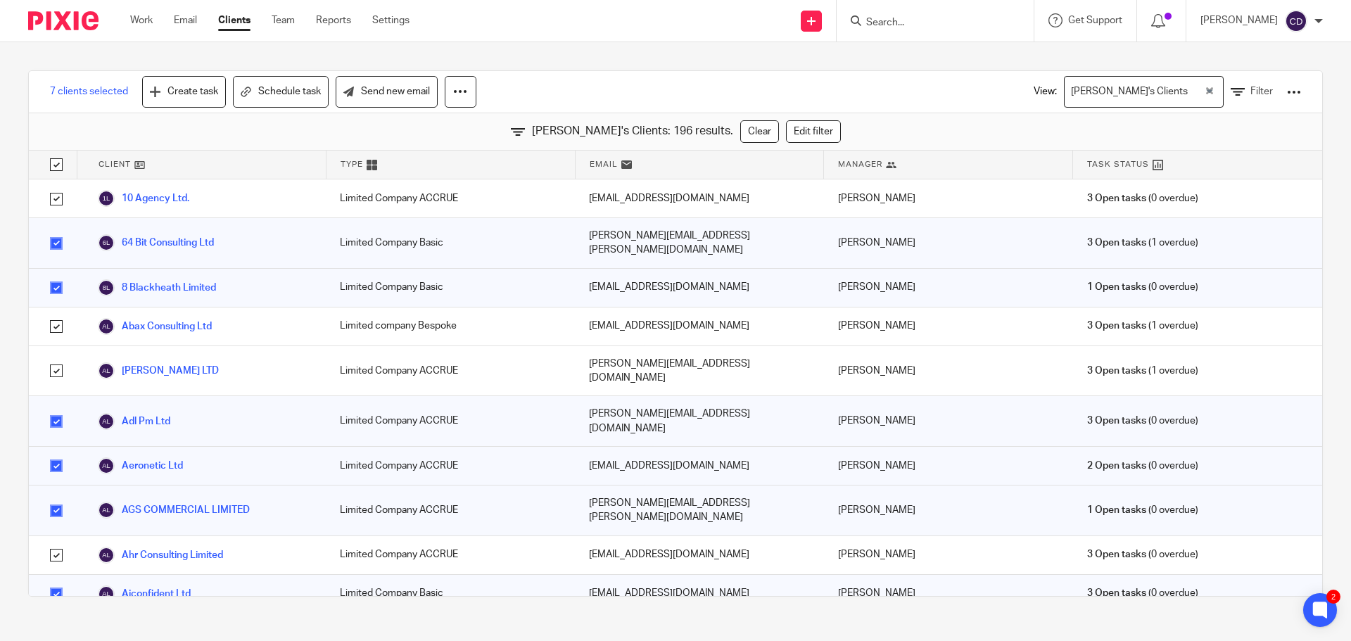
checkbox input "true"
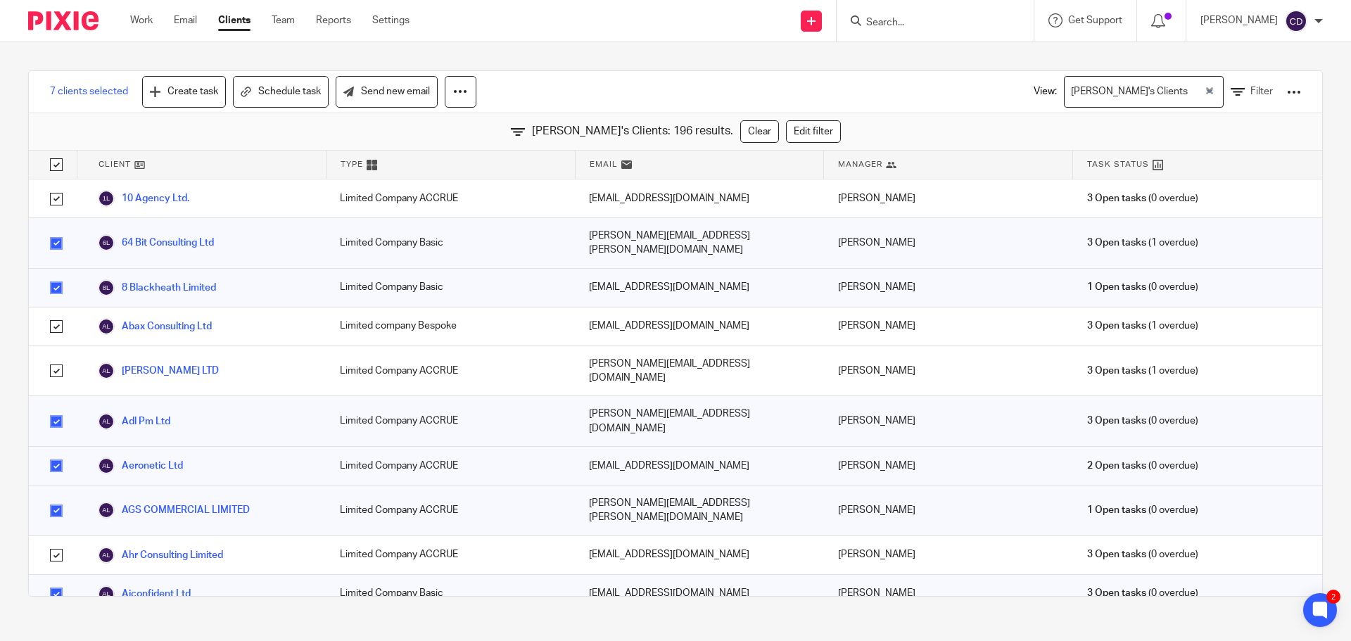
checkbox input "true"
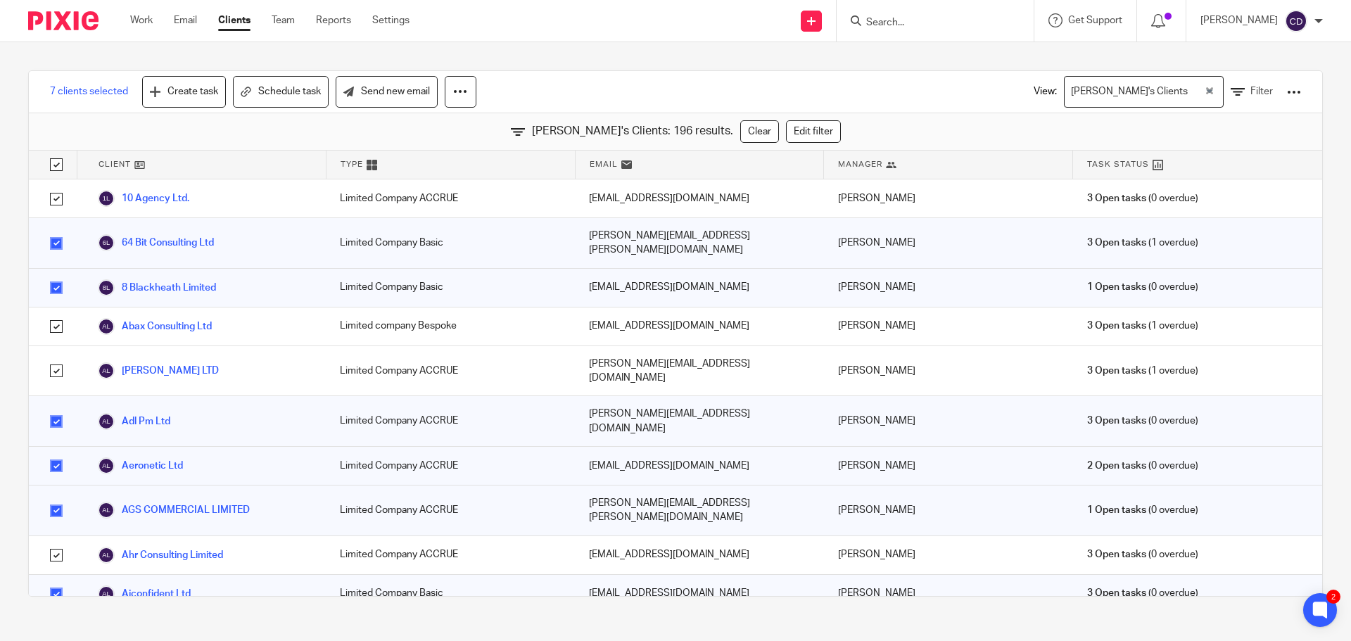
checkbox input "true"
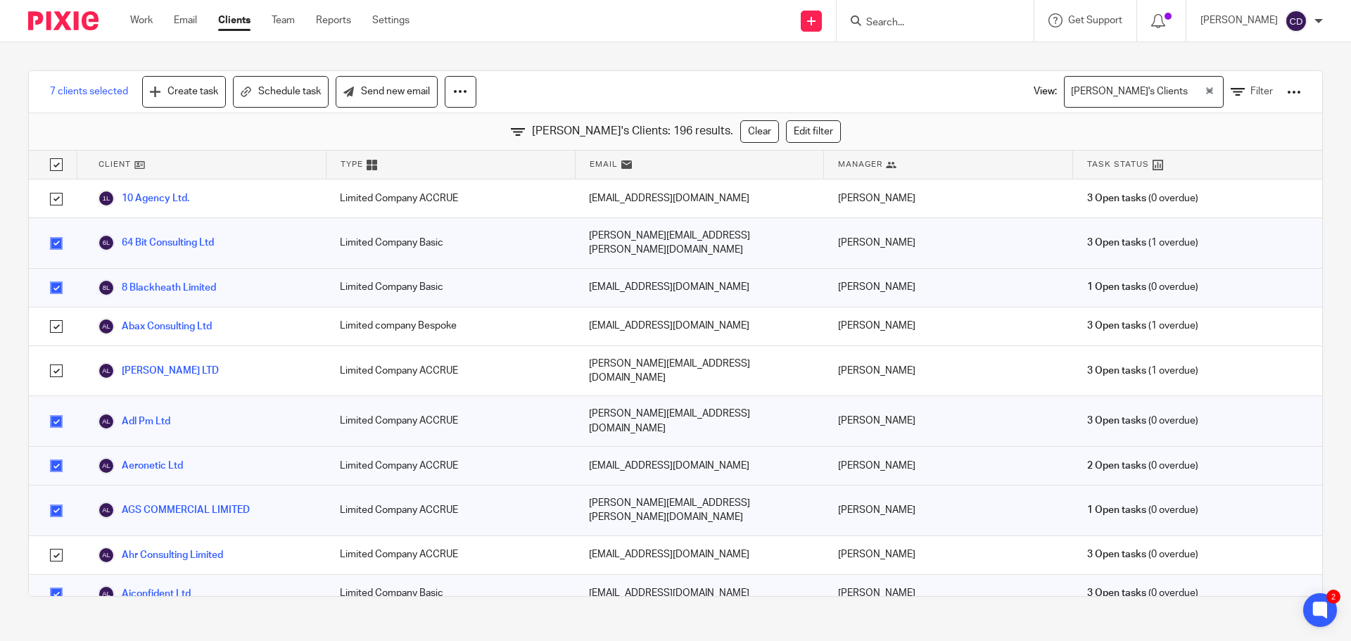
checkbox input "true"
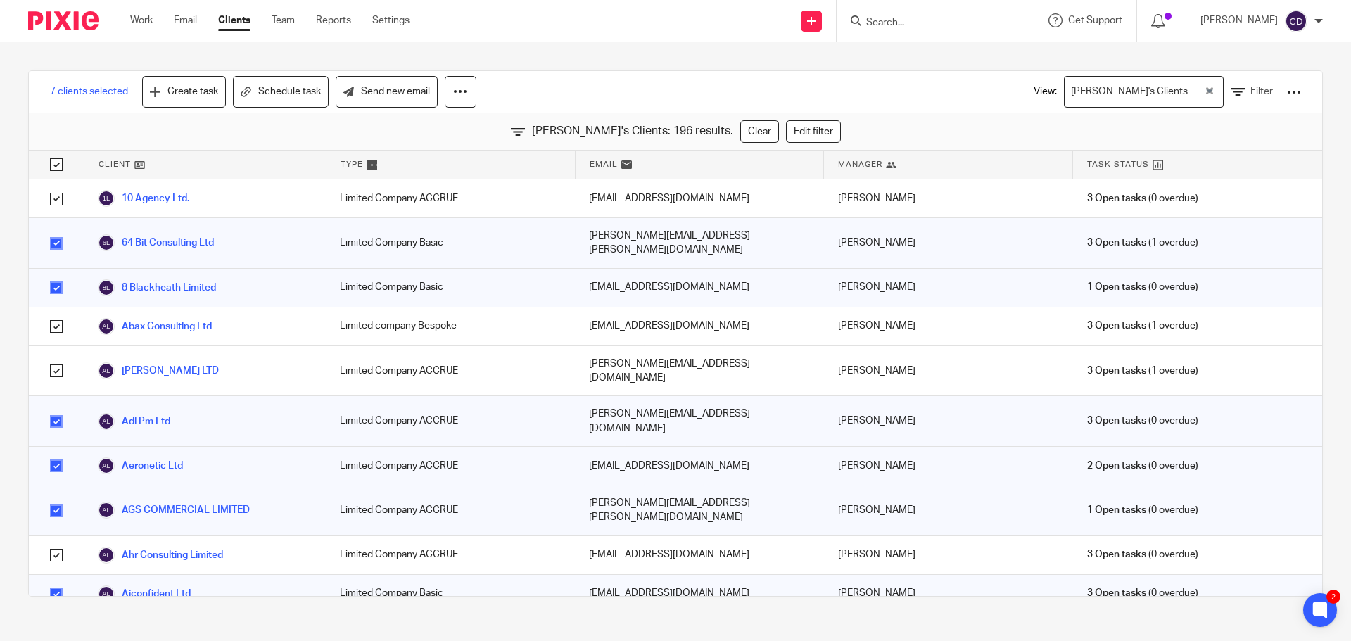
checkbox input "true"
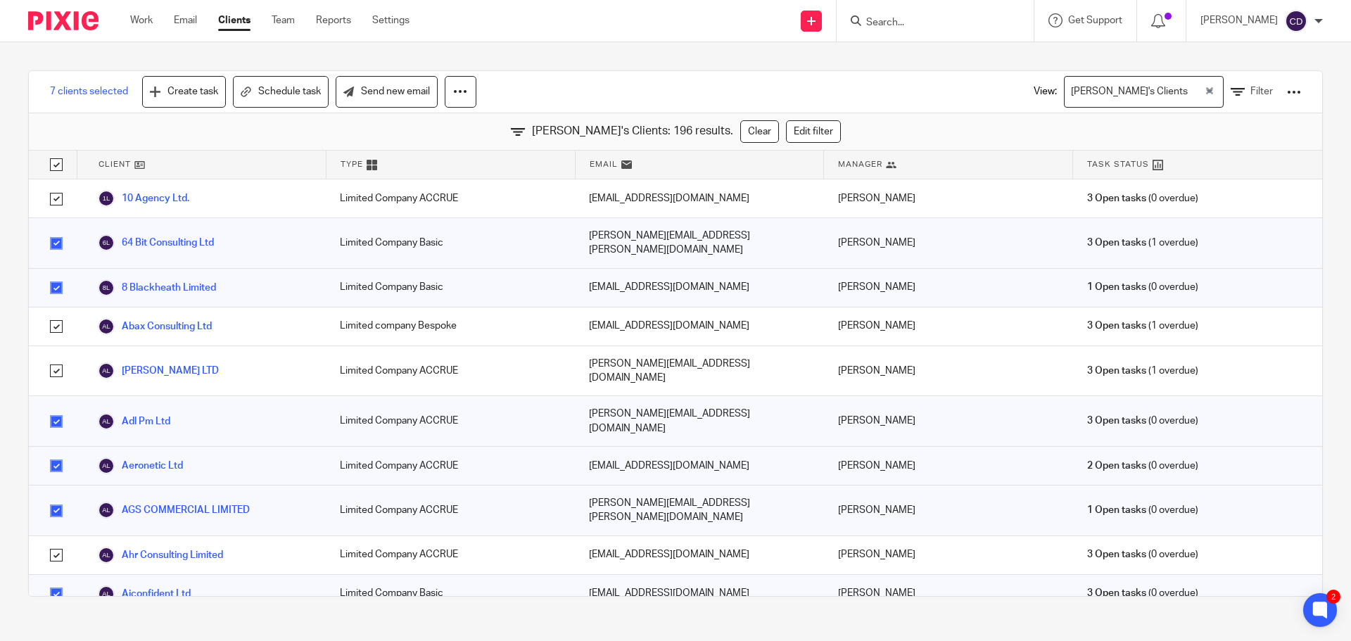
checkbox input "true"
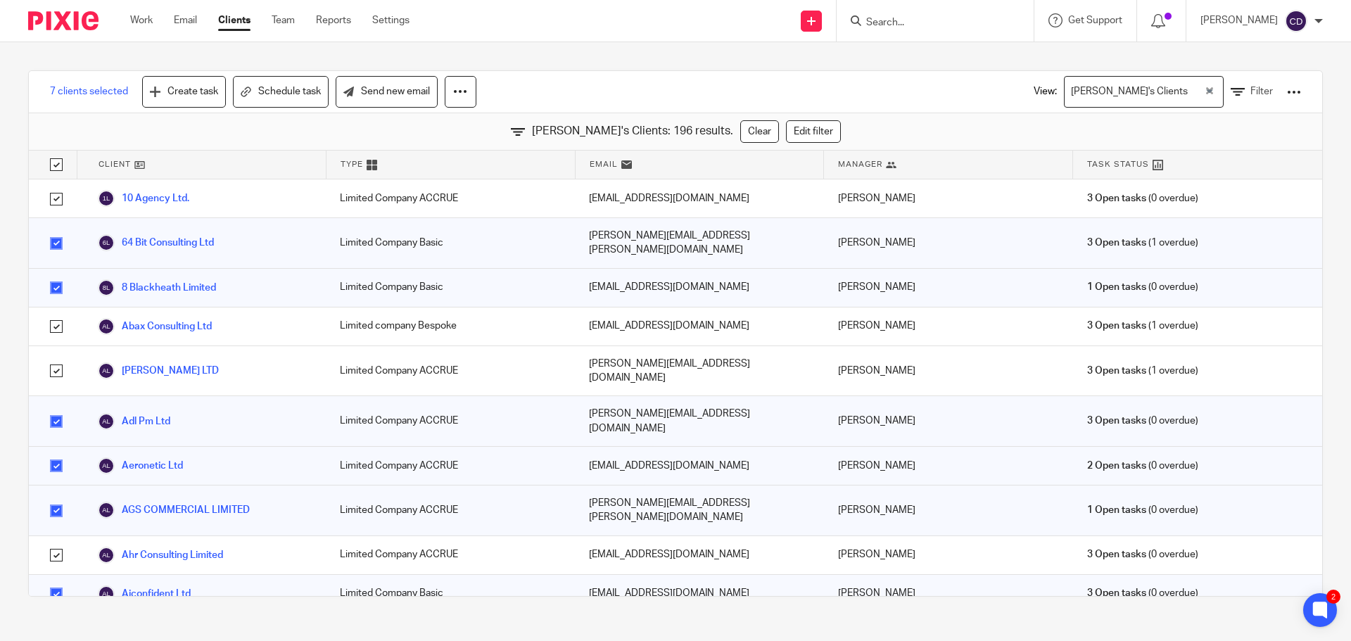
checkbox input "true"
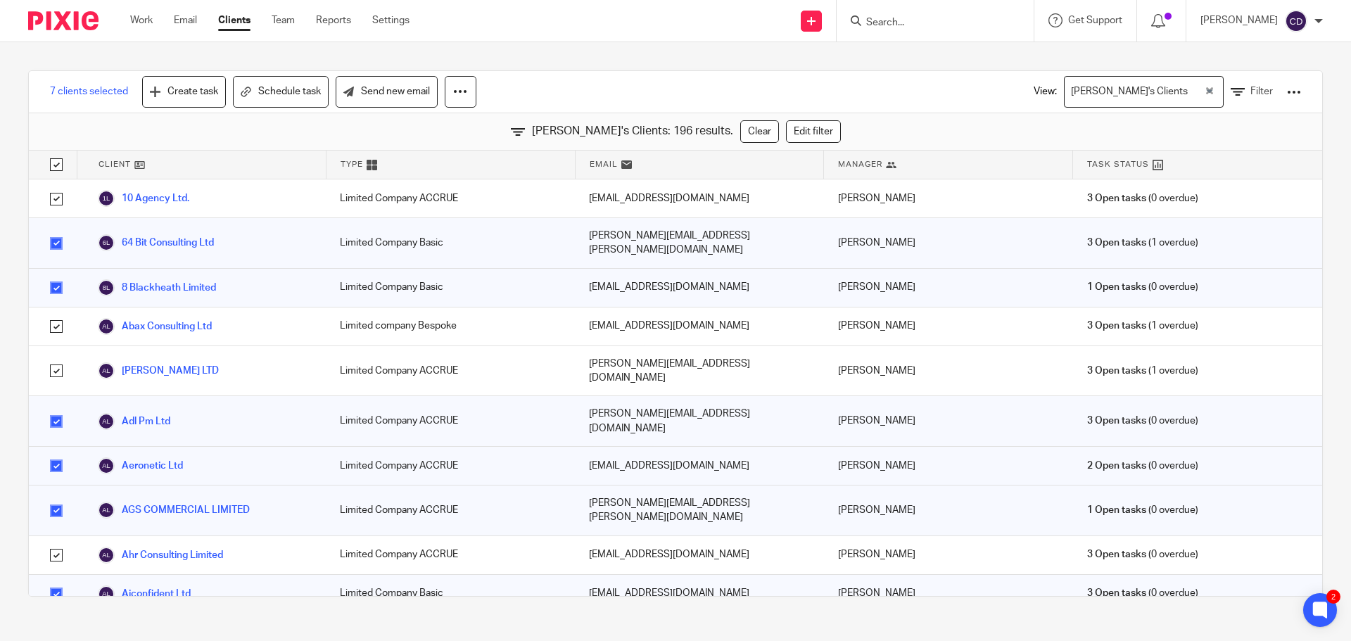
checkbox input "true"
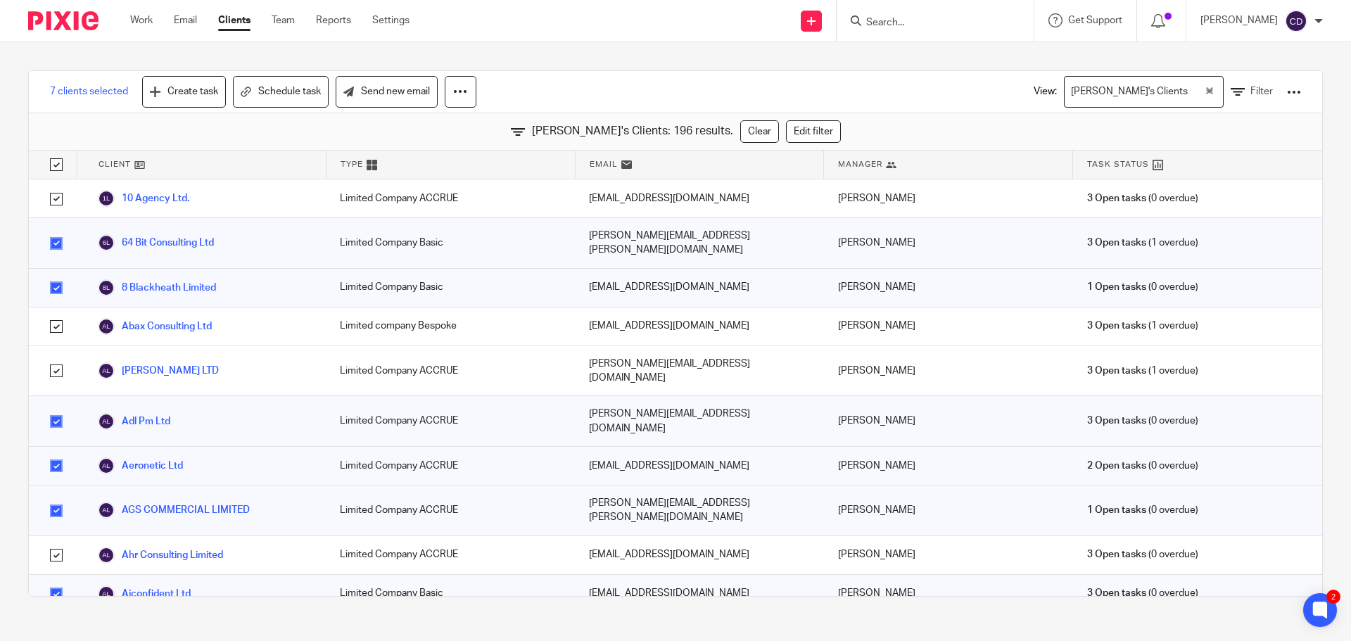
checkbox input "true"
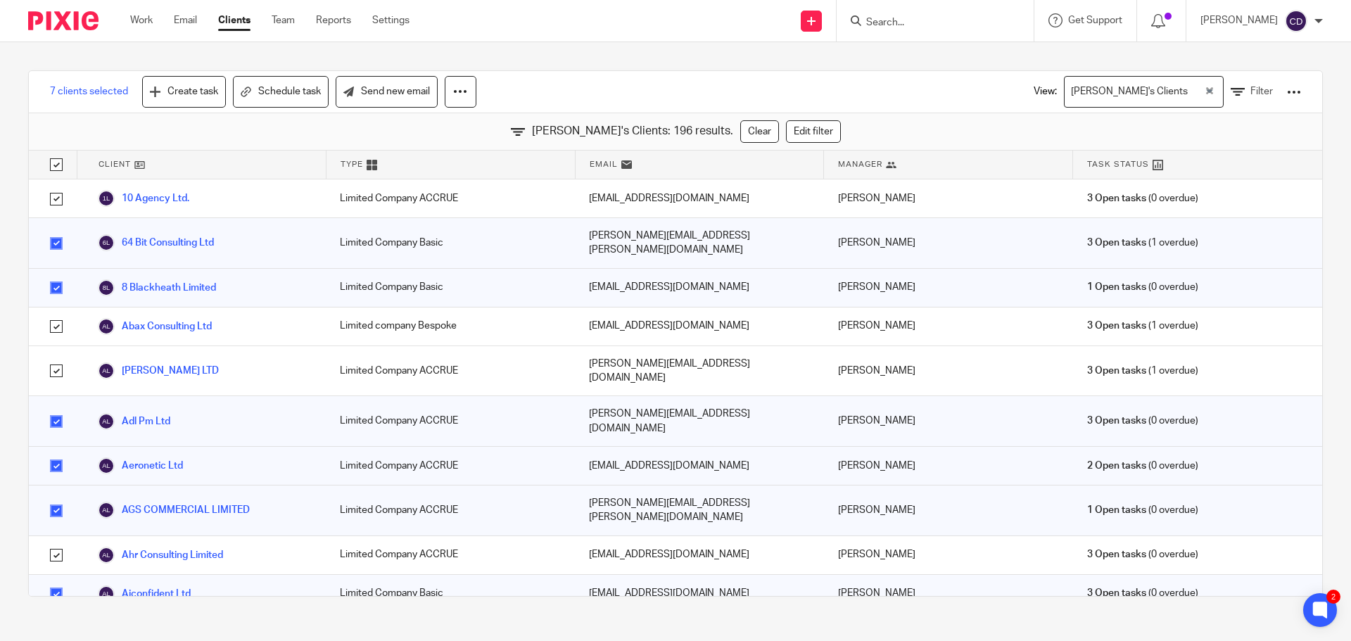
checkbox input "true"
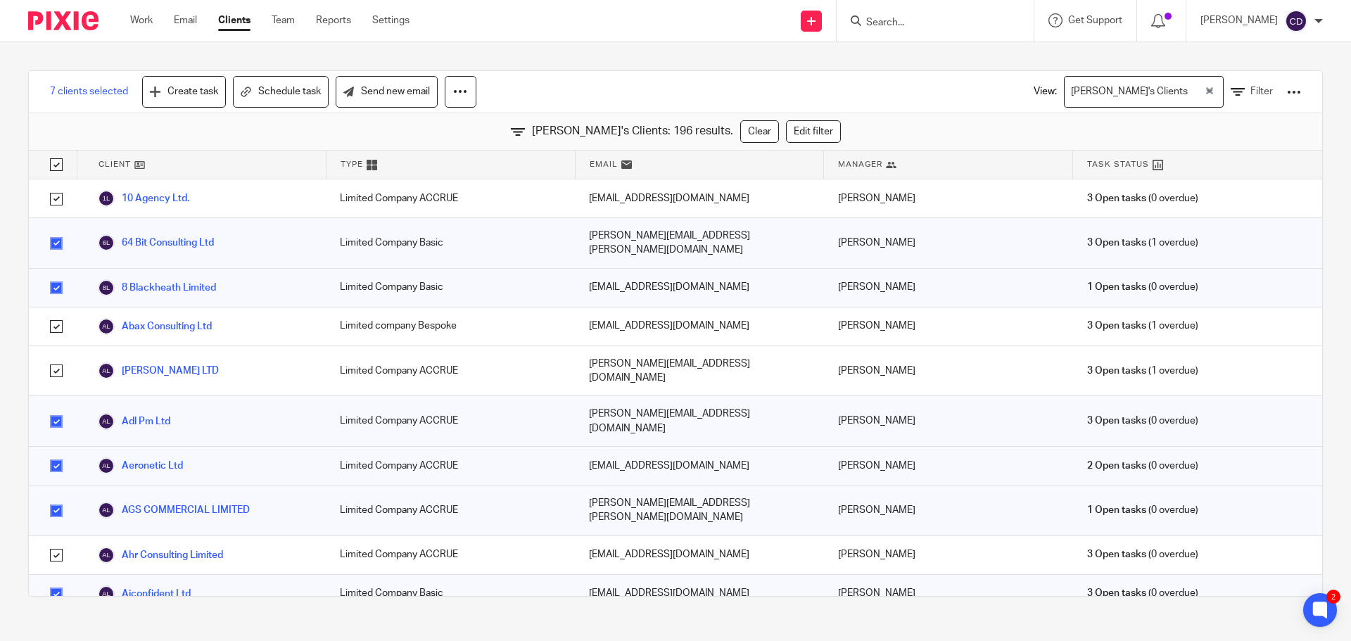
checkbox input "true"
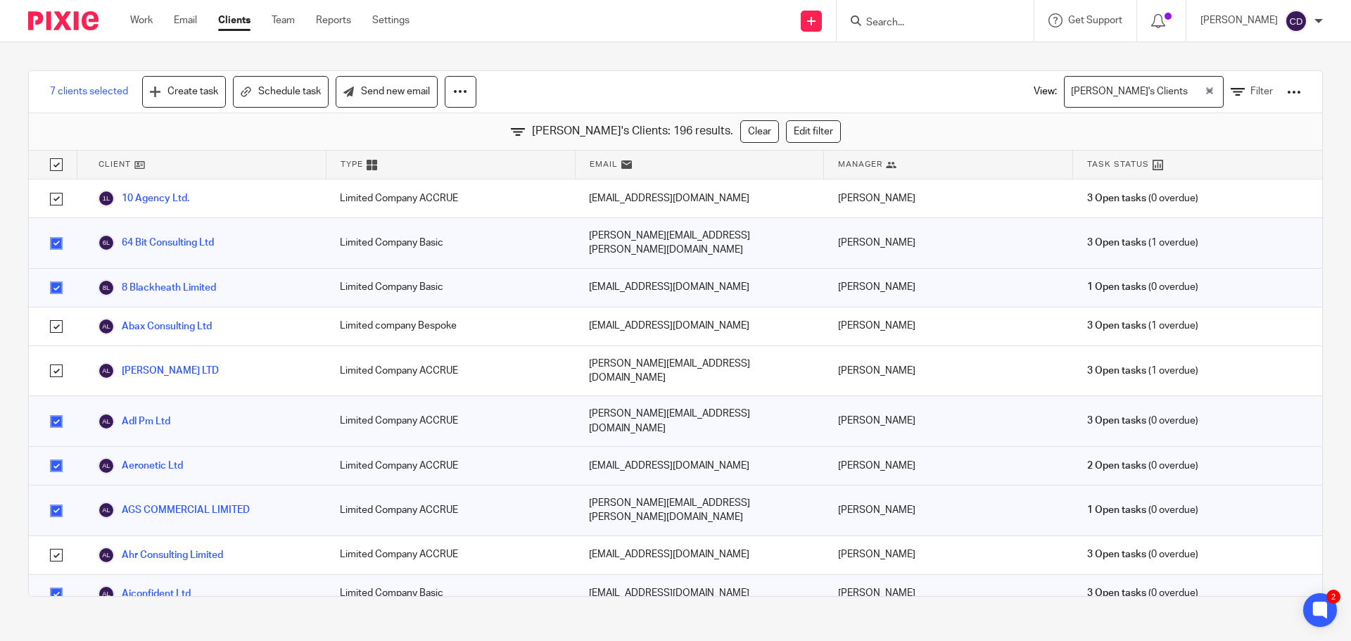
checkbox input "true"
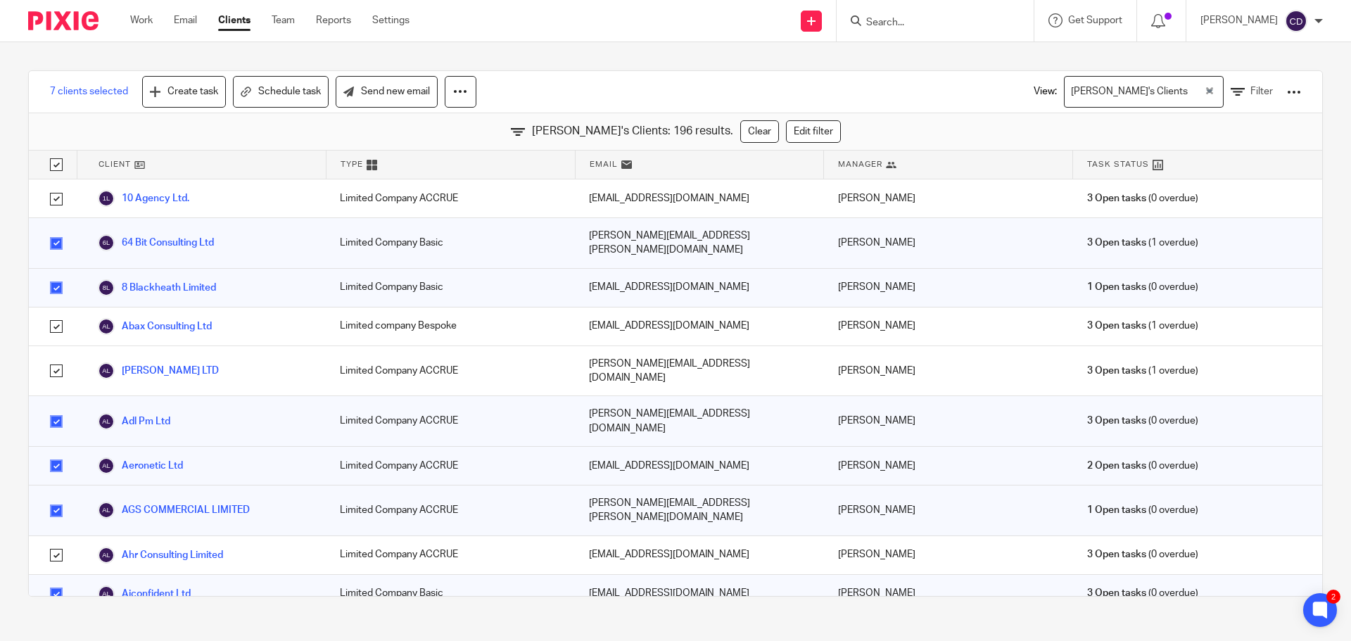
checkbox input "true"
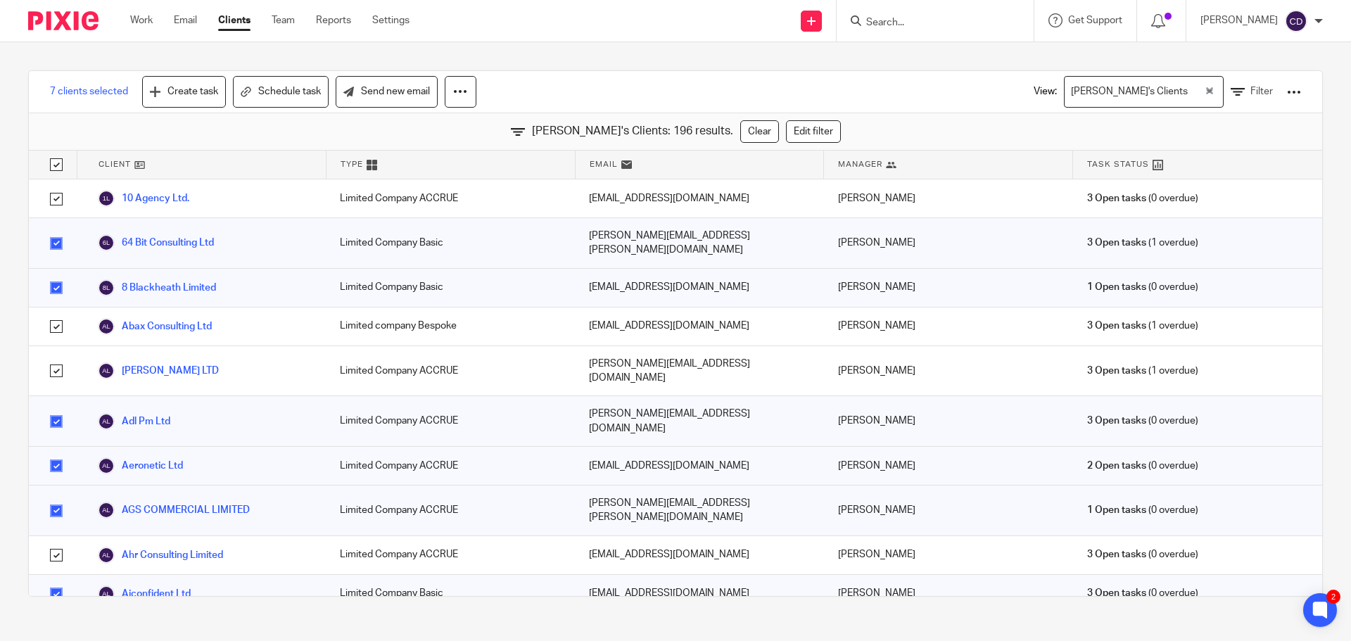
checkbox input "true"
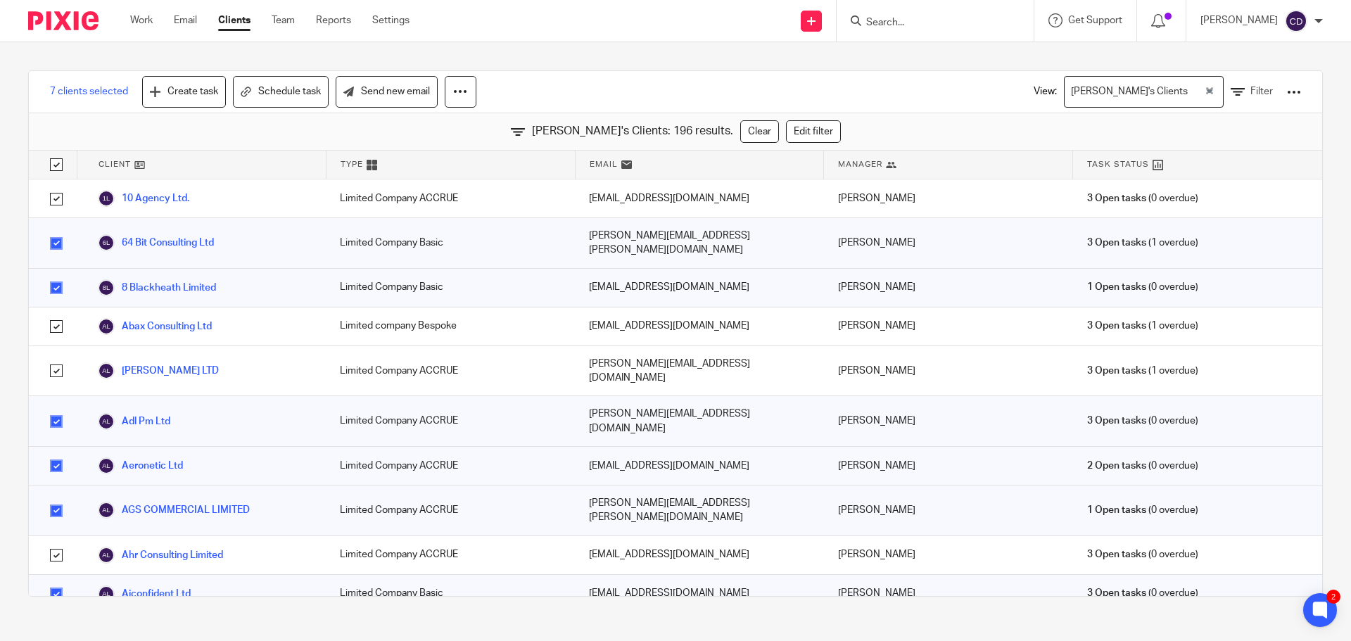
checkbox input "true"
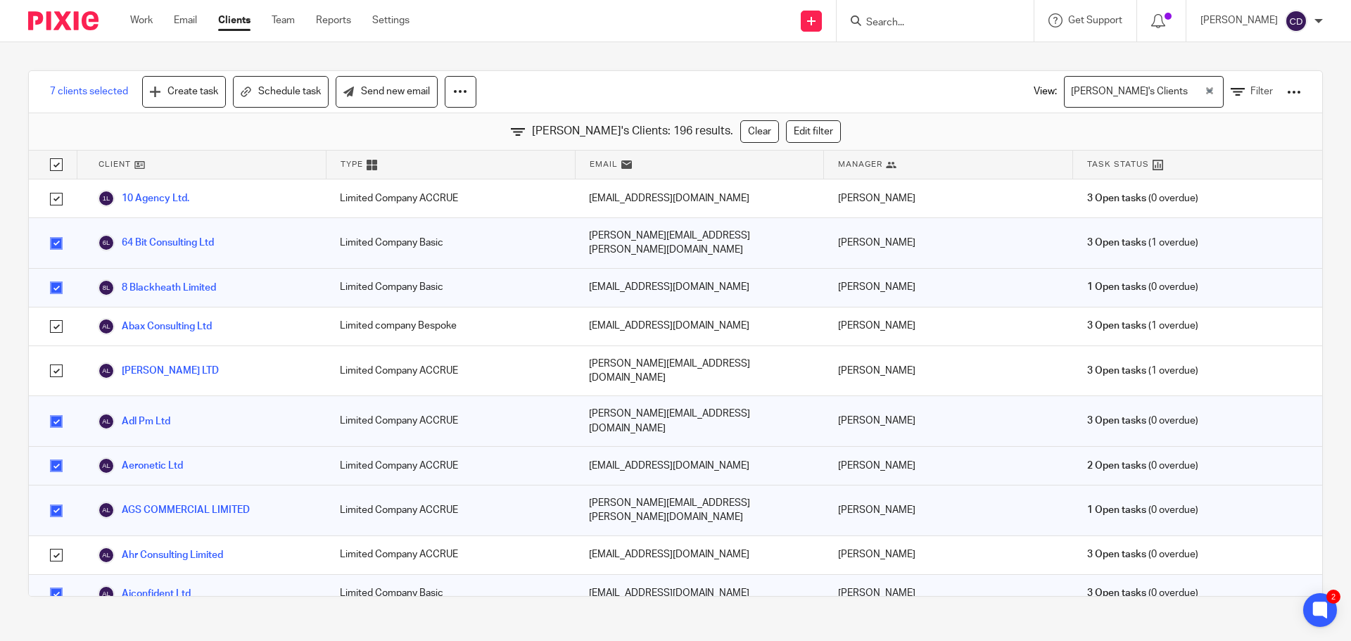
checkbox input "true"
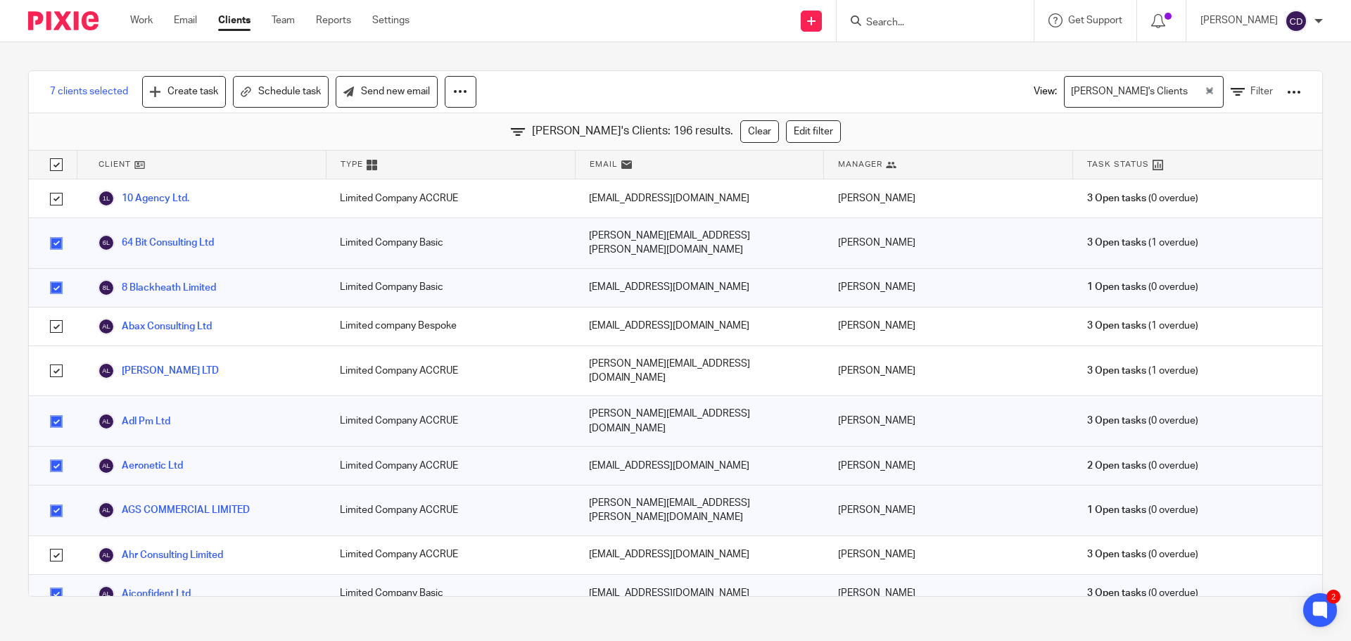
checkbox input "true"
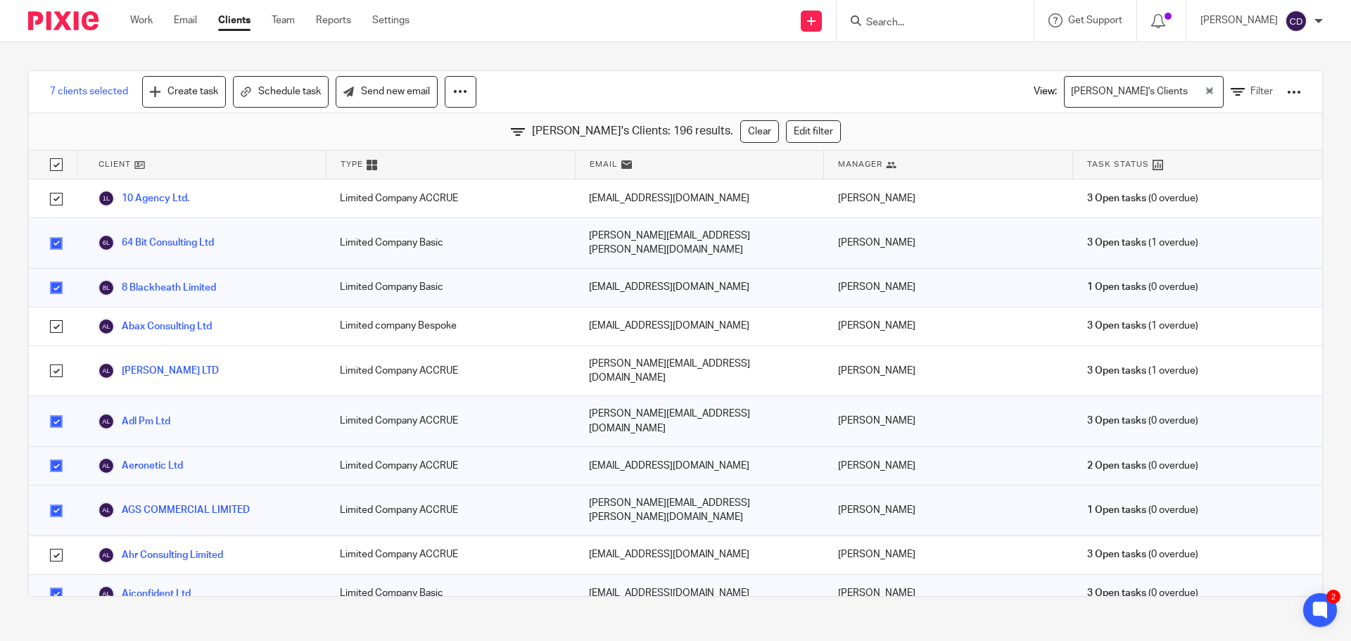
checkbox input "true"
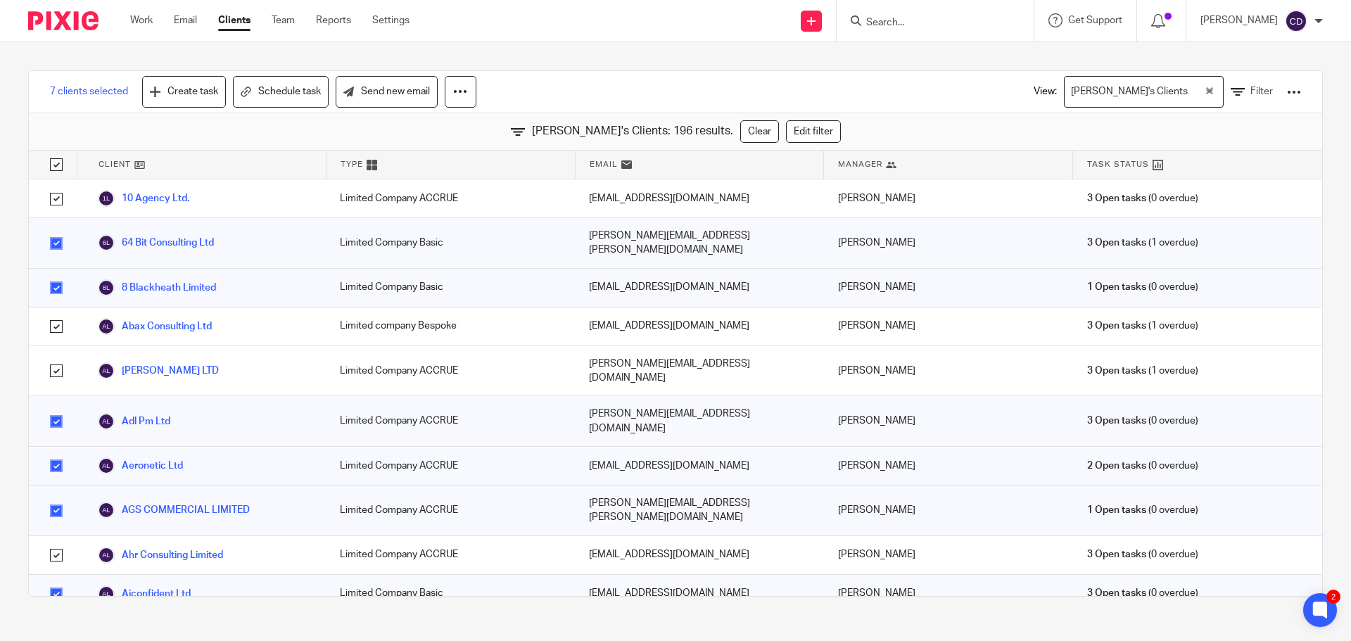
checkbox input "true"
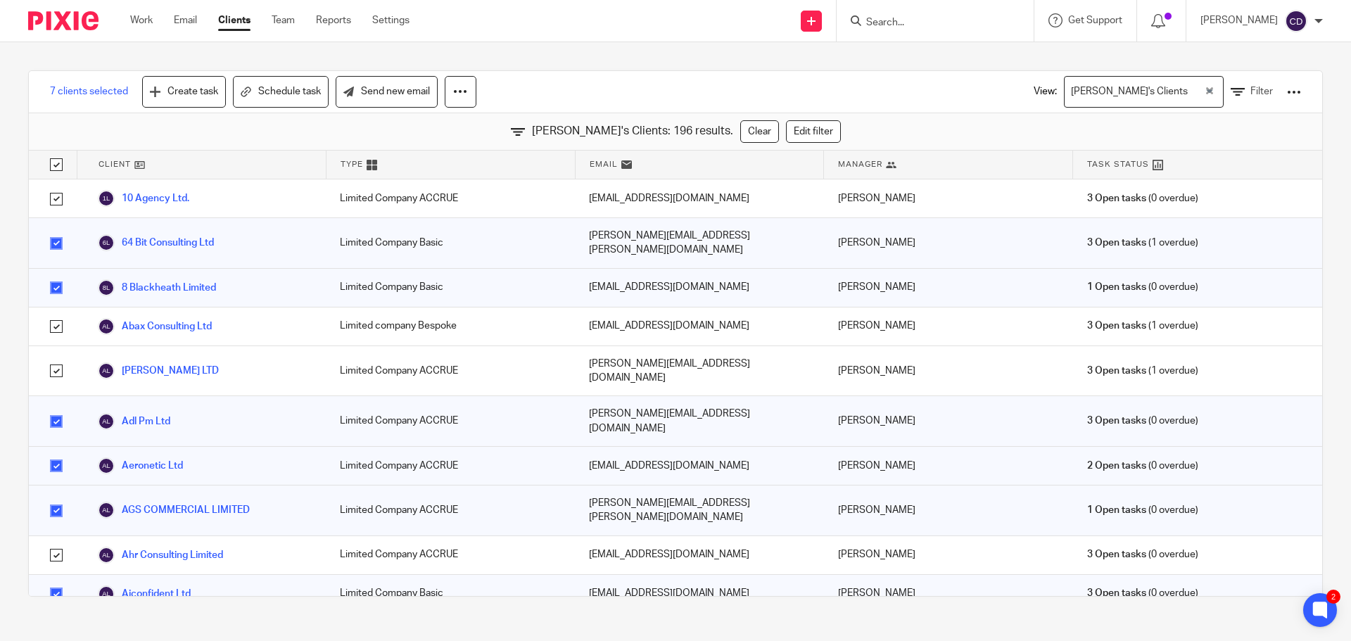
checkbox input "true"
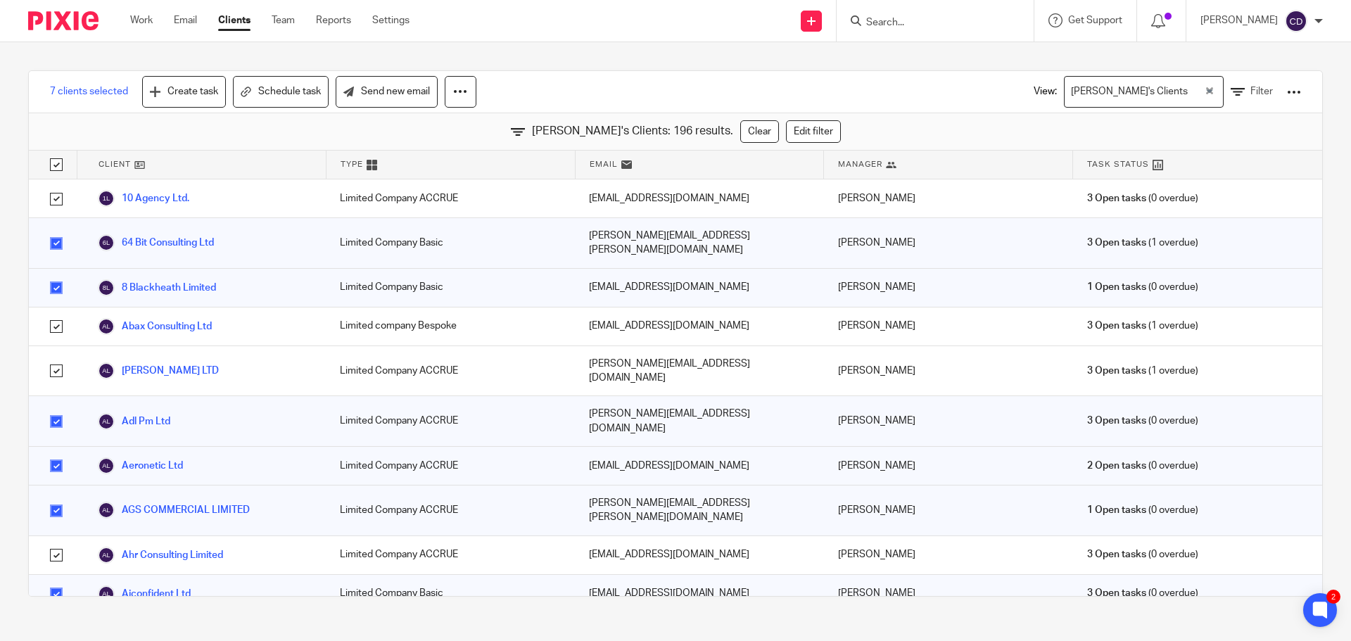
checkbox input "true"
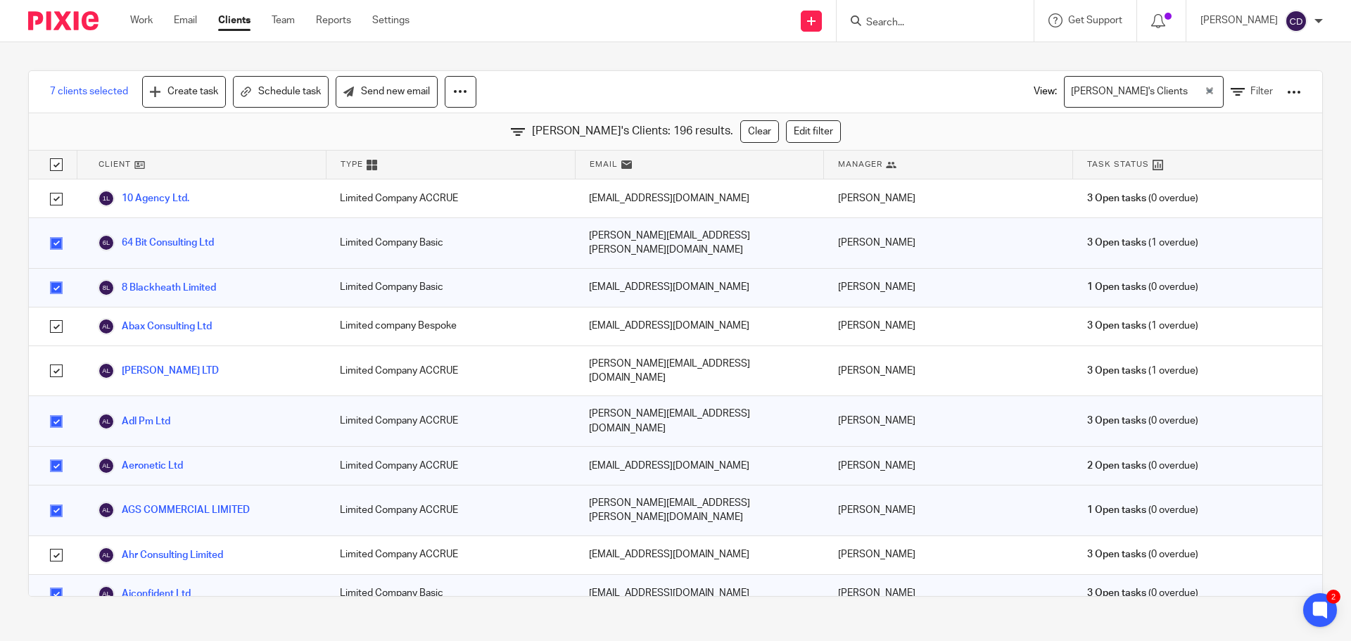
checkbox input "true"
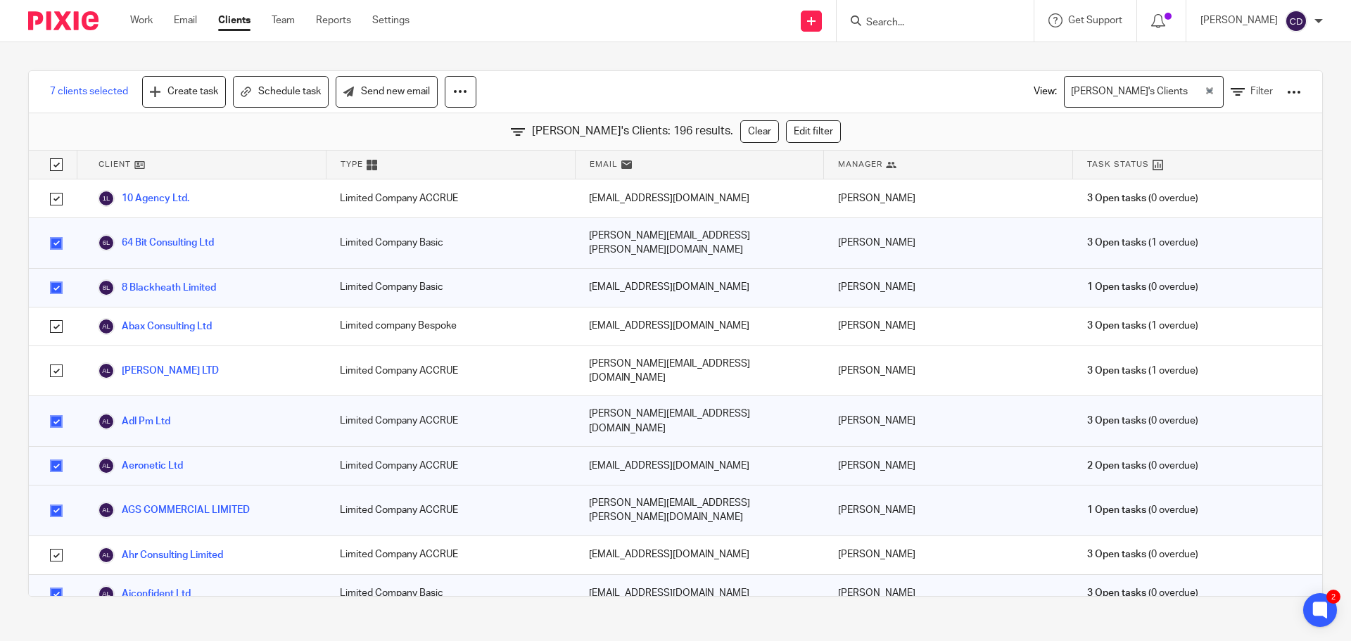
checkbox input "true"
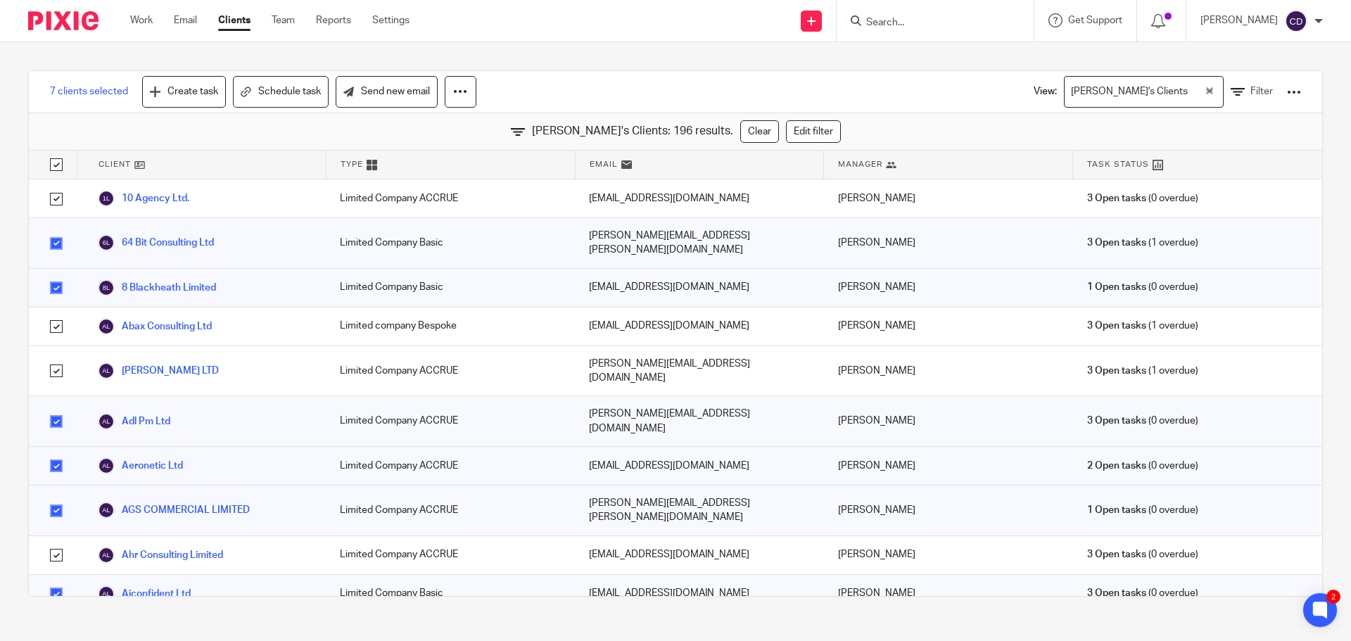
checkbox input "true"
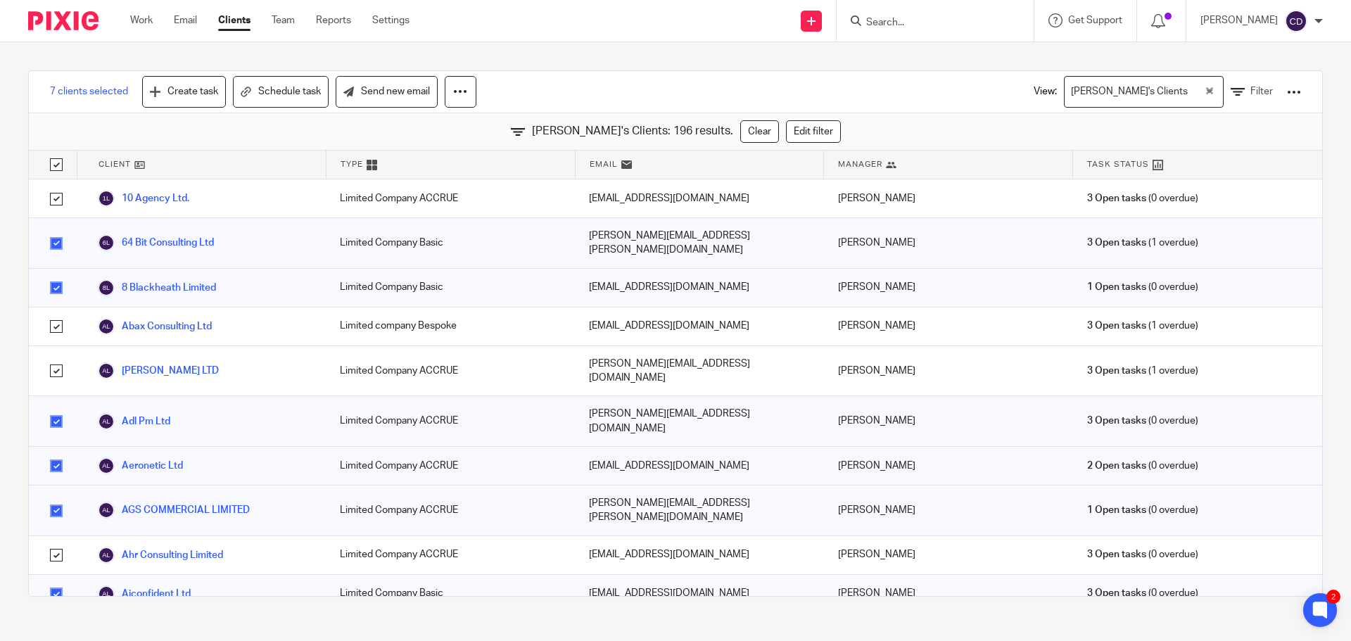
checkbox input "true"
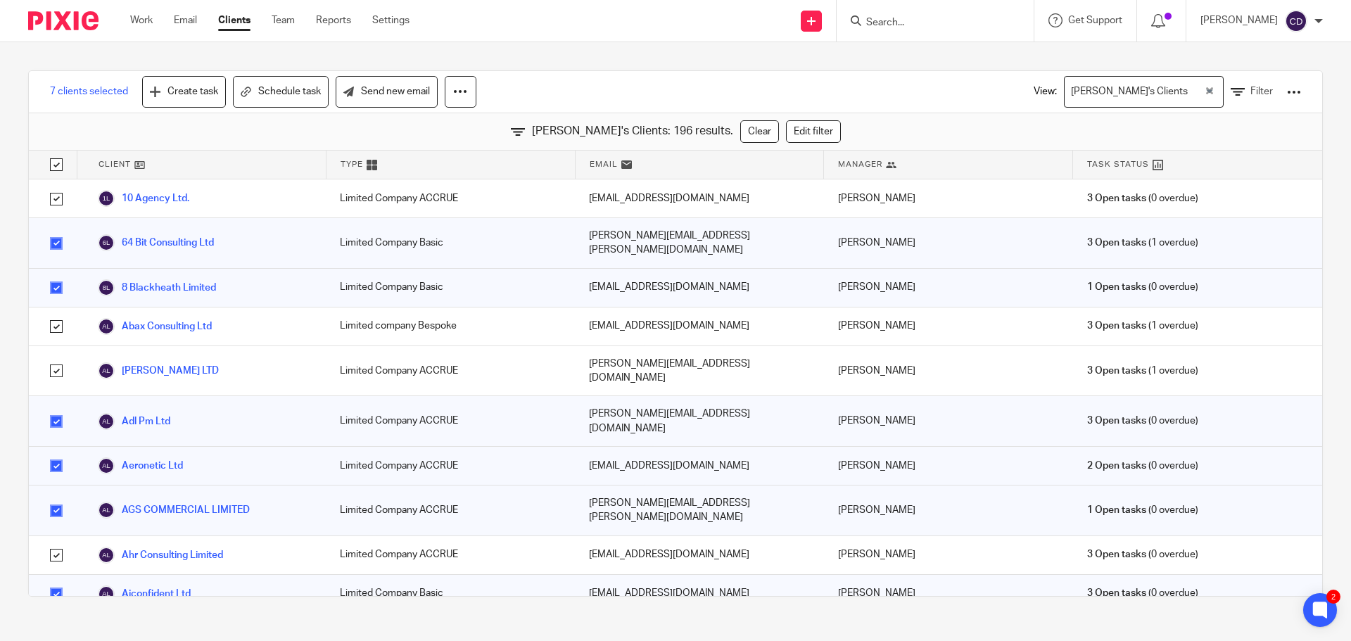
checkbox input "true"
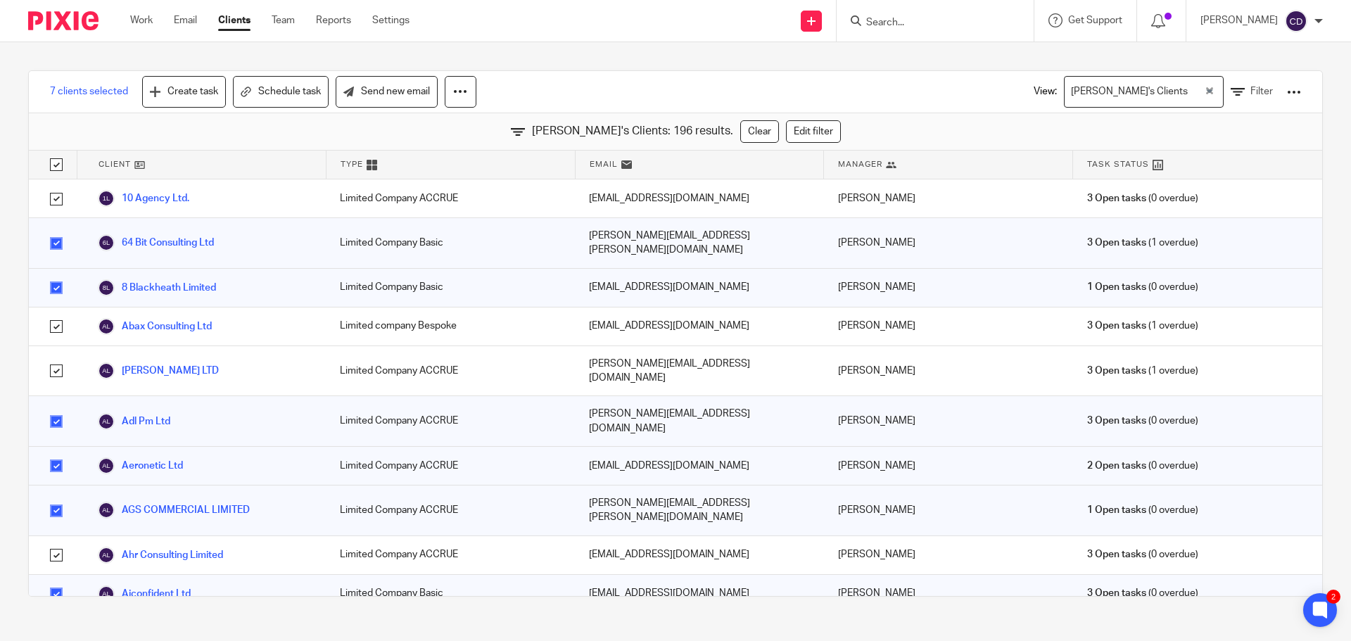
checkbox input "true"
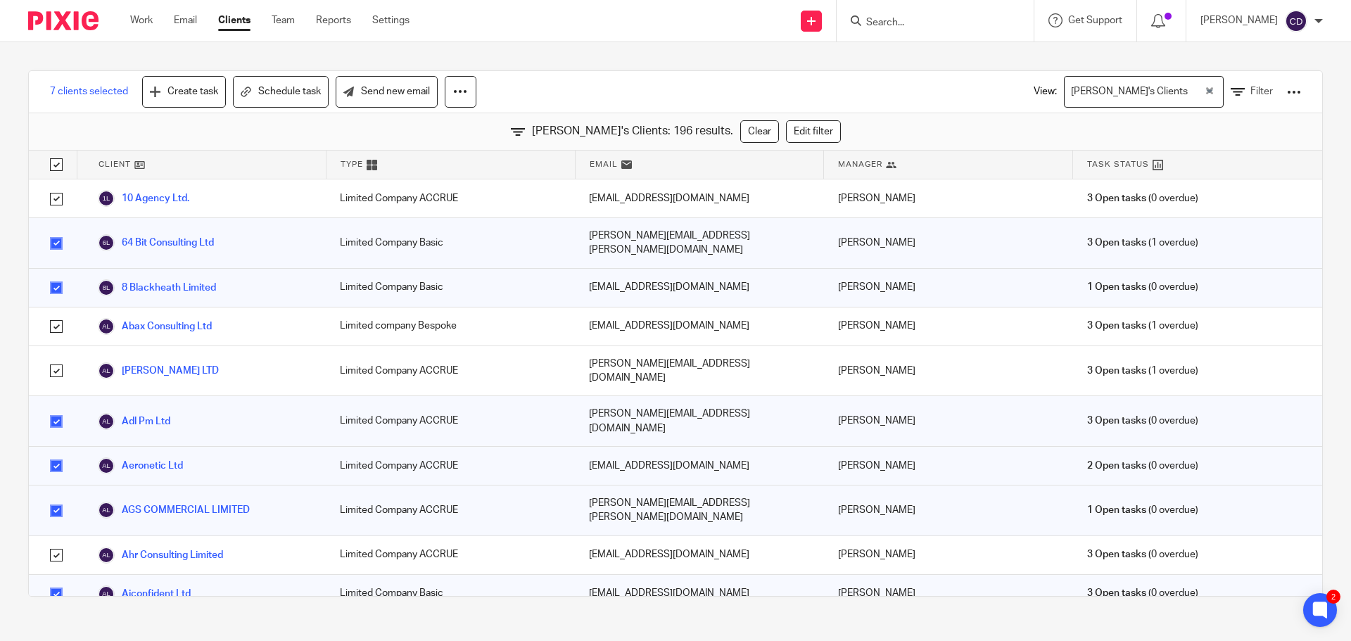
checkbox input "true"
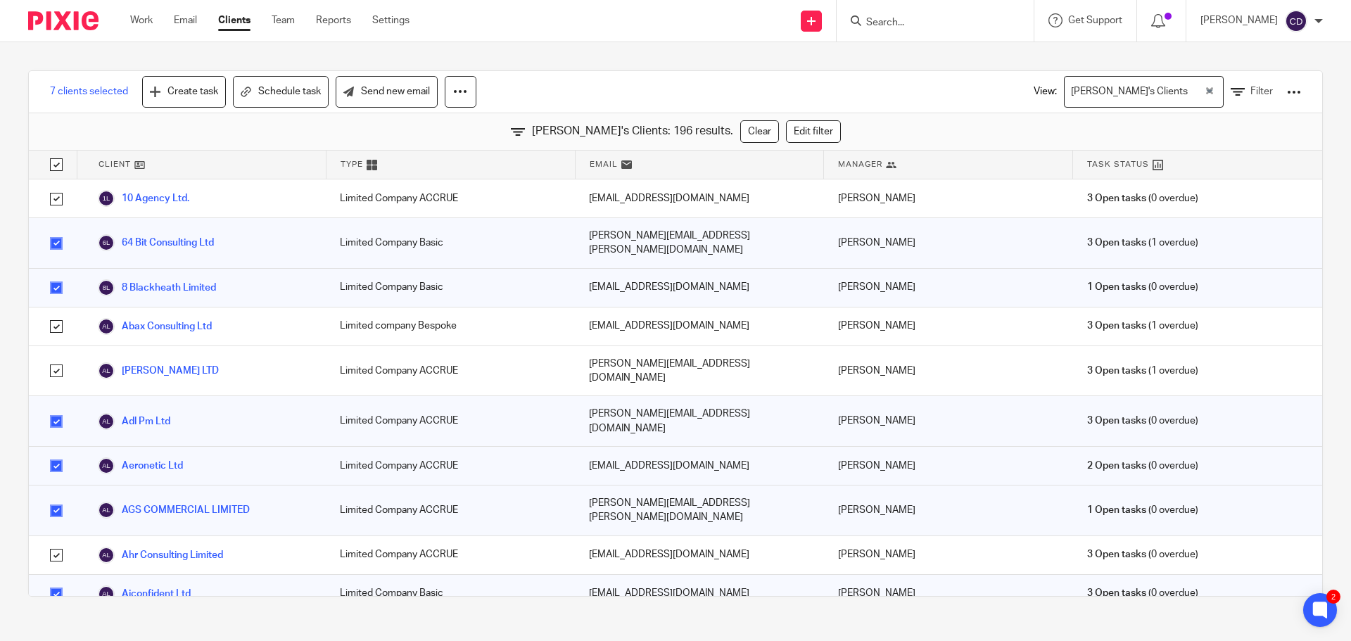
checkbox input "true"
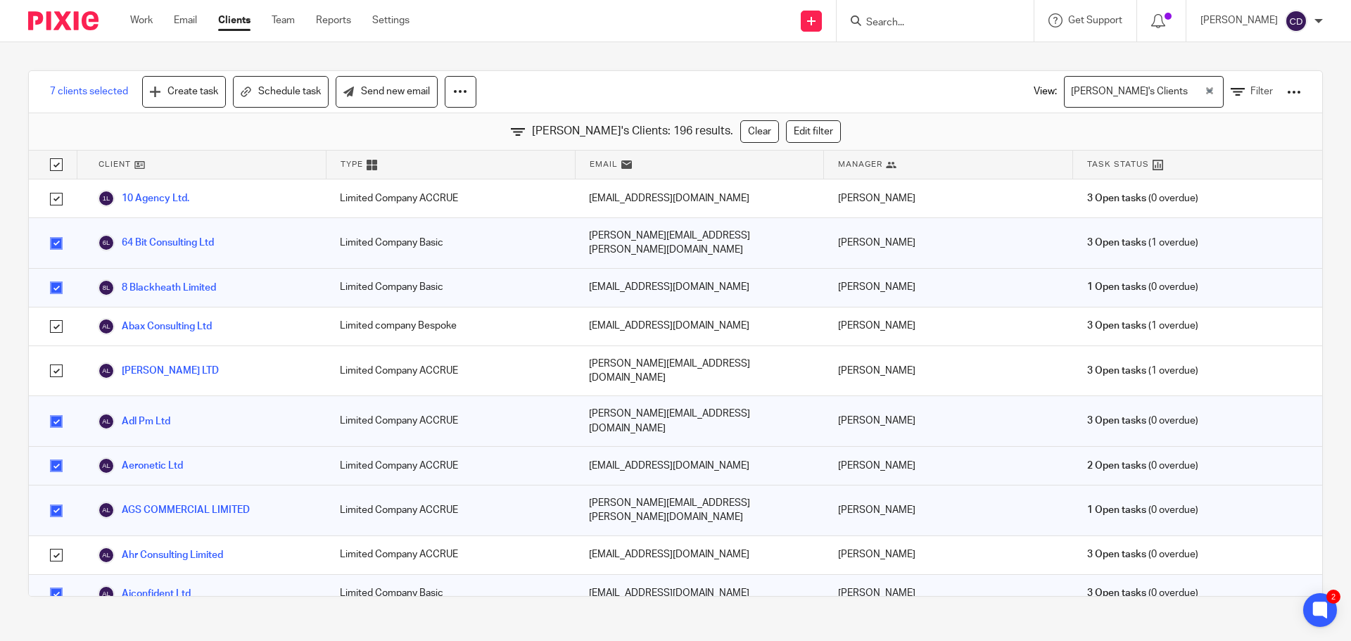
checkbox input "true"
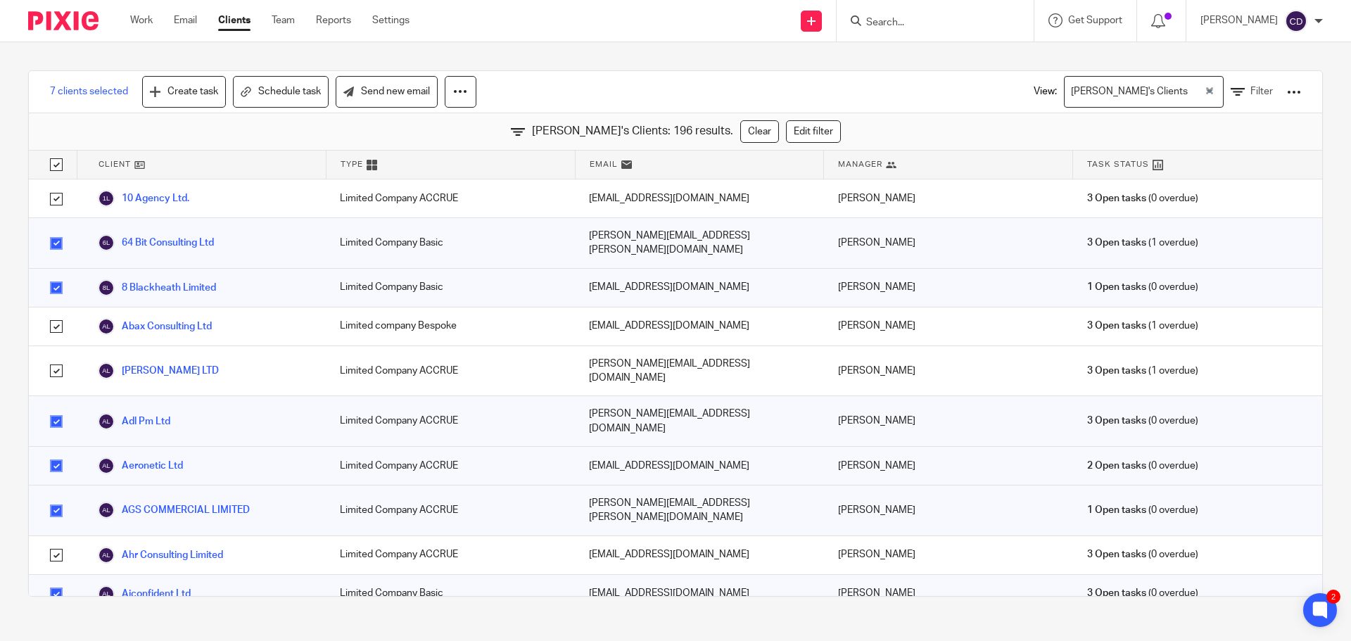
checkbox input "true"
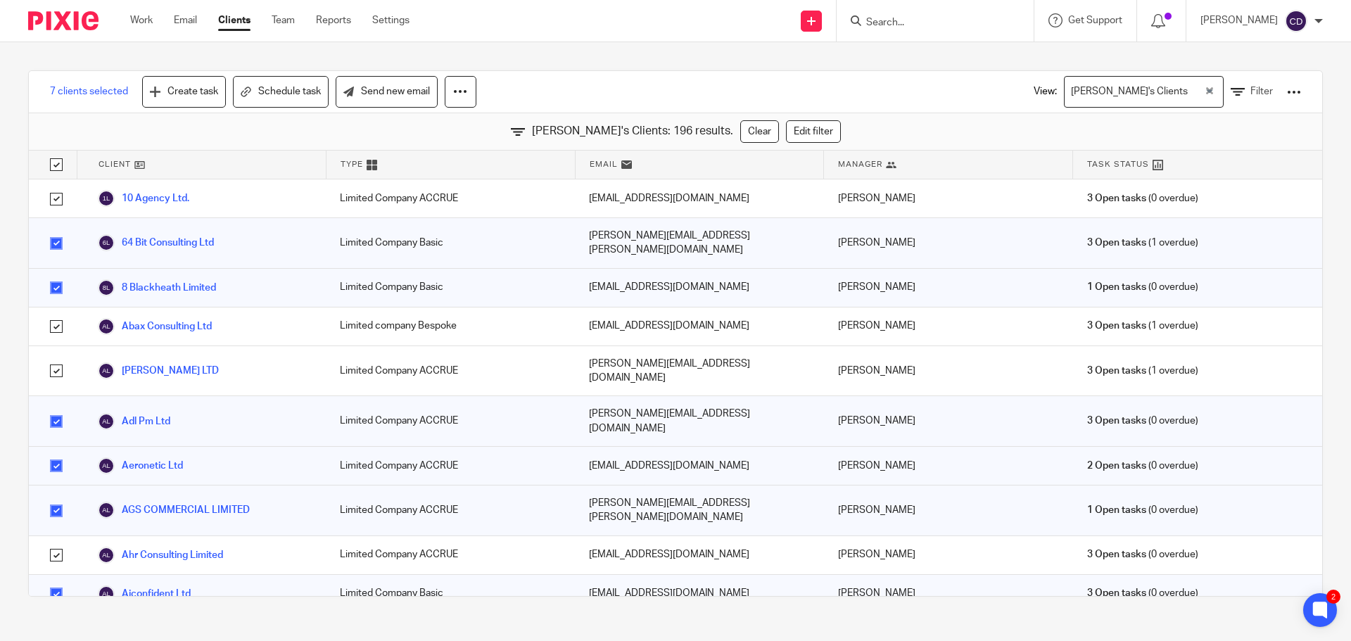
checkbox input "true"
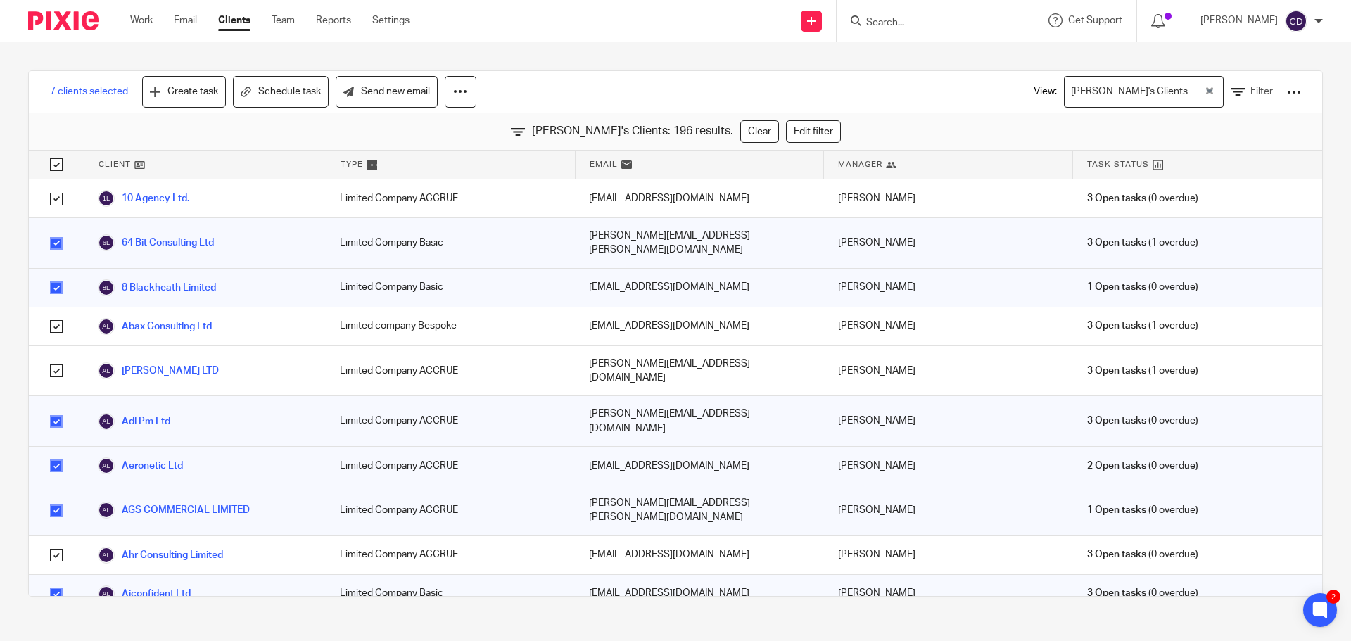
checkbox input "true"
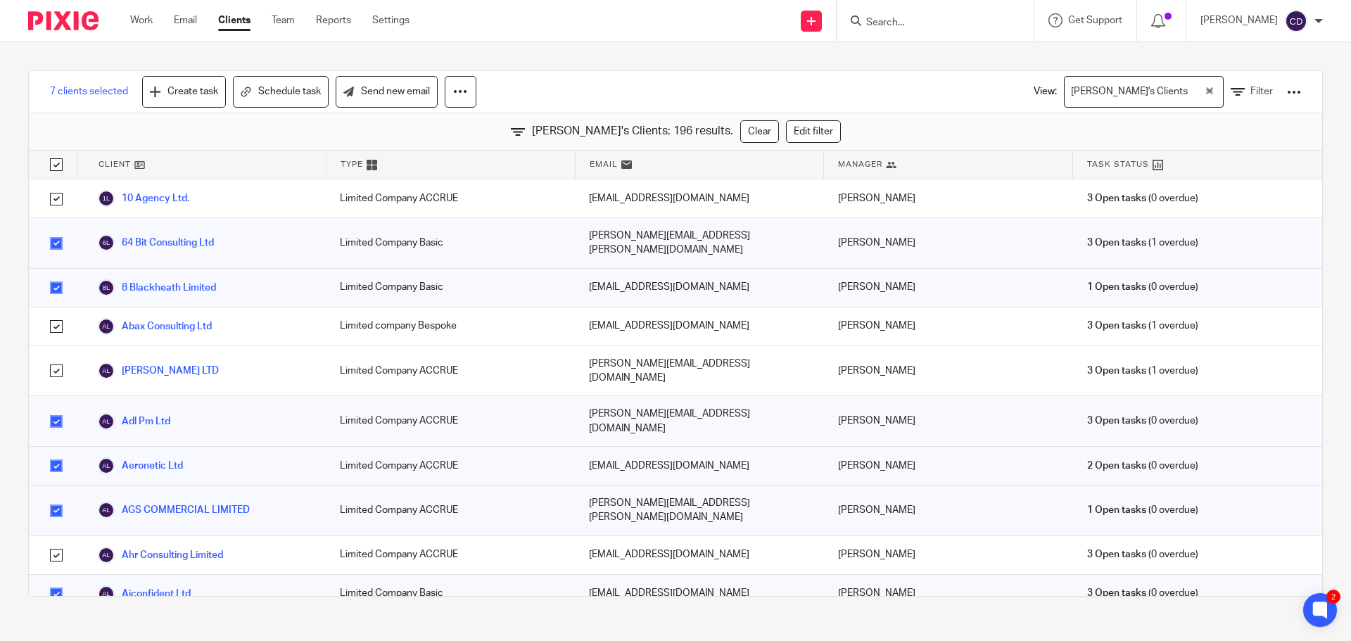
checkbox input "true"
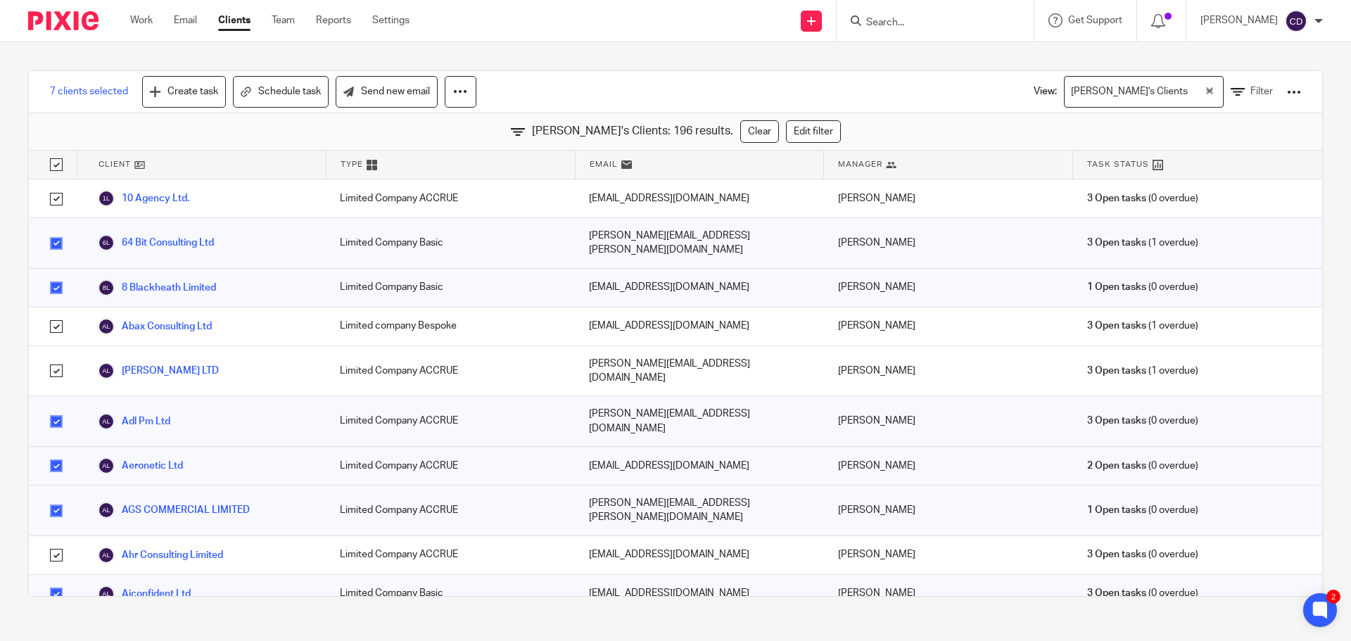
checkbox input "true"
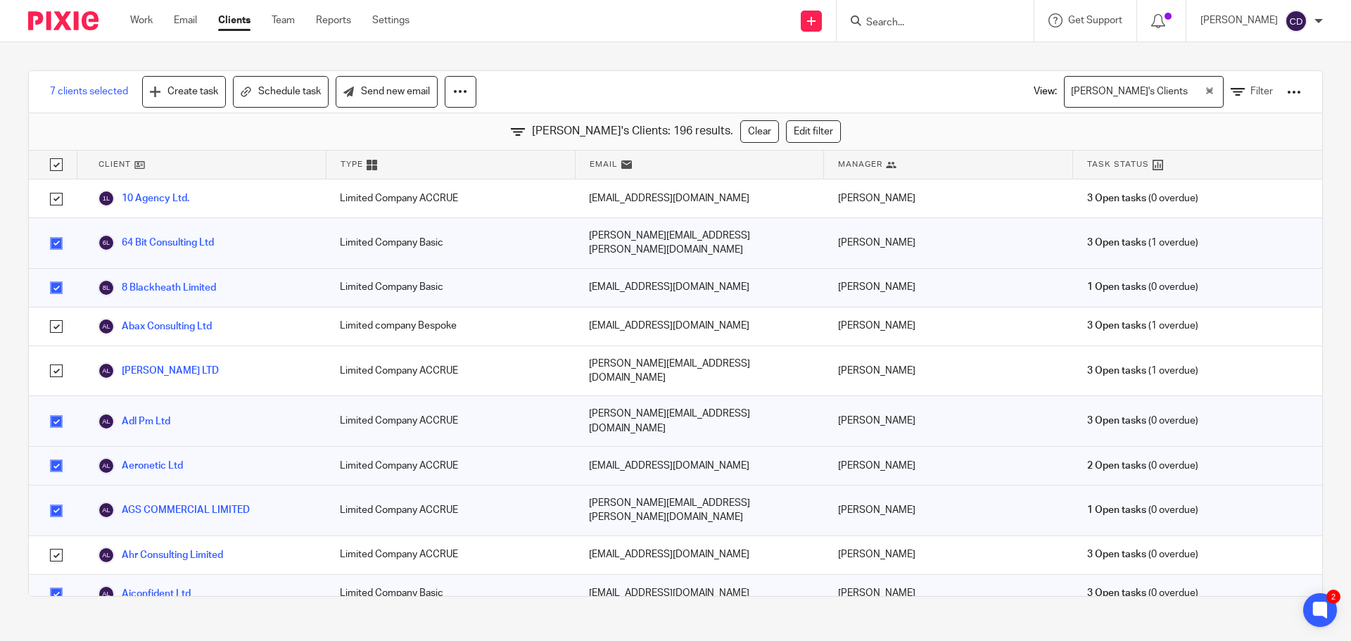
checkbox input "true"
click at [57, 159] on input "checkbox" at bounding box center [56, 164] width 27 height 27
checkbox input "false"
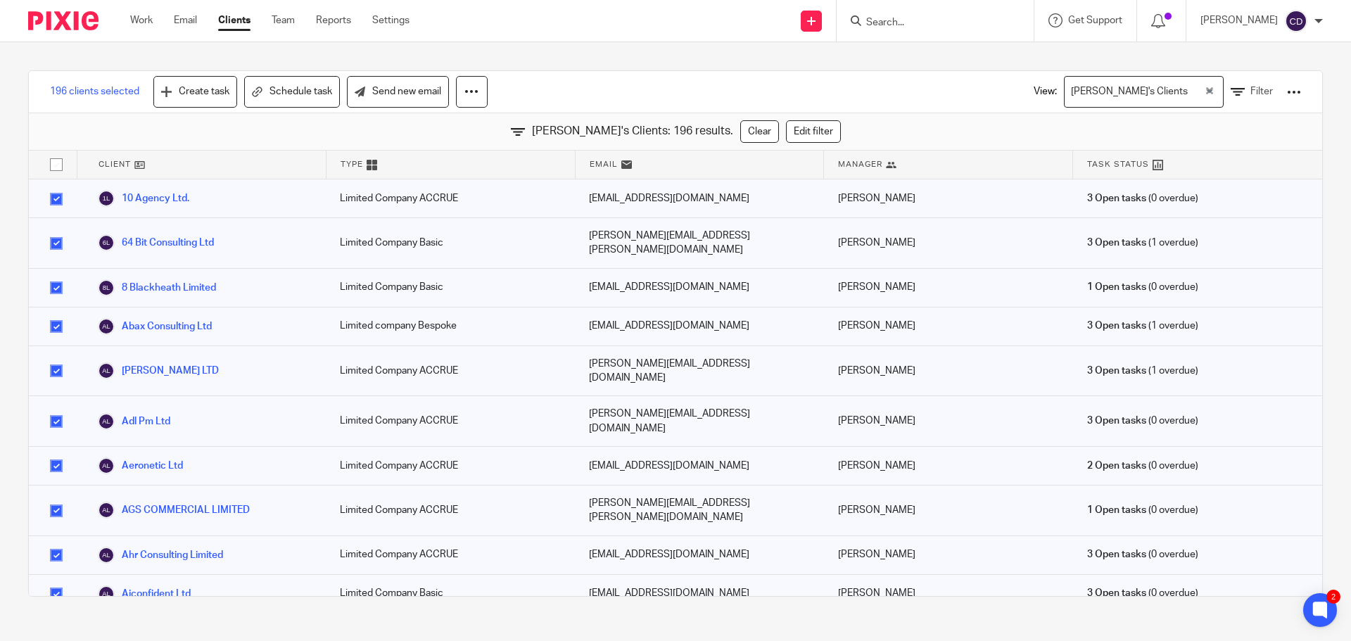
checkbox input "false"
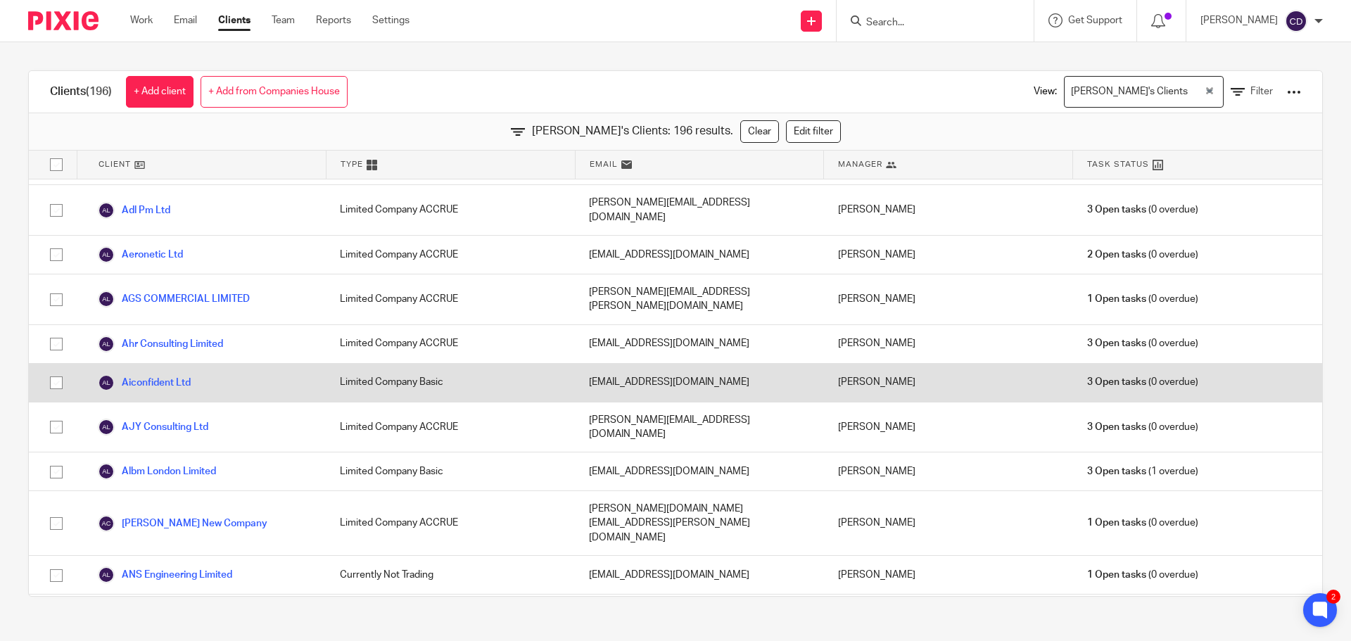
scroll to position [0, 0]
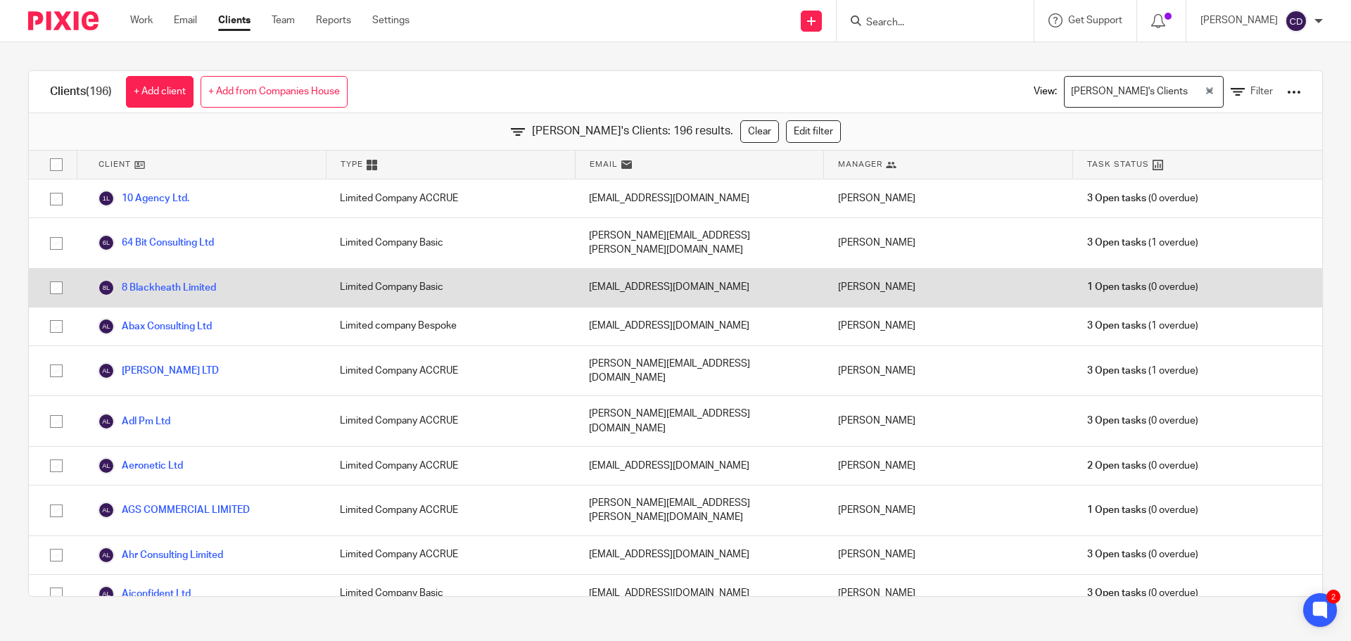
click at [57, 165] on input "checkbox" at bounding box center [56, 164] width 27 height 27
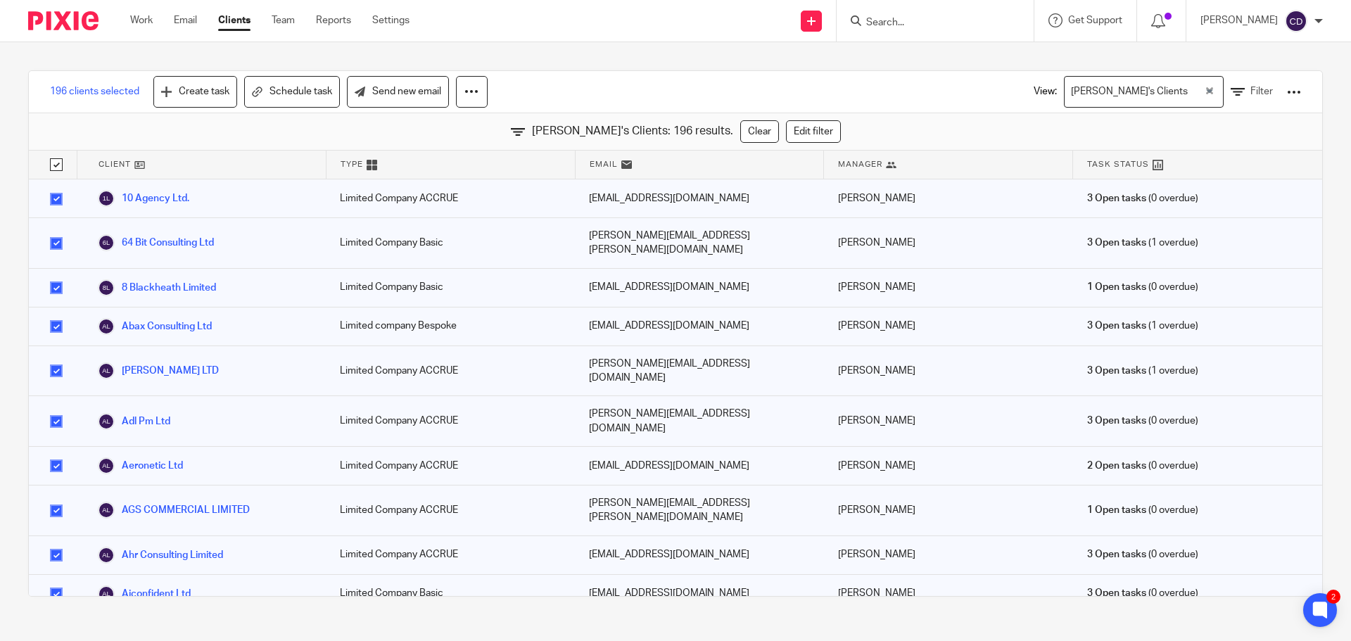
click at [51, 452] on input "checkbox" at bounding box center [56, 465] width 27 height 27
click at [61, 497] on input "checkbox" at bounding box center [56, 510] width 27 height 27
click at [51, 280] on input "checkbox" at bounding box center [56, 287] width 27 height 27
click at [57, 604] on input "checkbox" at bounding box center [56, 638] width 27 height 27
click at [402, 93] on link "Send new email" at bounding box center [398, 92] width 102 height 32
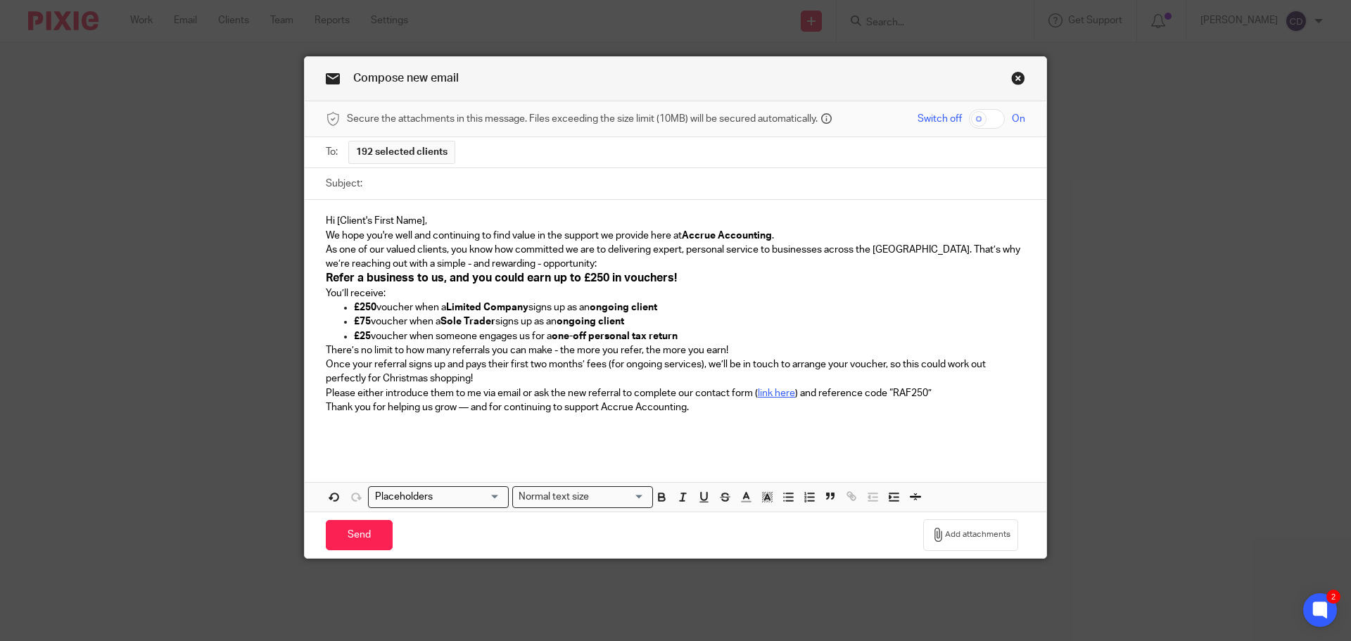
click at [452, 191] on input "Subject:" at bounding box center [697, 184] width 656 height 32
paste input "Refer a Friend – Earn up to £250 in Vouchers!"
type input "Refer a Friend – Earn up to £250 in Vouchers!"
click at [626, 403] on span "Thank you for helping us grow — and for continuing to support Accrue Accounting." at bounding box center [507, 407] width 363 height 10
click at [433, 224] on p "Hi [Client's First Name]," at bounding box center [675, 221] width 699 height 14
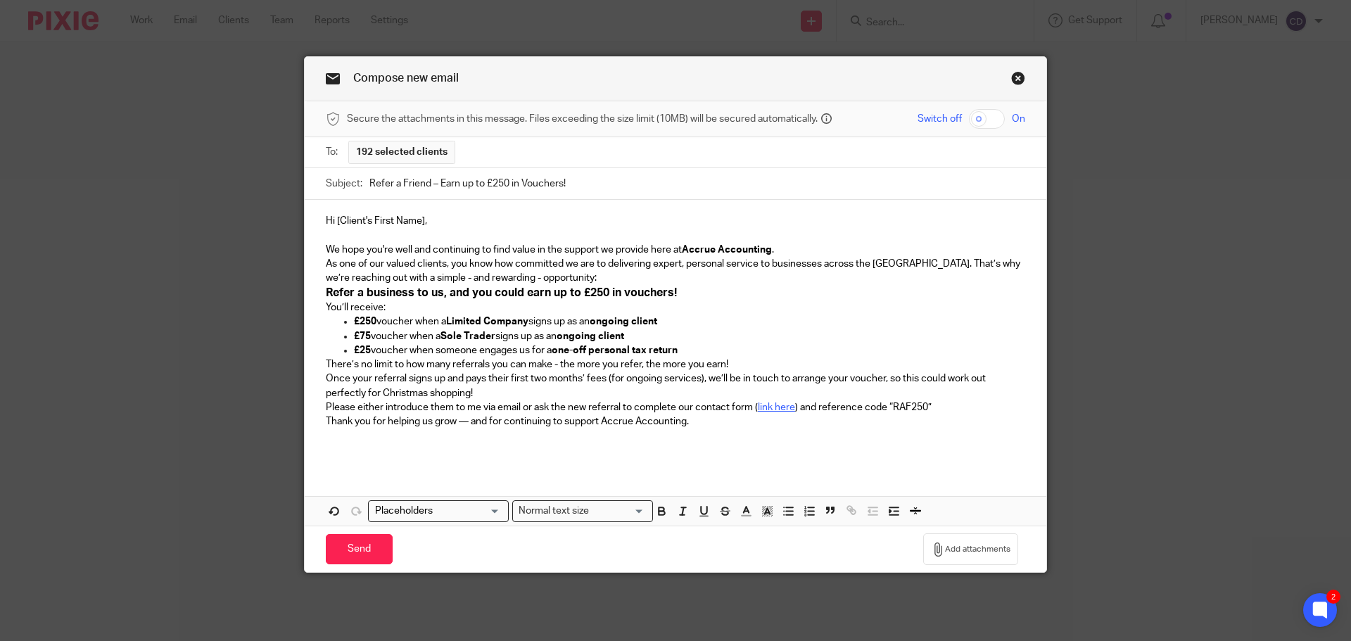
click at [693, 282] on p "As one of our valued clients, you know how committed we are to delivering exper…" at bounding box center [675, 271] width 699 height 29
click at [785, 246] on p "We hope you're well and continuing to find value in the support we provide here…" at bounding box center [675, 250] width 699 height 14
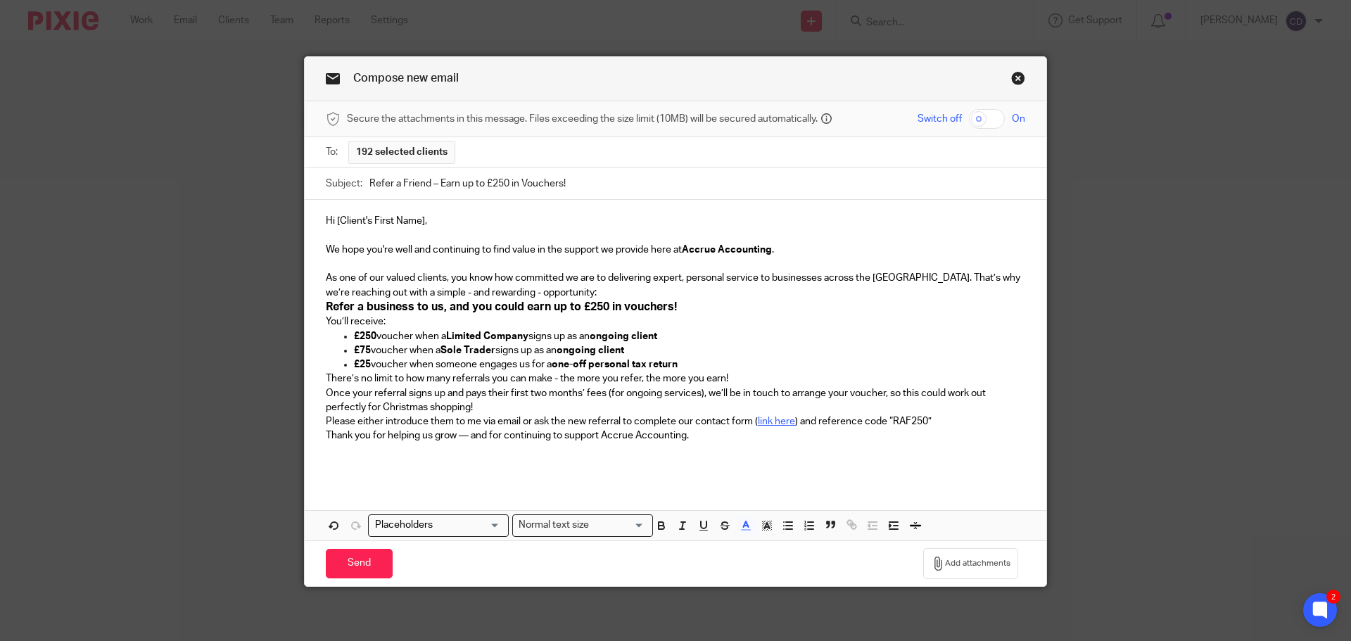
click at [680, 288] on p "As one of our valued clients, you know how committed we are to delivering exper…" at bounding box center [675, 285] width 699 height 29
click at [736, 381] on p "There’s no limit to how many referrals you can make - the more you refer, the m…" at bounding box center [675, 379] width 699 height 14
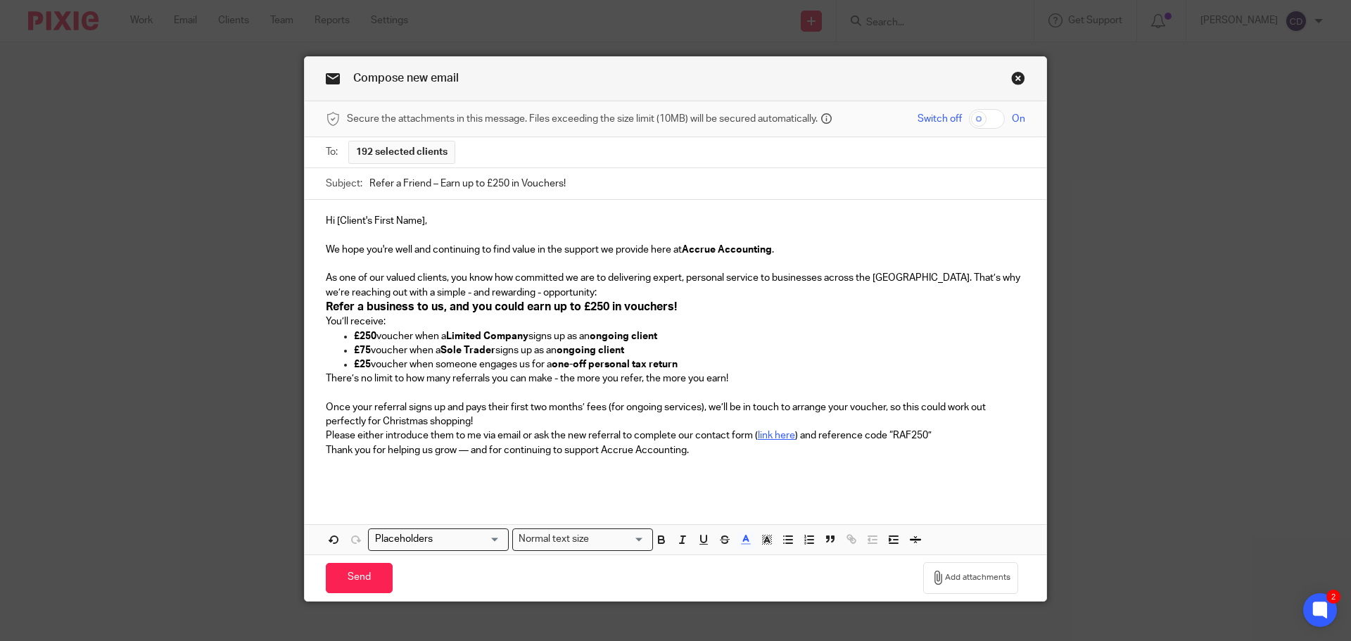
click at [590, 428] on p "Once your referral signs up and pays their first two months’ fees (for ongoing …" at bounding box center [675, 414] width 699 height 29
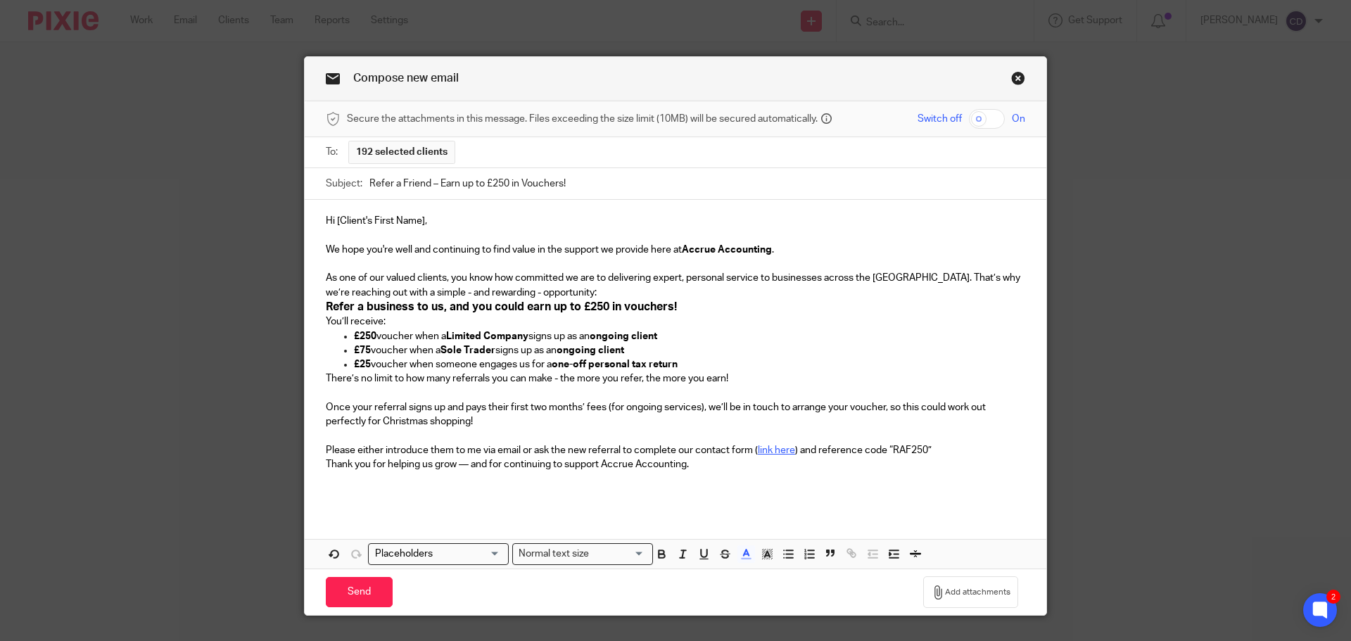
click at [975, 450] on p "Please either introduce them to me via email or ask the new referral to complet…" at bounding box center [675, 450] width 699 height 14
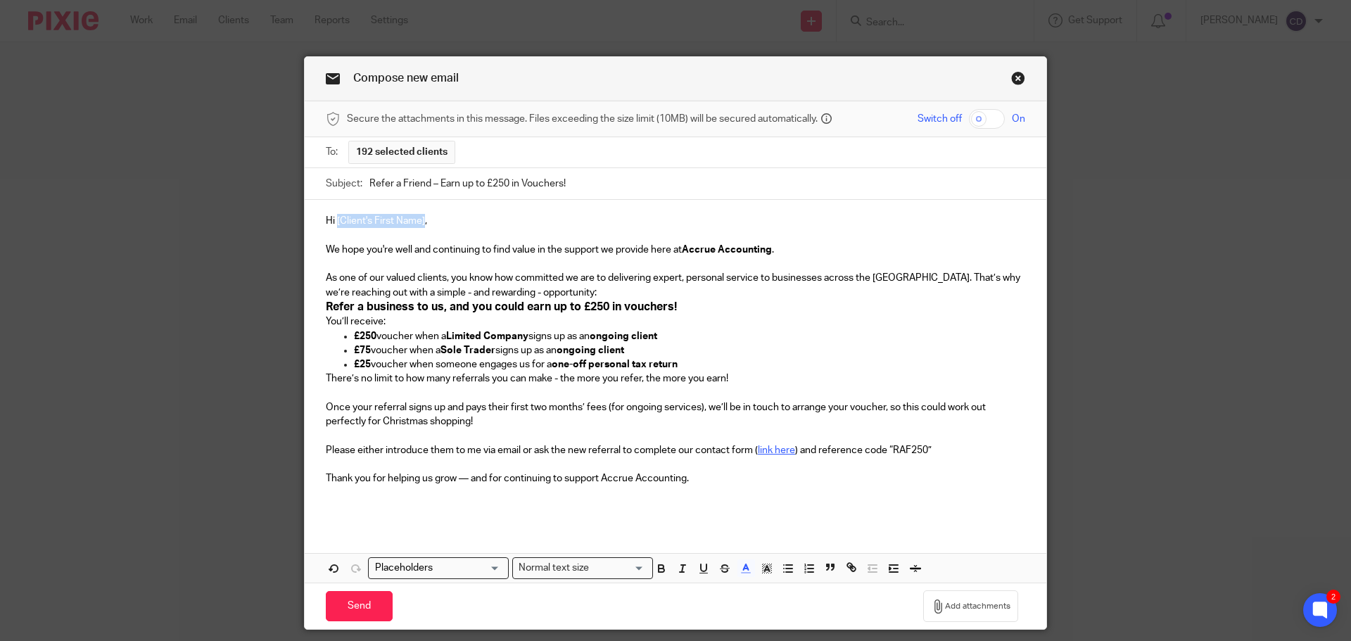
drag, startPoint x: 419, startPoint y: 223, endPoint x: 331, endPoint y: 217, distance: 87.4
click at [331, 217] on span "Hi [Client's First Name]," at bounding box center [376, 221] width 101 height 10
click at [457, 571] on input "Search for option" at bounding box center [435, 568] width 130 height 15
click at [447, 613] on li "Contact: First name" at bounding box center [438, 610] width 139 height 18
click at [496, 224] on p "Hi [Client's First Name]," at bounding box center [675, 221] width 699 height 14
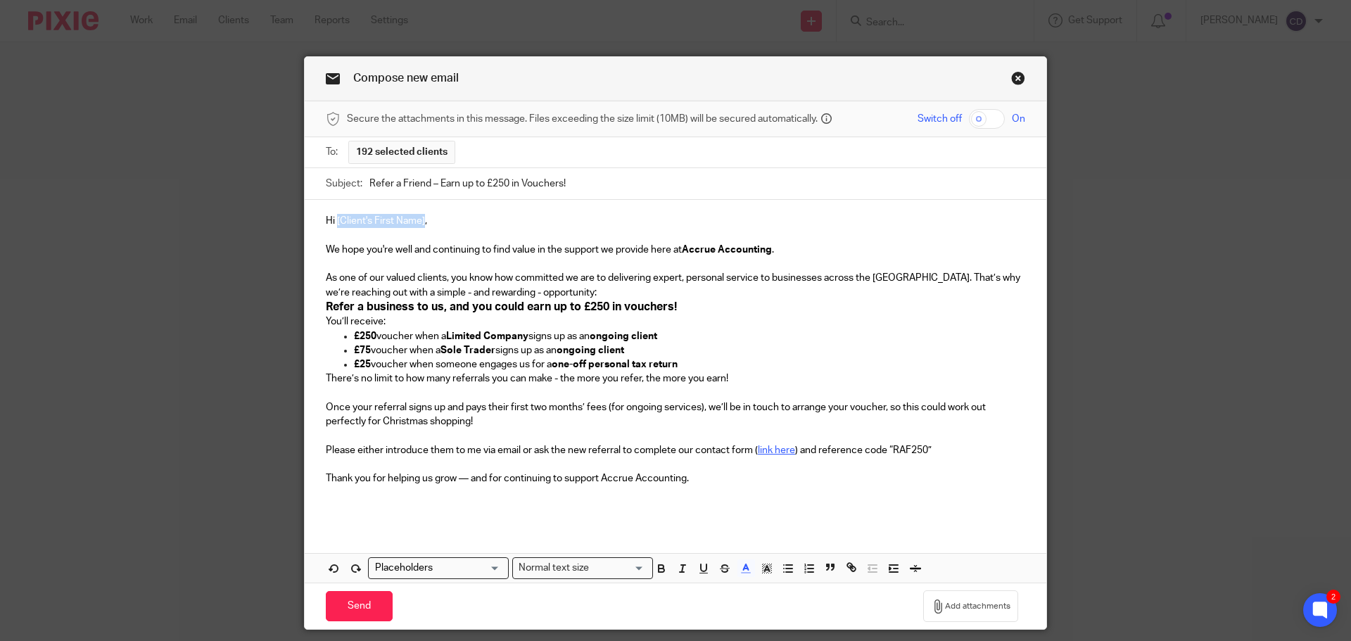
drag, startPoint x: 332, startPoint y: 222, endPoint x: 418, endPoint y: 224, distance: 85.9
click at [418, 224] on span "Hi [Client's First Name]," at bounding box center [376, 221] width 101 height 10
click at [482, 571] on input "Search for option" at bounding box center [435, 568] width 130 height 15
click at [462, 613] on li "Contact: First name" at bounding box center [438, 610] width 139 height 18
click at [1017, 77] on link "Close this dialog window" at bounding box center [1018, 80] width 14 height 19
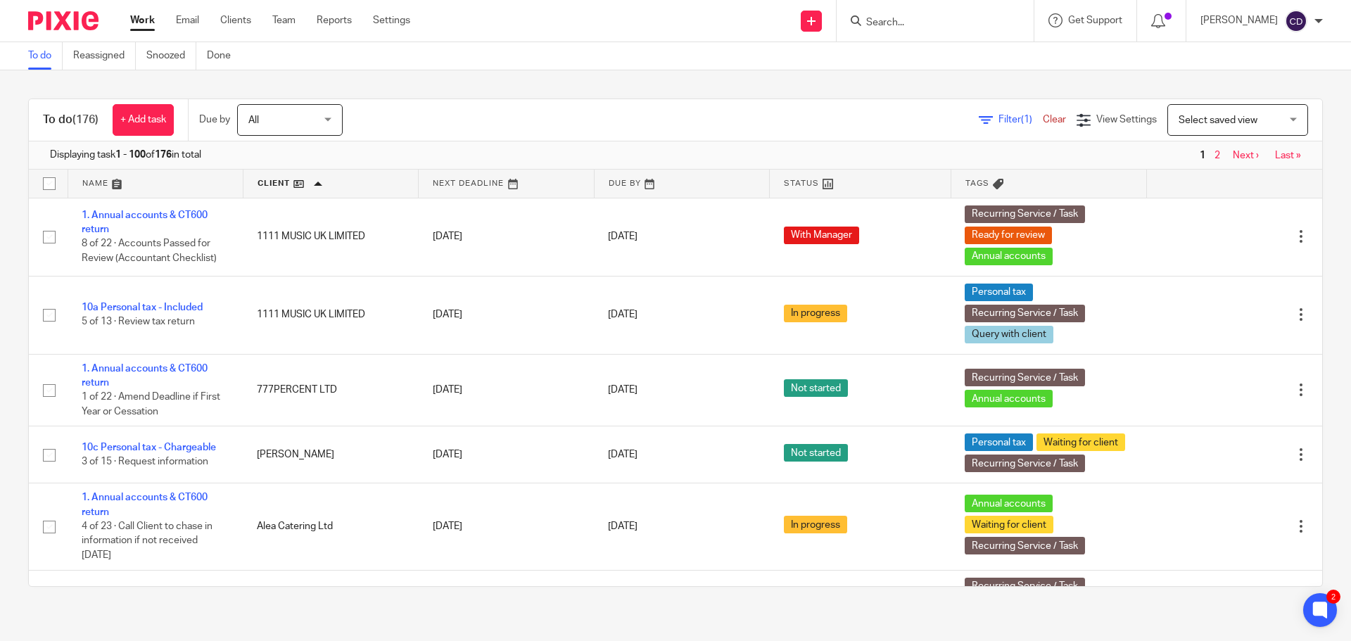
click at [941, 20] on input "Search" at bounding box center [928, 23] width 127 height 13
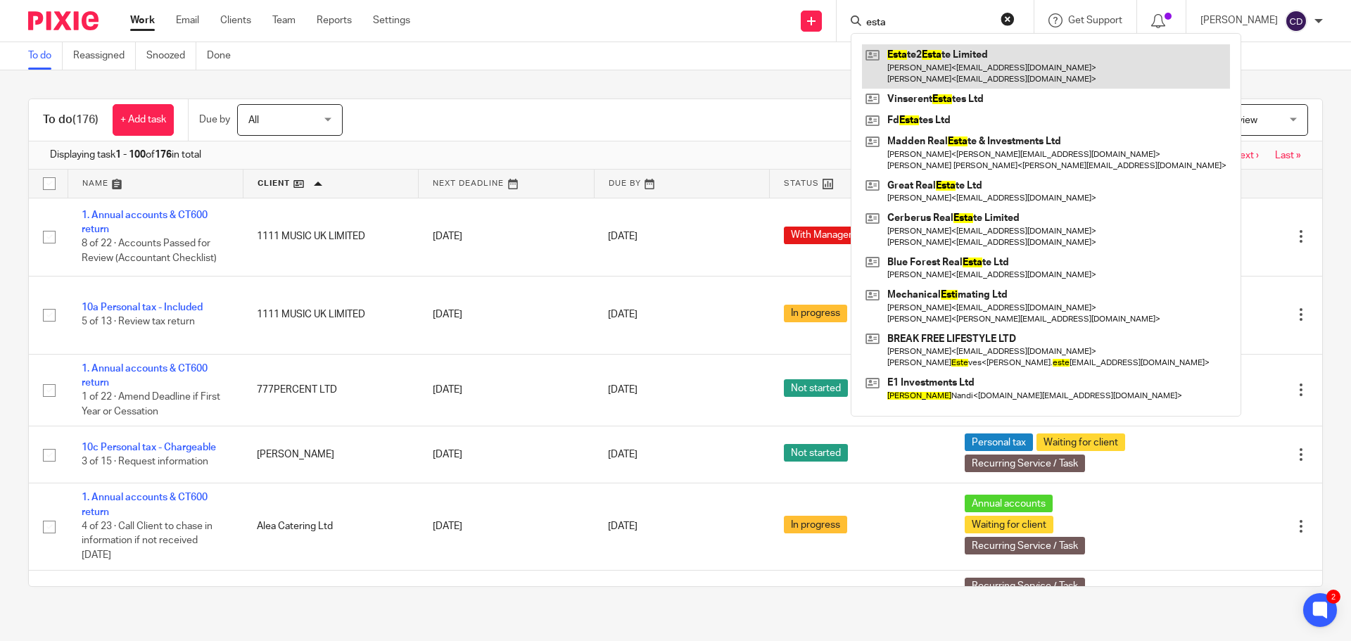
type input "esta"
click at [971, 51] on link at bounding box center [1046, 66] width 368 height 44
